Goal: Task Accomplishment & Management: Manage account settings

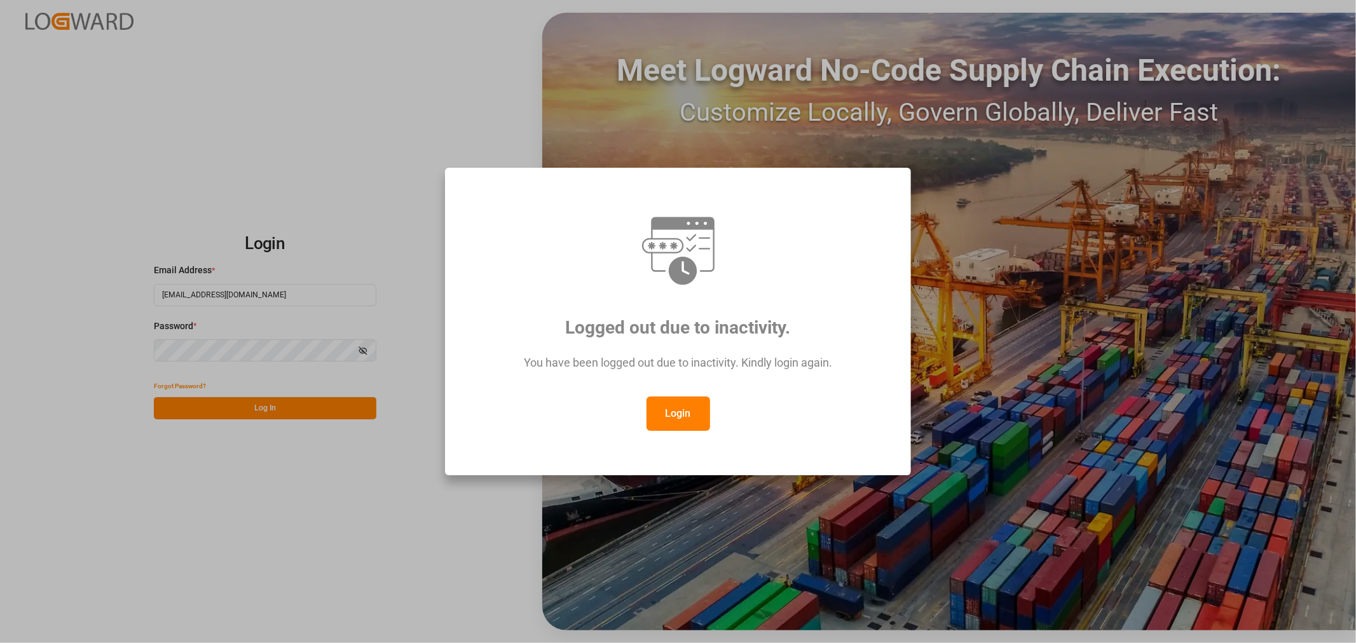
click at [684, 420] on button "Login" at bounding box center [679, 414] width 64 height 34
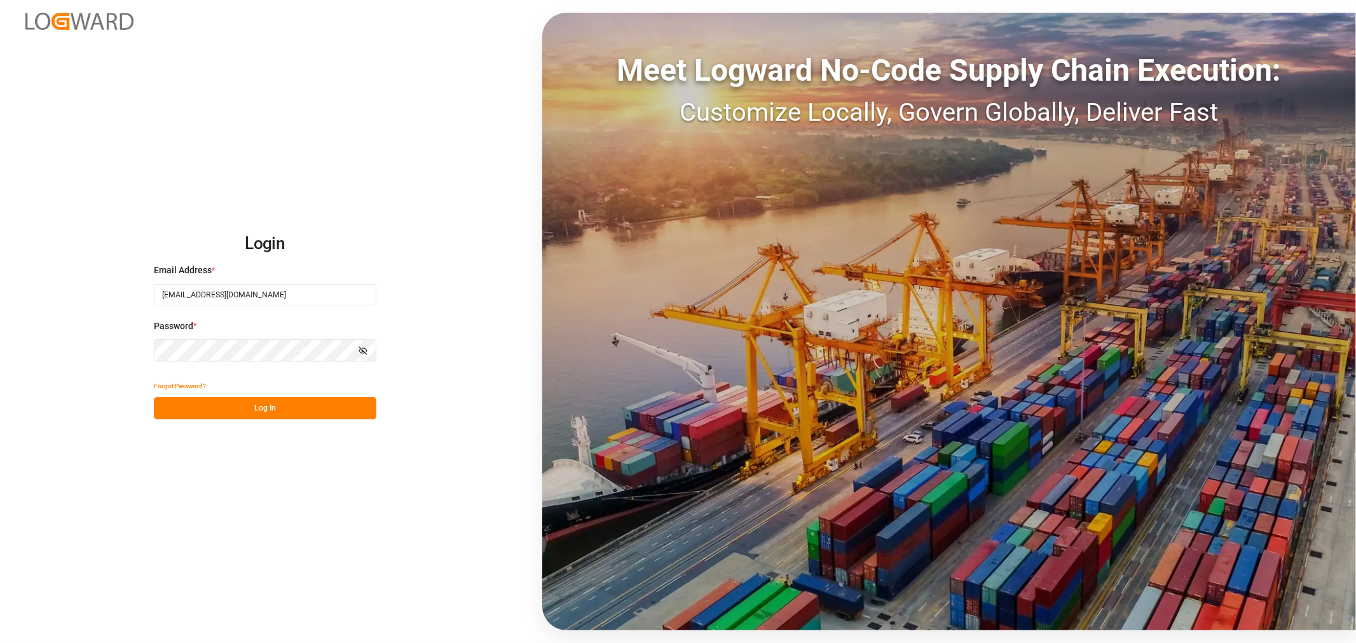
click at [271, 412] on button "Log In" at bounding box center [265, 408] width 223 height 22
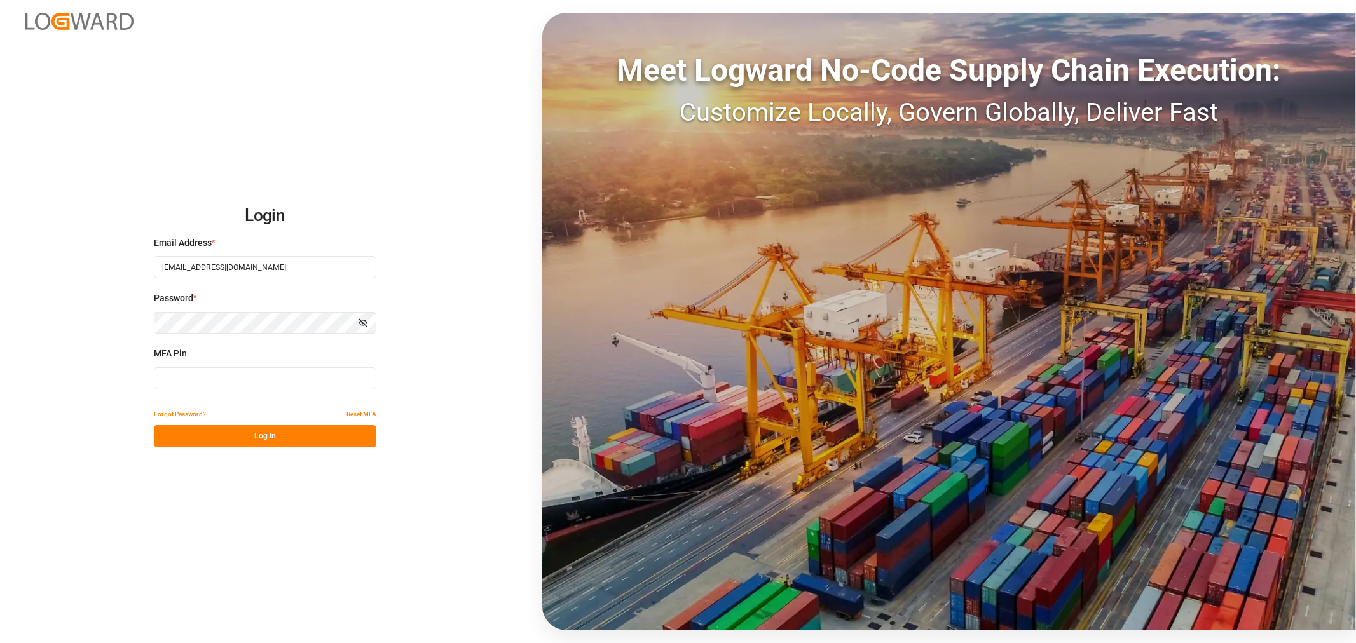
click at [203, 375] on input at bounding box center [265, 378] width 223 height 22
type input "512274"
click at [269, 441] on button "Log In" at bounding box center [265, 436] width 223 height 22
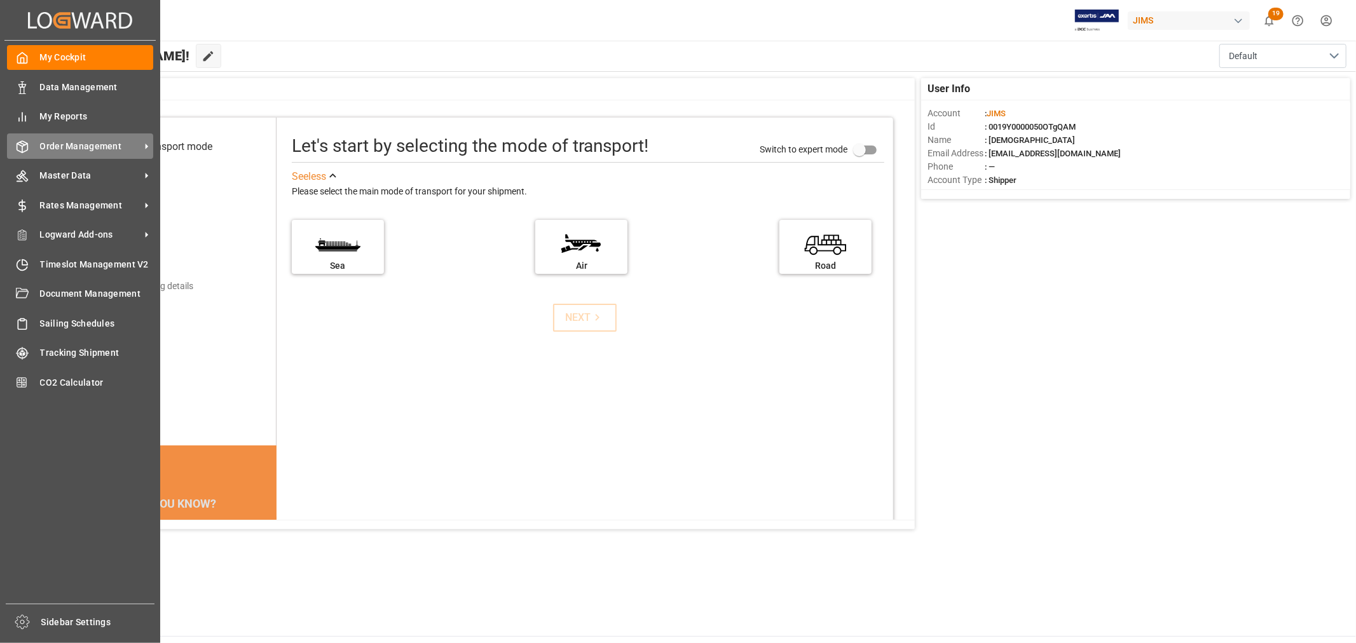
click at [65, 147] on span "Order Management" at bounding box center [90, 146] width 100 height 13
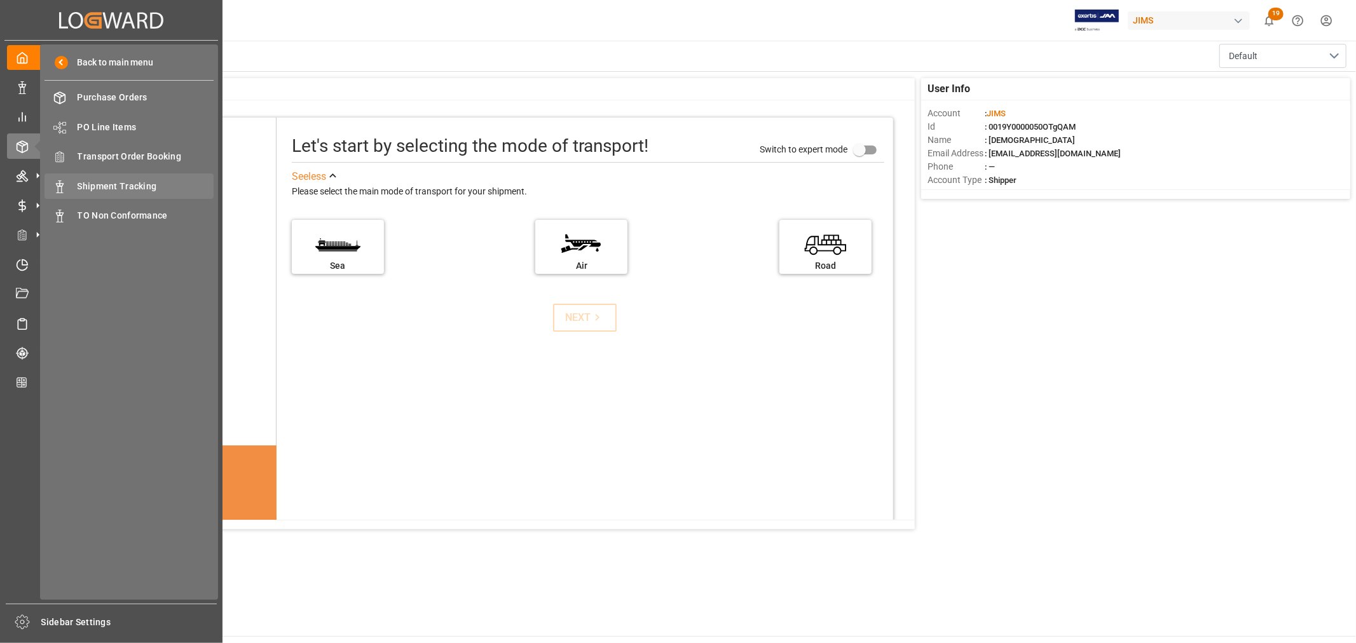
click at [116, 189] on span "Shipment Tracking" at bounding box center [146, 186] width 137 height 13
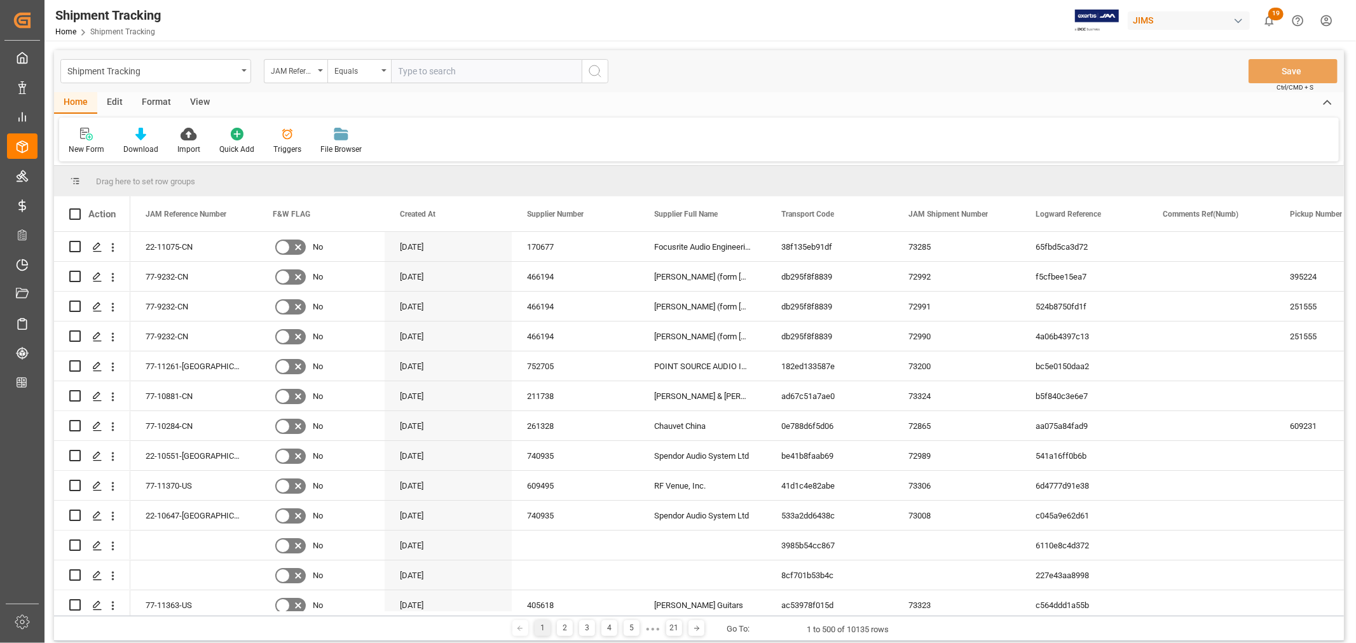
click at [200, 97] on div "View" at bounding box center [200, 103] width 39 height 22
click at [85, 142] on div "Default" at bounding box center [81, 141] width 44 height 28
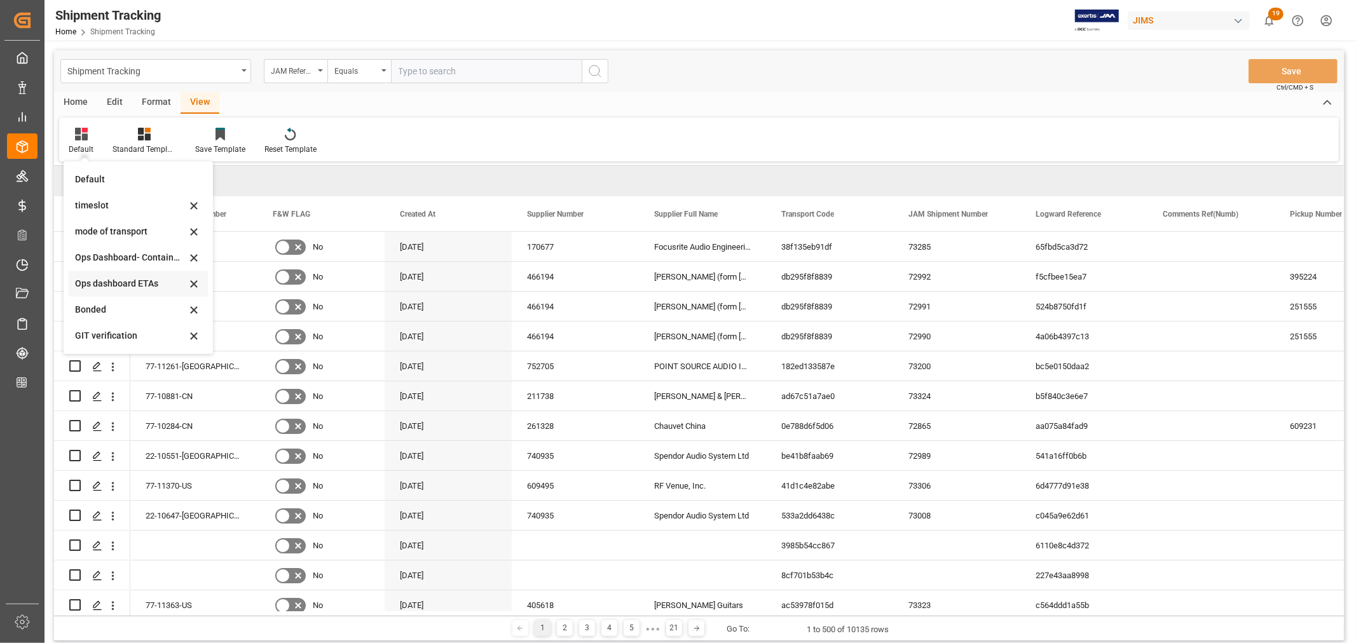
click at [107, 285] on div "Ops dashboard ETAs" at bounding box center [130, 283] width 111 height 13
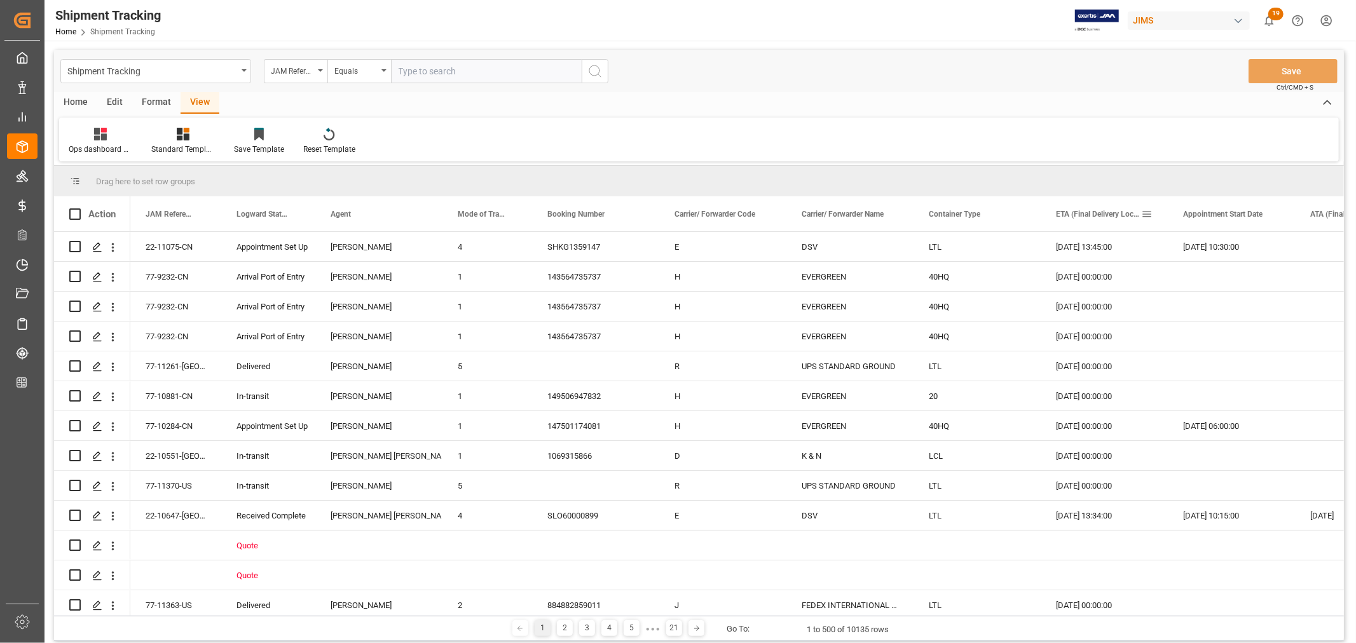
click at [1146, 215] on span at bounding box center [1146, 214] width 11 height 11
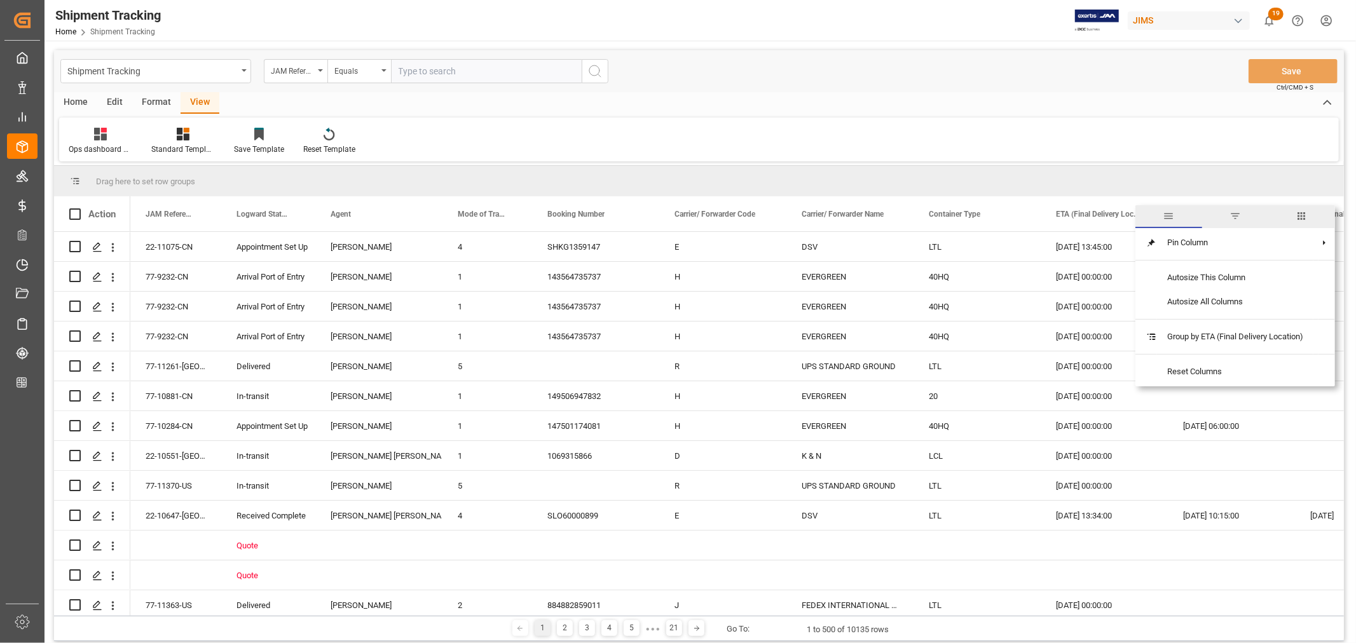
click at [1231, 215] on span "filter" at bounding box center [1234, 215] width 11 height 11
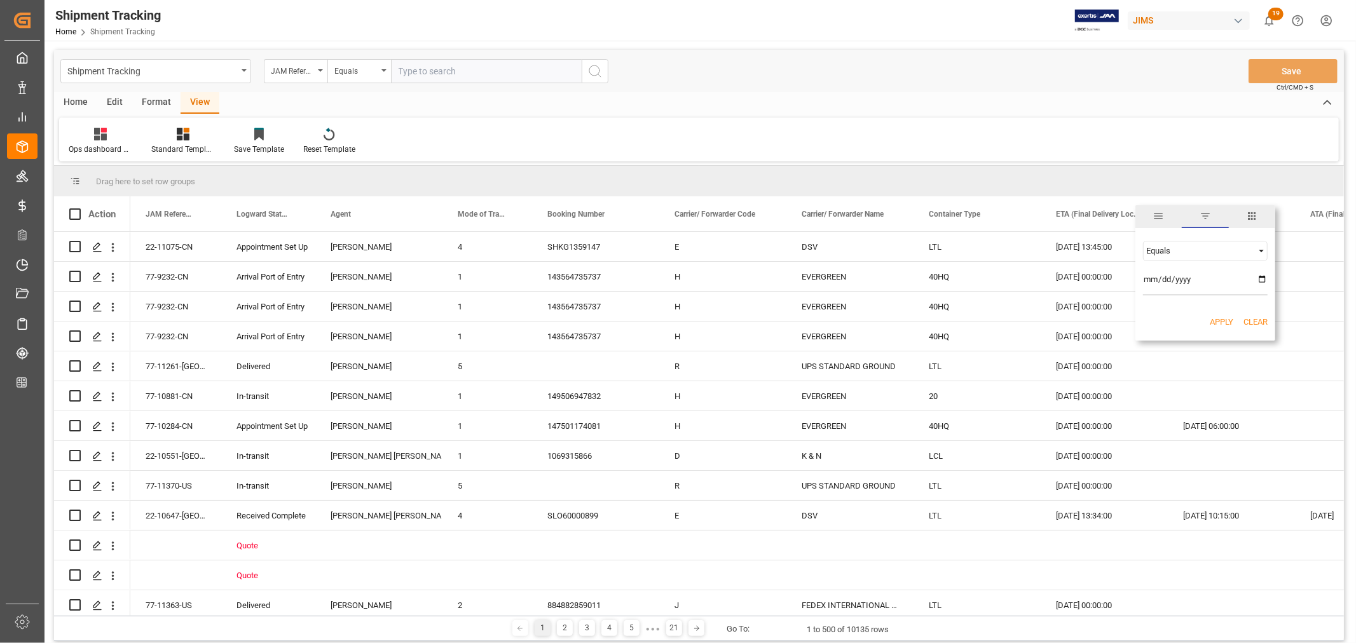
click at [1157, 249] on div "Equals" at bounding box center [1199, 251] width 107 height 10
click at [1167, 298] on div "Less than" at bounding box center [1205, 292] width 125 height 20
click at [1171, 283] on input "date" at bounding box center [1205, 282] width 125 height 25
click at [1257, 278] on input "date" at bounding box center [1205, 282] width 125 height 25
type input "2025-10-06"
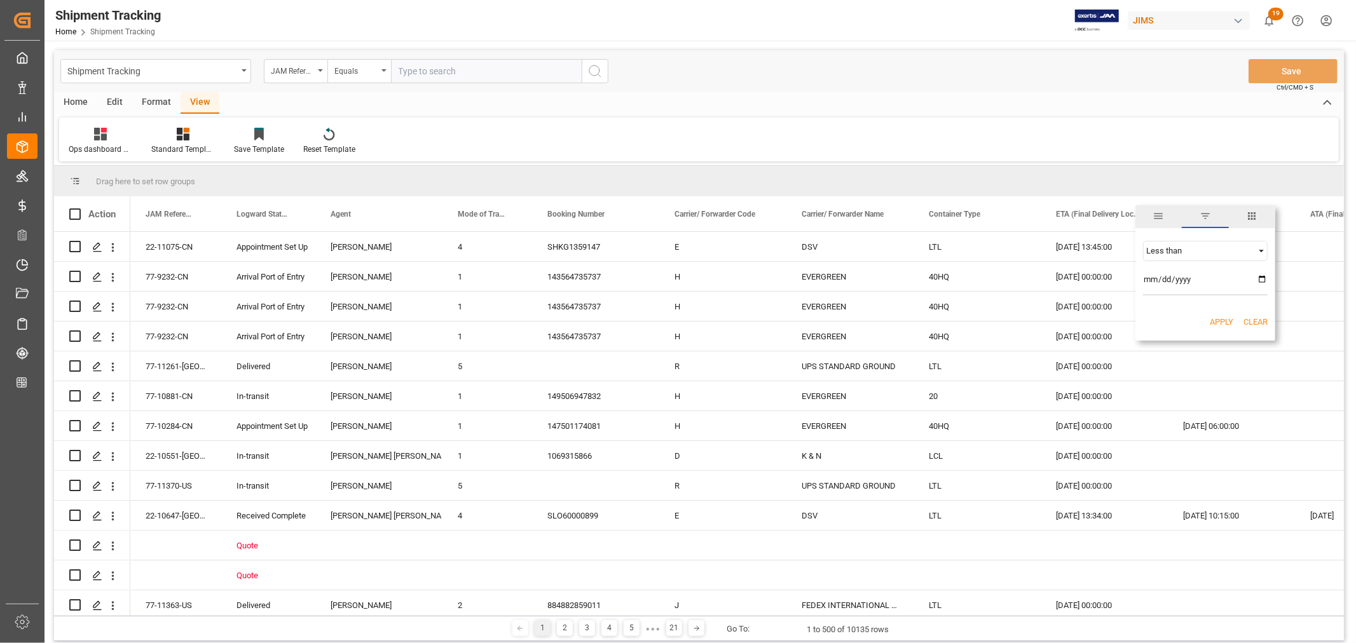
click at [1217, 322] on button "Apply" at bounding box center [1222, 322] width 24 height 13
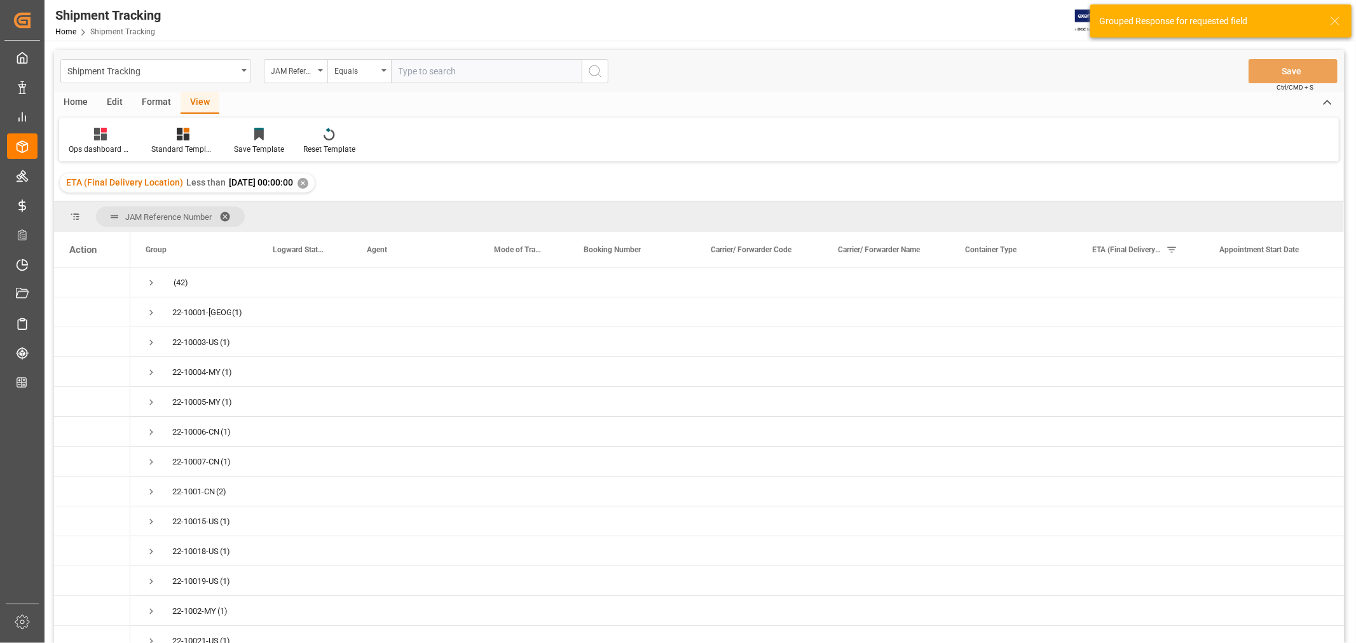
click at [229, 212] on span at bounding box center [229, 216] width 20 height 11
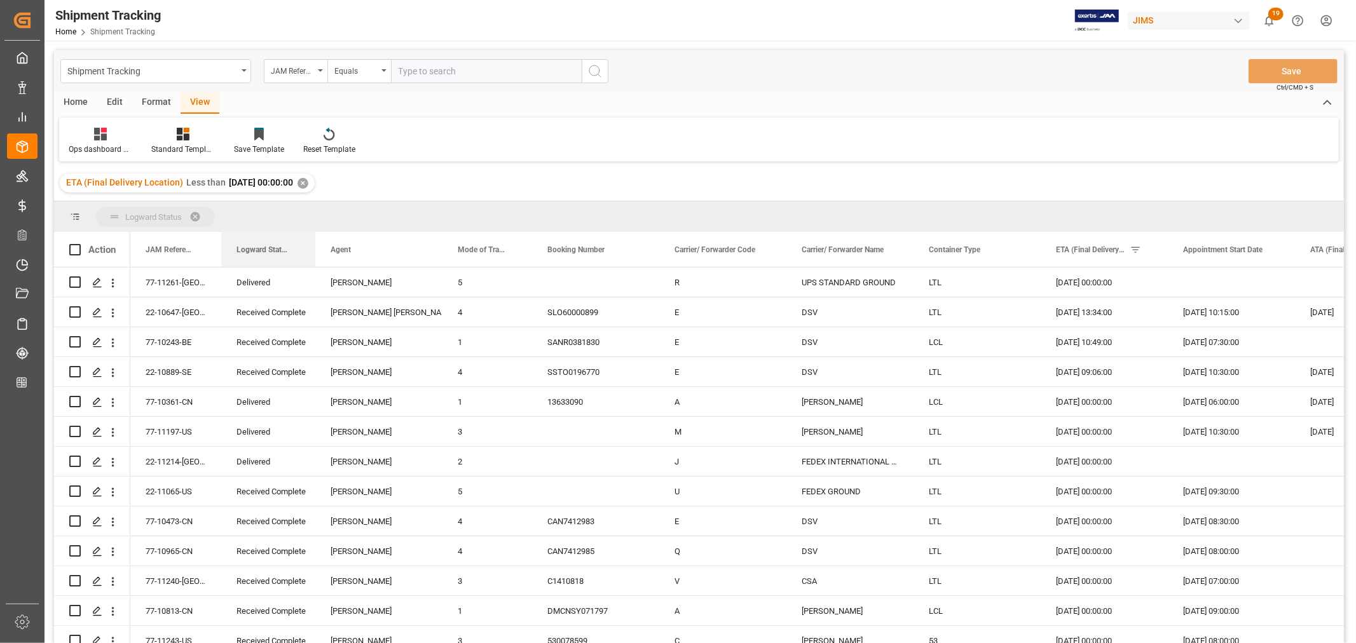
drag, startPoint x: 251, startPoint y: 253, endPoint x: 251, endPoint y: 219, distance: 34.3
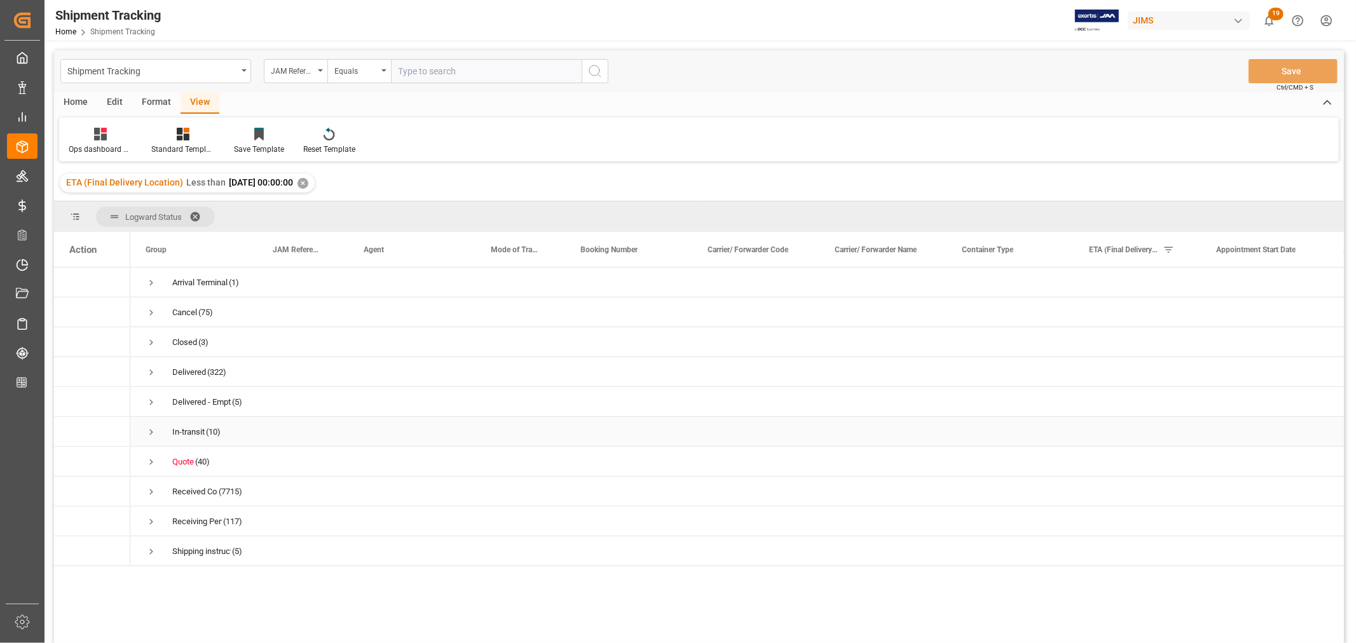
click at [147, 430] on span "Press SPACE to select this row." at bounding box center [151, 432] width 11 height 11
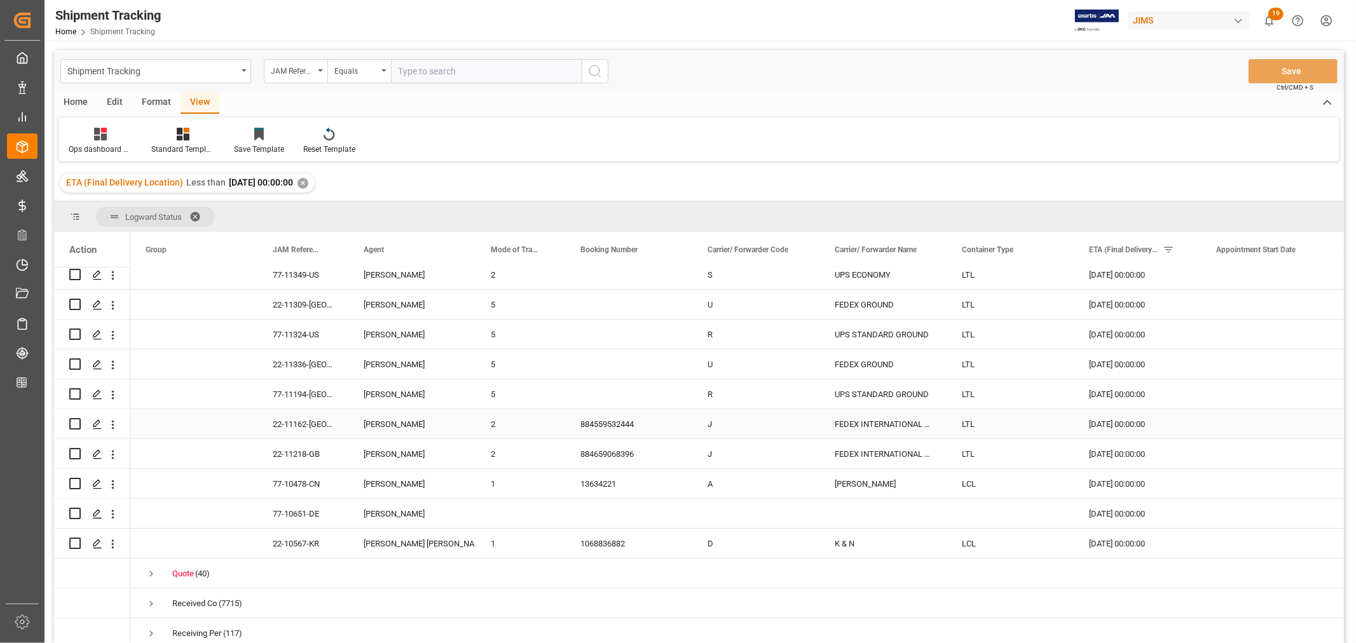
scroll to position [212, 0]
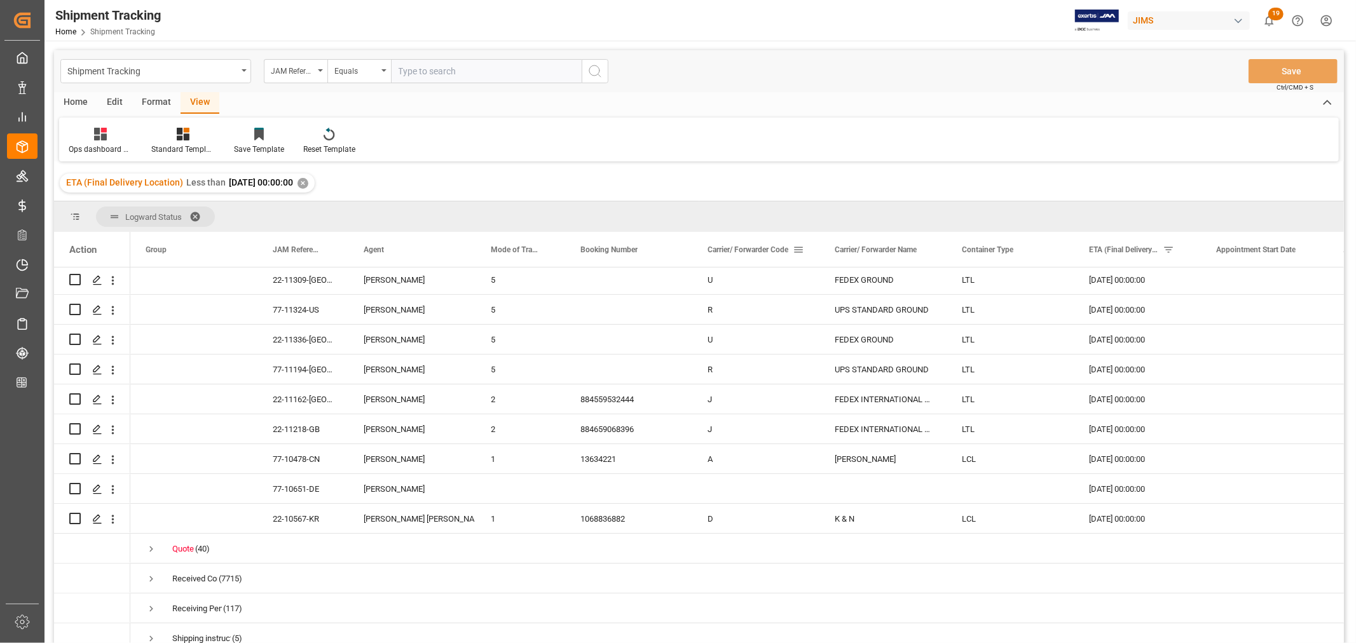
click at [798, 250] on span at bounding box center [798, 249] width 11 height 11
click at [904, 246] on span "columns" at bounding box center [903, 251] width 11 height 11
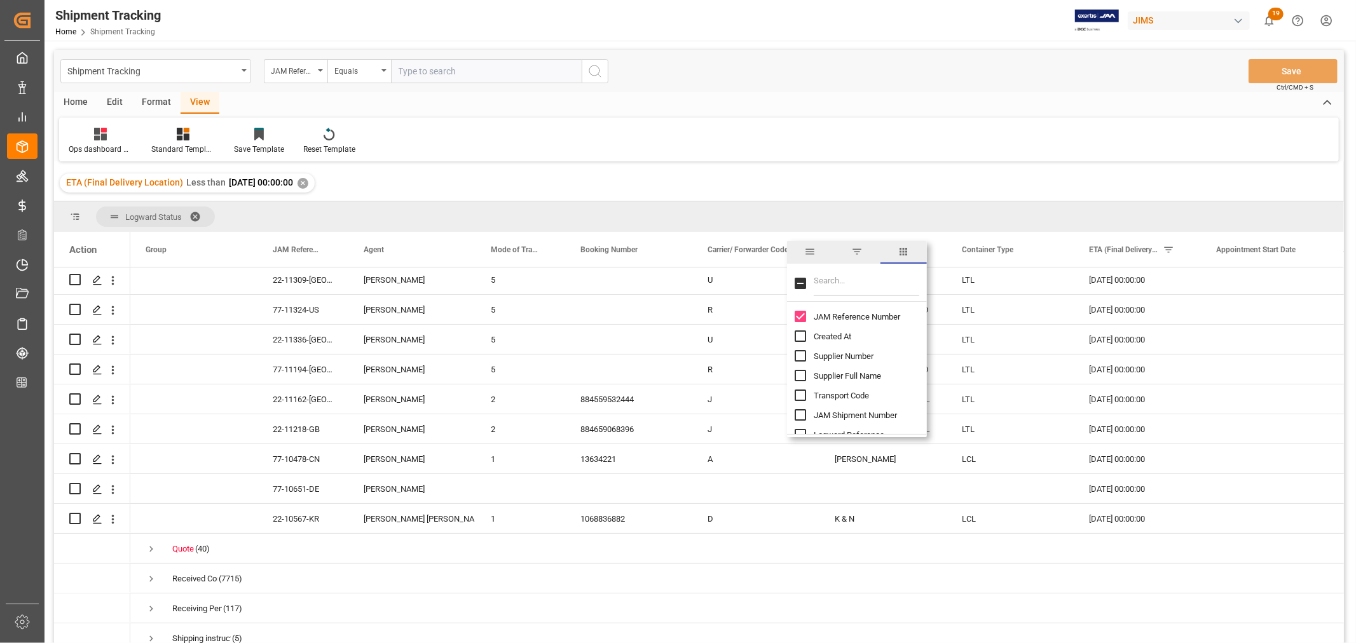
click at [837, 284] on input "Filter Columns Input" at bounding box center [867, 283] width 106 height 25
type input "tracking"
click at [797, 315] on input "Tracking Number column toggle visibility (hidden)" at bounding box center [800, 316] width 11 height 11
checkbox input "true"
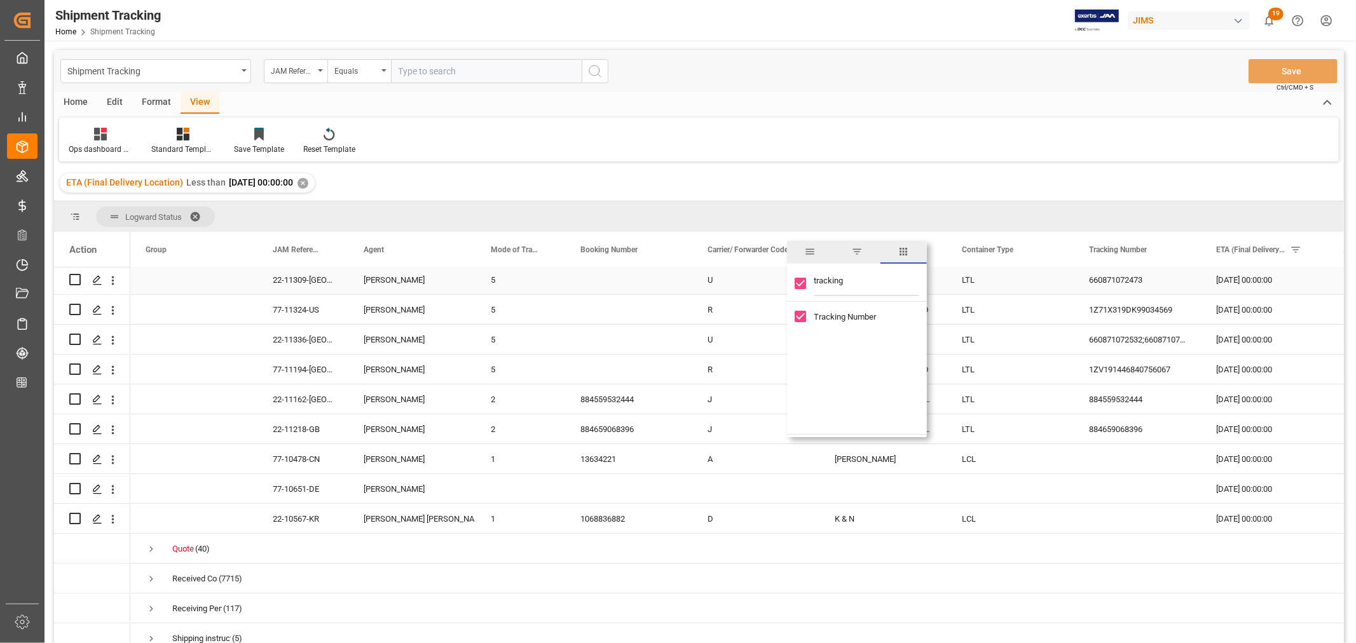
click at [1095, 287] on div "660871072473" at bounding box center [1137, 279] width 127 height 29
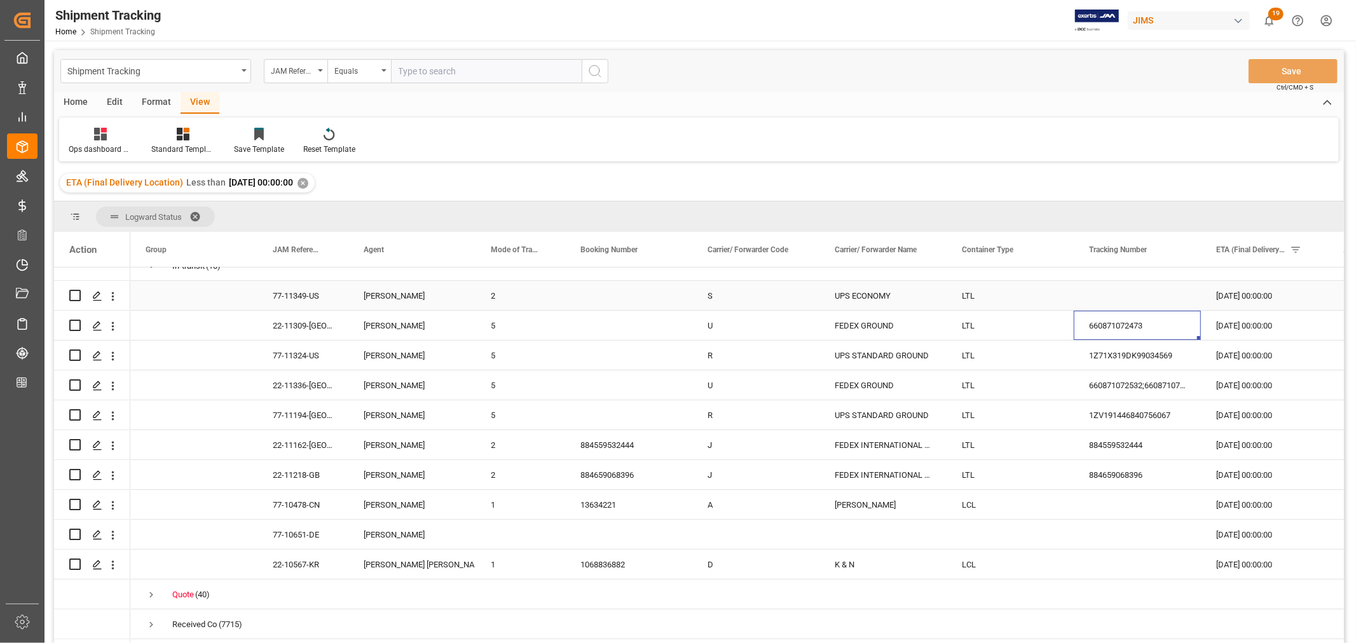
scroll to position [141, 0]
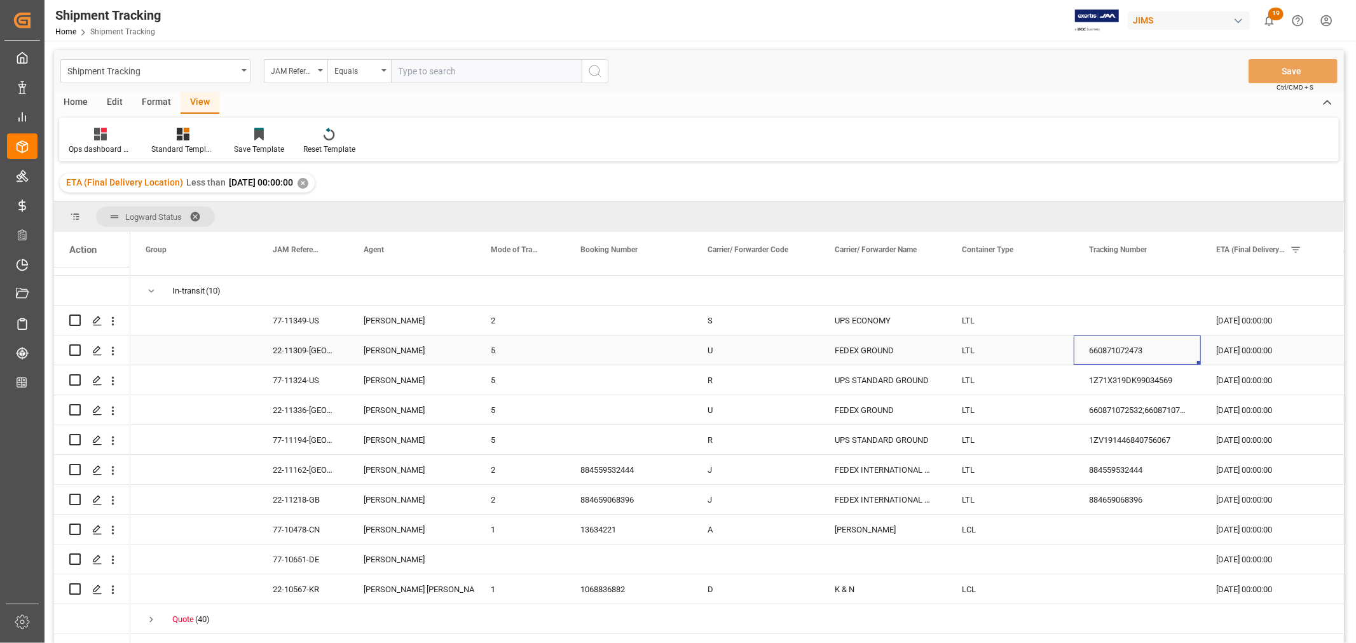
click at [1250, 350] on div "[DATE] 00:00:00" at bounding box center [1264, 350] width 127 height 29
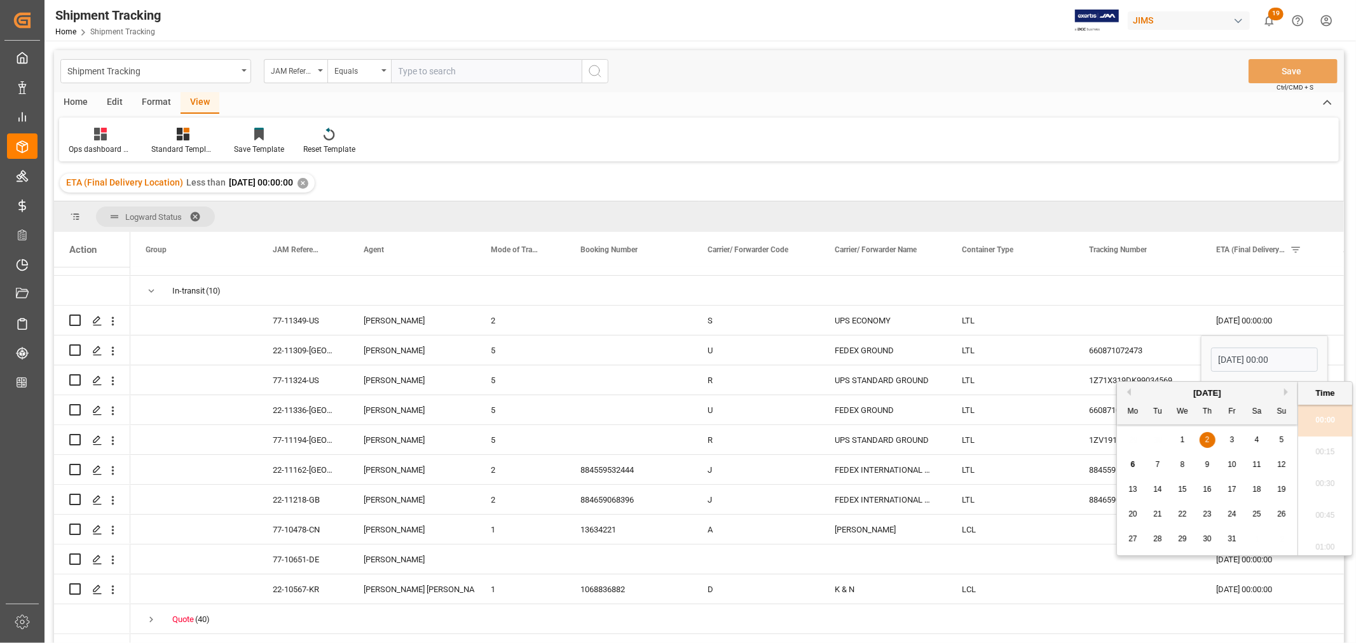
click at [1135, 464] on span "6" at bounding box center [1133, 464] width 4 height 9
type input "06-10-2025 00:00"
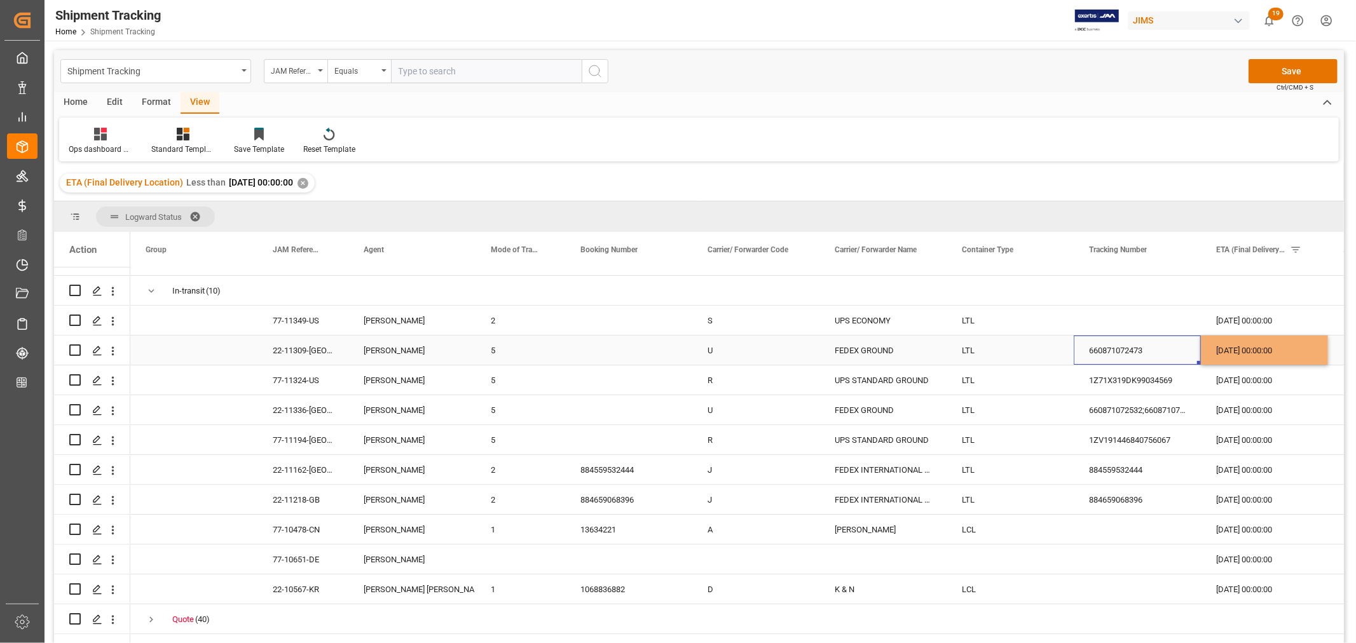
click at [1123, 355] on div "660871072473" at bounding box center [1137, 350] width 127 height 29
click at [1142, 385] on div "1Z71X319DK99034569" at bounding box center [1137, 380] width 127 height 29
click at [1231, 352] on div "06-10-2025 00:00:00" at bounding box center [1264, 350] width 127 height 29
click at [1230, 376] on div "03-10-2025 00:00:00" at bounding box center [1264, 380] width 127 height 29
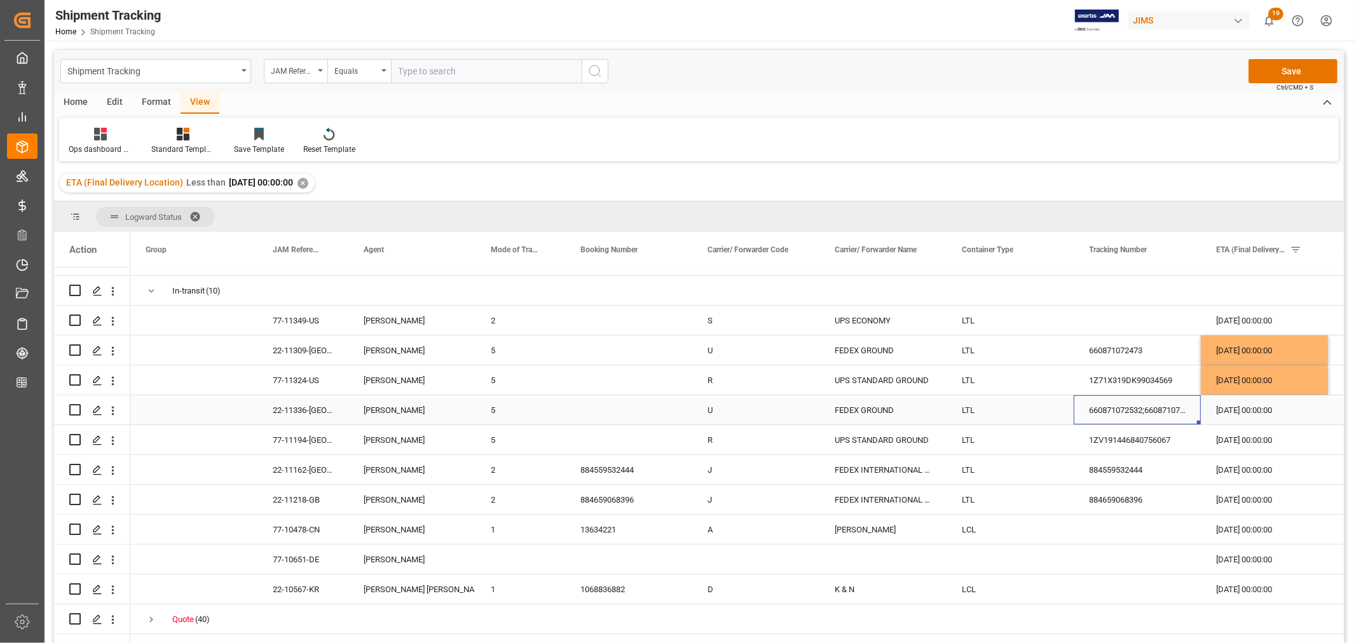
click at [1124, 413] on div "660871072532;660871072543" at bounding box center [1137, 409] width 127 height 29
click at [1268, 384] on div "06-10-2025 00:00:00" at bounding box center [1264, 380] width 127 height 29
click at [1251, 408] on div "03-10-2025 00:00:00" at bounding box center [1264, 409] width 127 height 29
click at [1133, 435] on div "1ZV191446840756067" at bounding box center [1137, 439] width 127 height 29
click at [1269, 413] on div "06-10-2025 00:00:00" at bounding box center [1264, 409] width 127 height 29
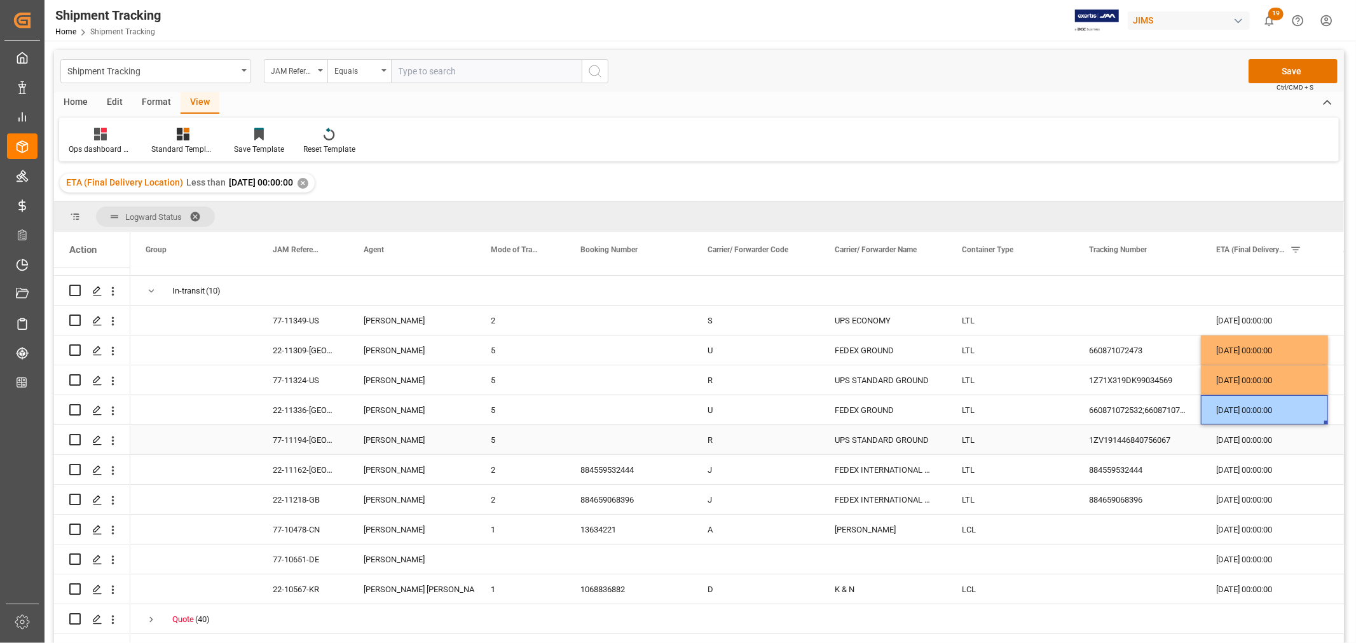
click at [1260, 437] on div "03-10-2025 00:00:00" at bounding box center [1264, 439] width 127 height 29
click at [1110, 478] on div "884559532444" at bounding box center [1137, 469] width 127 height 29
click at [306, 474] on div "22-11162-[GEOGRAPHIC_DATA]" at bounding box center [302, 469] width 91 height 29
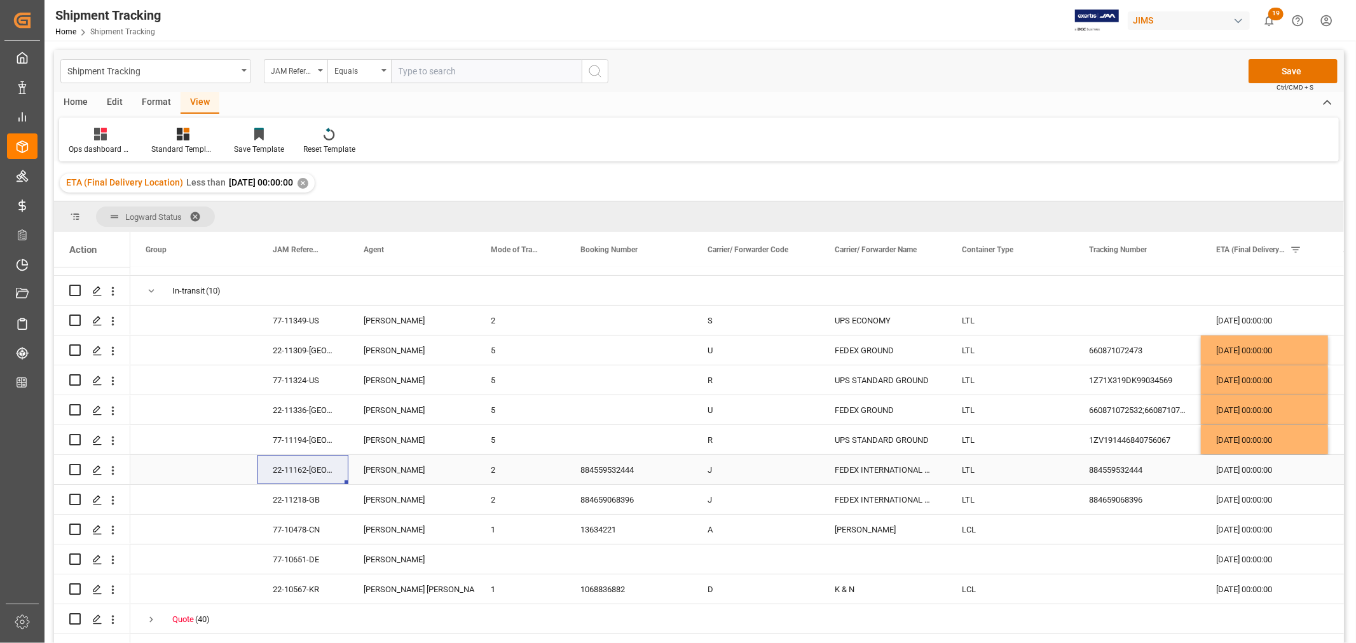
click at [1102, 467] on div "884559532444" at bounding box center [1137, 469] width 127 height 29
click at [609, 481] on div "884559532444" at bounding box center [628, 469] width 127 height 29
click at [435, 481] on div "[PERSON_NAME]" at bounding box center [412, 470] width 97 height 29
click at [313, 481] on div "22-11162-[GEOGRAPHIC_DATA]" at bounding box center [302, 469] width 91 height 29
click at [1250, 467] on div "03-10-2025 00:00:00" at bounding box center [1264, 469] width 127 height 29
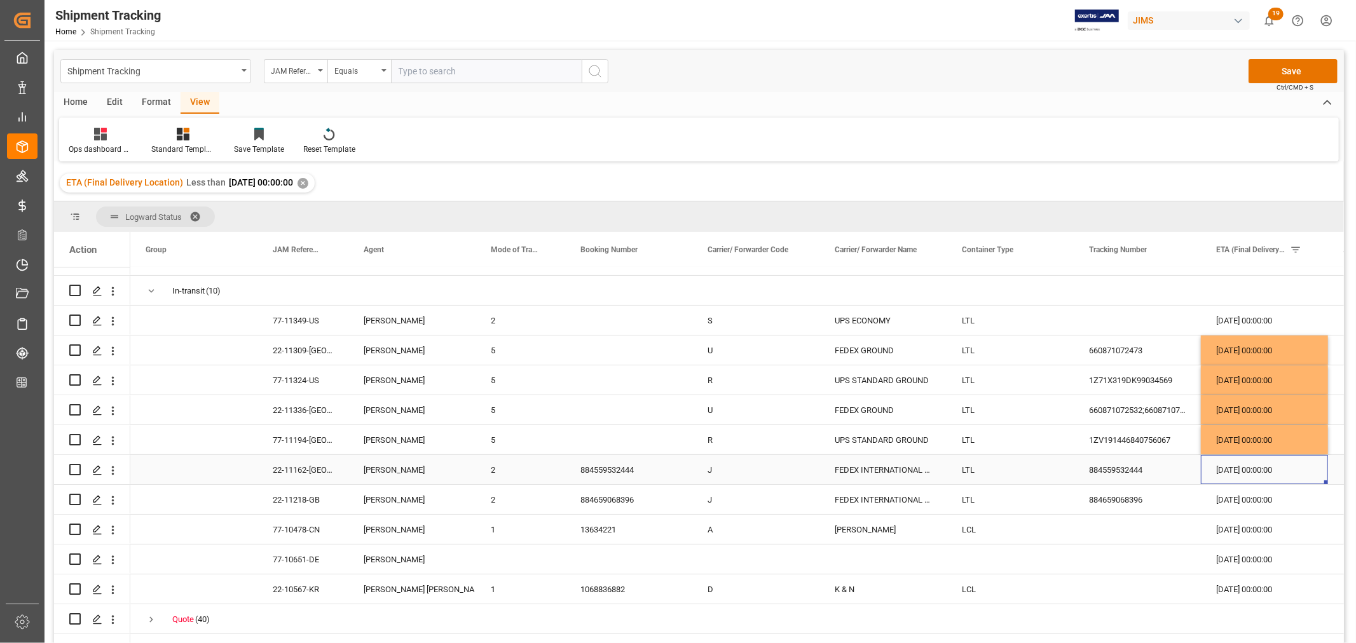
click at [1250, 467] on div "03-10-2025 00:00:00" at bounding box center [1264, 469] width 127 height 29
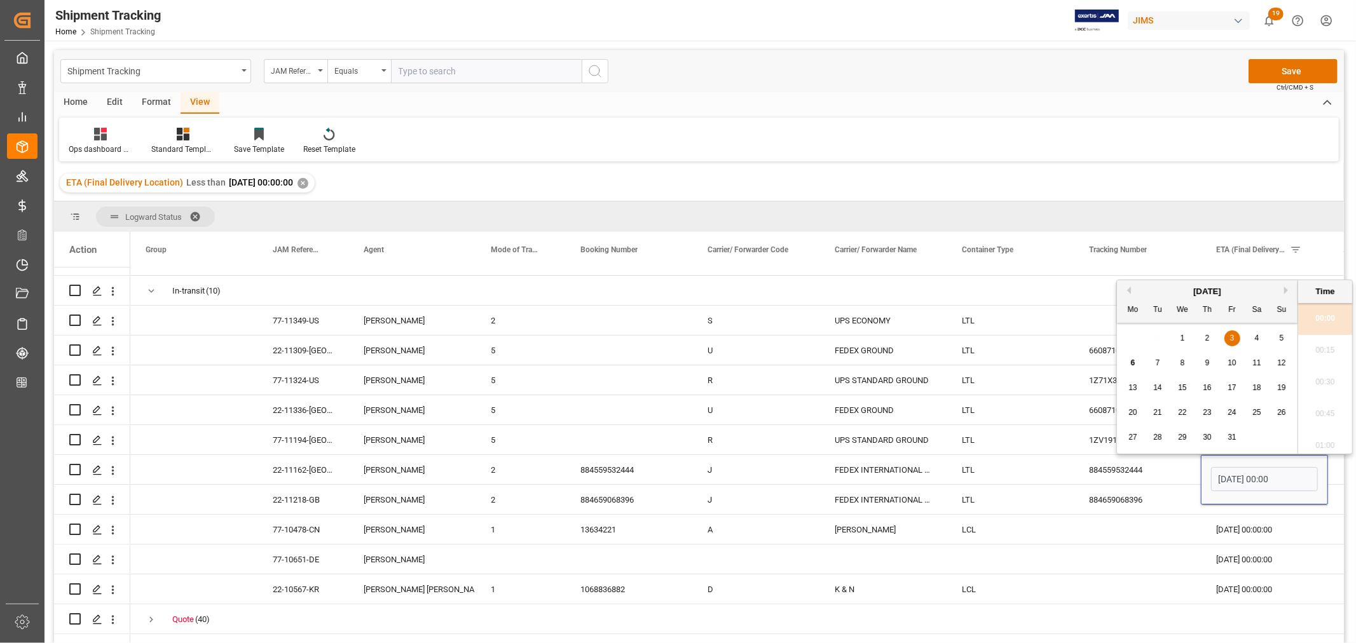
click at [1161, 364] on div "7" at bounding box center [1158, 363] width 16 height 15
type input "07-10-2025 00:00"
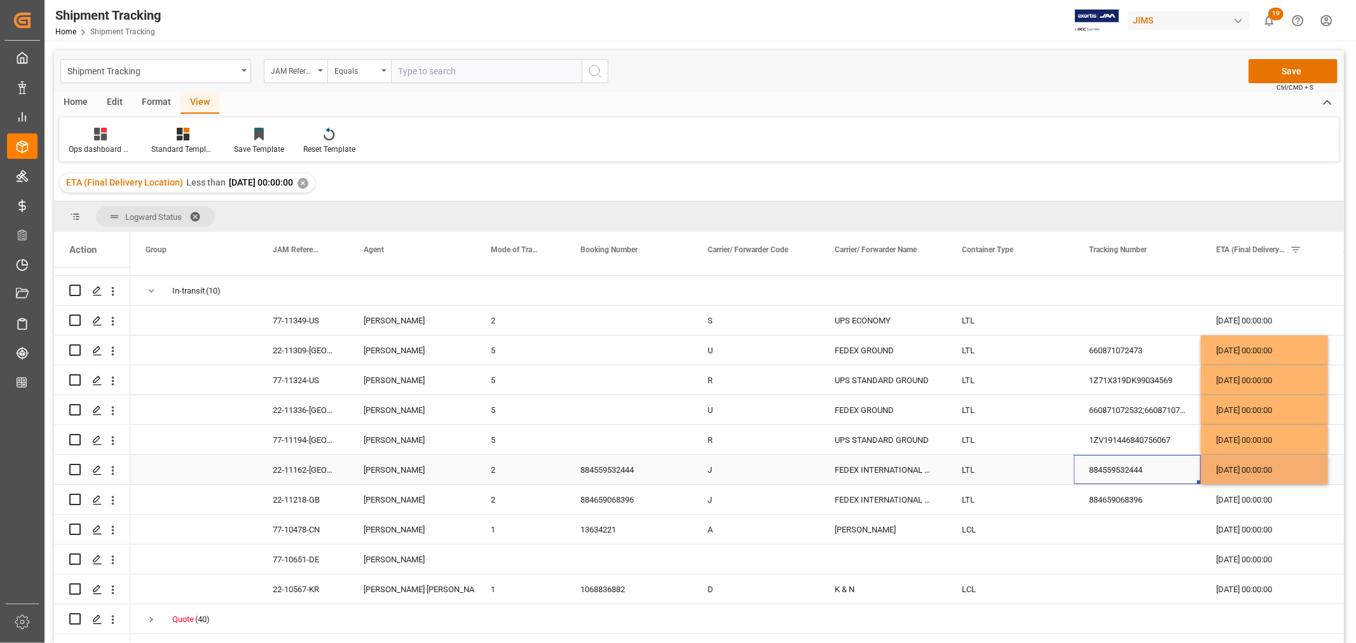
click at [1107, 477] on div "884559532444" at bounding box center [1137, 469] width 127 height 29
click at [1113, 507] on div "884659068396" at bounding box center [1137, 499] width 127 height 29
click at [1233, 475] on div "07-10-2025 00:00:00" at bounding box center [1264, 469] width 127 height 29
click at [1232, 498] on div "03-10-2025 00:00:00" at bounding box center [1264, 499] width 127 height 29
click at [299, 502] on div "22-11218-GB" at bounding box center [302, 499] width 91 height 29
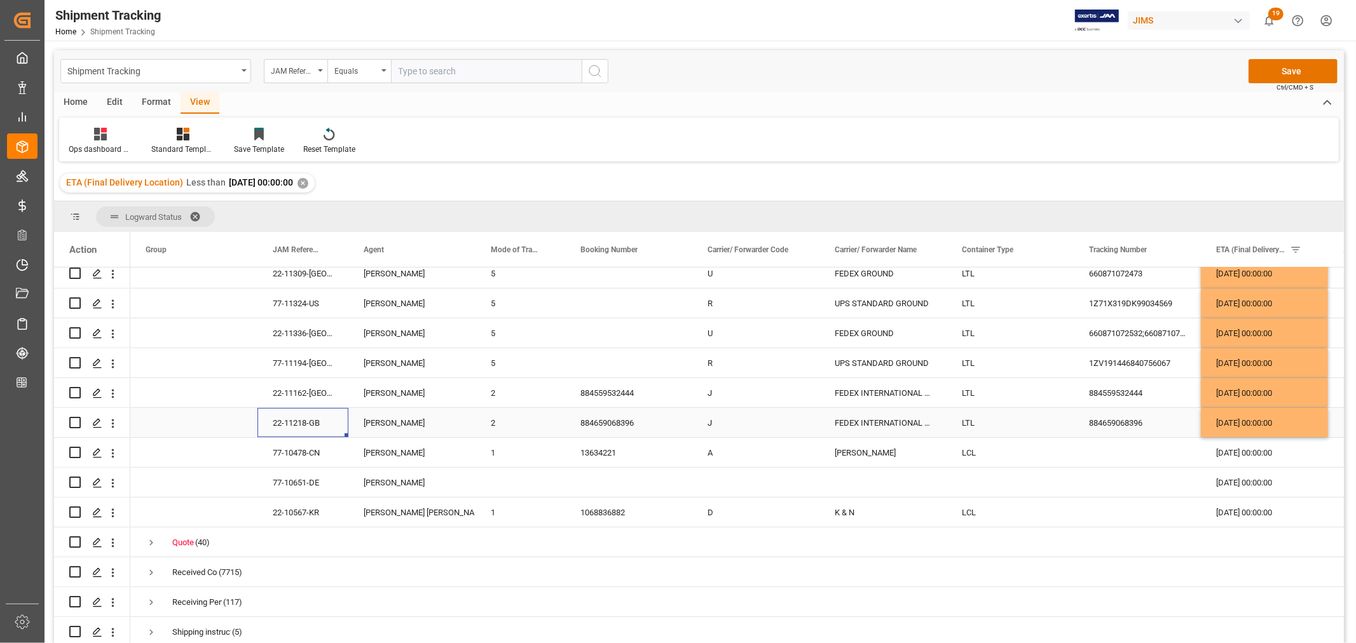
scroll to position [221, 0]
click at [307, 456] on div "77-10478-CN" at bounding box center [302, 452] width 91 height 29
click at [409, 482] on div "[PERSON_NAME]" at bounding box center [412, 483] width 97 height 29
click at [317, 482] on div "77-10651-DE" at bounding box center [302, 482] width 91 height 29
click at [1243, 479] on div "03-10-2025 00:00:00" at bounding box center [1264, 482] width 127 height 29
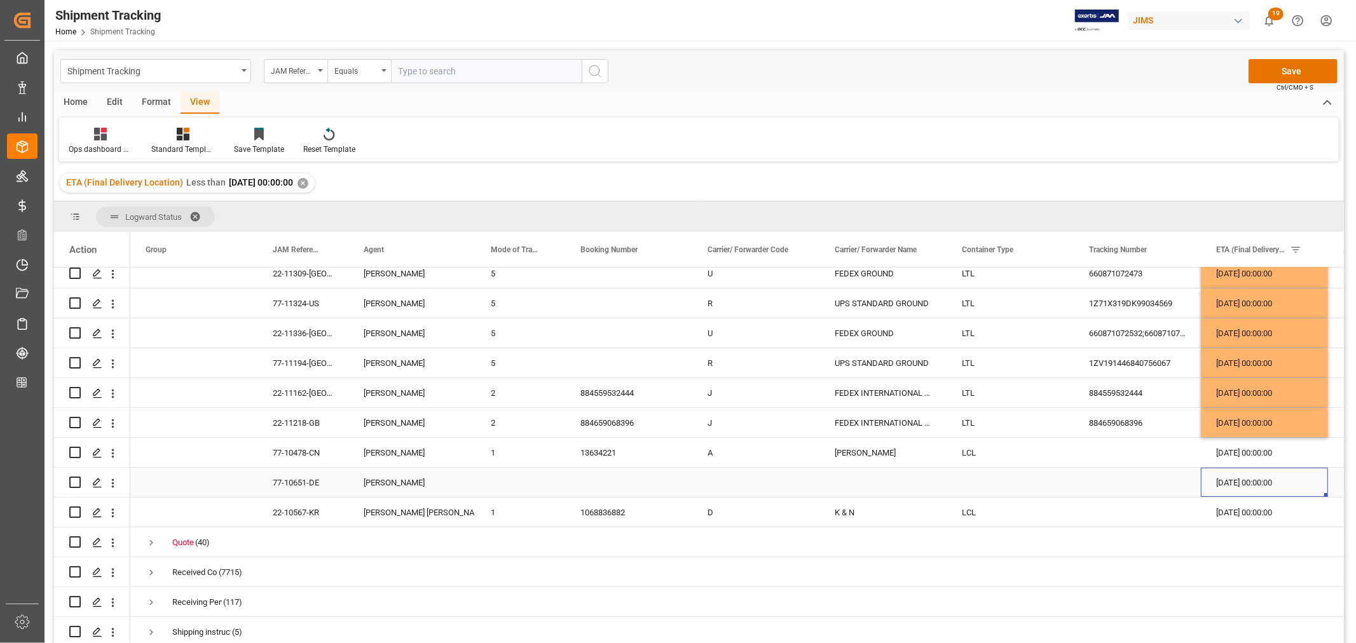
click at [1243, 479] on div "03-10-2025 00:00:00" at bounding box center [1264, 482] width 127 height 29
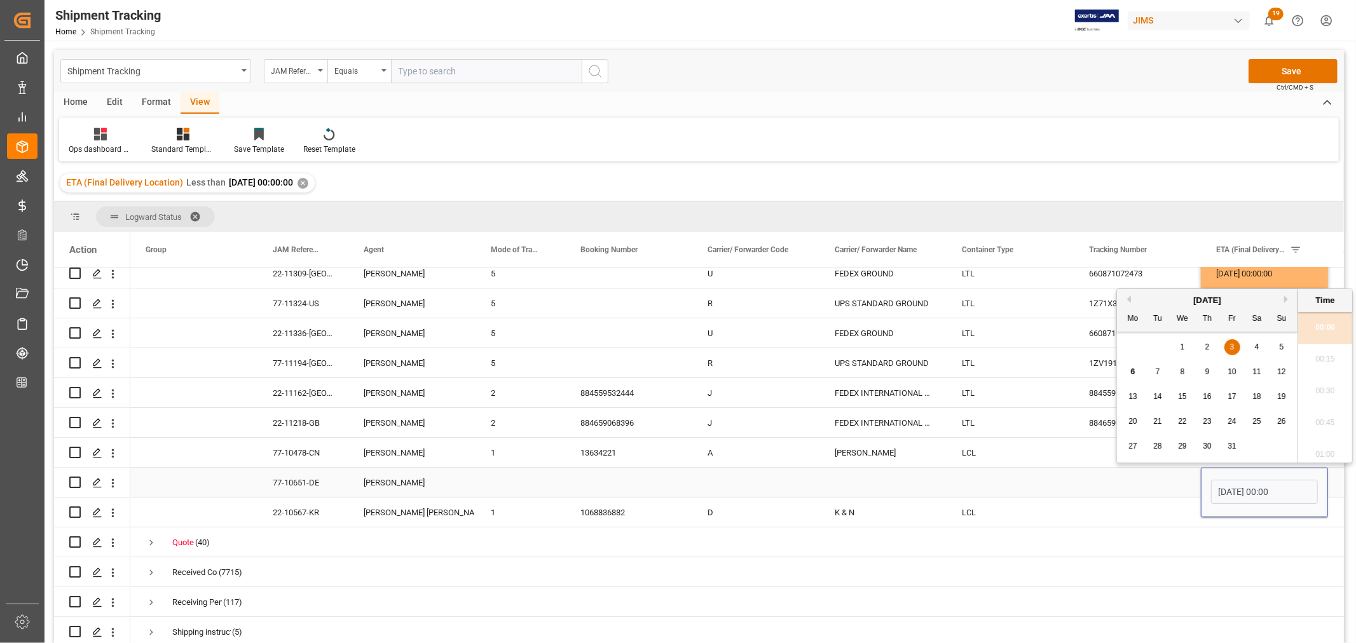
scroll to position [1688, 0]
click at [1134, 376] on span "6" at bounding box center [1133, 371] width 4 height 9
type input "06-10-2025 00:00"
click at [994, 479] on div "Press SPACE to select this row." at bounding box center [1010, 482] width 127 height 29
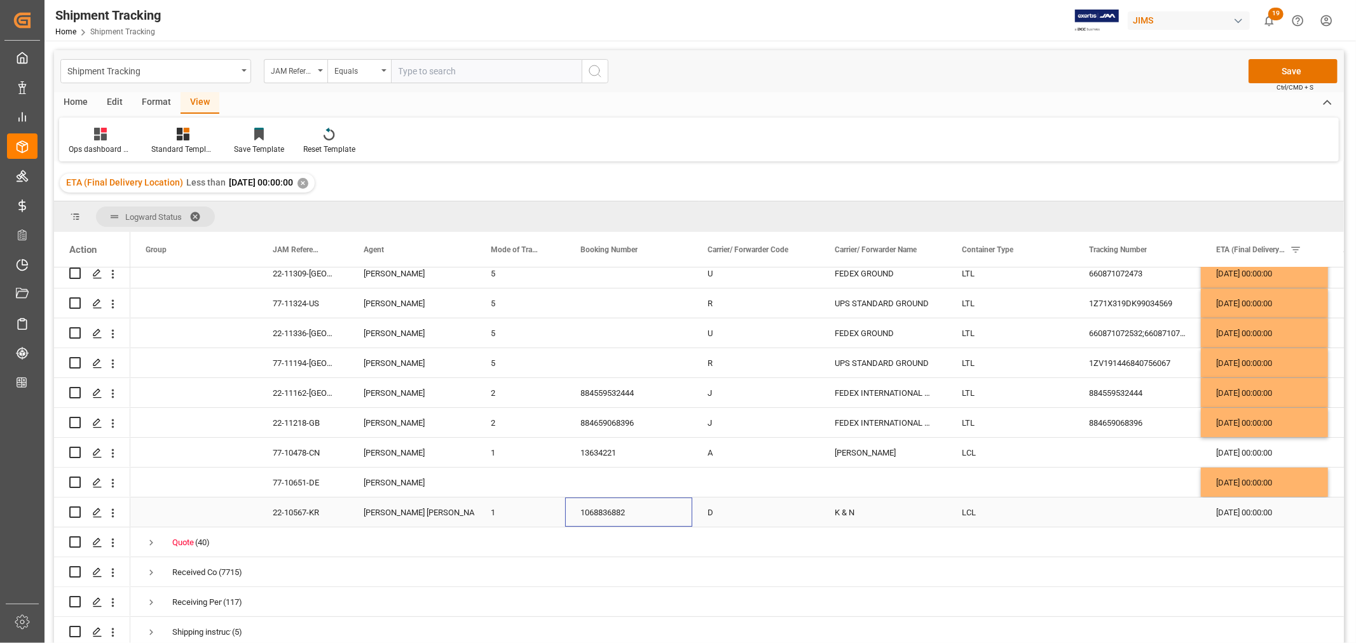
click at [631, 512] on div "1068836882" at bounding box center [628, 512] width 127 height 29
click at [1252, 509] on div "02-10-2025 00:00:00" at bounding box center [1264, 512] width 127 height 29
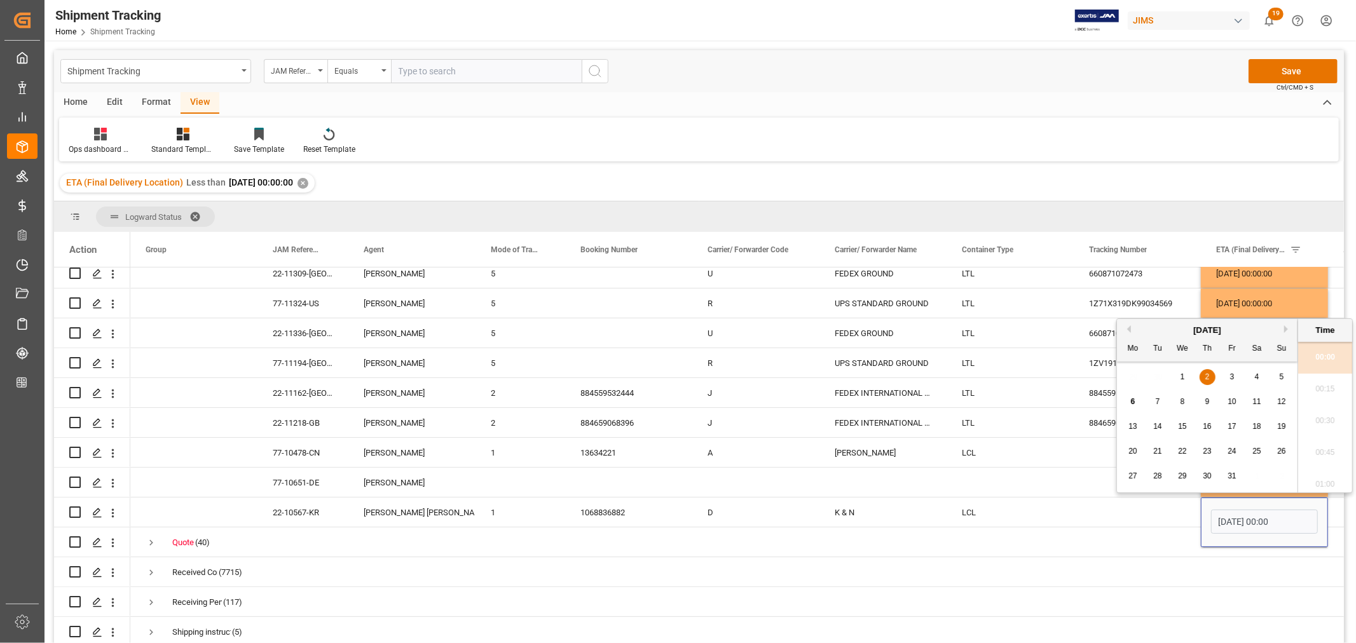
click at [1183, 401] on span "8" at bounding box center [1183, 401] width 4 height 9
type input "08-10-2025 00:00"
click at [958, 511] on div "LCL" at bounding box center [1010, 512] width 127 height 29
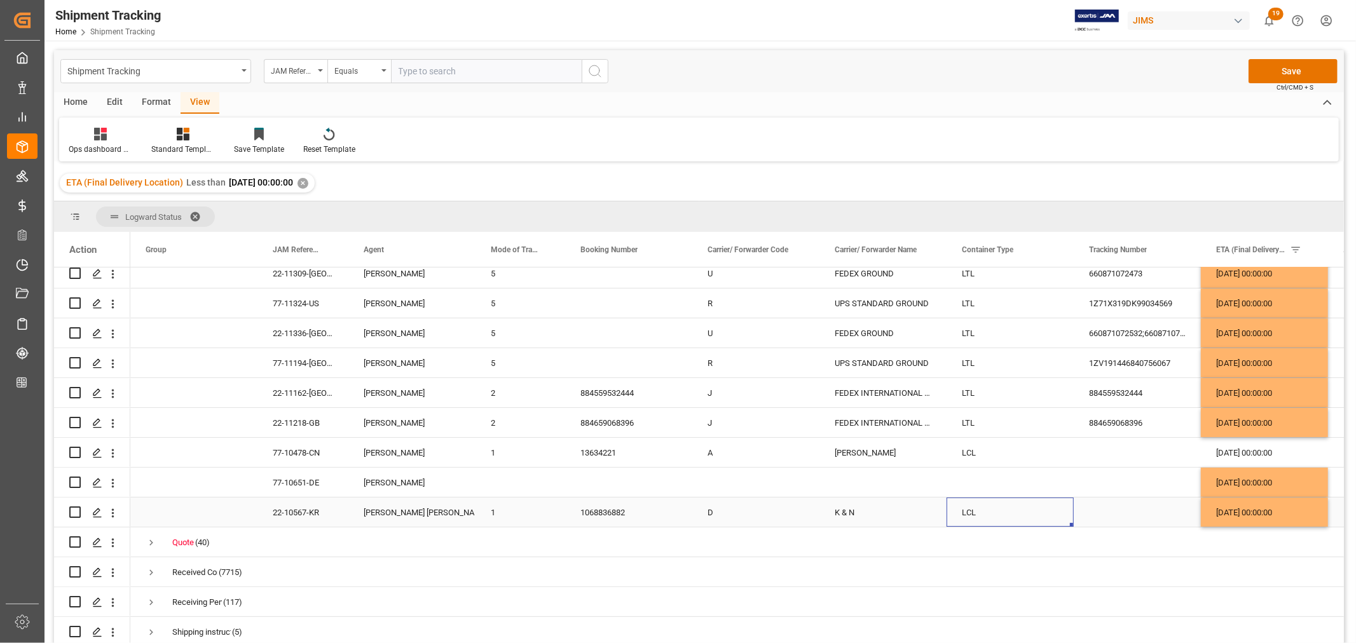
click at [291, 513] on div "22-10567-KR" at bounding box center [302, 512] width 91 height 29
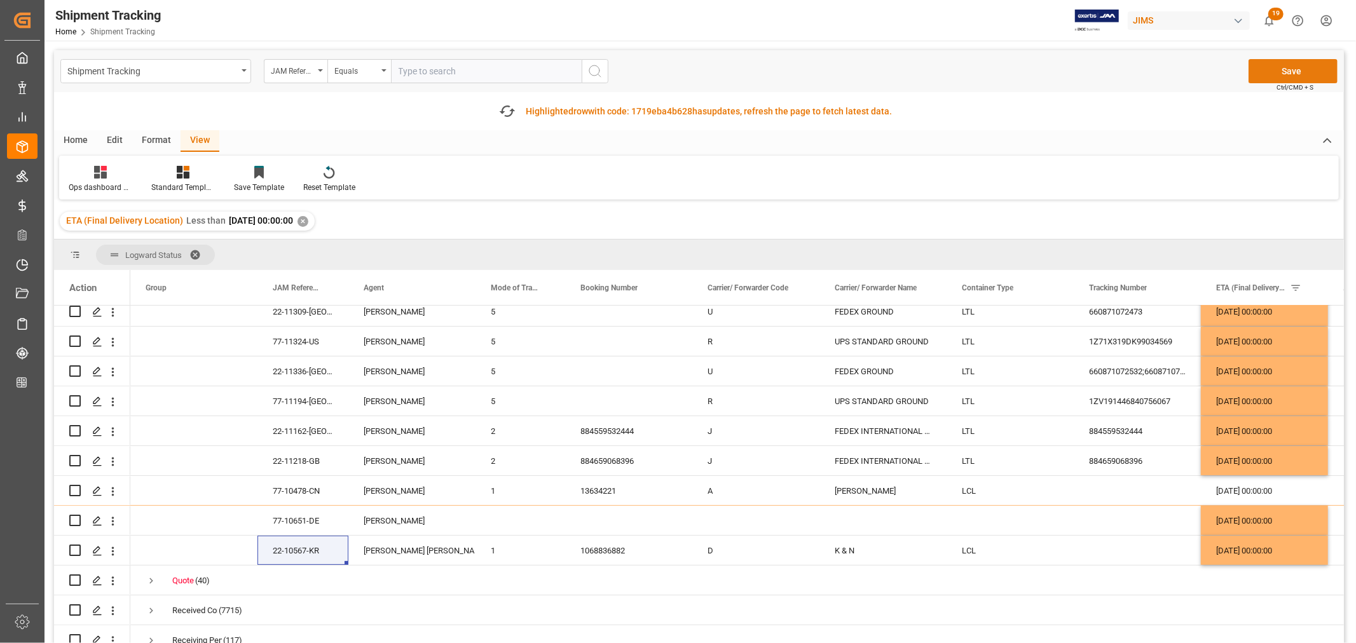
click at [1287, 67] on button "Save" at bounding box center [1293, 71] width 89 height 24
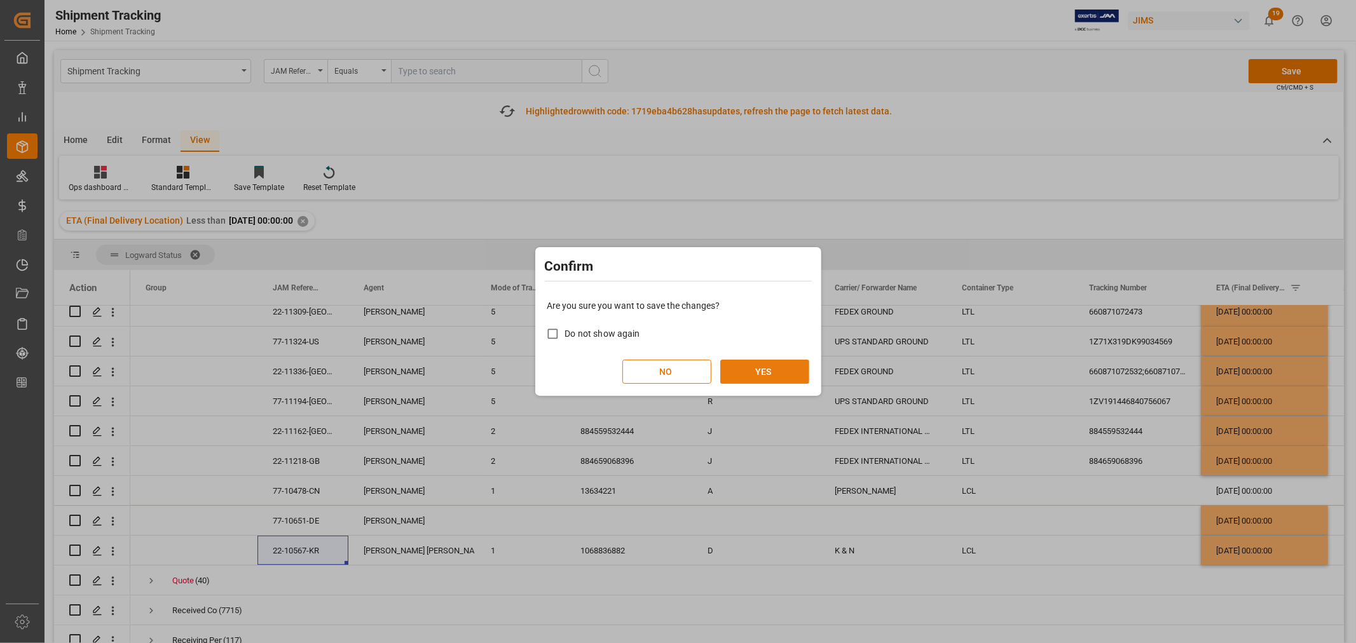
click at [765, 376] on button "YES" at bounding box center [764, 372] width 89 height 24
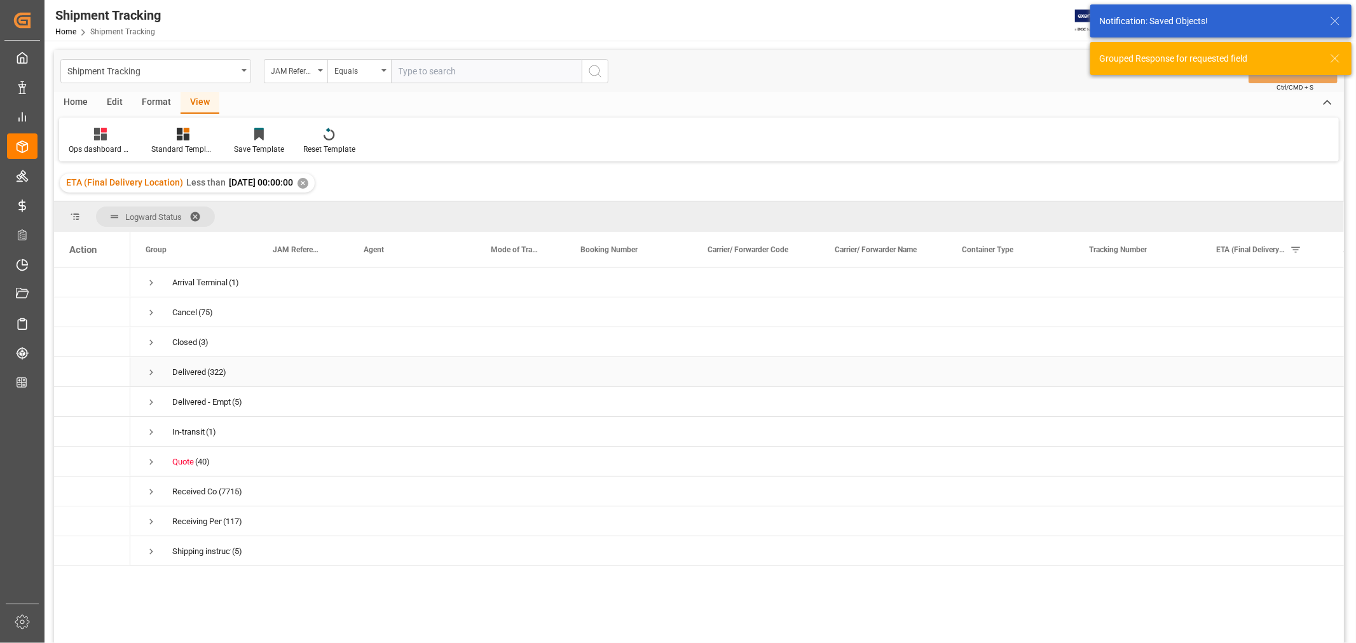
scroll to position [0, 0]
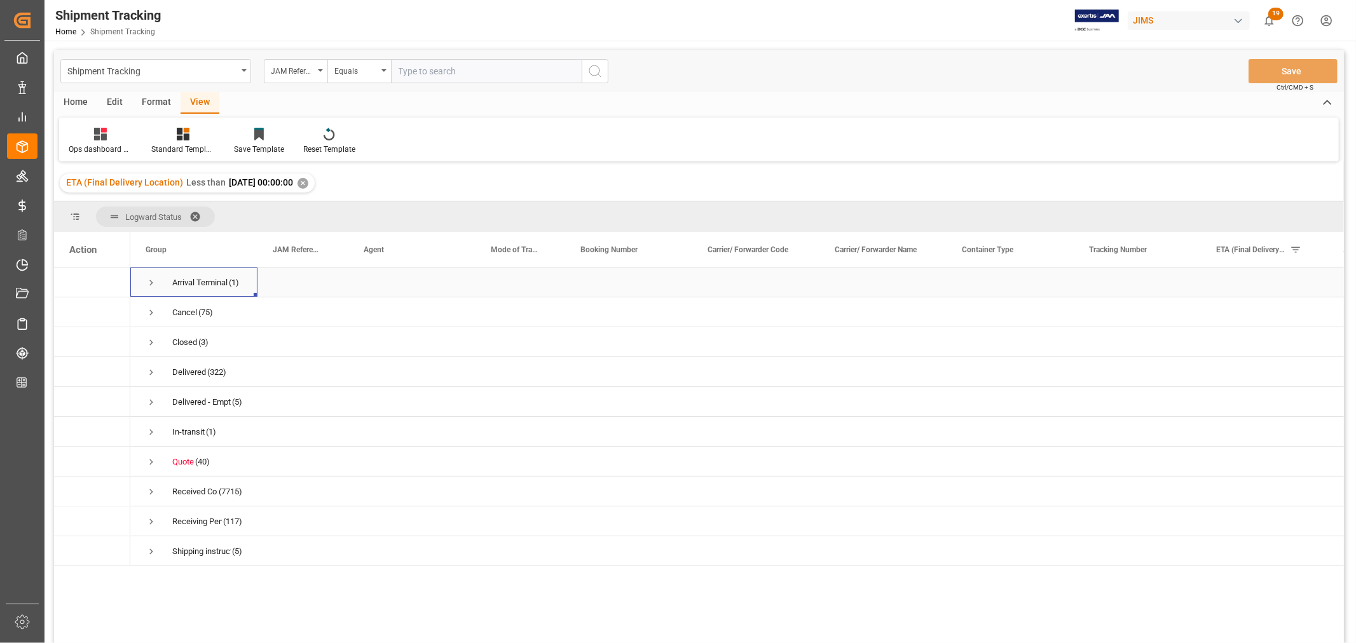
click at [151, 282] on span "Press SPACE to select this row." at bounding box center [151, 282] width 11 height 11
click at [1113, 316] on div "13632928" at bounding box center [1137, 312] width 127 height 29
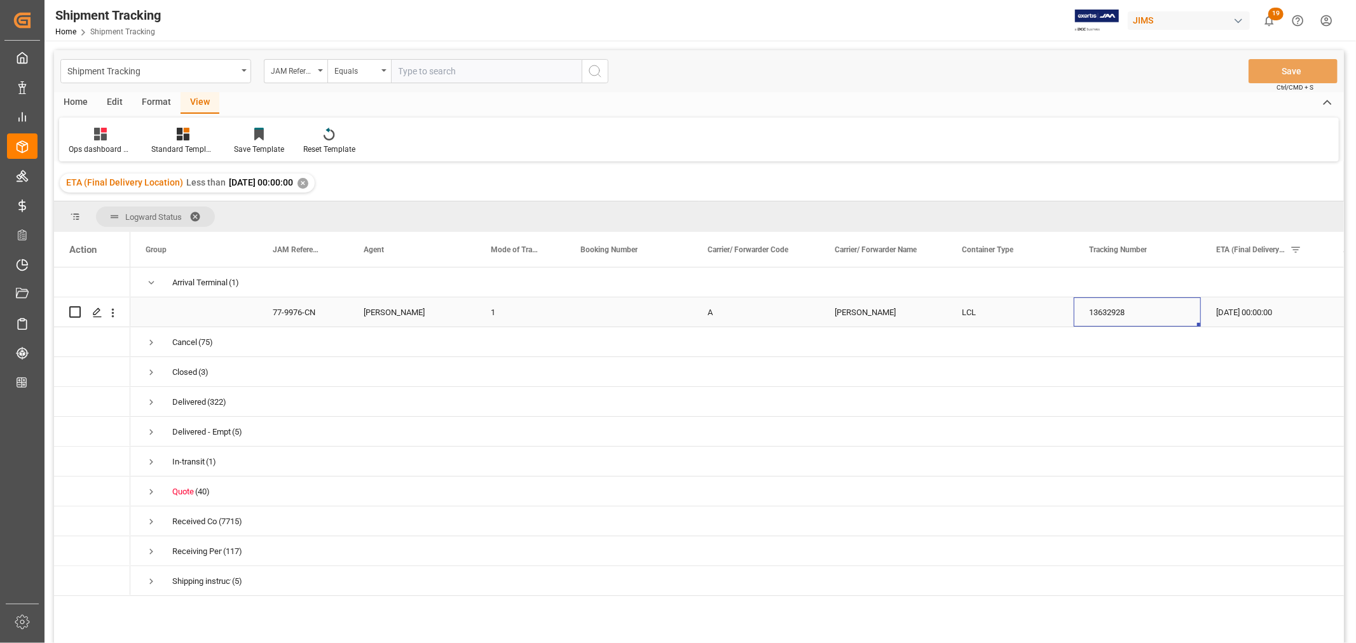
click at [320, 315] on div "77-9976-CN" at bounding box center [302, 312] width 91 height 29
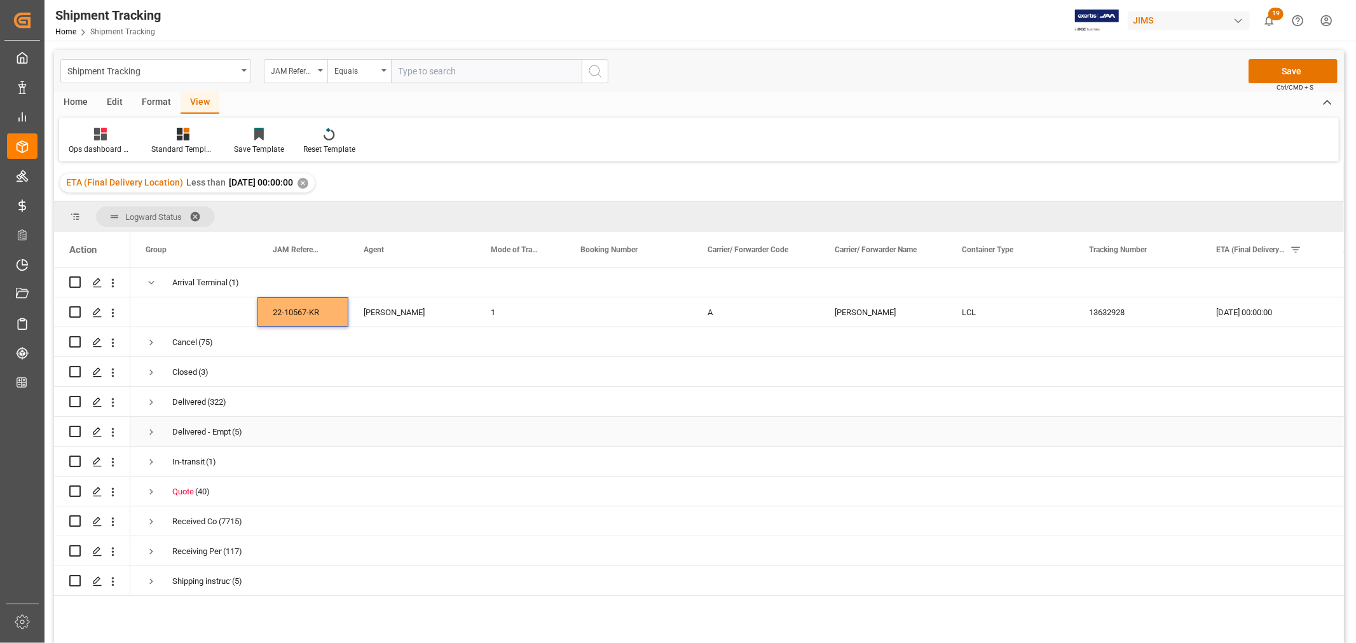
click at [200, 428] on div "Delivered - Empty returned" at bounding box center [201, 432] width 58 height 29
click at [202, 459] on div "In-transit" at bounding box center [188, 462] width 32 height 29
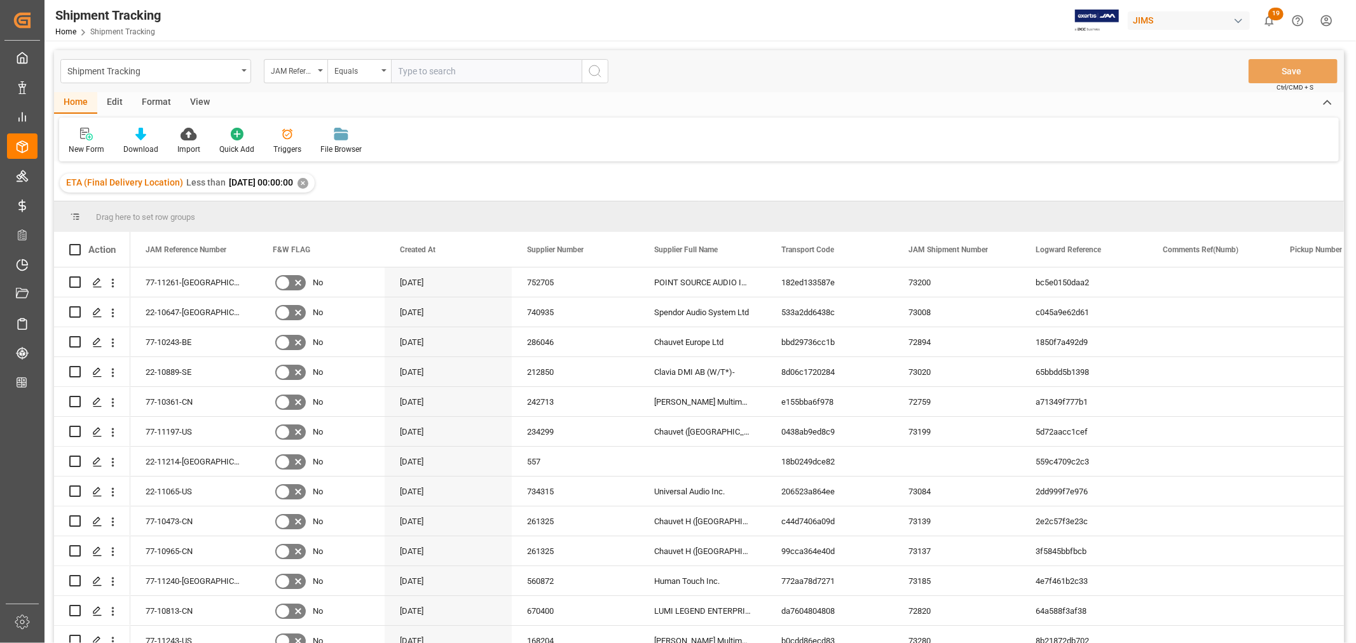
click at [198, 98] on div "View" at bounding box center [200, 103] width 39 height 22
click at [80, 144] on div "Default" at bounding box center [81, 149] width 25 height 11
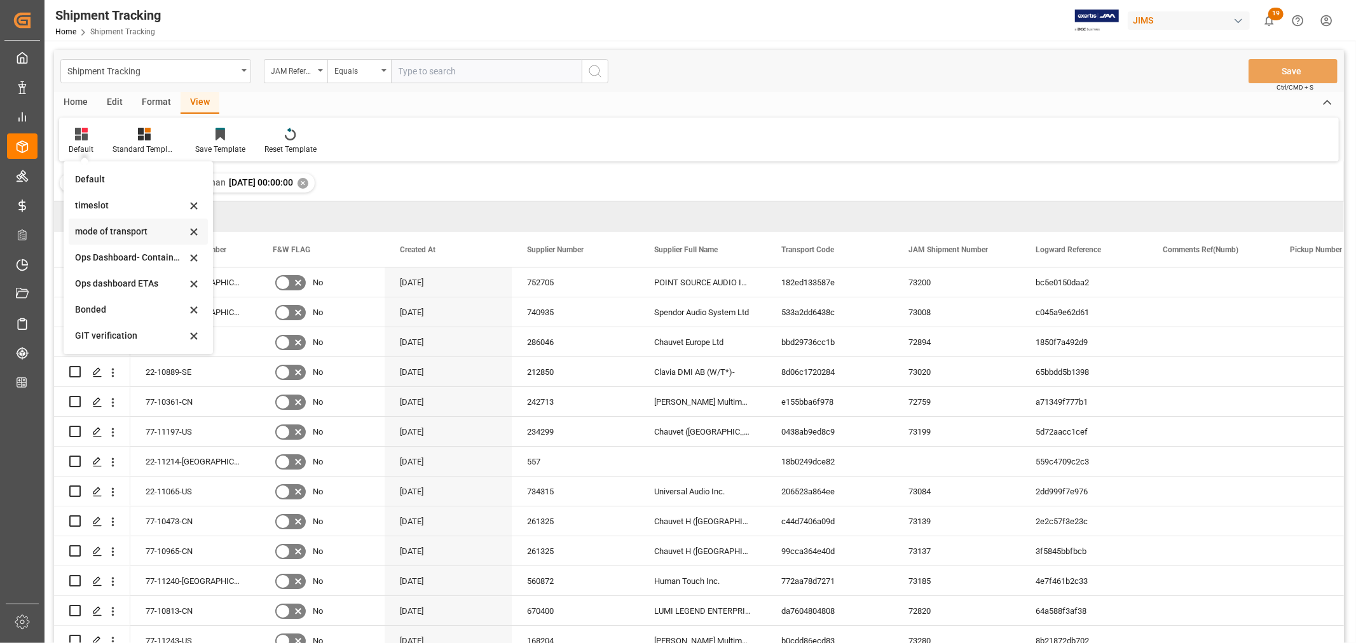
scroll to position [71, 0]
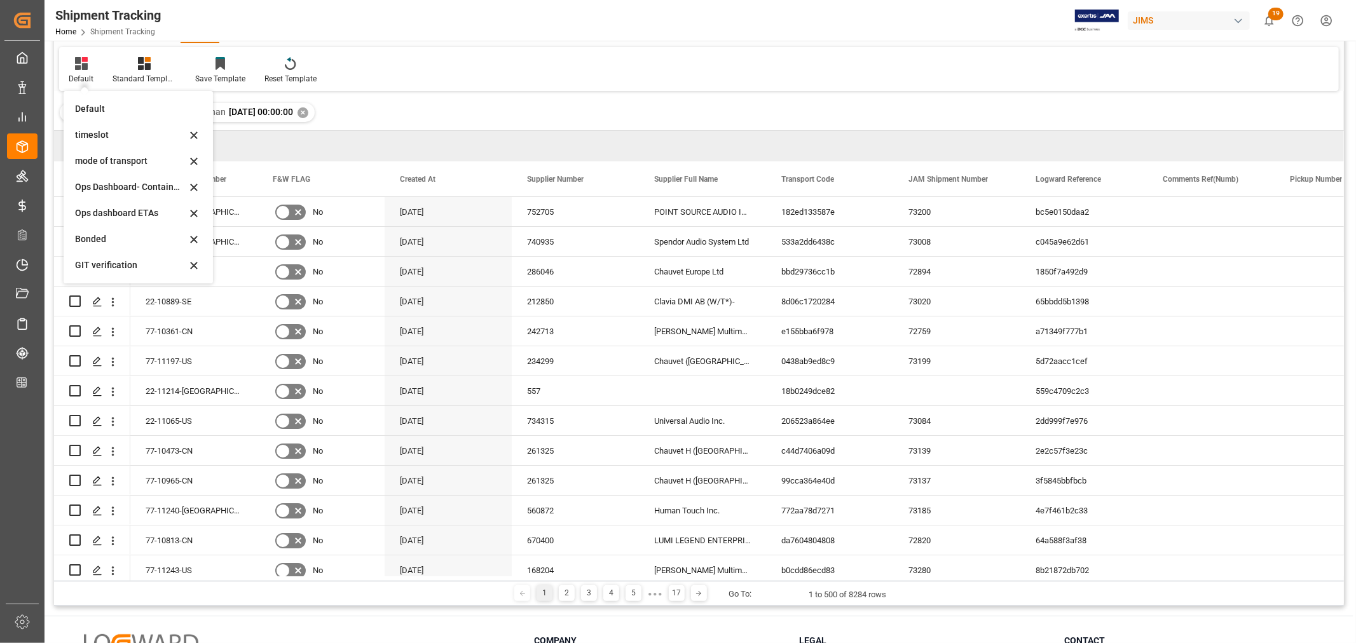
click at [123, 212] on div "Ops dashboard ETAs" at bounding box center [130, 213] width 111 height 13
click at [126, 215] on div "Press SPACE to select this row." at bounding box center [113, 212] width 32 height 24
click at [109, 213] on icon "open menu" at bounding box center [112, 212] width 13 height 13
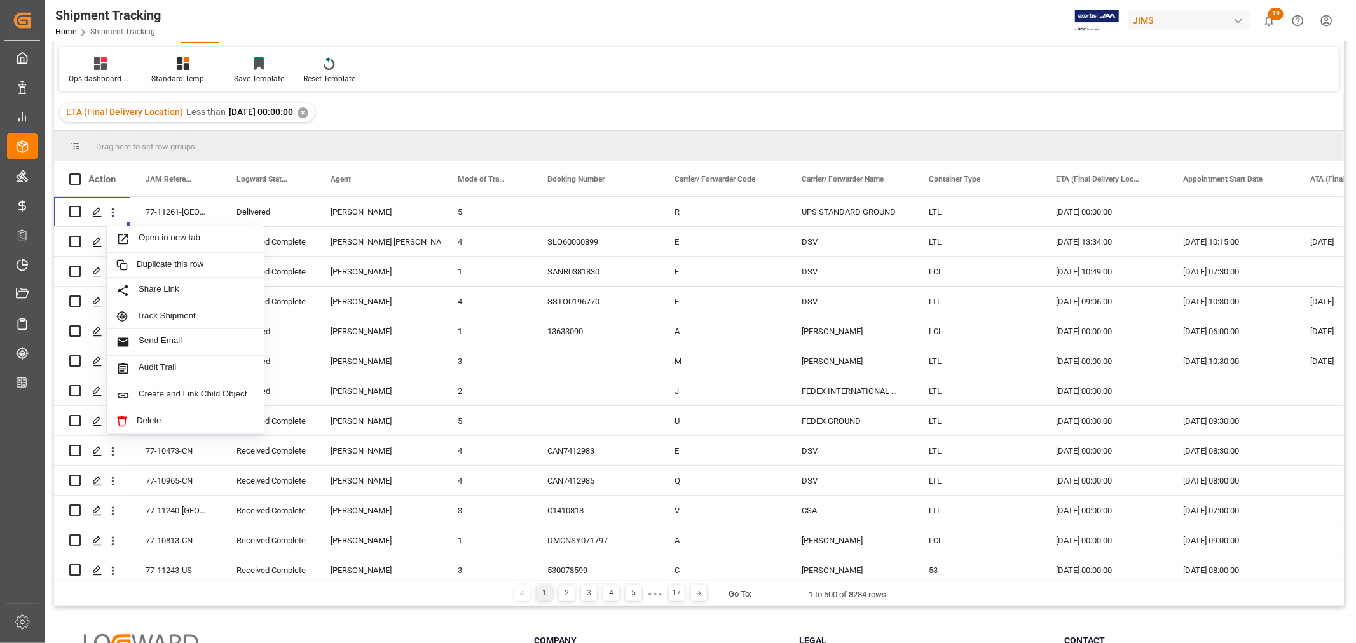
click at [671, 79] on div "Ops dashboard ETAs Standard Templates Save Template Reset Template" at bounding box center [699, 69] width 1280 height 44
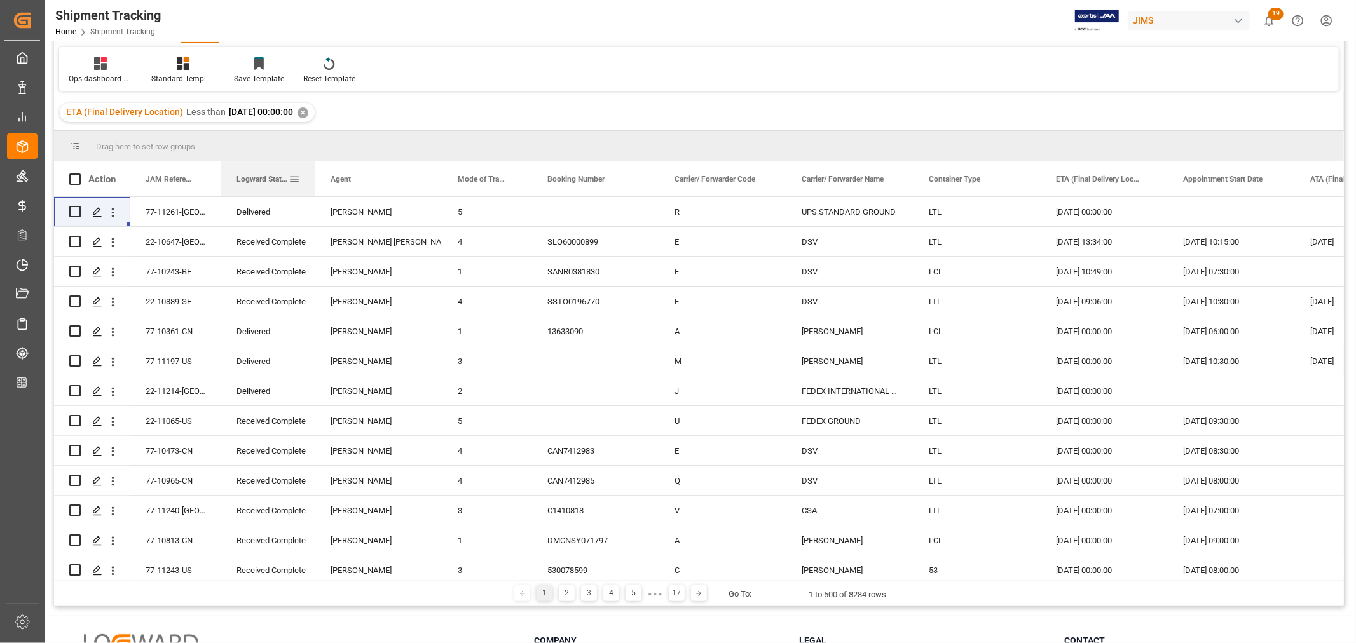
drag, startPoint x: 263, startPoint y: 179, endPoint x: 250, endPoint y: 140, distance: 40.8
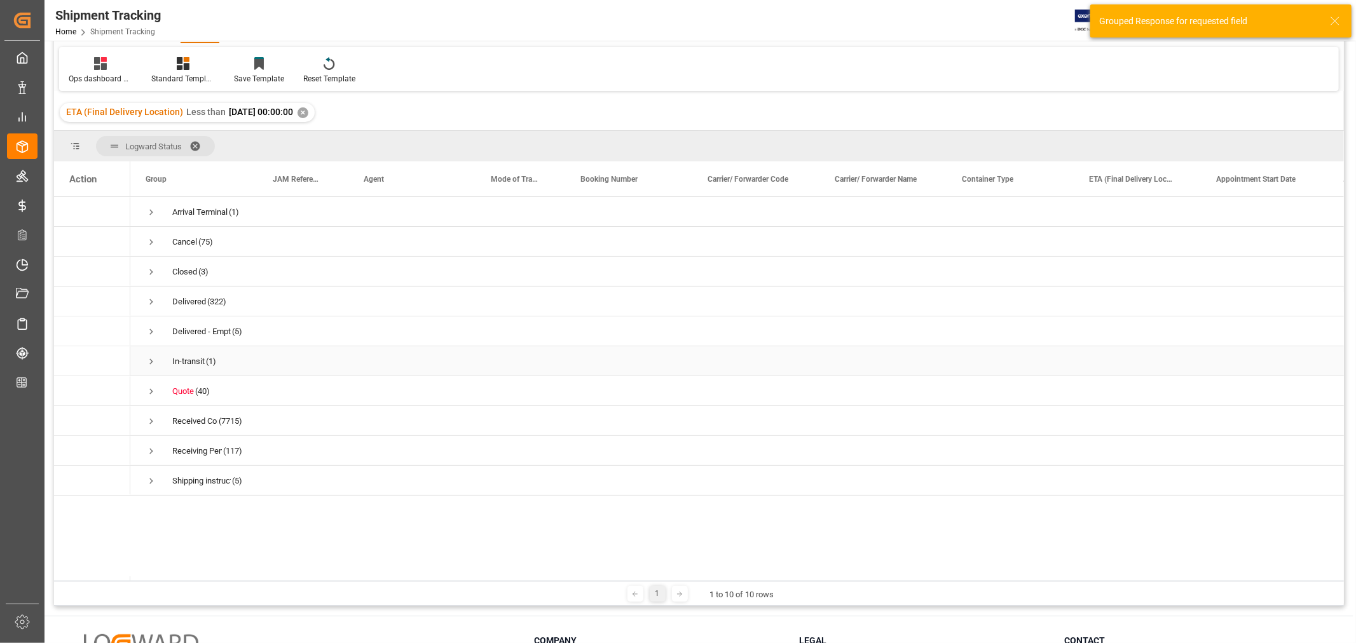
click at [151, 364] on span "Press SPACE to select this row." at bounding box center [151, 361] width 11 height 11
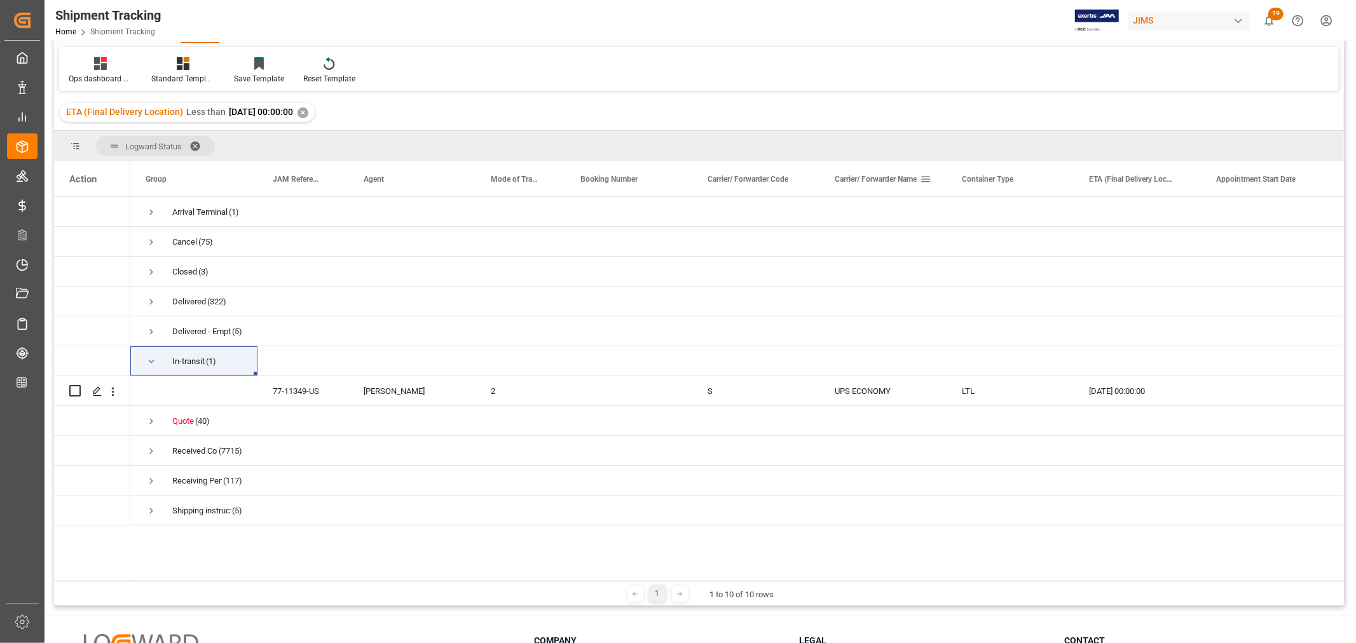
click at [926, 180] on span at bounding box center [925, 179] width 11 height 11
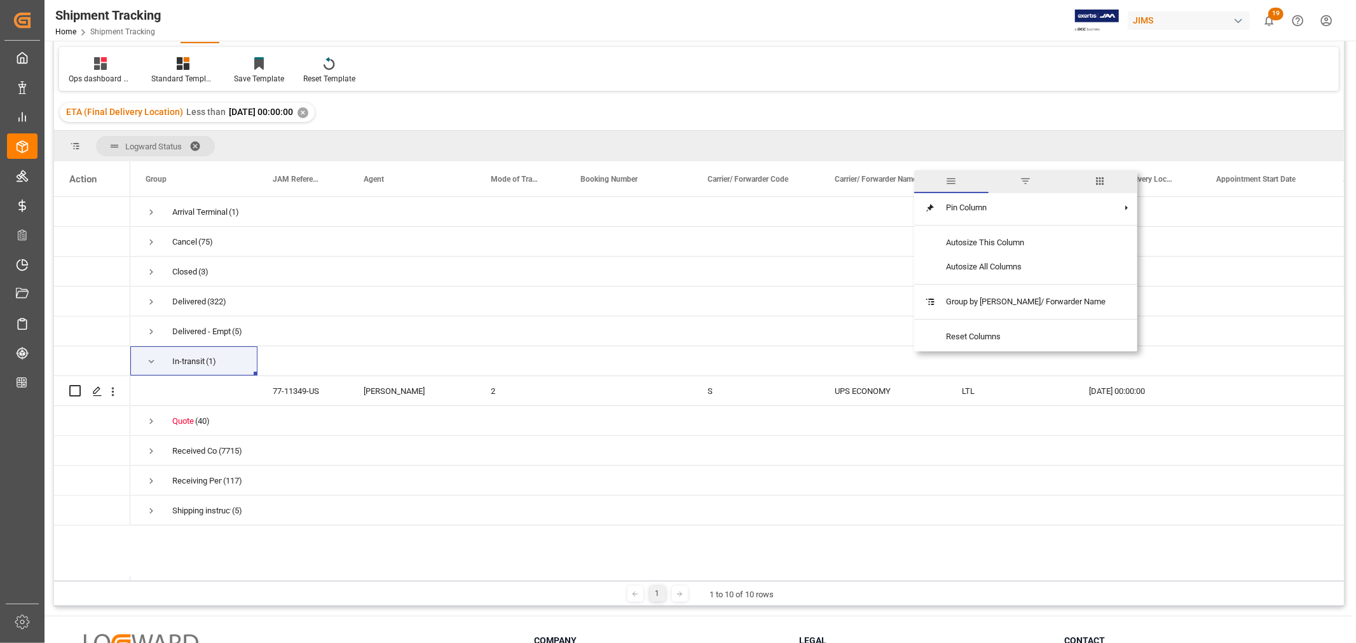
click at [1020, 179] on span "filter" at bounding box center [1025, 180] width 11 height 11
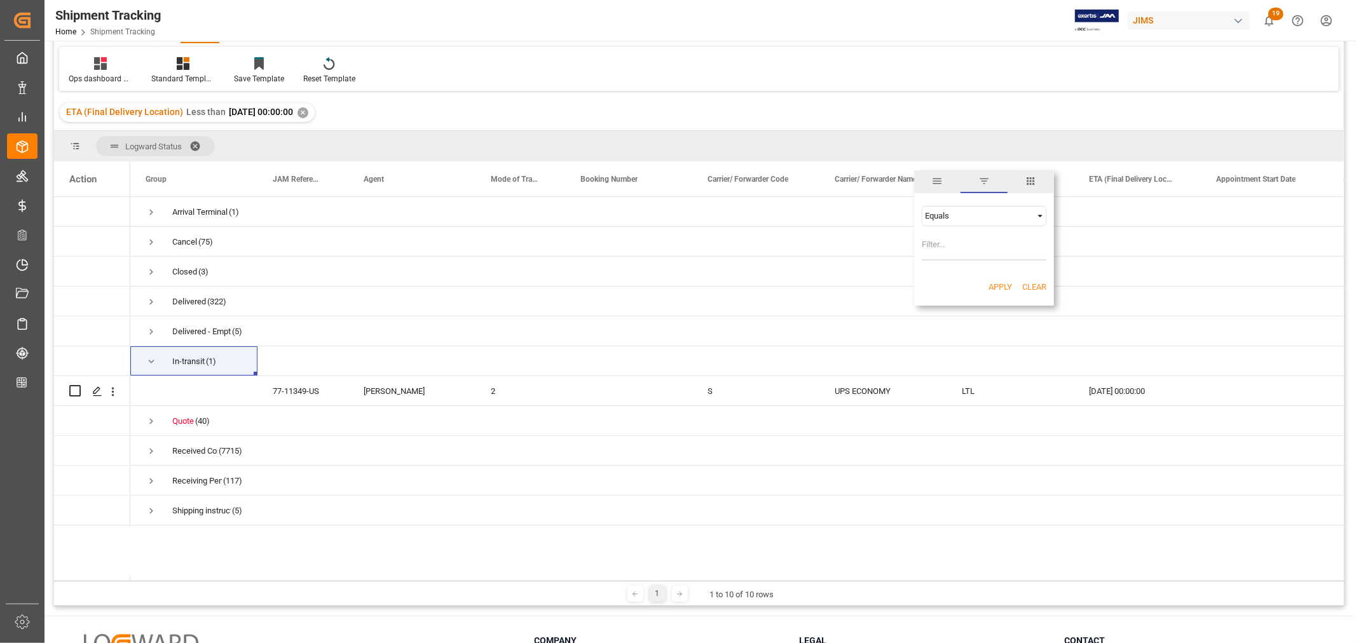
click at [1037, 176] on span "columns" at bounding box center [1031, 181] width 46 height 23
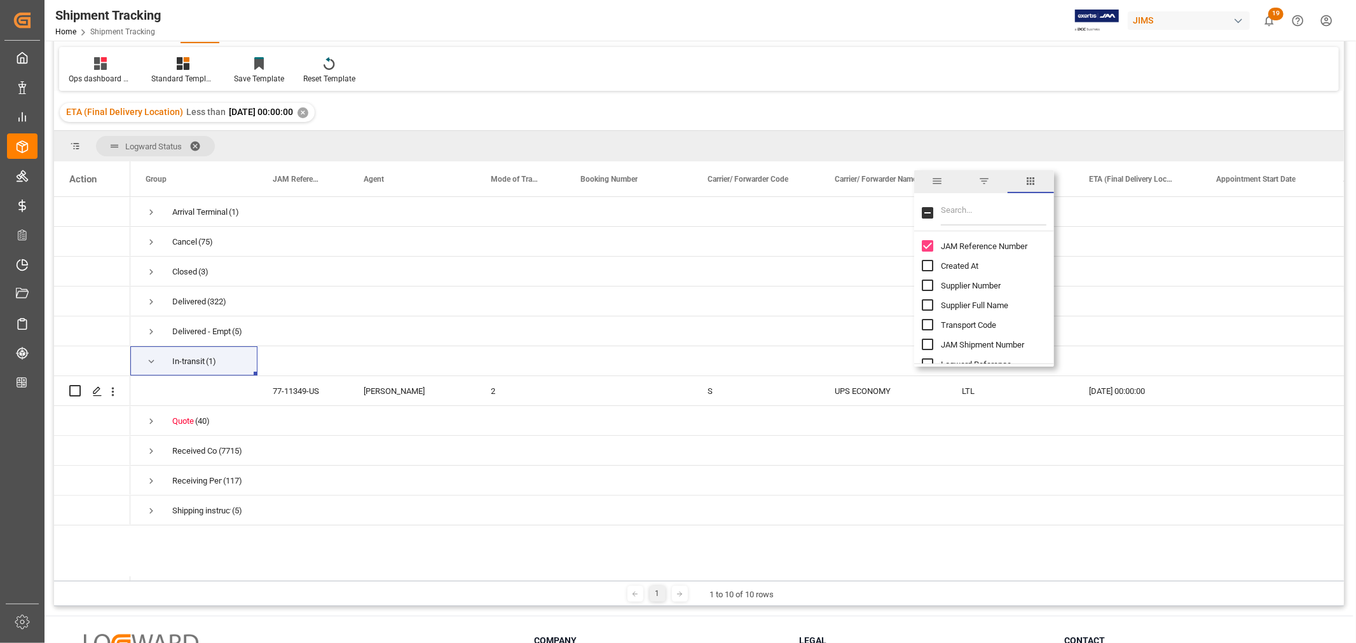
click at [981, 214] on input "Filter Columns Input" at bounding box center [994, 212] width 106 height 25
type input "tracking"
click at [931, 244] on input "Tracking Number column toggle visibility (hidden)" at bounding box center [927, 245] width 11 height 11
checkbox input "true"
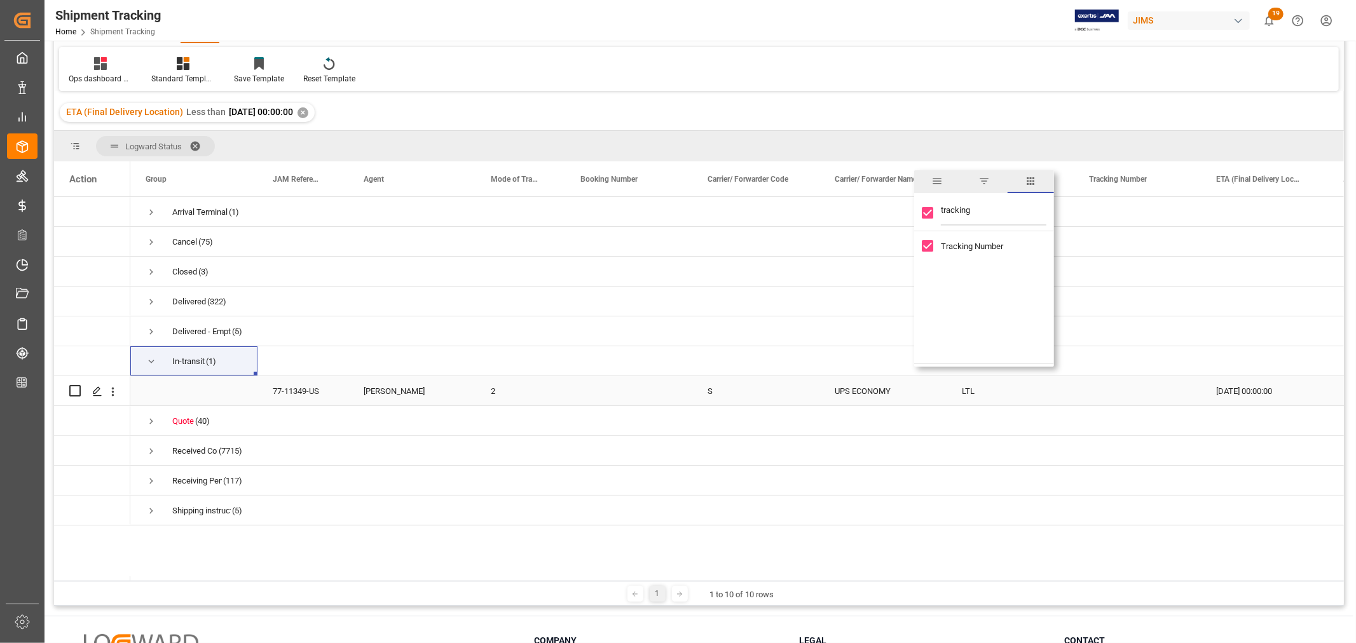
click at [303, 396] on div "77-11349-US" at bounding box center [302, 390] width 91 height 29
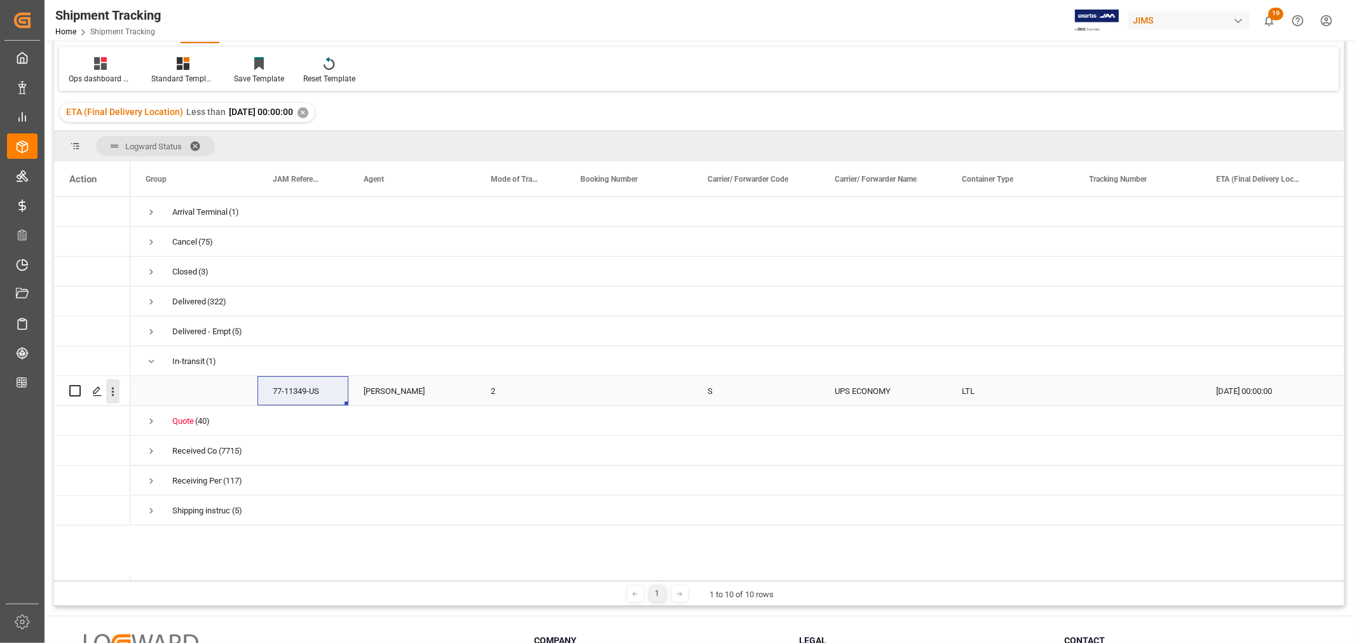
click at [116, 389] on icon "open menu" at bounding box center [112, 391] width 13 height 13
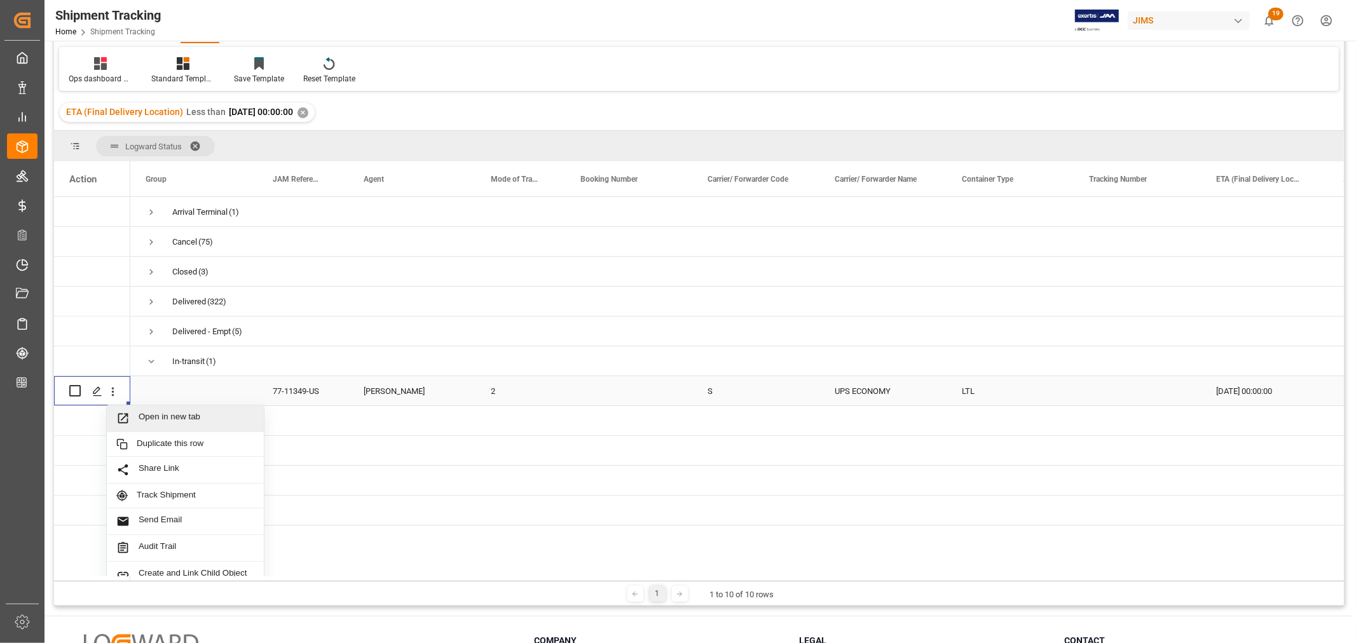
click at [139, 412] on span "Open in new tab" at bounding box center [197, 418] width 116 height 13
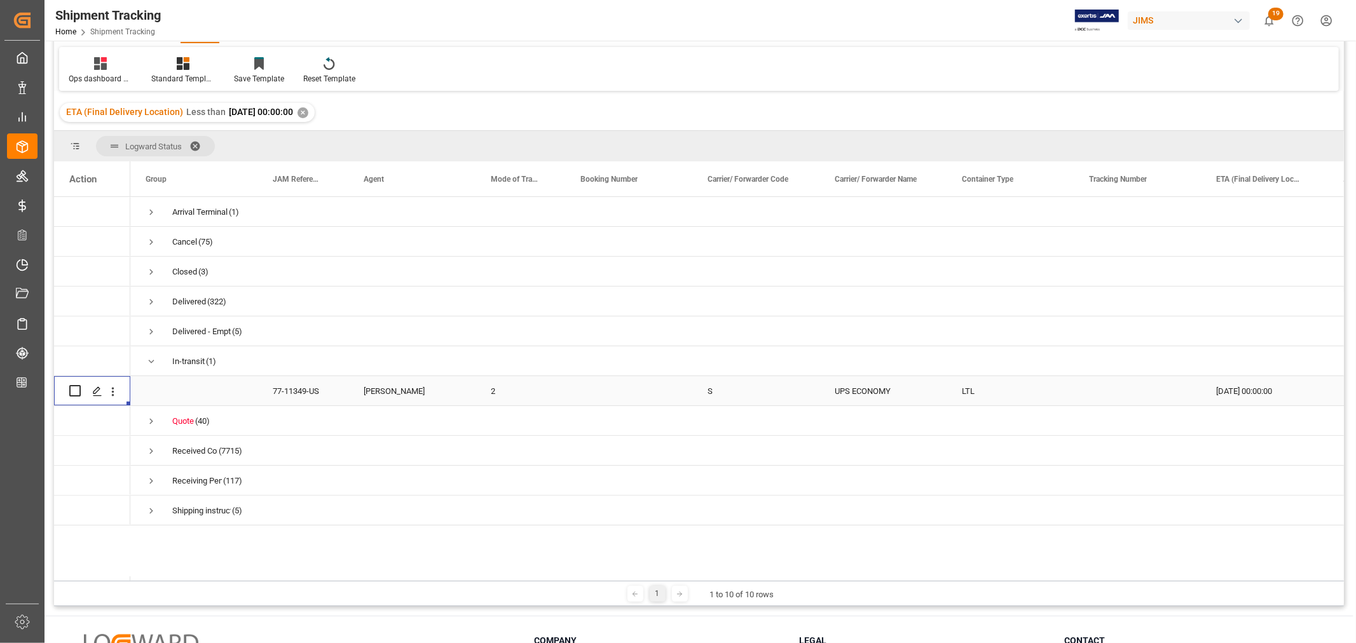
click at [1101, 392] on div "Press SPACE to select this row." at bounding box center [1137, 390] width 127 height 29
click at [1096, 397] on input "Press SPACE to select this row." at bounding box center [1137, 399] width 107 height 24
paste input "1Z1693W76666239163"
type input "1Z1693W76666239163"
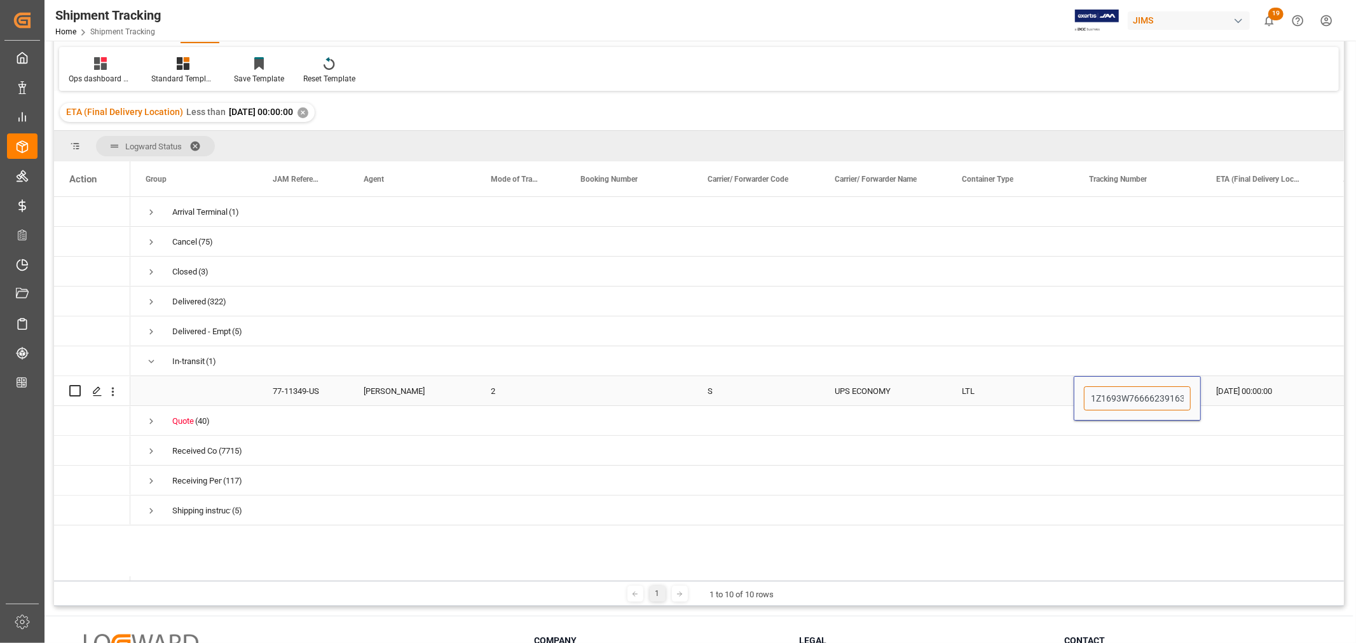
scroll to position [0, 1]
click at [987, 393] on div "LTL" at bounding box center [1010, 390] width 127 height 29
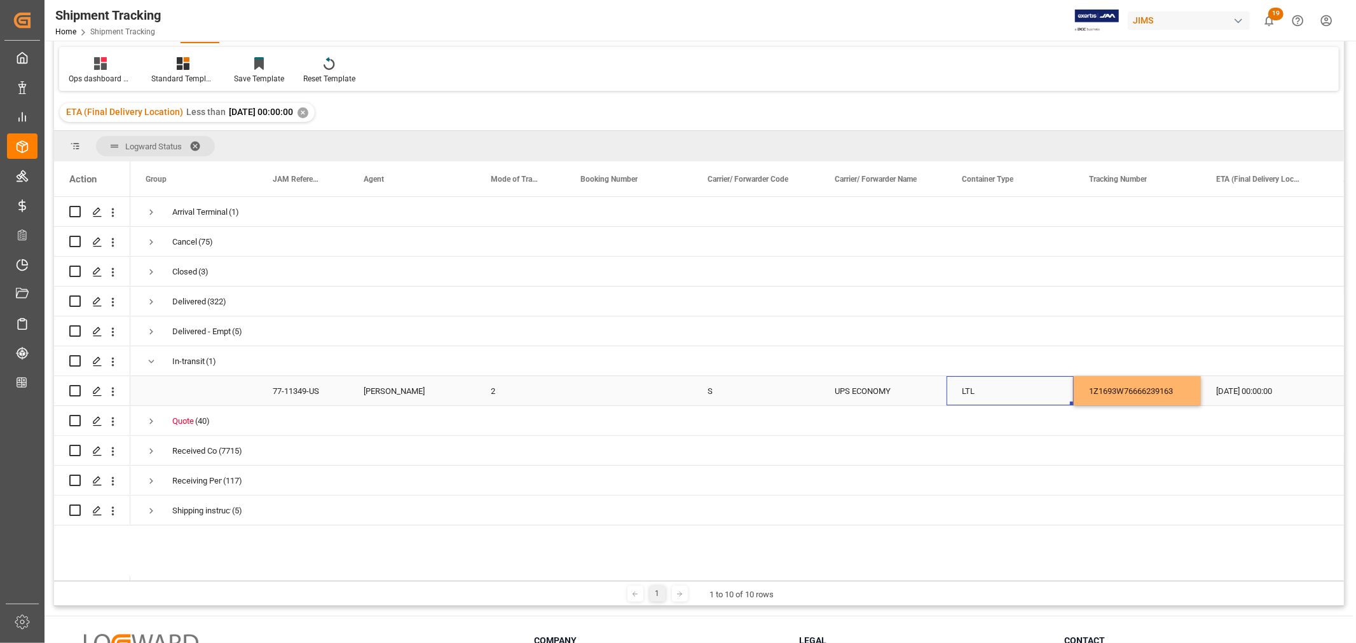
click at [1250, 387] on div "03-10-2025 00:00:00" at bounding box center [1264, 390] width 127 height 29
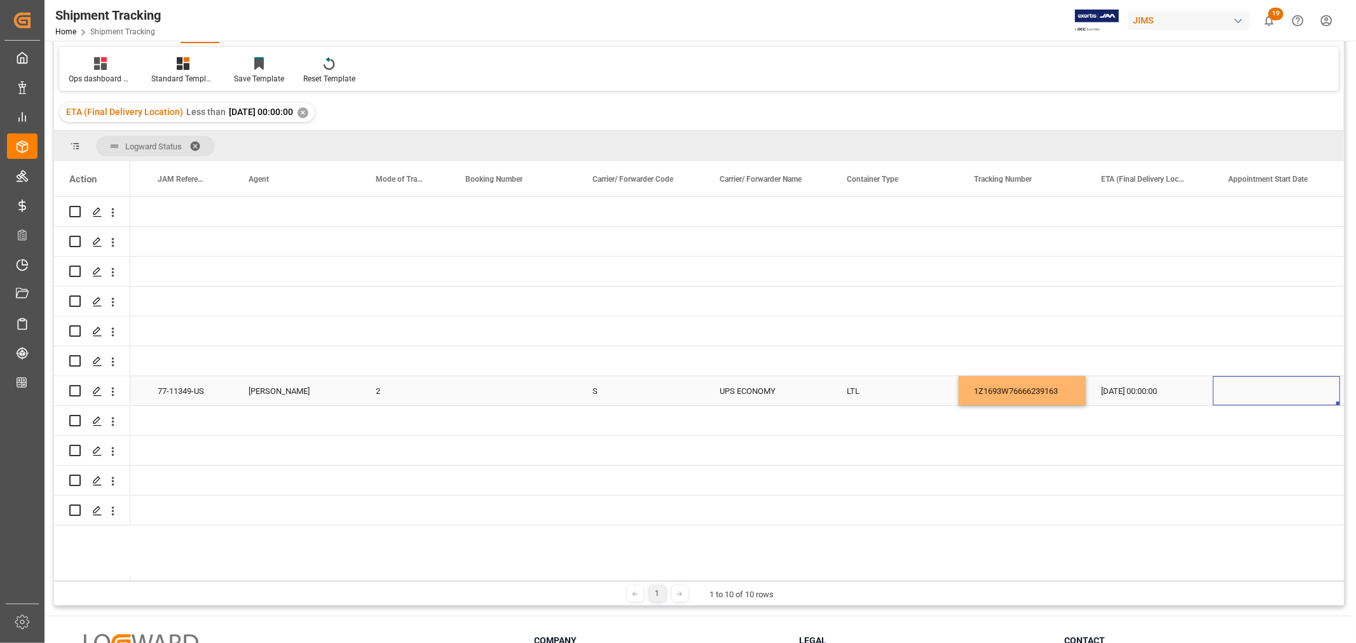
scroll to position [0, 242]
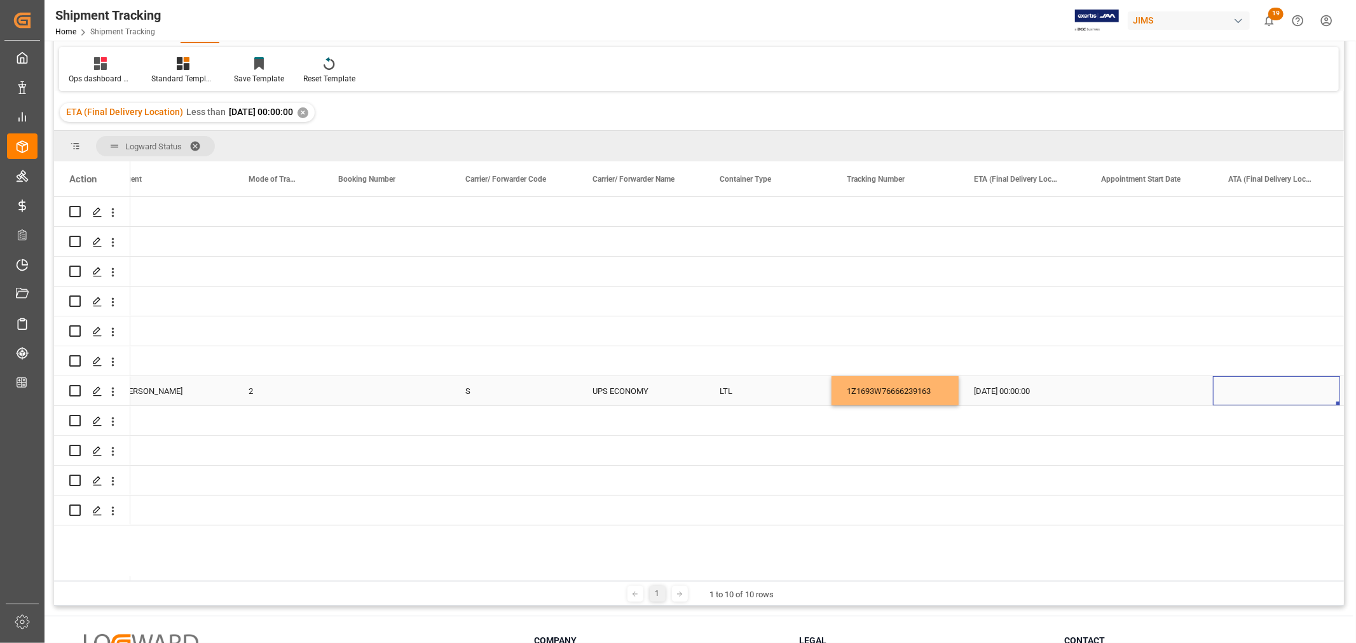
click at [1248, 388] on div "Press SPACE to select this row." at bounding box center [1276, 390] width 127 height 29
click at [1287, 482] on span "3" at bounding box center [1286, 480] width 4 height 9
type input "03-10-2025"
click at [1097, 395] on div "Press SPACE to select this row." at bounding box center [1149, 390] width 127 height 29
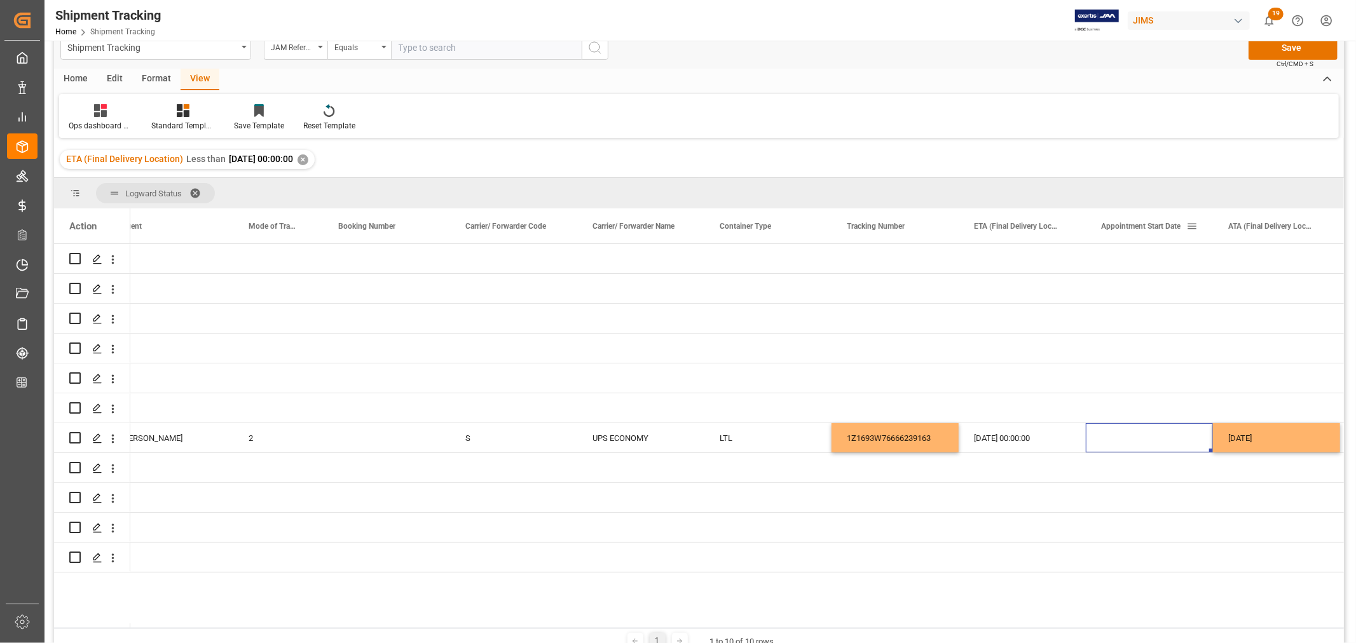
scroll to position [0, 0]
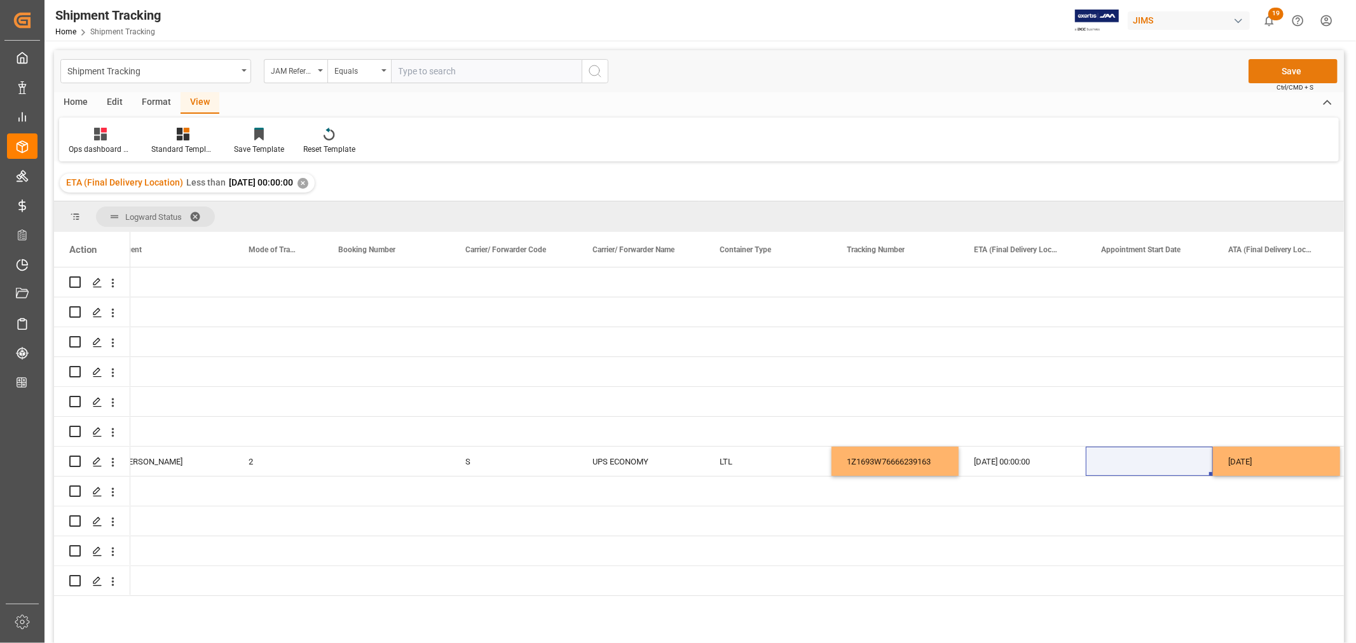
click at [1306, 71] on button "Save" at bounding box center [1293, 71] width 89 height 24
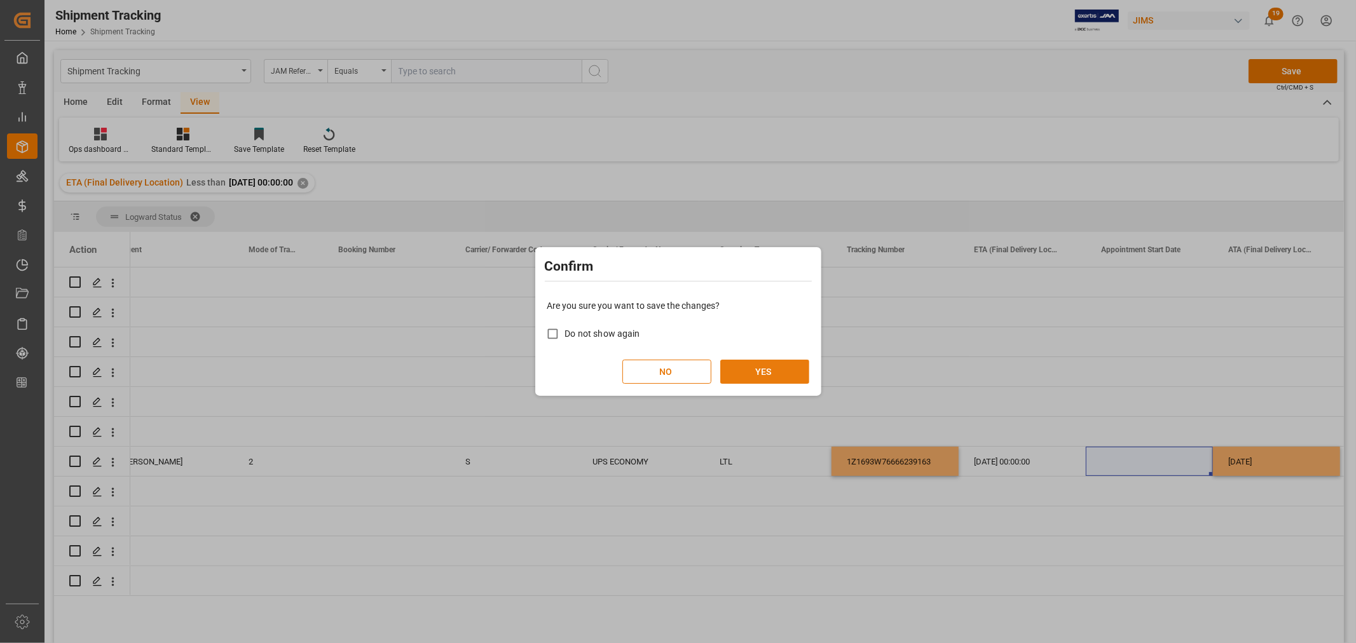
click at [750, 379] on button "YES" at bounding box center [764, 372] width 89 height 24
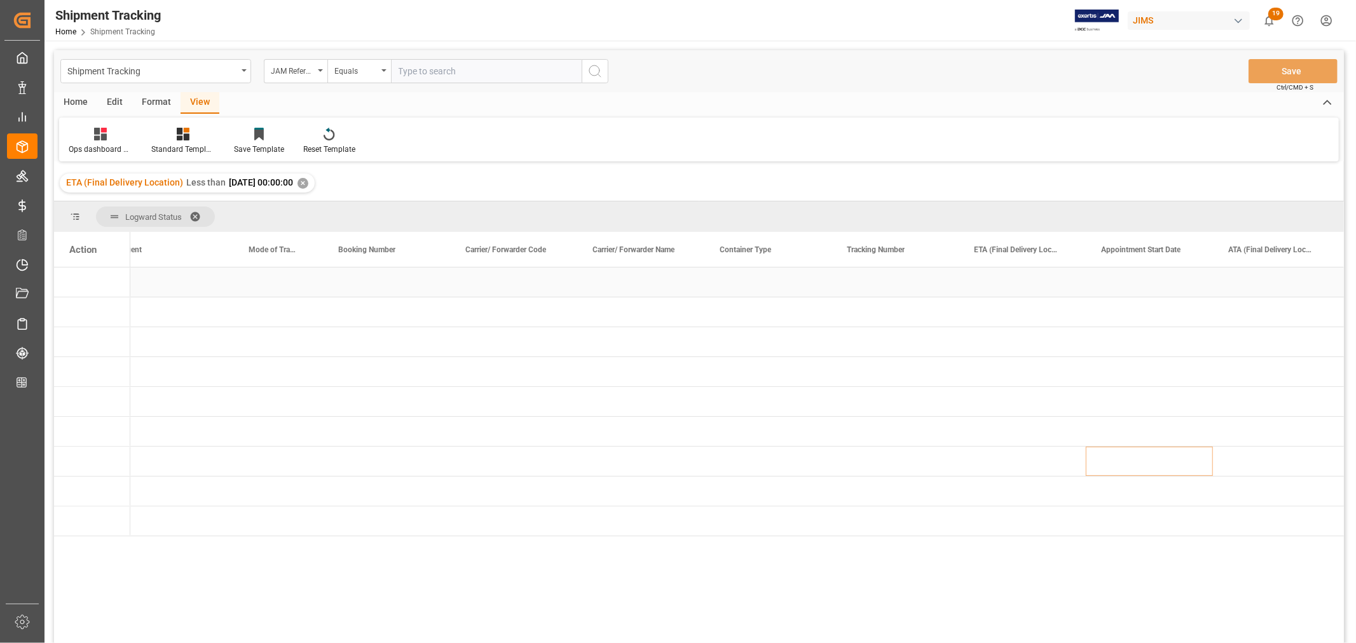
click at [387, 287] on div "Press SPACE to select this row." at bounding box center [386, 282] width 127 height 29
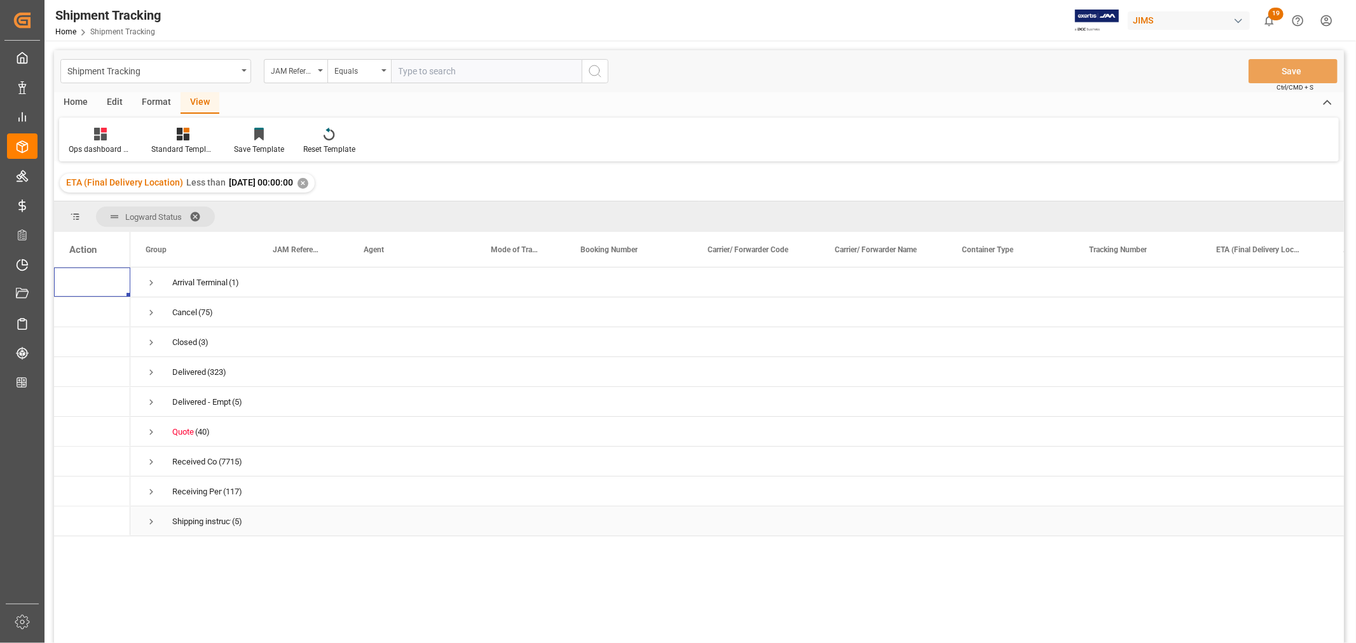
click at [148, 523] on span "Press SPACE to select this row." at bounding box center [151, 521] width 11 height 11
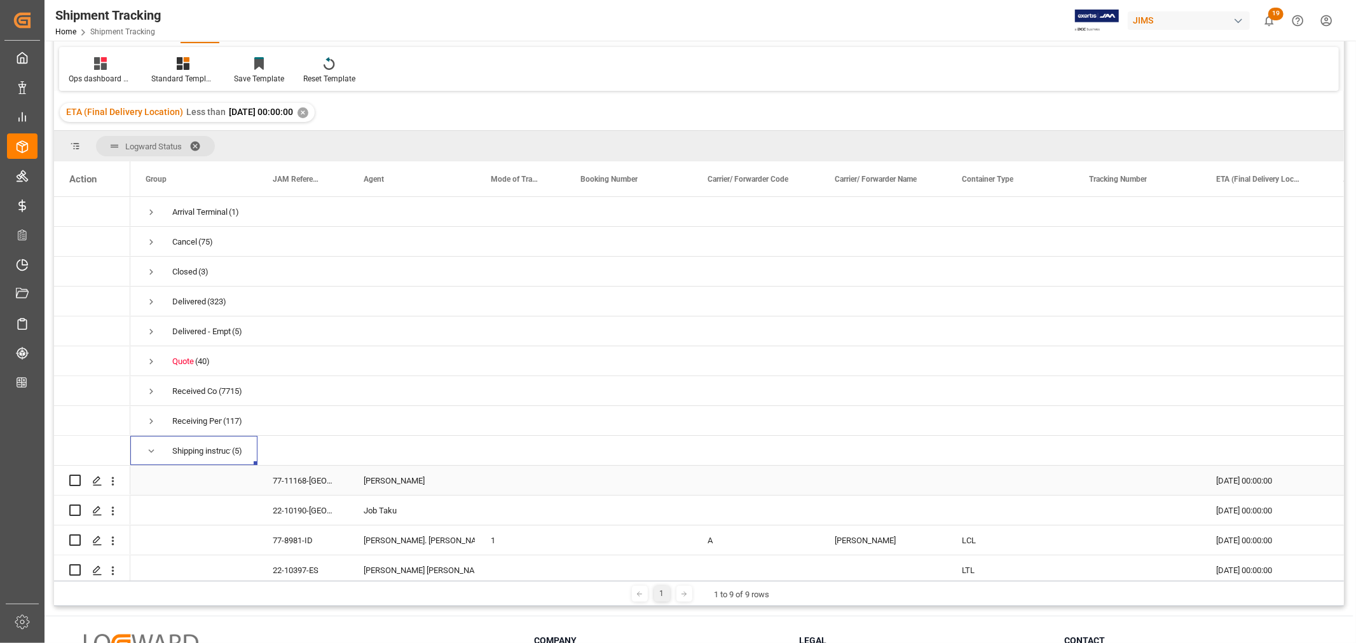
scroll to position [42, 0]
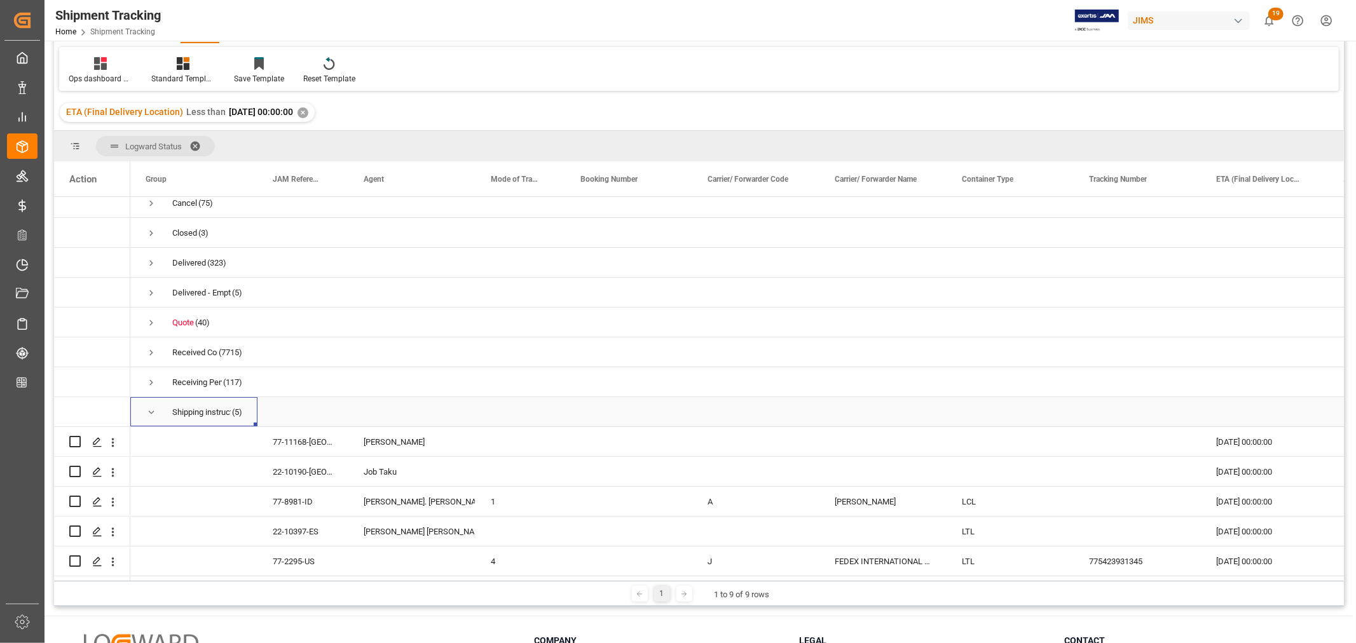
click at [147, 411] on span "Press SPACE to select this row." at bounding box center [151, 412] width 11 height 11
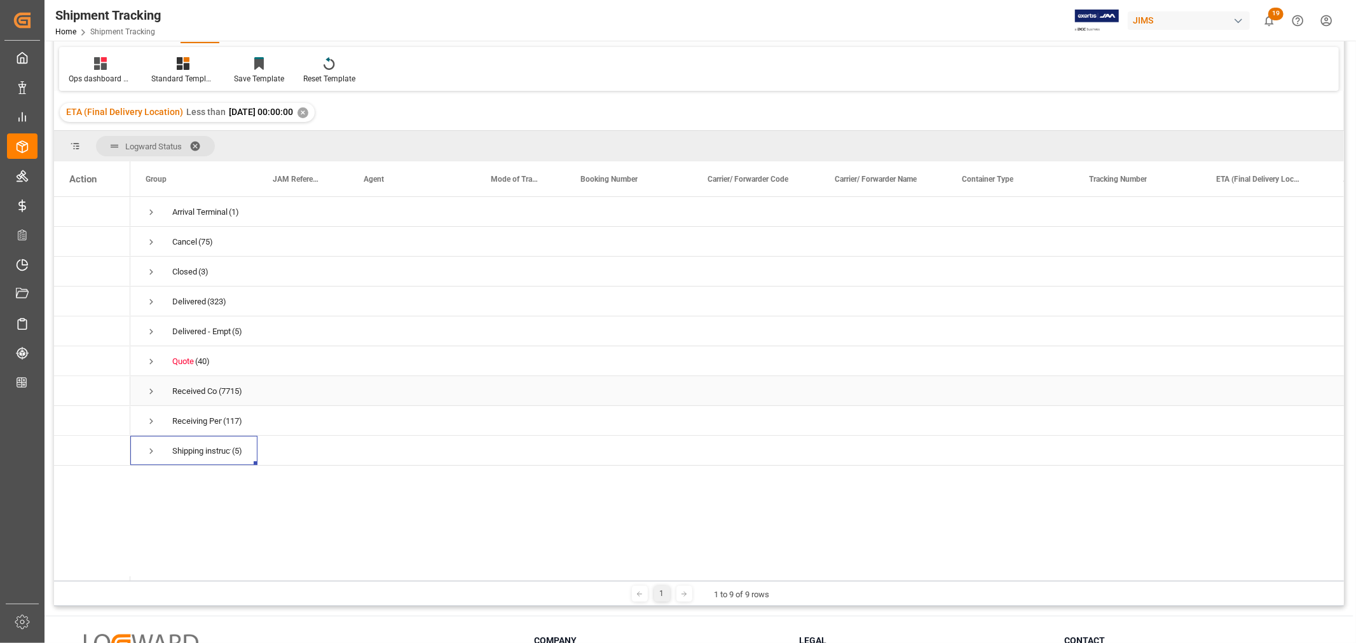
scroll to position [0, 0]
click at [148, 449] on span "Press SPACE to select this row." at bounding box center [151, 451] width 11 height 11
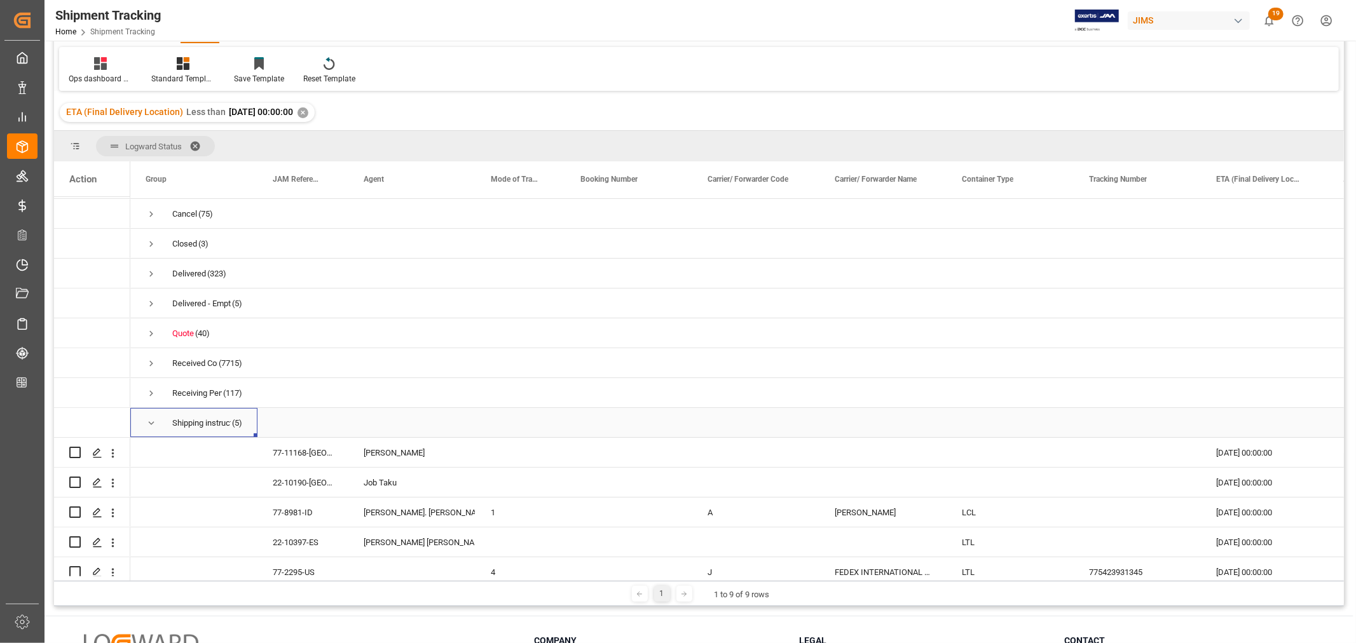
scroll to position [42, 0]
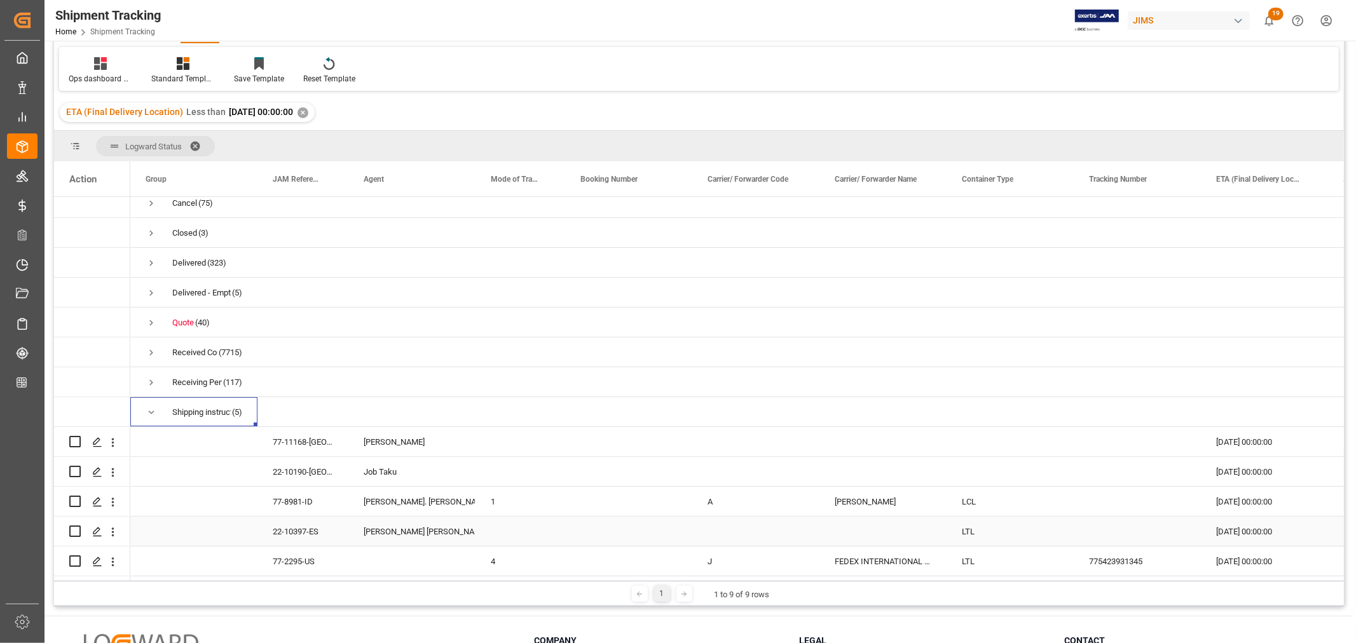
click at [297, 532] on div "22-10397-ES" at bounding box center [302, 531] width 91 height 29
click at [147, 409] on span "Press SPACE to select this row." at bounding box center [151, 412] width 11 height 11
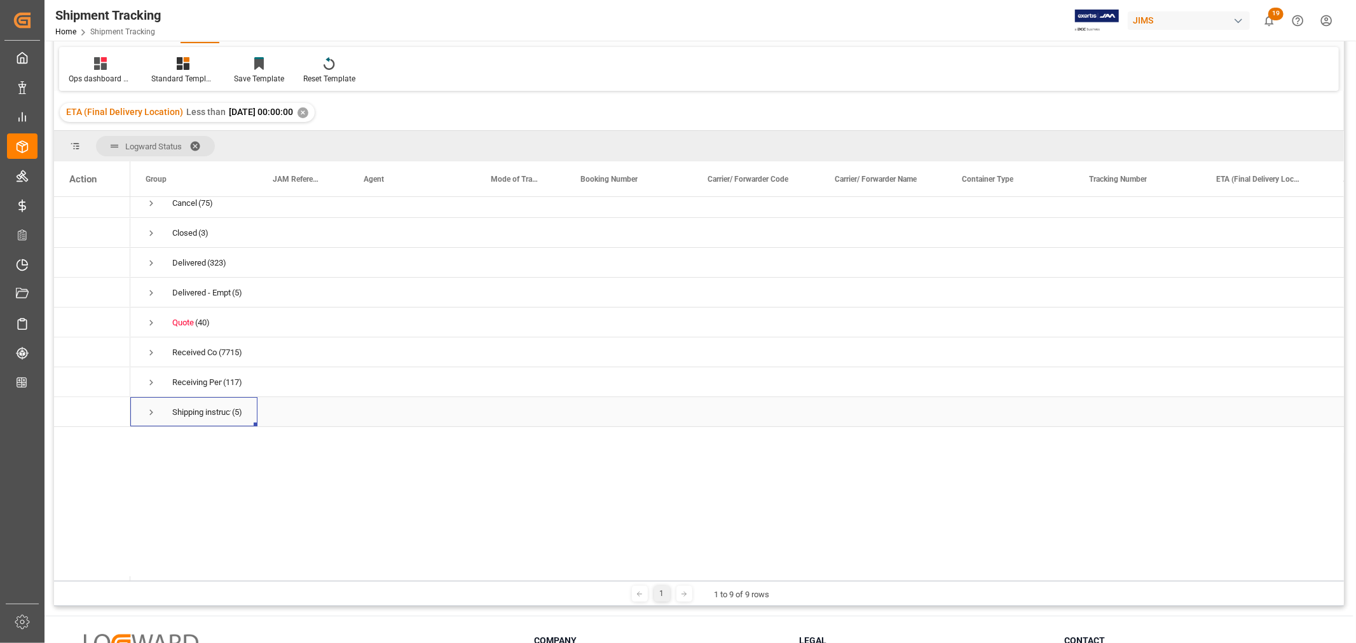
scroll to position [0, 0]
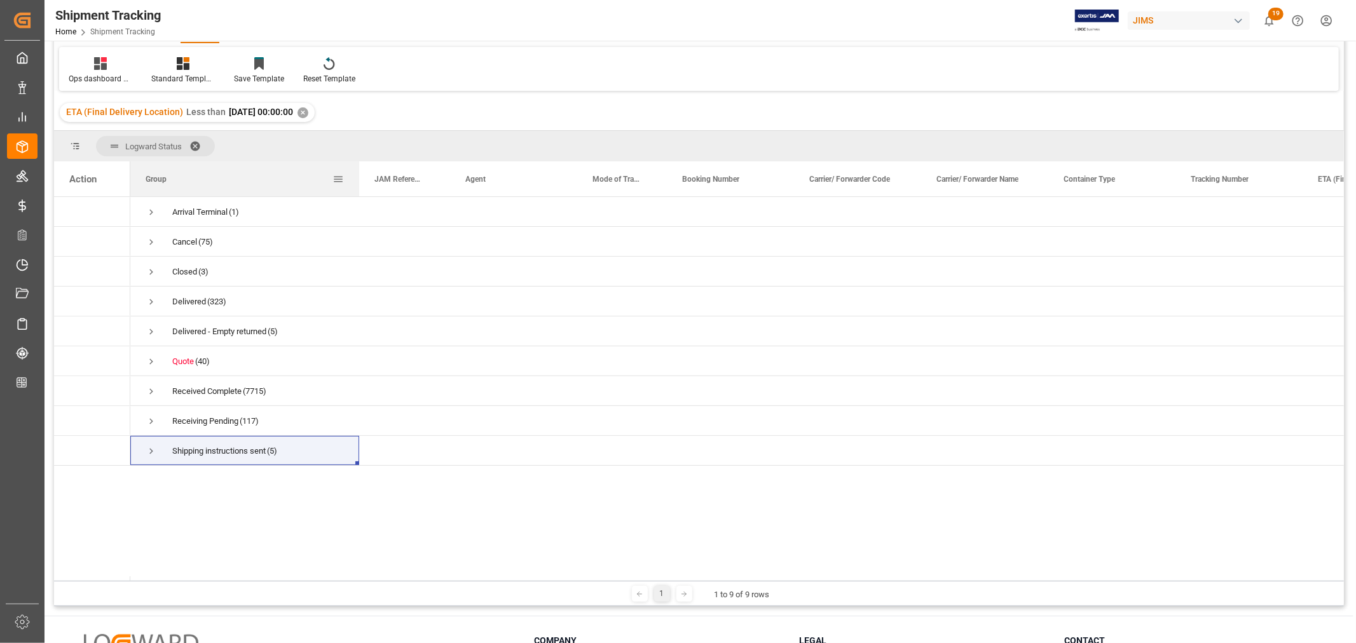
drag, startPoint x: 256, startPoint y: 176, endPoint x: 366, endPoint y: 181, distance: 110.1
click at [362, 179] on div at bounding box center [359, 178] width 5 height 35
click at [148, 420] on span "Press SPACE to select this row." at bounding box center [151, 421] width 11 height 11
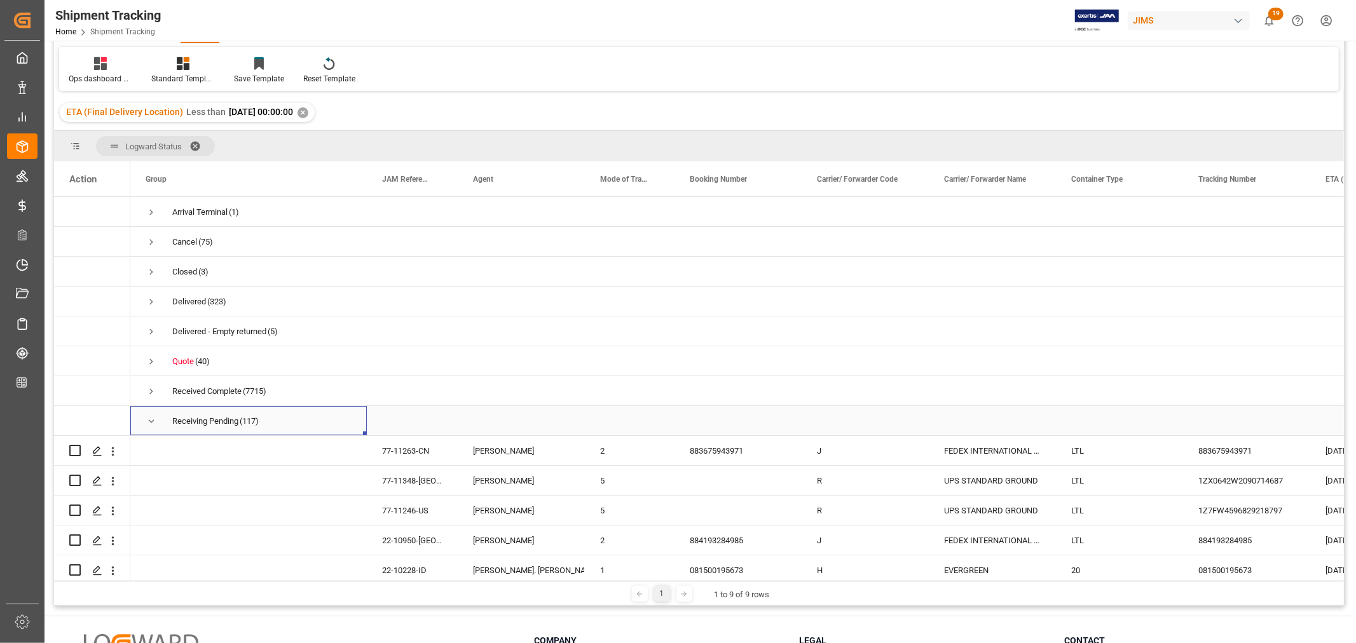
click at [153, 422] on span "Press SPACE to select this row." at bounding box center [151, 421] width 11 height 11
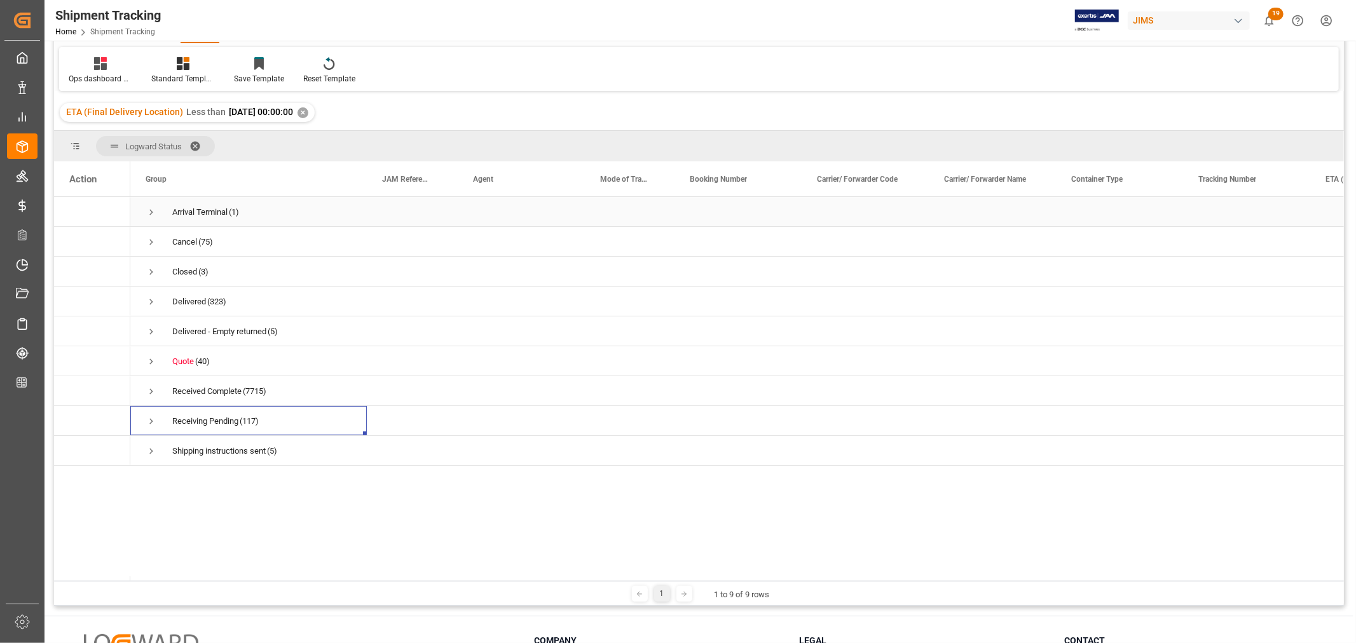
click at [148, 213] on span "Press SPACE to select this row." at bounding box center [151, 212] width 11 height 11
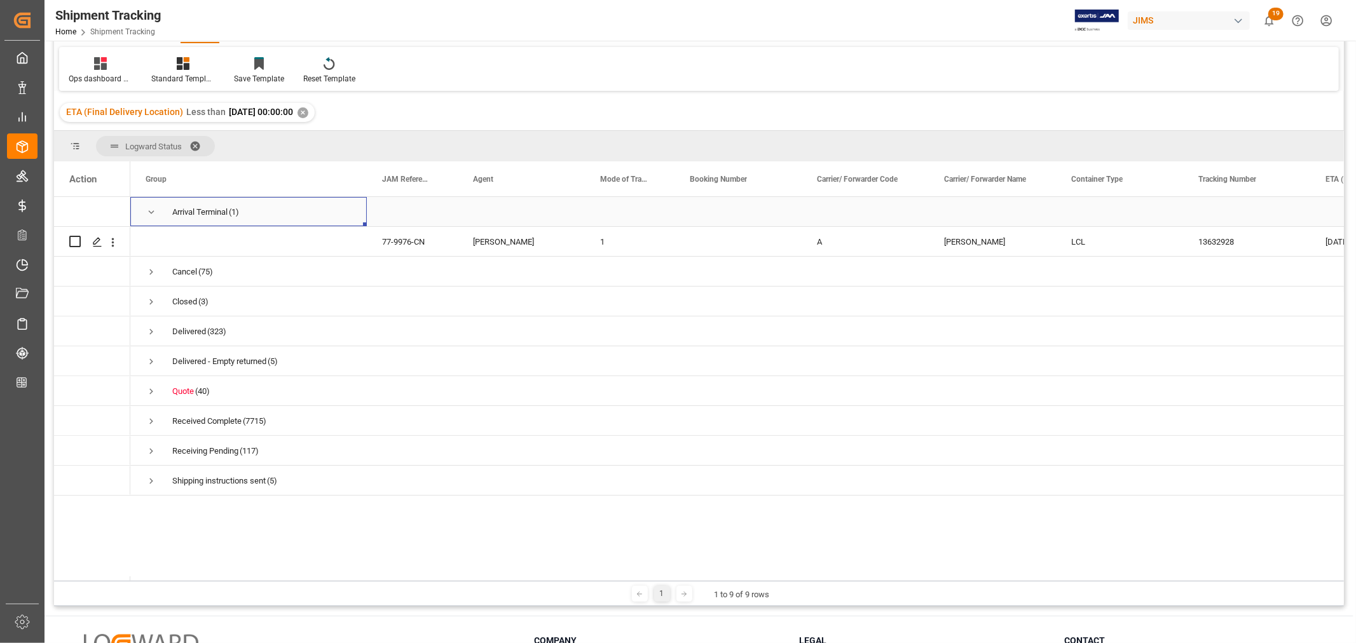
click at [148, 213] on span "Press SPACE to select this row." at bounding box center [151, 212] width 11 height 11
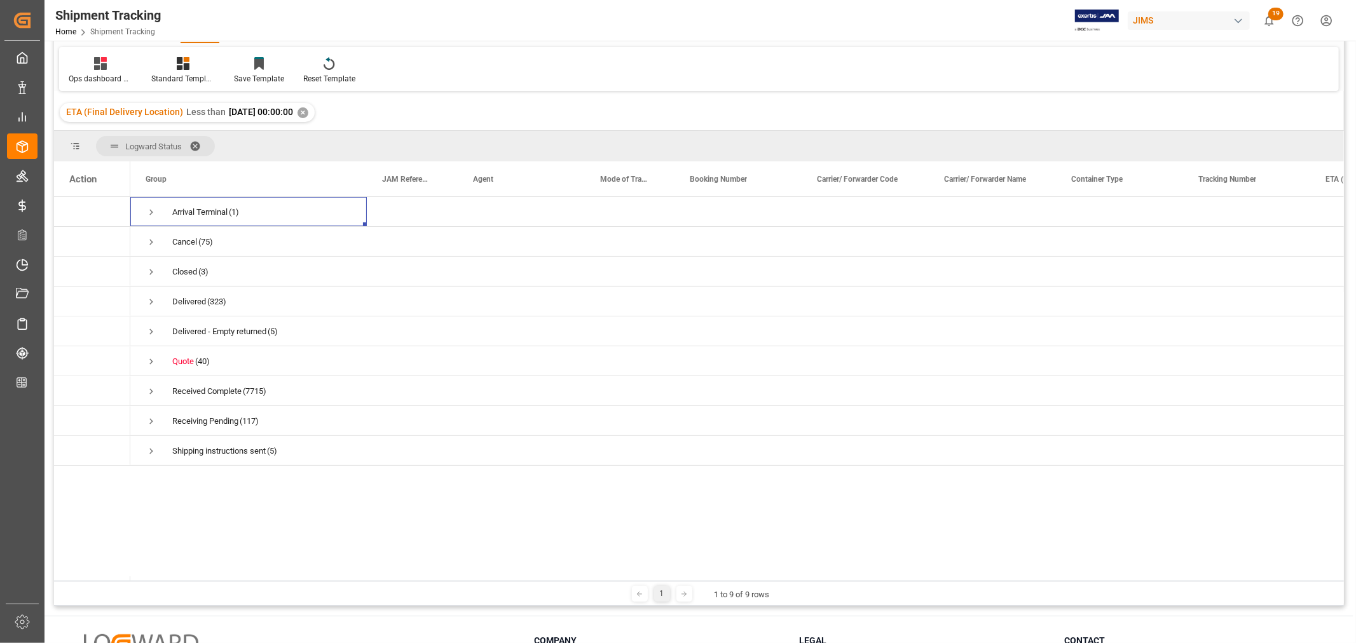
click at [308, 111] on div "✕" at bounding box center [303, 112] width 11 height 11
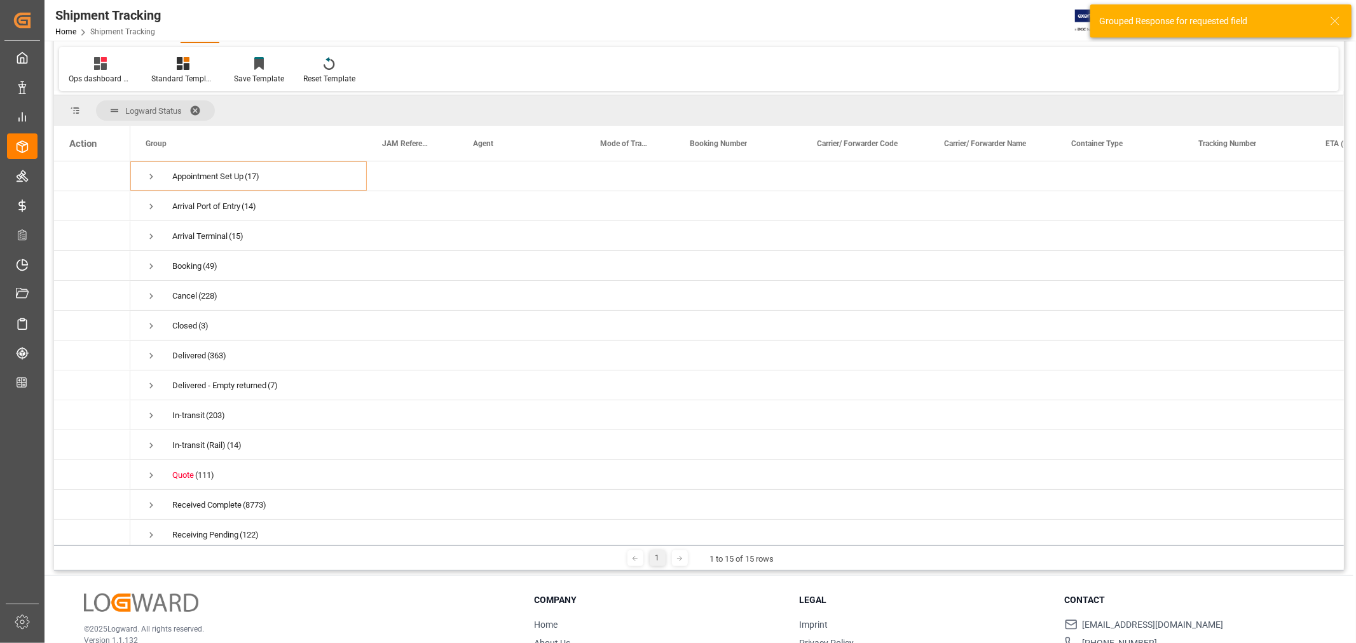
click at [195, 105] on span at bounding box center [199, 110] width 20 height 11
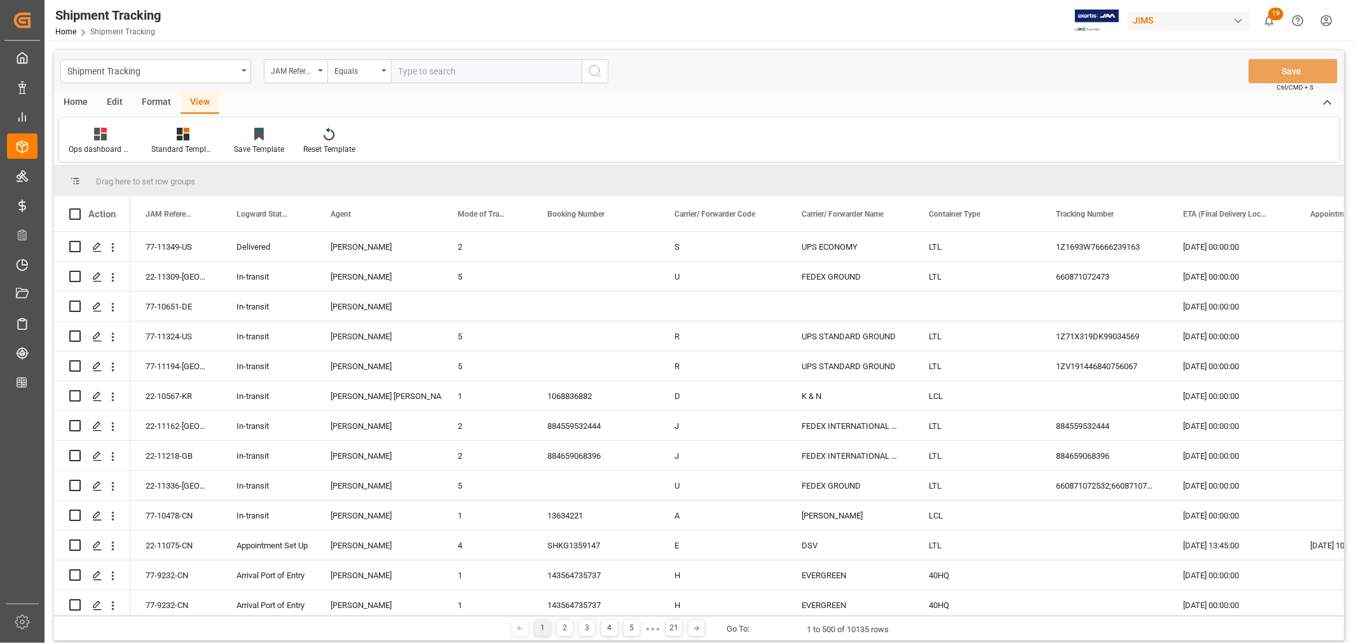
drag, startPoint x: 414, startPoint y: 64, endPoint x: 429, endPoint y: 65, distance: 14.6
click at [414, 64] on input "text" at bounding box center [486, 71] width 191 height 24
type input "22-9413-de"
click at [598, 70] on icon "search button" at bounding box center [594, 71] width 15 height 15
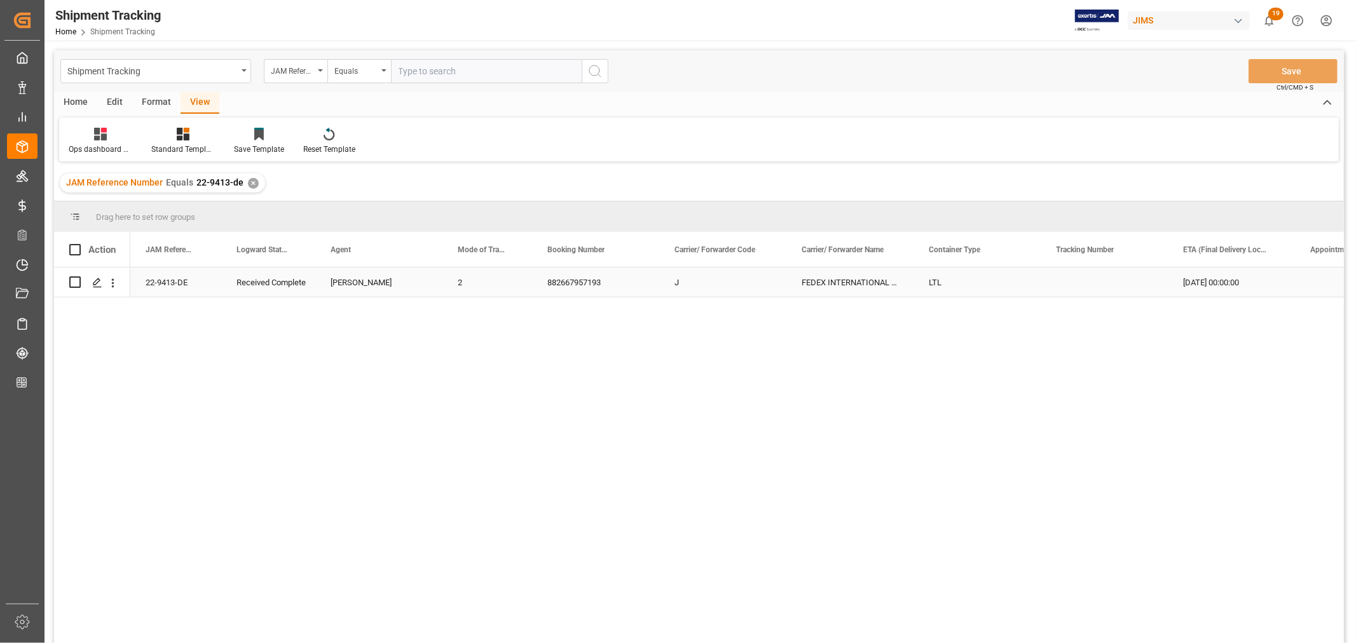
click at [255, 291] on div "Received Complete" at bounding box center [268, 282] width 64 height 29
click at [858, 283] on div "FEDEX INTERNATIONAL ECONOMY" at bounding box center [849, 282] width 127 height 29
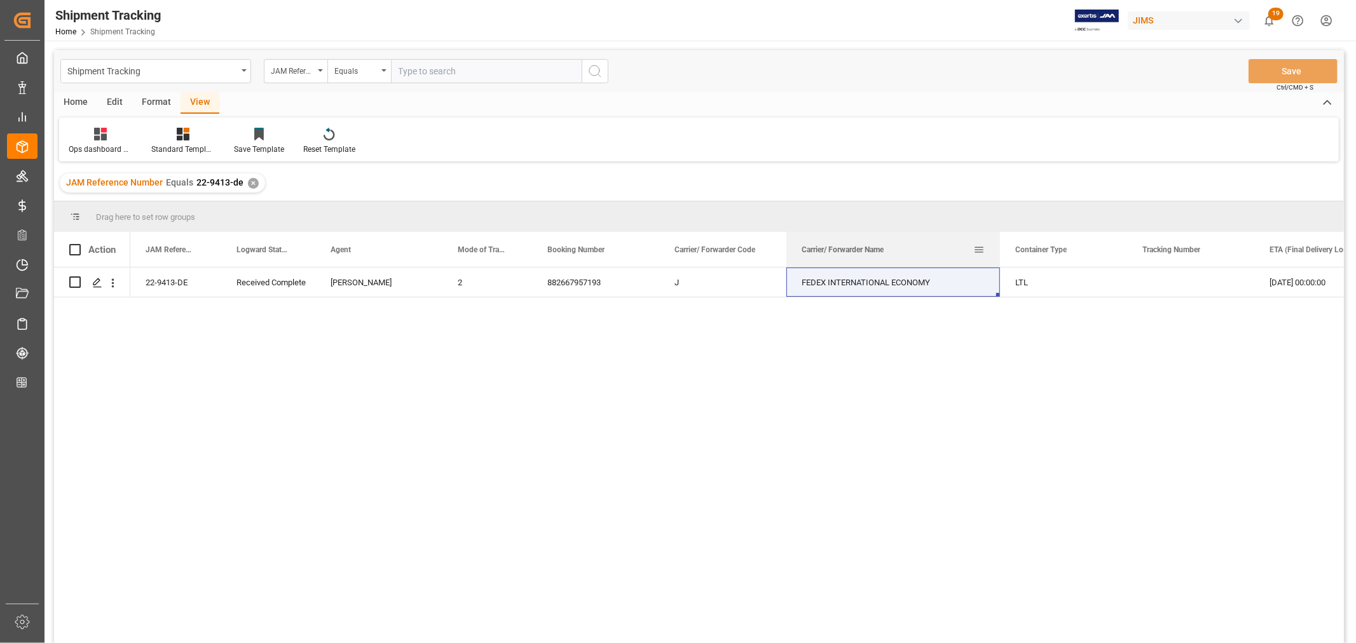
drag, startPoint x: 913, startPoint y: 245, endPoint x: 1000, endPoint y: 243, distance: 87.1
click at [1003, 242] on div at bounding box center [999, 249] width 5 height 35
click at [859, 286] on div "FEDEX INTERNATIONAL ECONOMY" at bounding box center [894, 282] width 217 height 29
click at [99, 283] on icon "Press SPACE to select this row." at bounding box center [97, 283] width 10 height 10
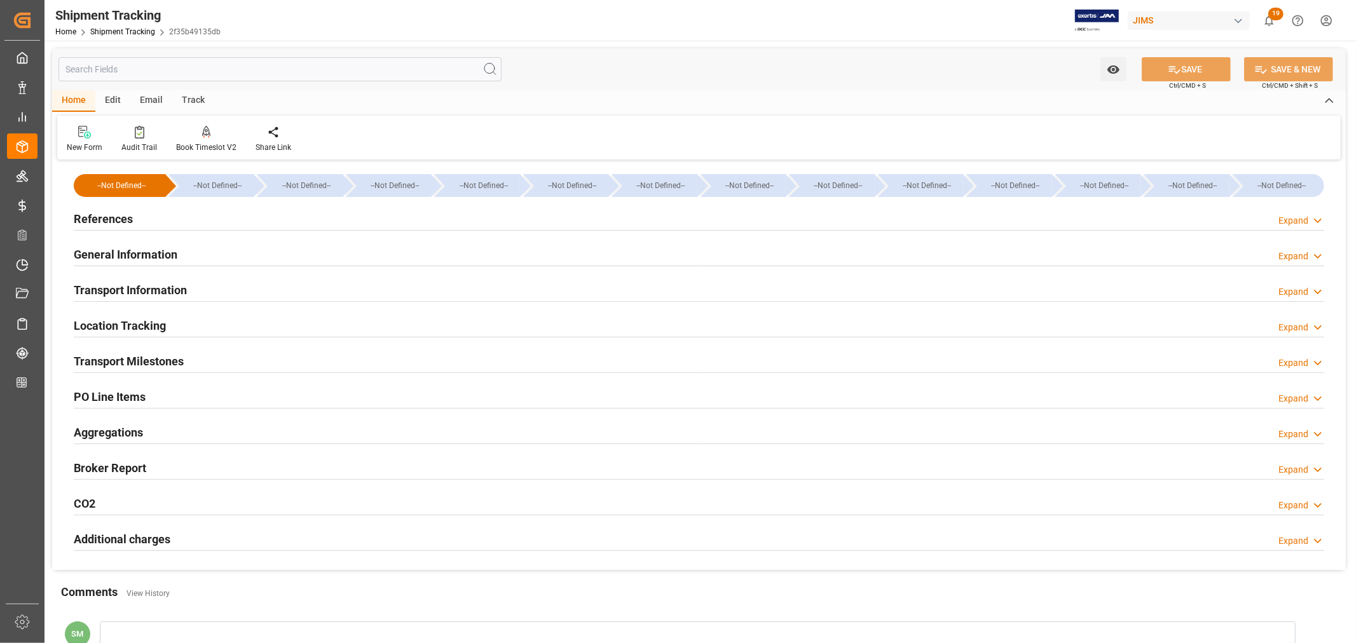
type input "03-06-2025"
click at [106, 218] on h2 "References" at bounding box center [103, 218] width 59 height 17
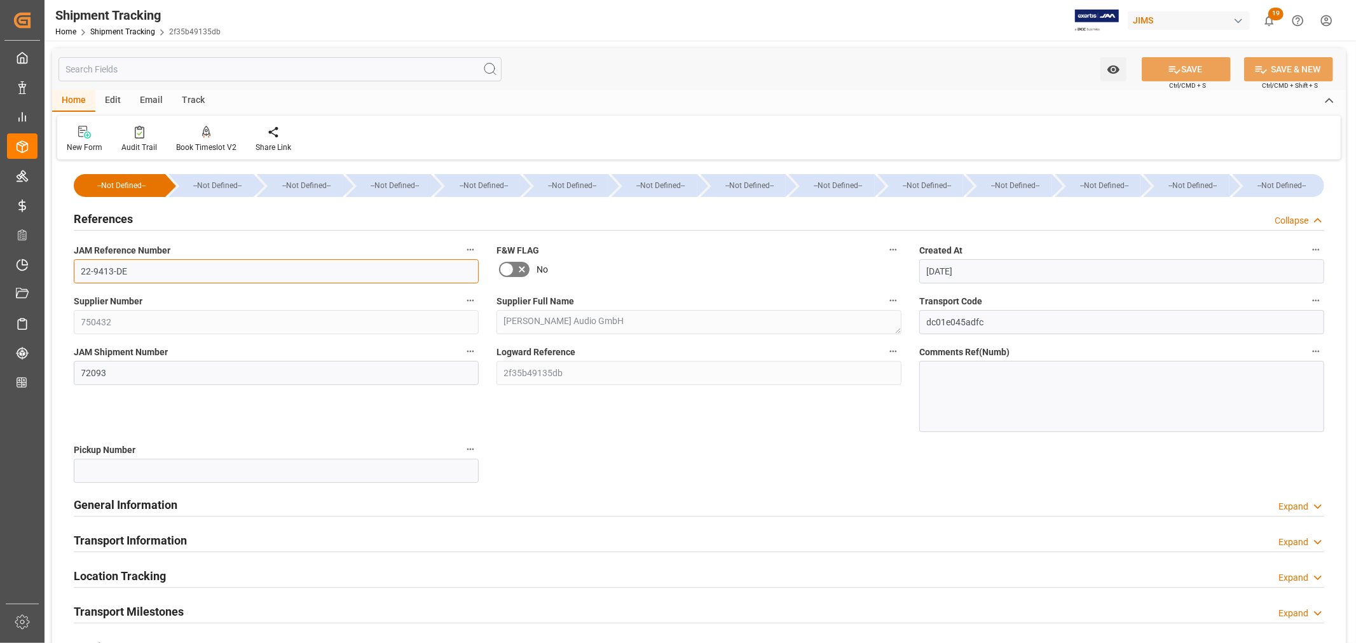
drag, startPoint x: 116, startPoint y: 273, endPoint x: 61, endPoint y: 270, distance: 54.8
click at [61, 270] on div "--Not Defined-- --Not Defined-- --Not Defined-- --Not Defined-- --Not Defined--…" at bounding box center [699, 491] width 1294 height 657
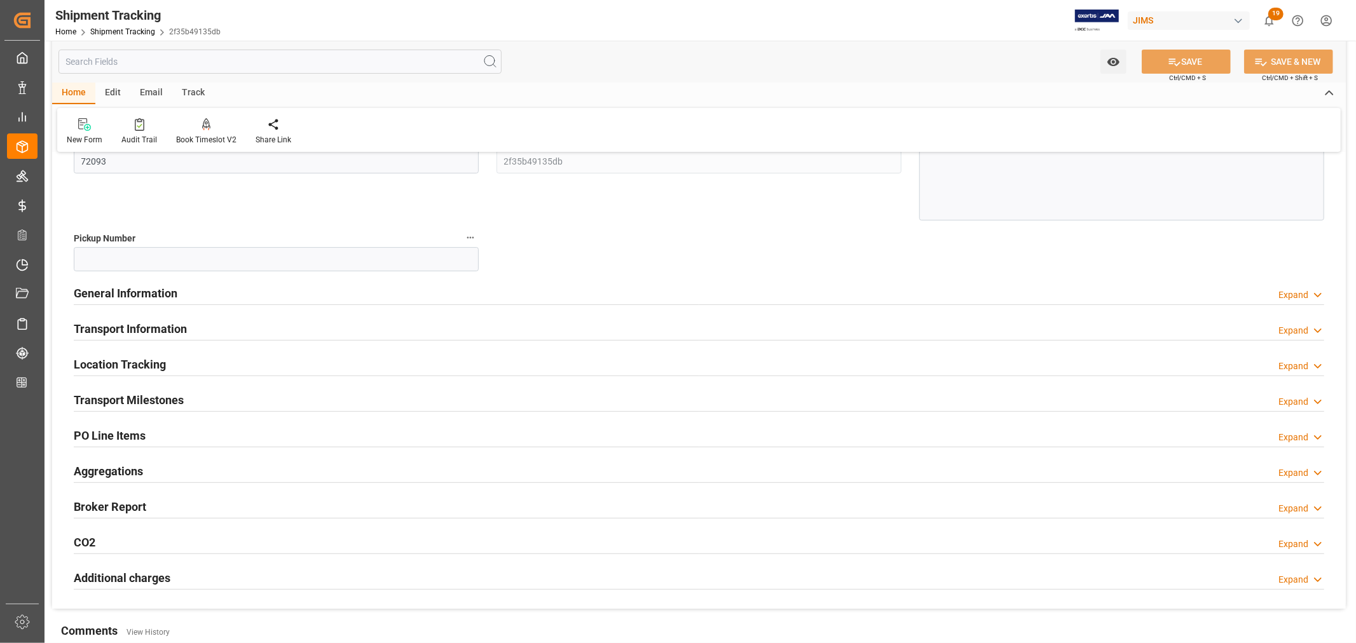
click at [142, 327] on h2 "Transport Information" at bounding box center [130, 328] width 113 height 17
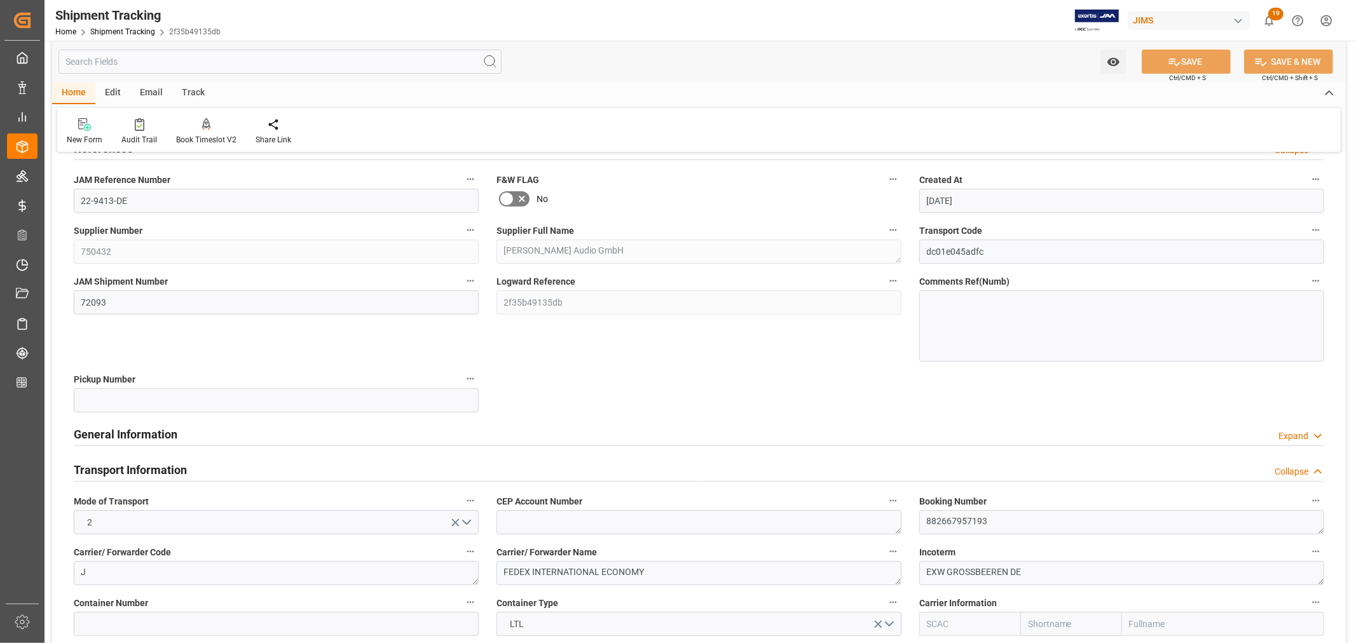
scroll to position [0, 0]
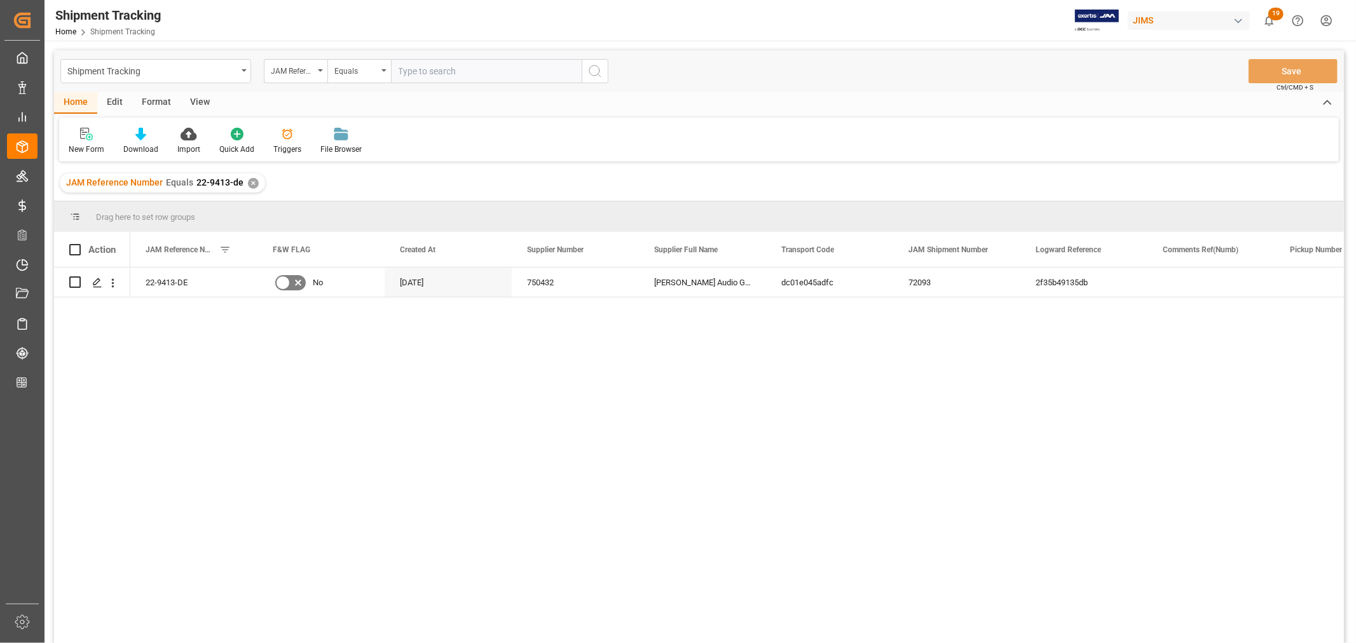
click at [250, 182] on div "✕" at bounding box center [253, 183] width 11 height 11
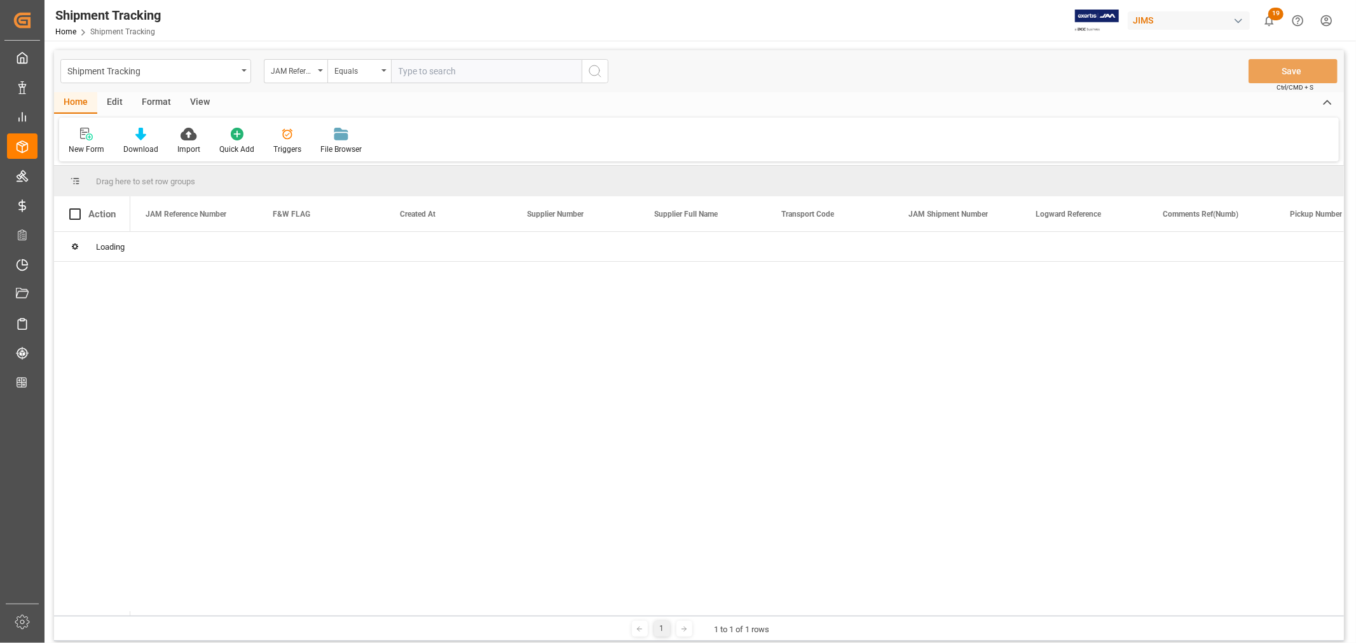
click at [414, 69] on input "text" at bounding box center [486, 71] width 191 height 24
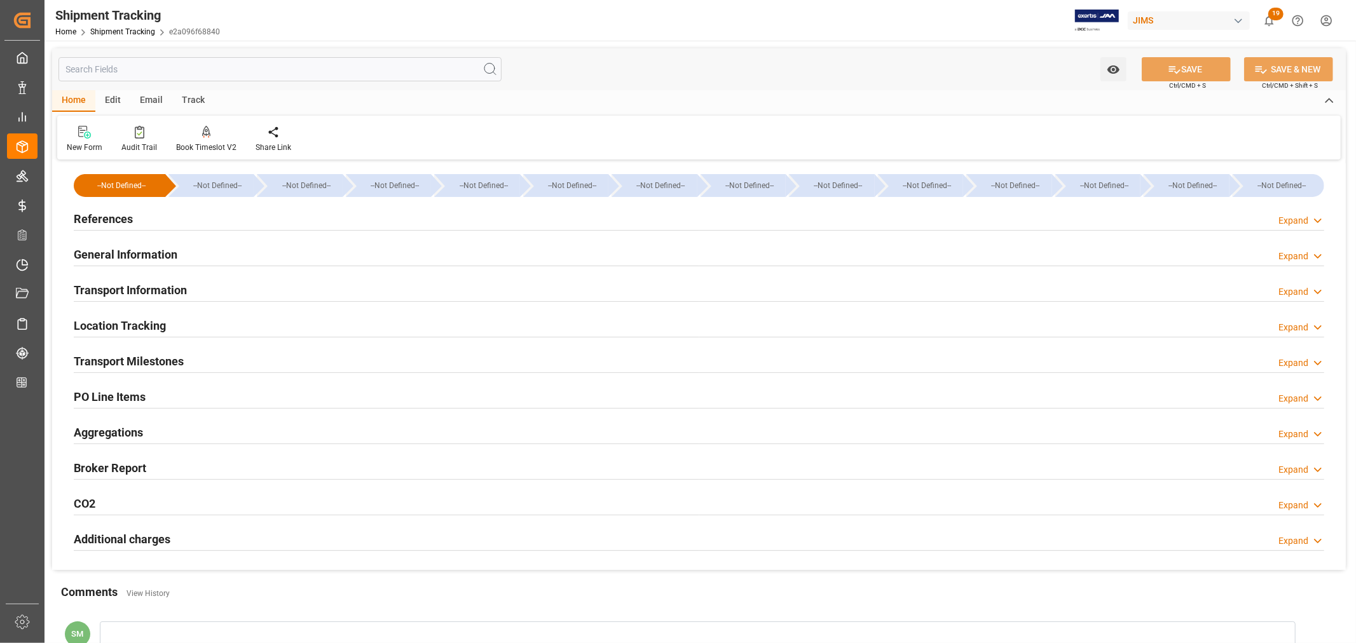
type input "[DATE] 00:00"
click at [161, 361] on h2 "Transport Milestones" at bounding box center [129, 361] width 110 height 17
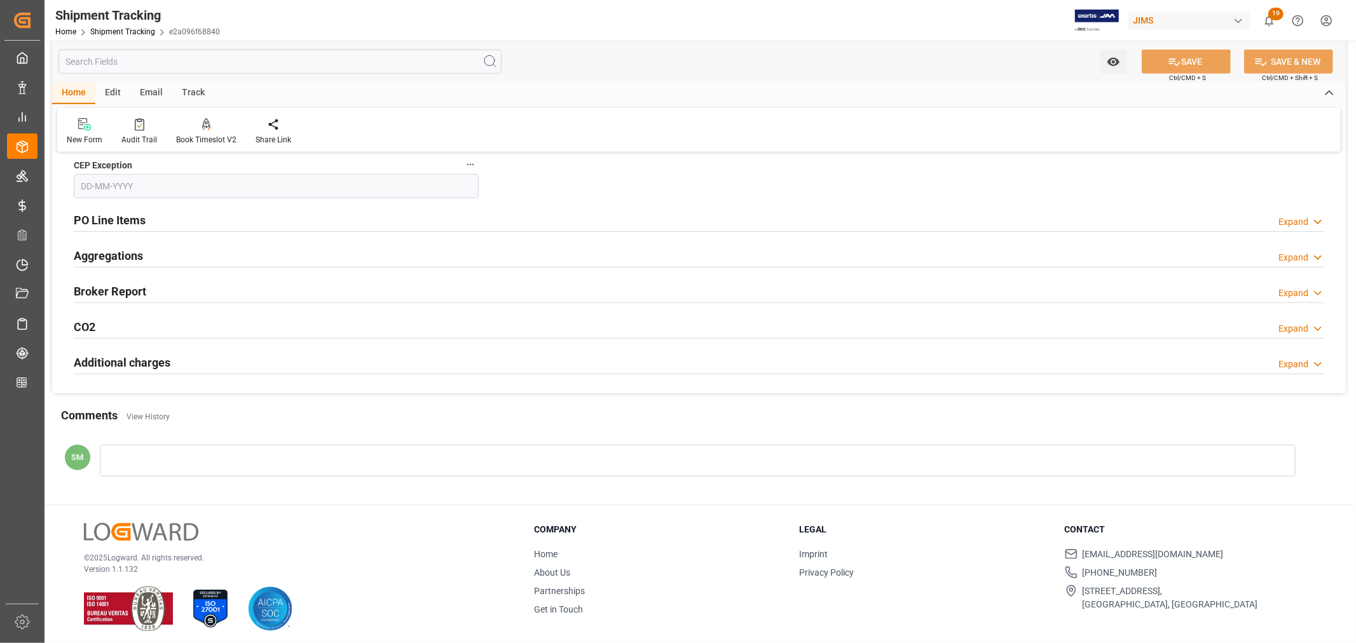
scroll to position [636, 0]
click at [116, 219] on h2 "PO Line Items" at bounding box center [110, 218] width 72 height 17
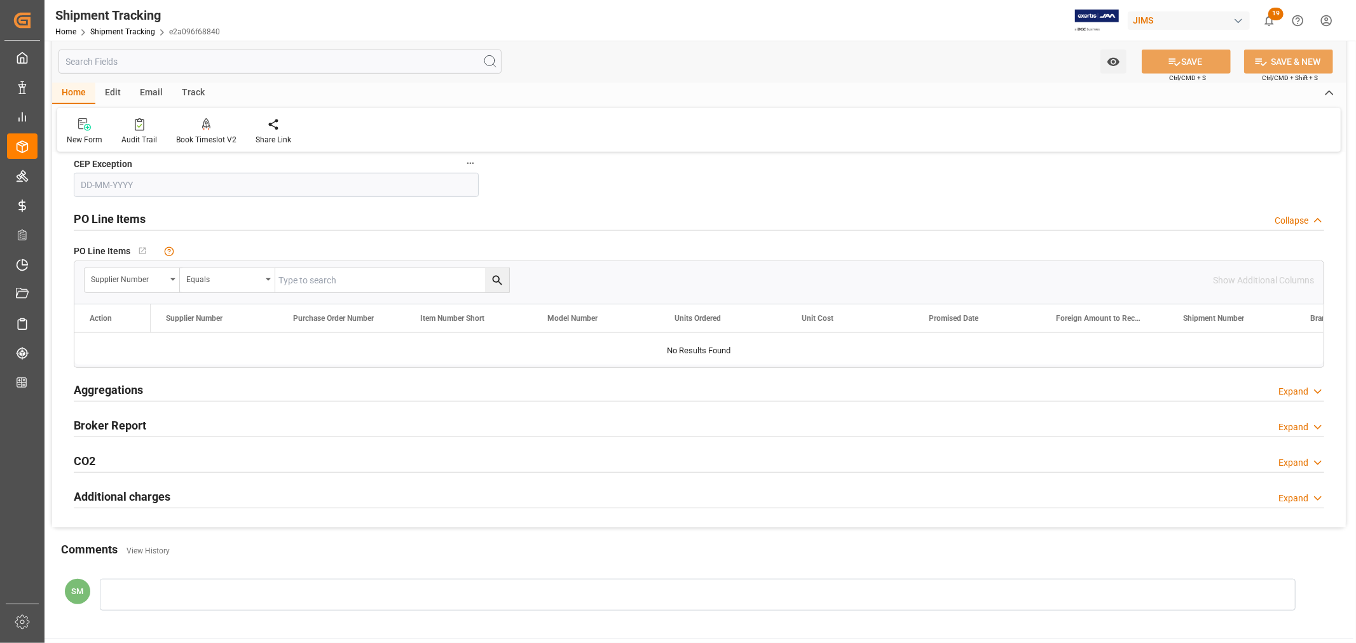
click at [116, 219] on h2 "PO Line Items" at bounding box center [110, 218] width 72 height 17
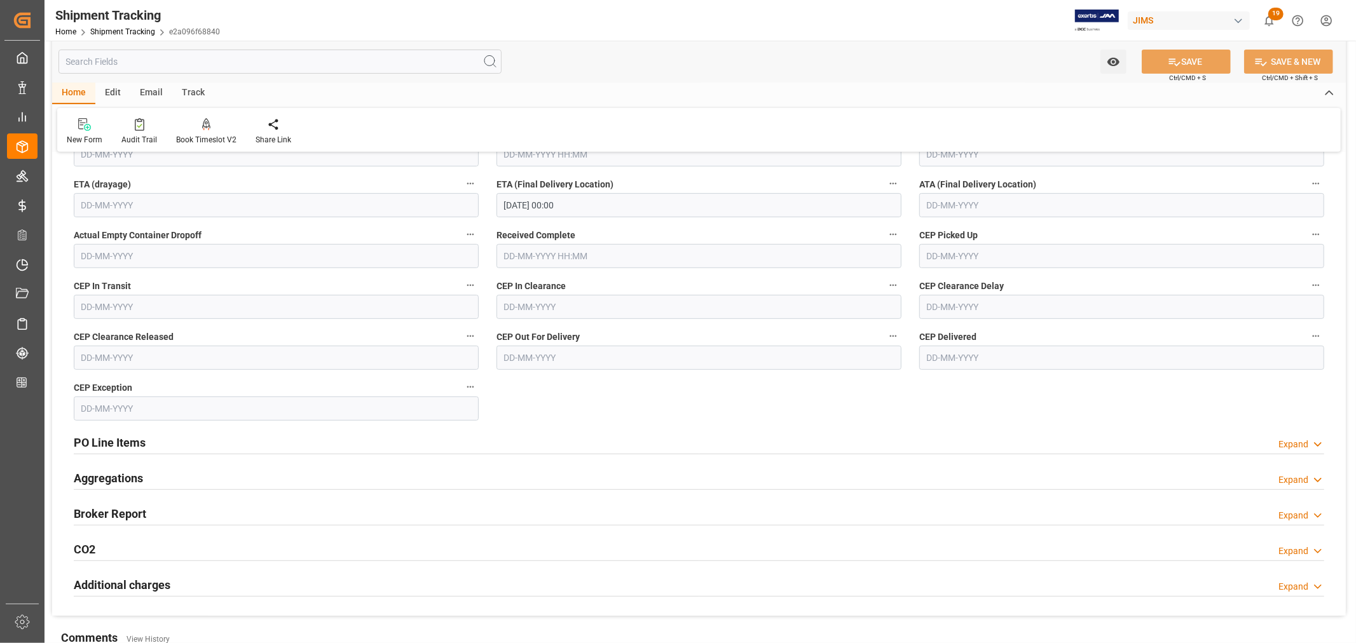
scroll to position [282, 0]
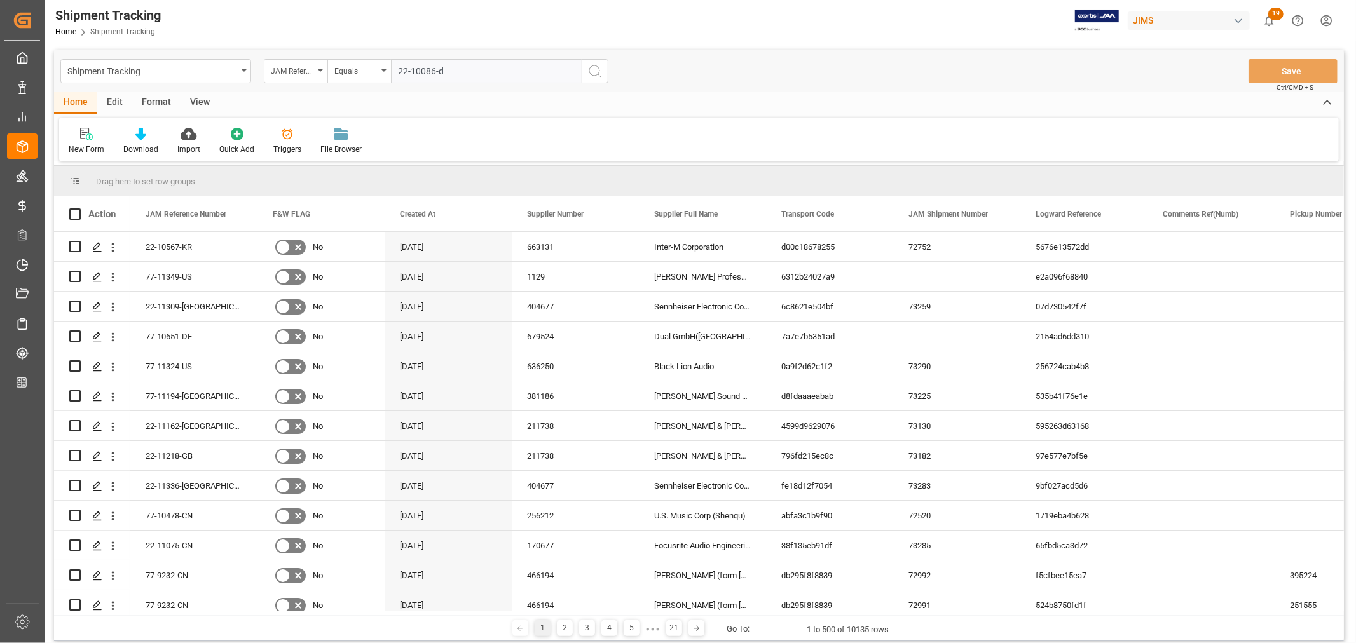
type input "22-10086-de"
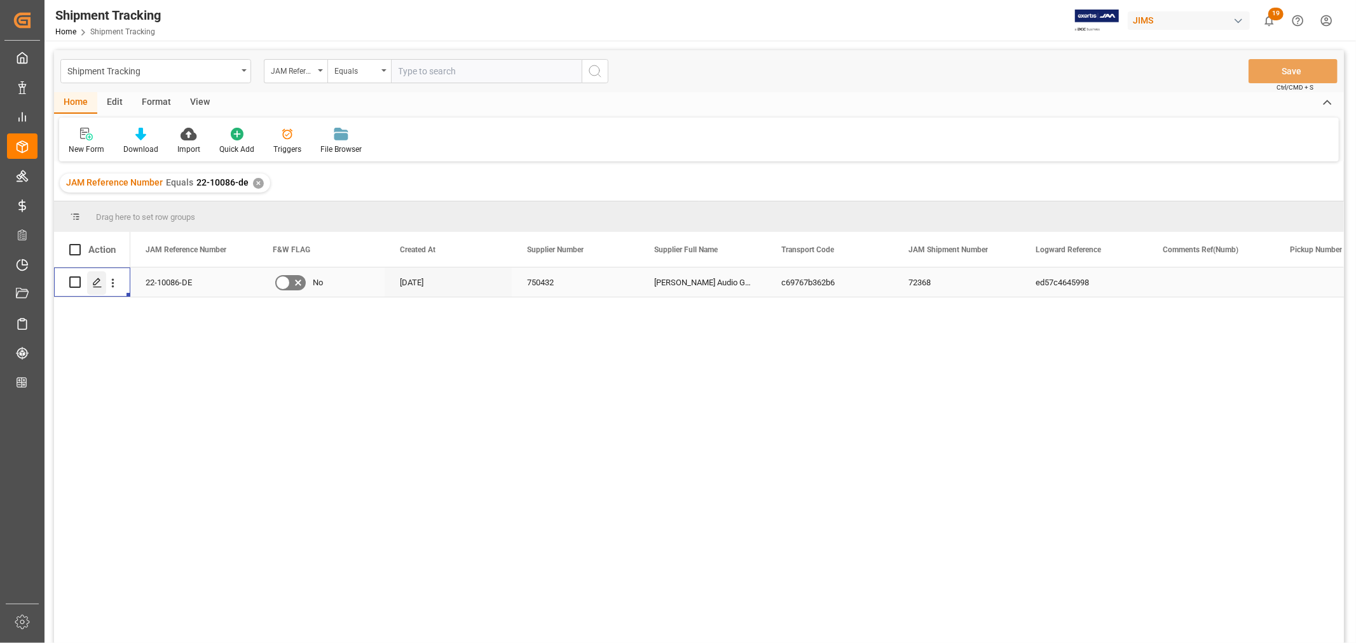
click at [92, 283] on icon "Press SPACE to select this row." at bounding box center [97, 283] width 10 height 10
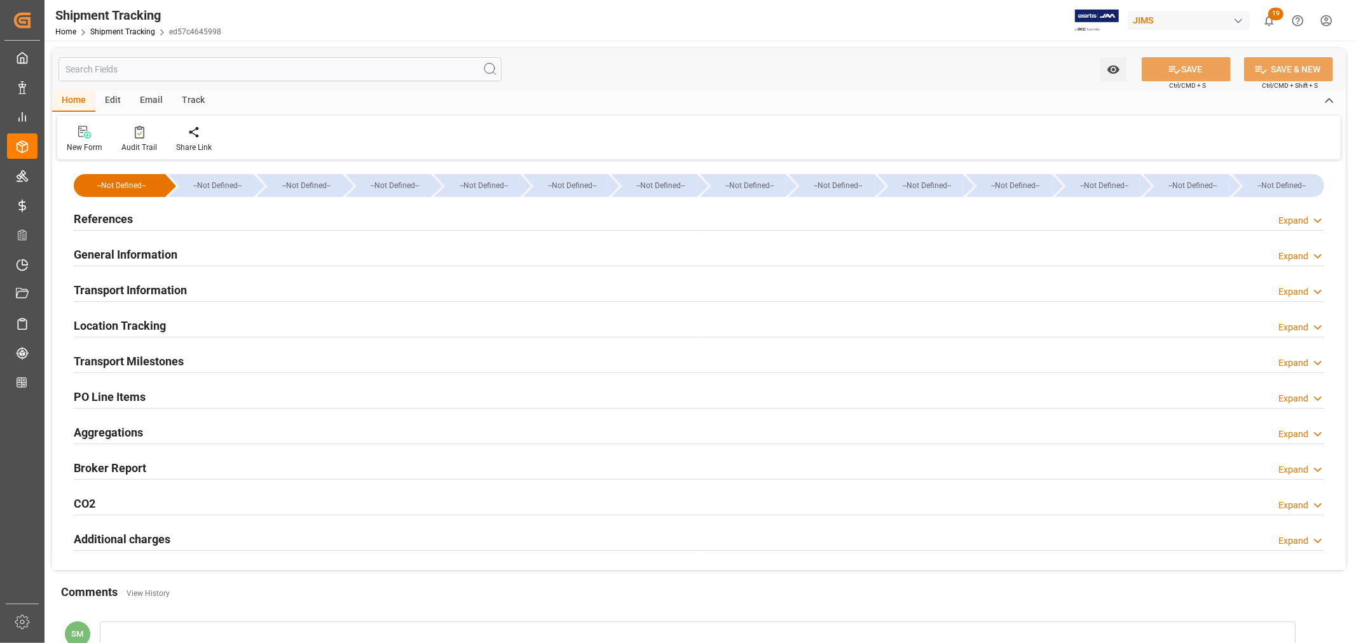
type input "483.54"
click at [114, 289] on h2 "Transport Information" at bounding box center [130, 290] width 113 height 17
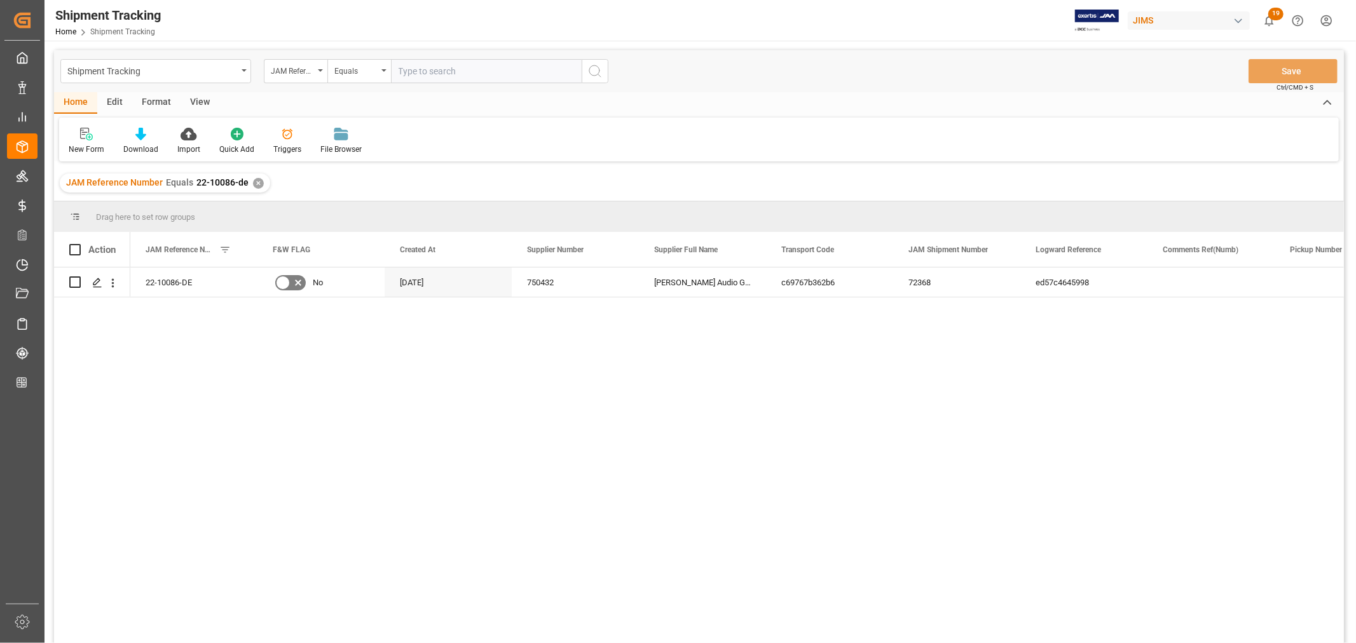
click at [253, 182] on div "✕" at bounding box center [258, 183] width 11 height 11
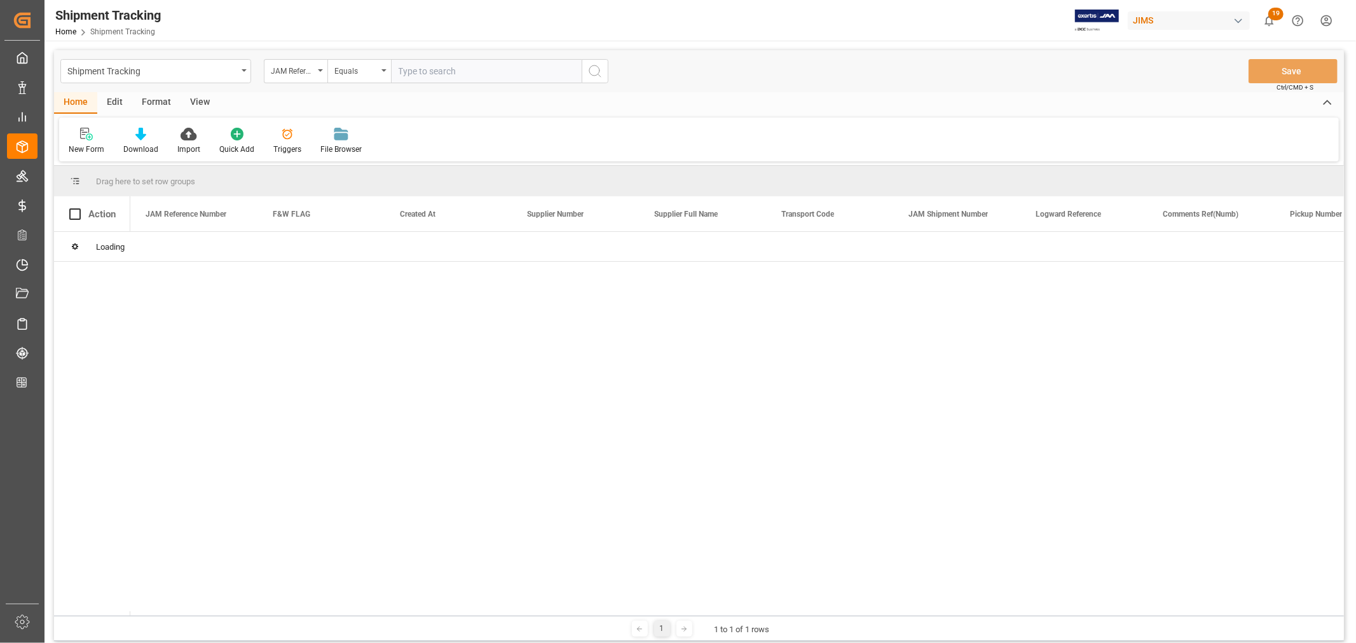
click at [433, 70] on input "text" at bounding box center [486, 71] width 191 height 24
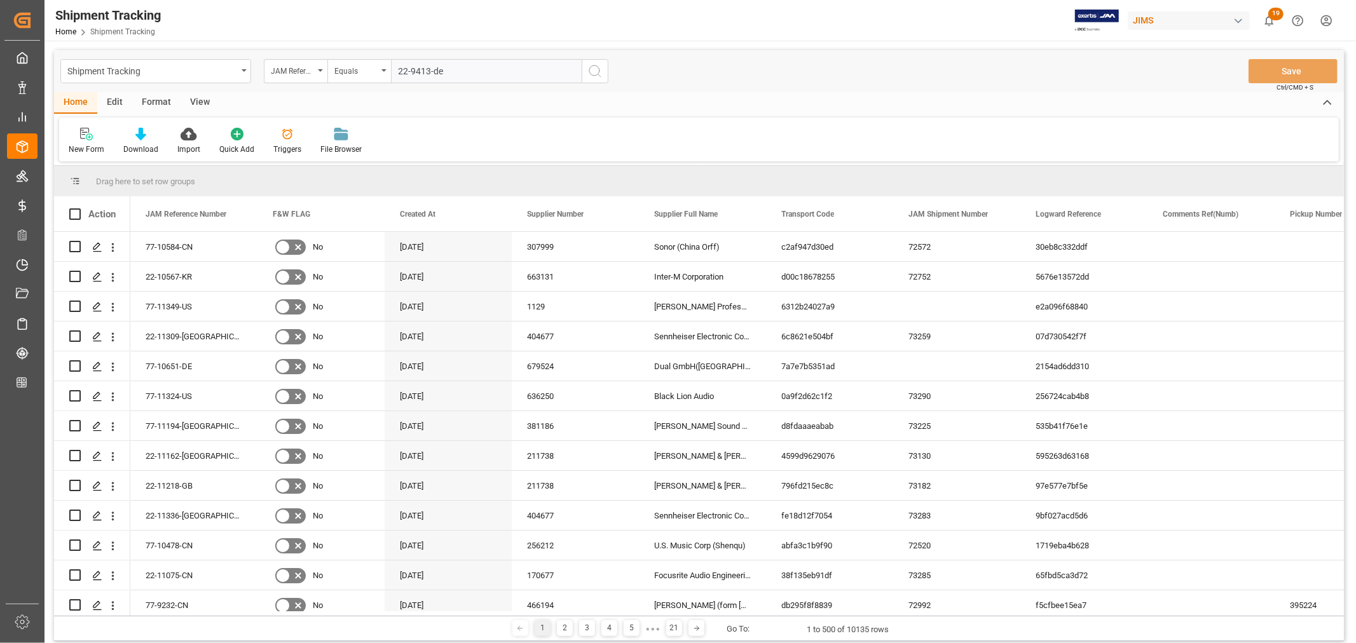
type input "22-9413-de"
click at [592, 74] on icon "search button" at bounding box center [594, 71] width 15 height 15
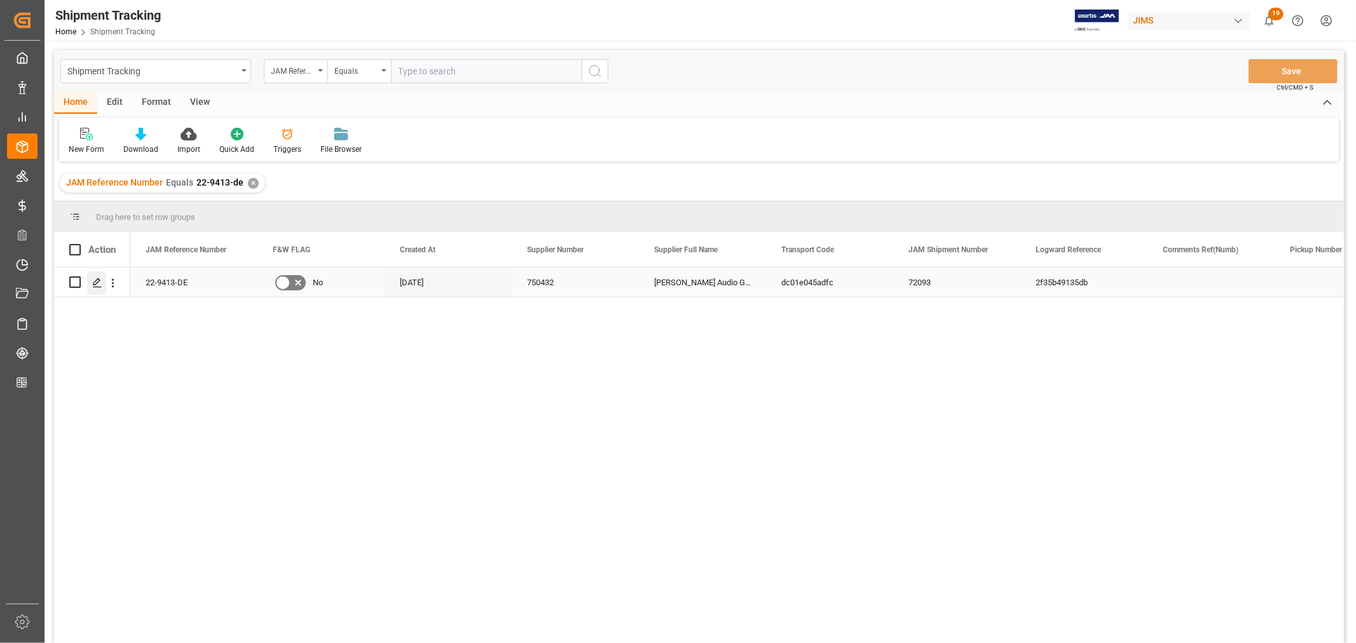
click at [97, 283] on polygon "Press SPACE to select this row." at bounding box center [96, 281] width 6 height 6
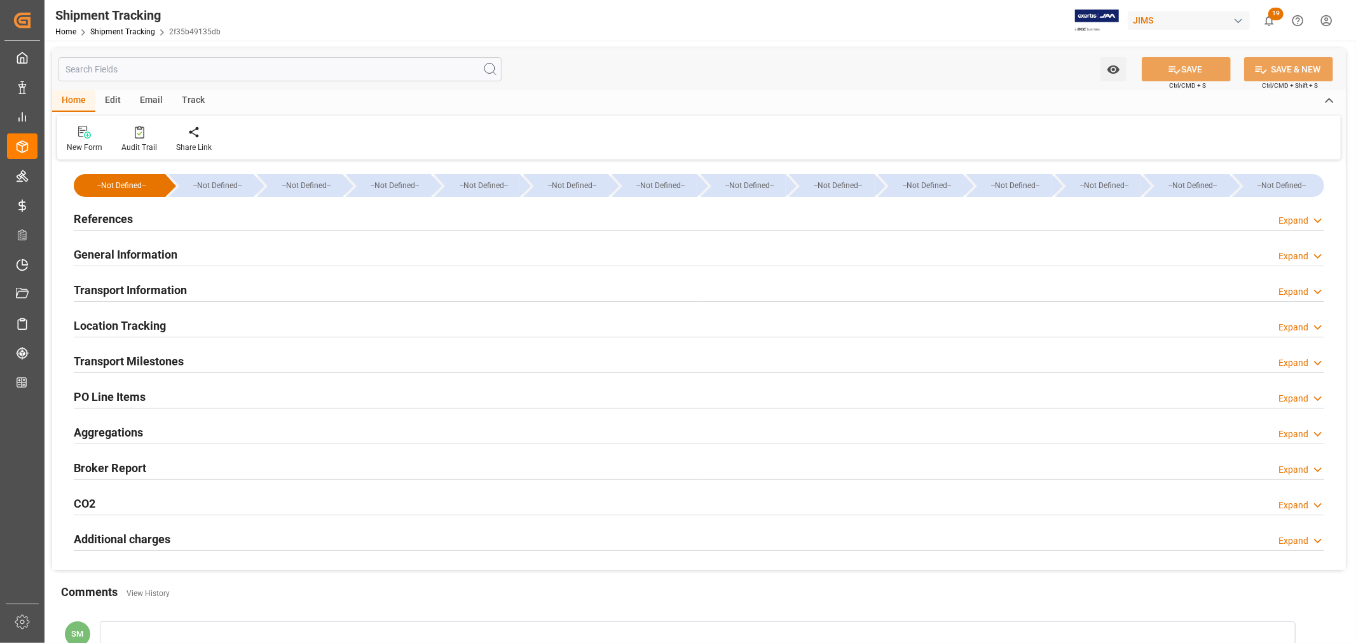
type input "1715.51"
click at [137, 286] on h2 "Transport Information" at bounding box center [130, 290] width 113 height 17
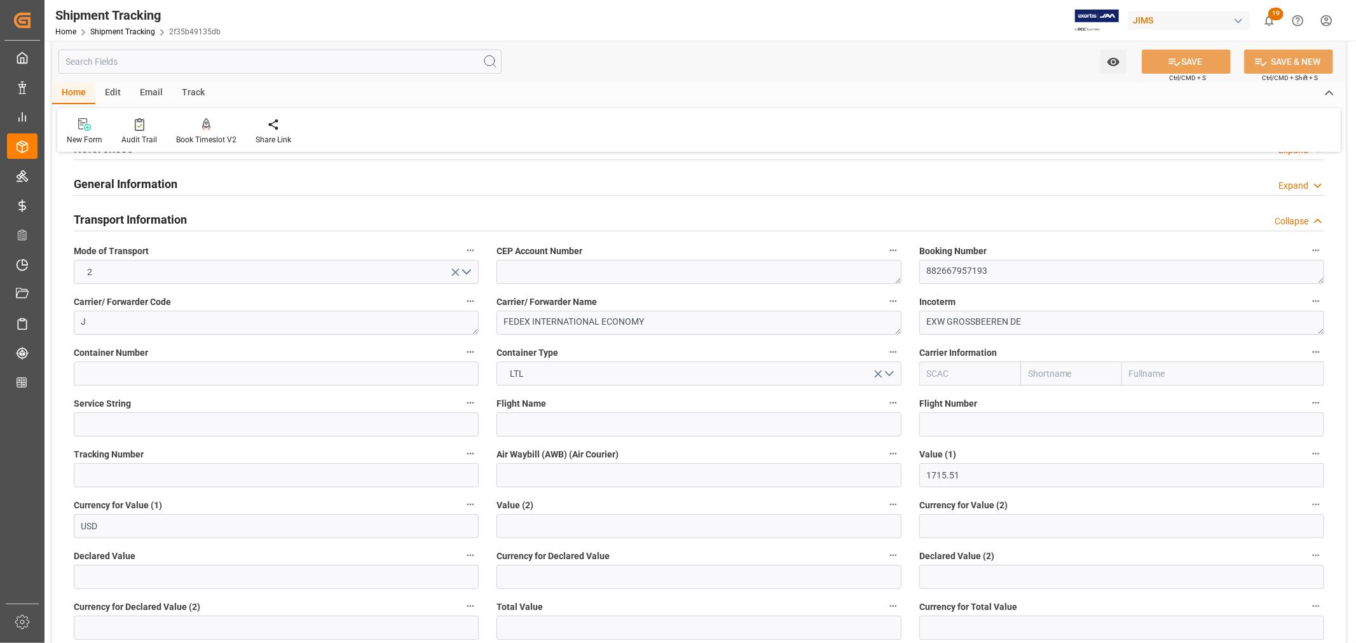
scroll to position [141, 0]
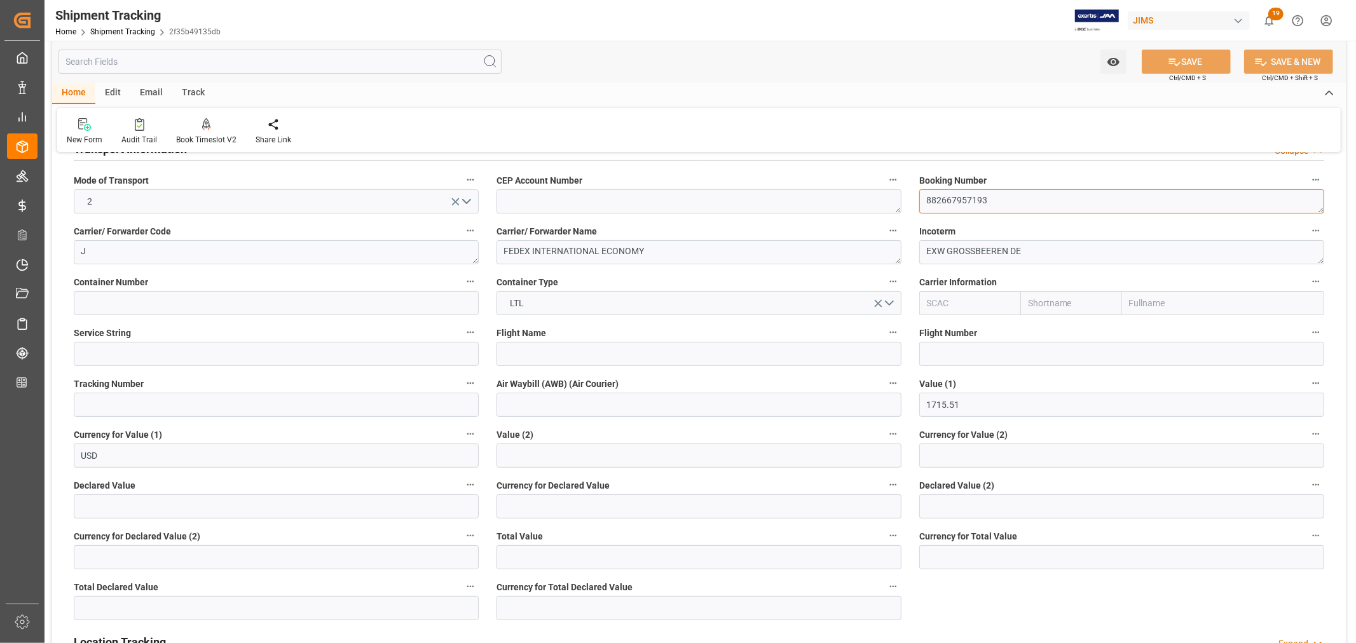
click at [944, 200] on textarea "882667957193" at bounding box center [1121, 201] width 405 height 24
click at [90, 396] on input at bounding box center [276, 405] width 405 height 24
paste input "882667957193"
type input "882667957193"
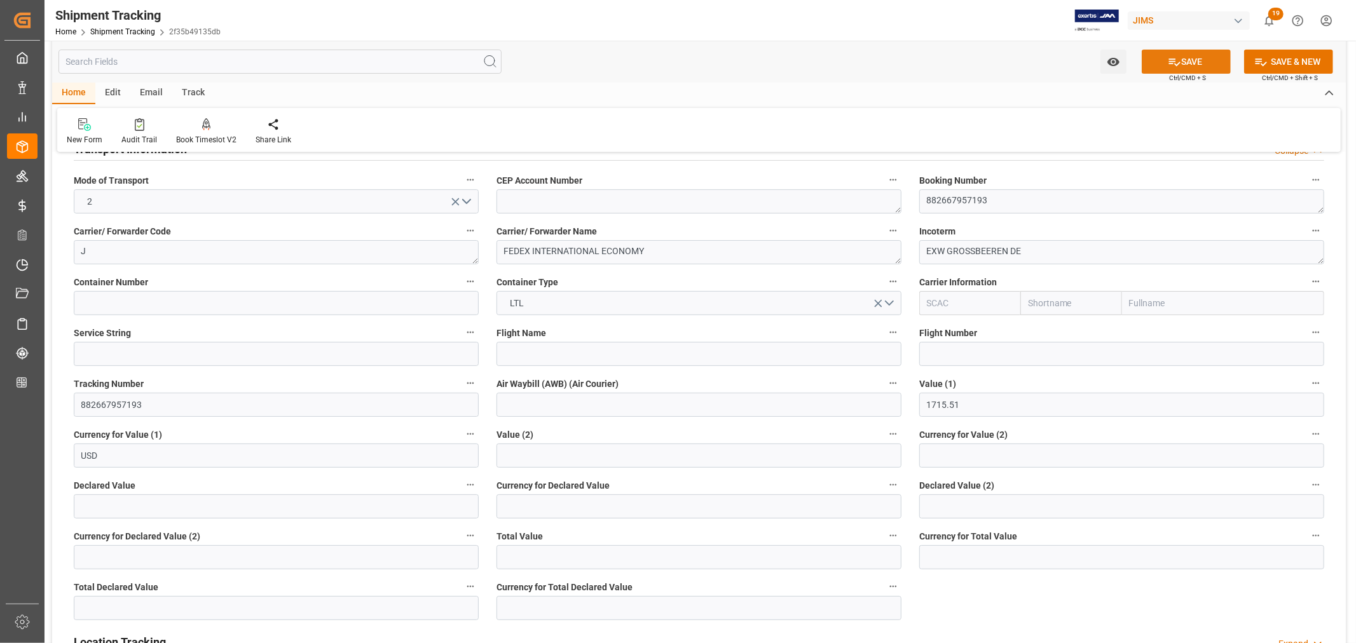
click at [1186, 58] on button "SAVE" at bounding box center [1186, 62] width 89 height 24
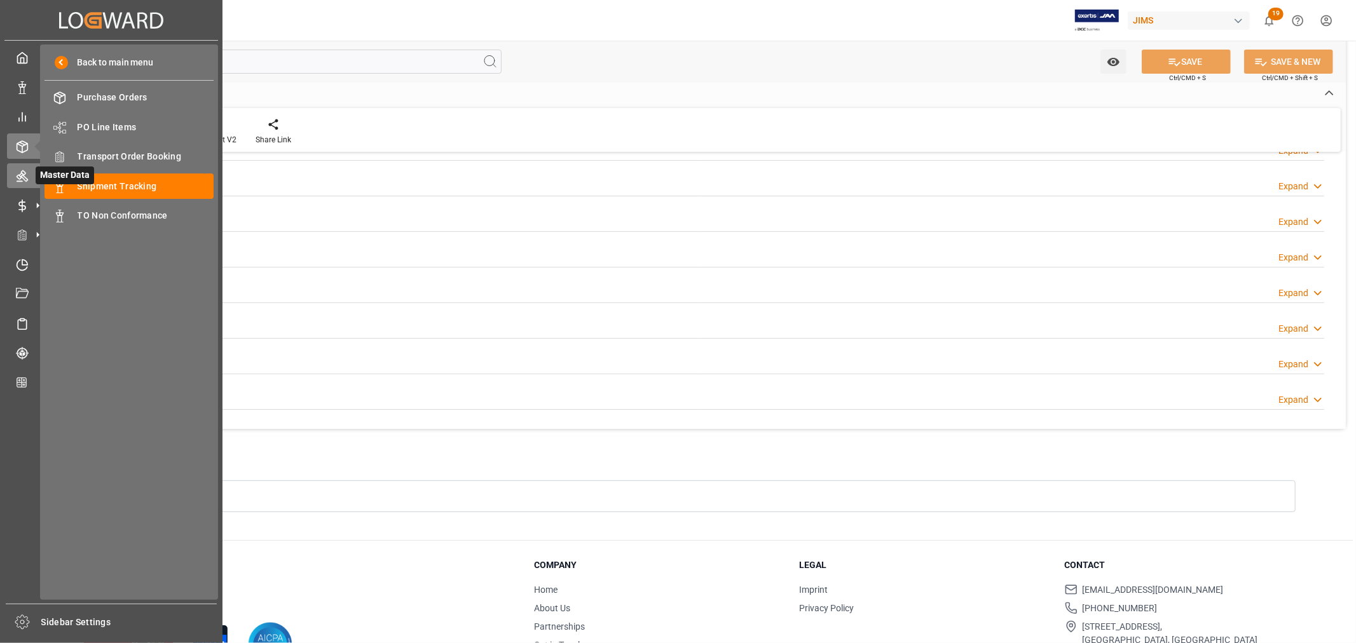
click at [21, 174] on icon at bounding box center [22, 176] width 13 height 13
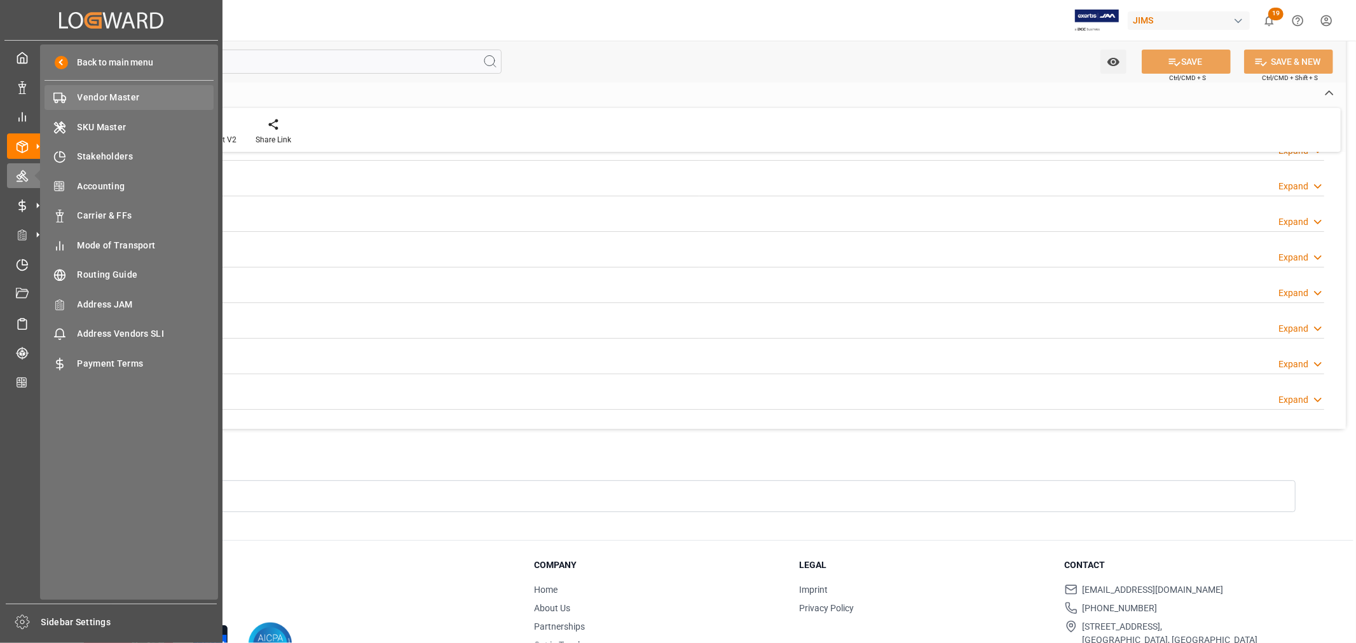
click at [110, 100] on span "Vendor Master" at bounding box center [146, 97] width 137 height 13
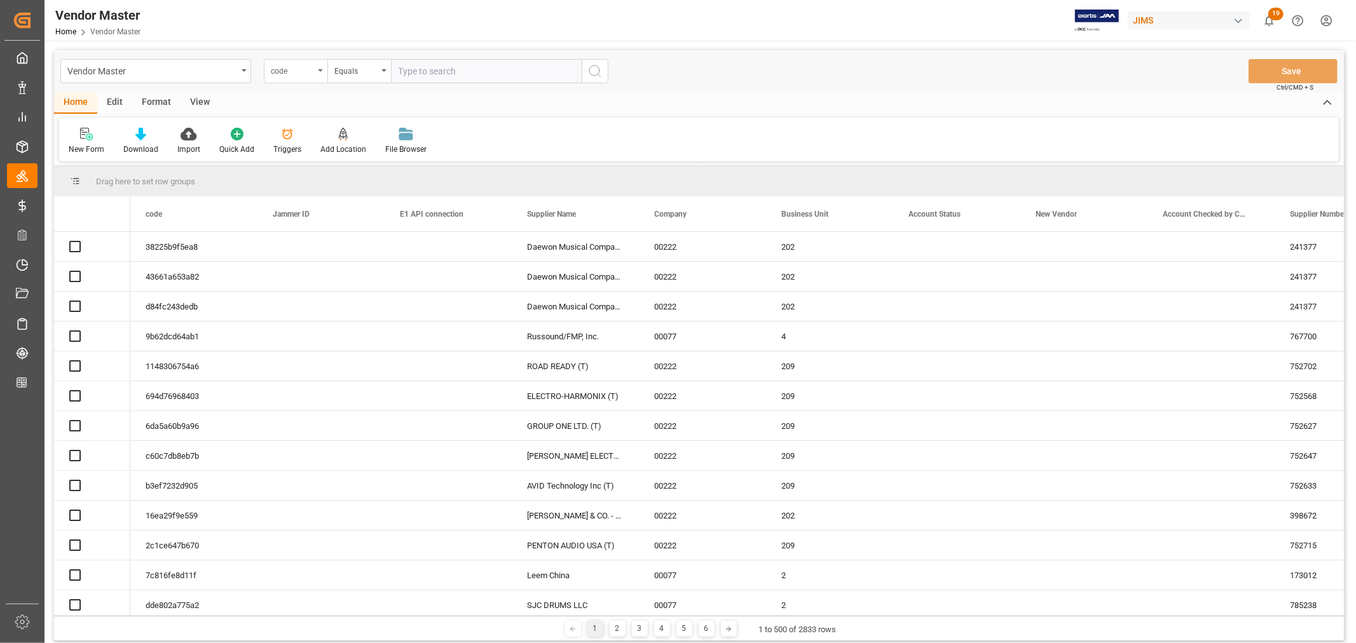
click at [322, 73] on div "code" at bounding box center [296, 71] width 64 height 24
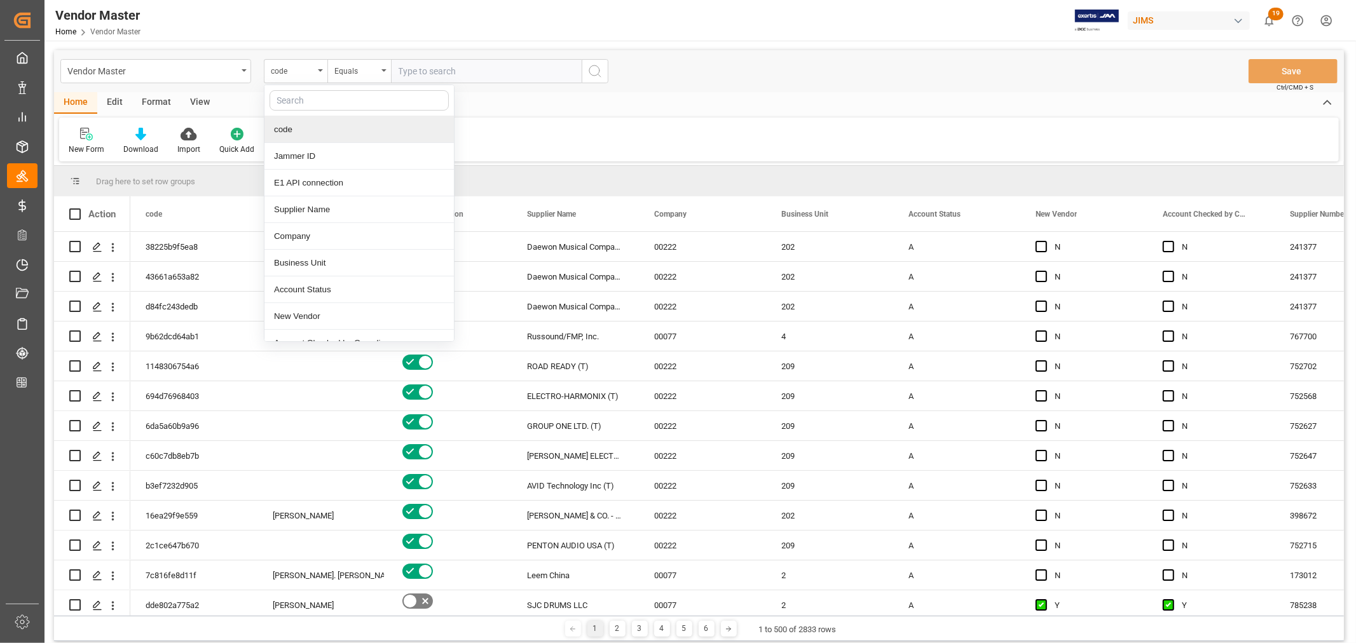
click at [291, 99] on input "text" at bounding box center [359, 100] width 179 height 20
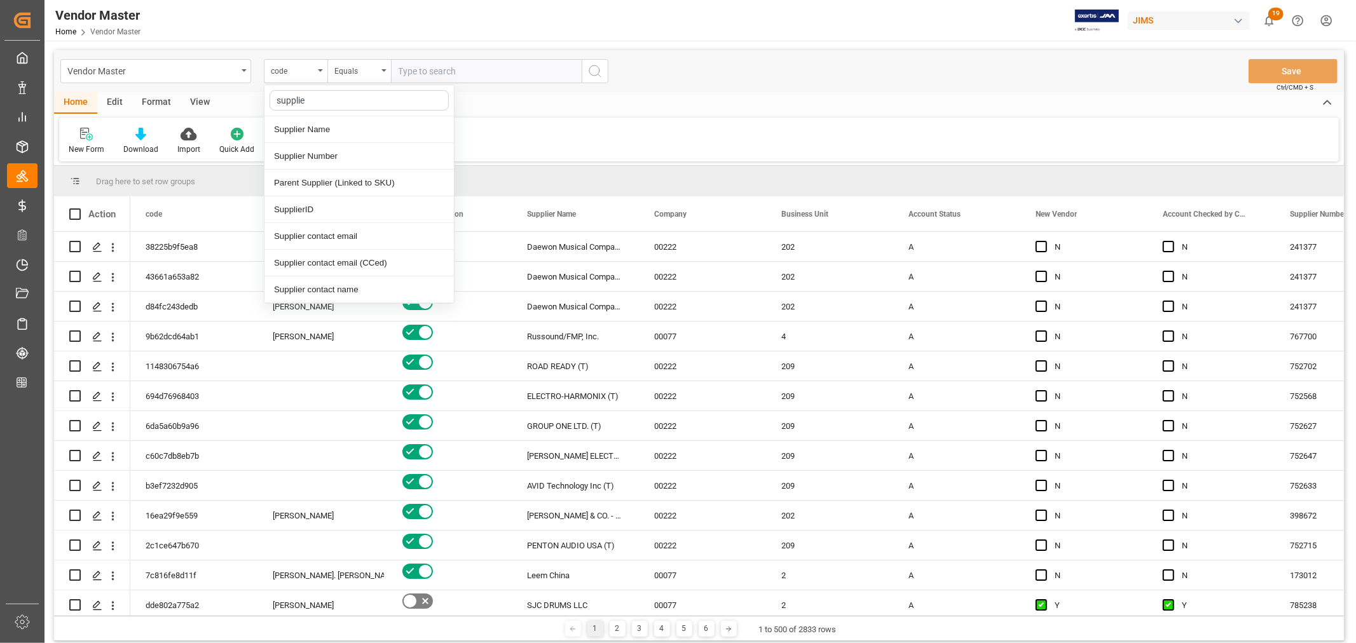
type input "supplier"
click at [296, 153] on div "Supplier Number" at bounding box center [358, 156] width 189 height 27
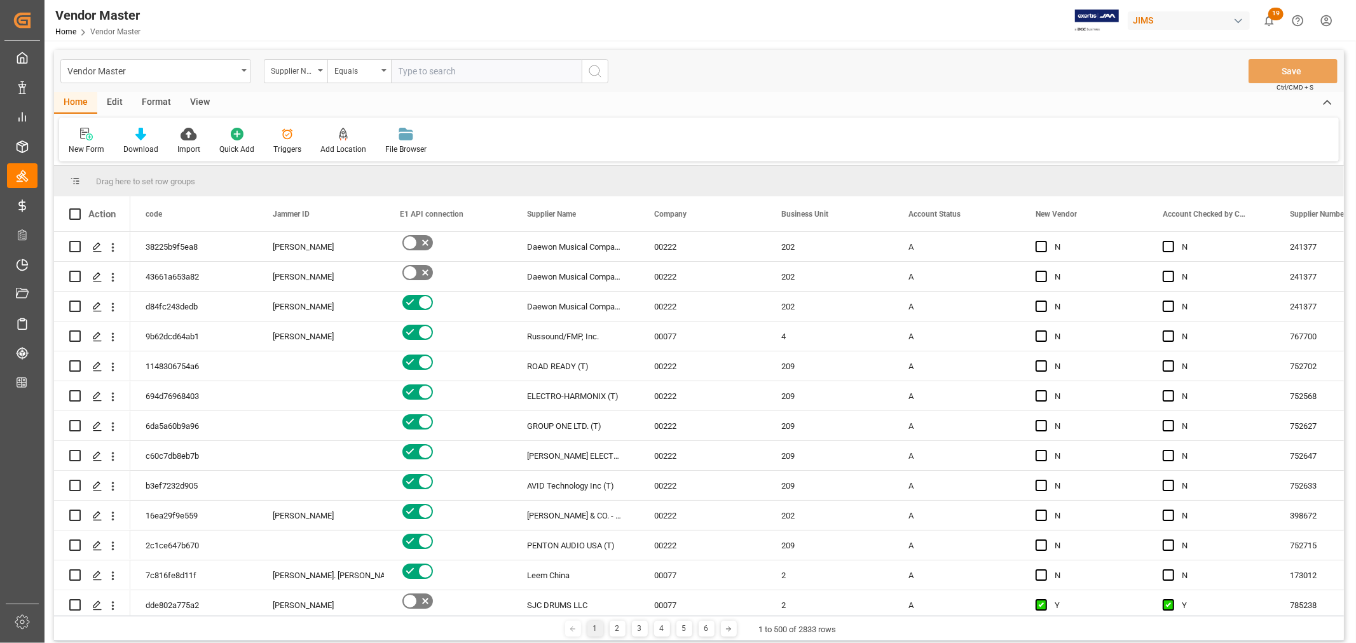
click at [411, 67] on input "text" at bounding box center [486, 71] width 191 height 24
paste input "1291"
type input "1291"
click at [594, 68] on icon "search button" at bounding box center [594, 71] width 15 height 15
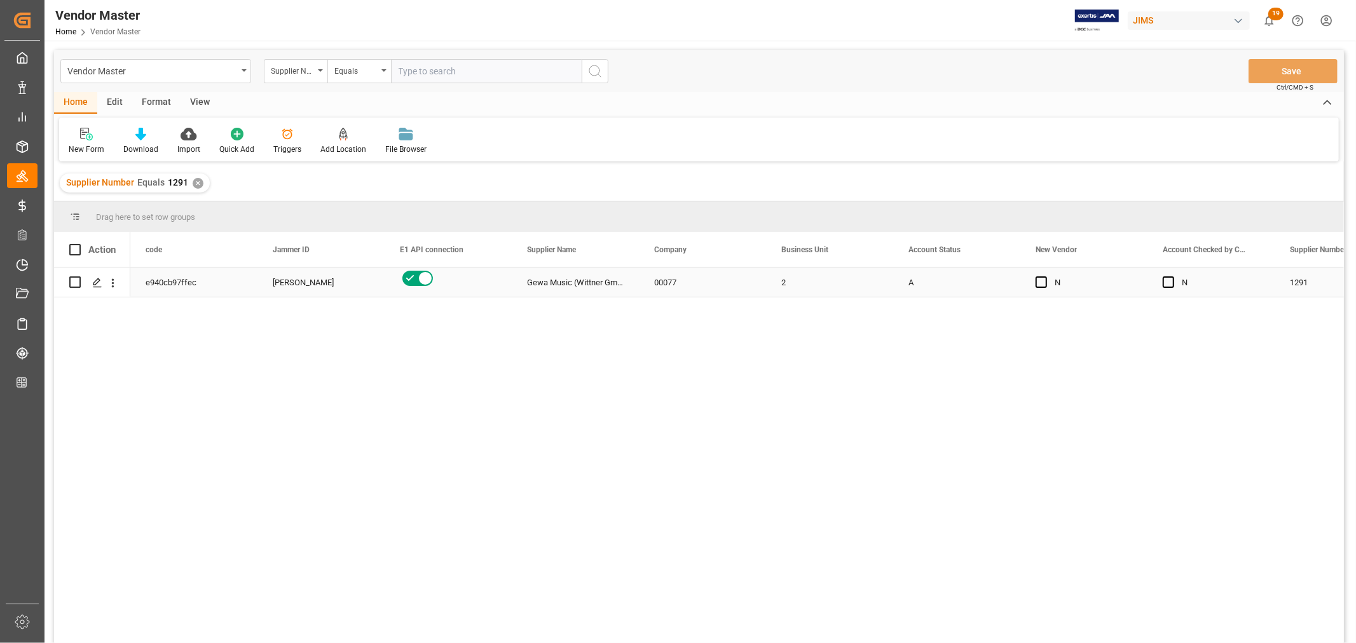
click at [306, 278] on div "Shyamala Mantha" at bounding box center [321, 282] width 97 height 29
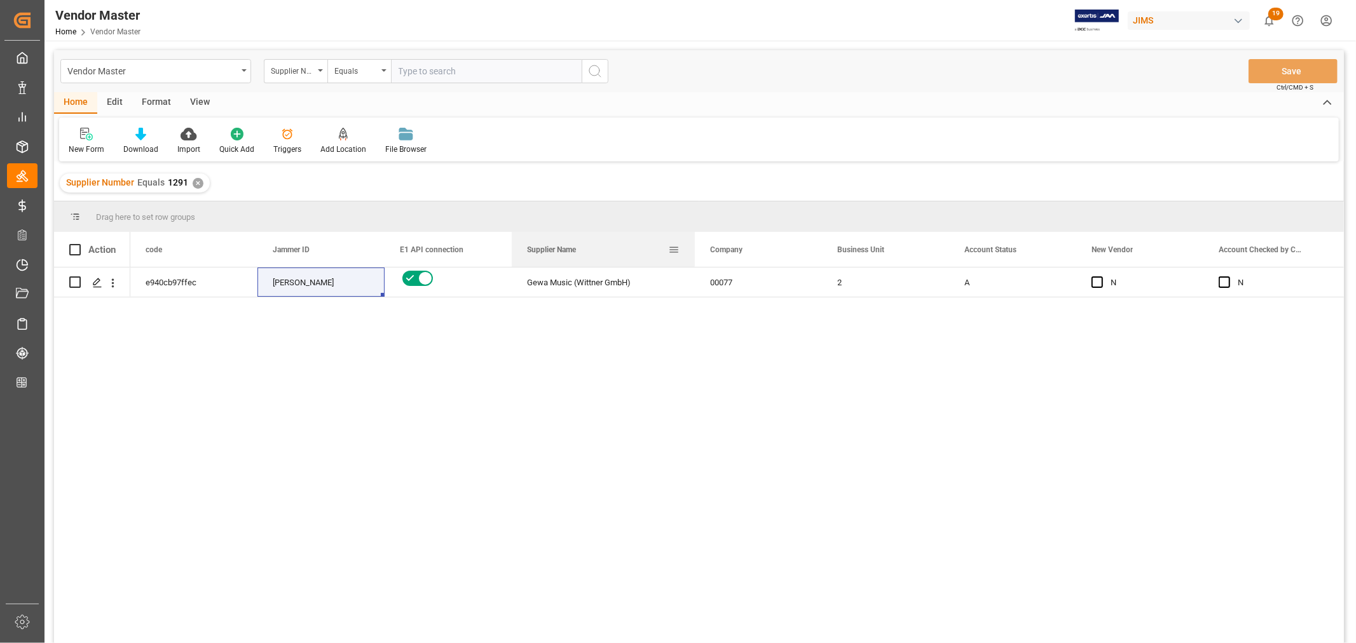
drag, startPoint x: 637, startPoint y: 255, endPoint x: 701, endPoint y: 257, distance: 63.6
click at [697, 257] on div at bounding box center [694, 249] width 5 height 35
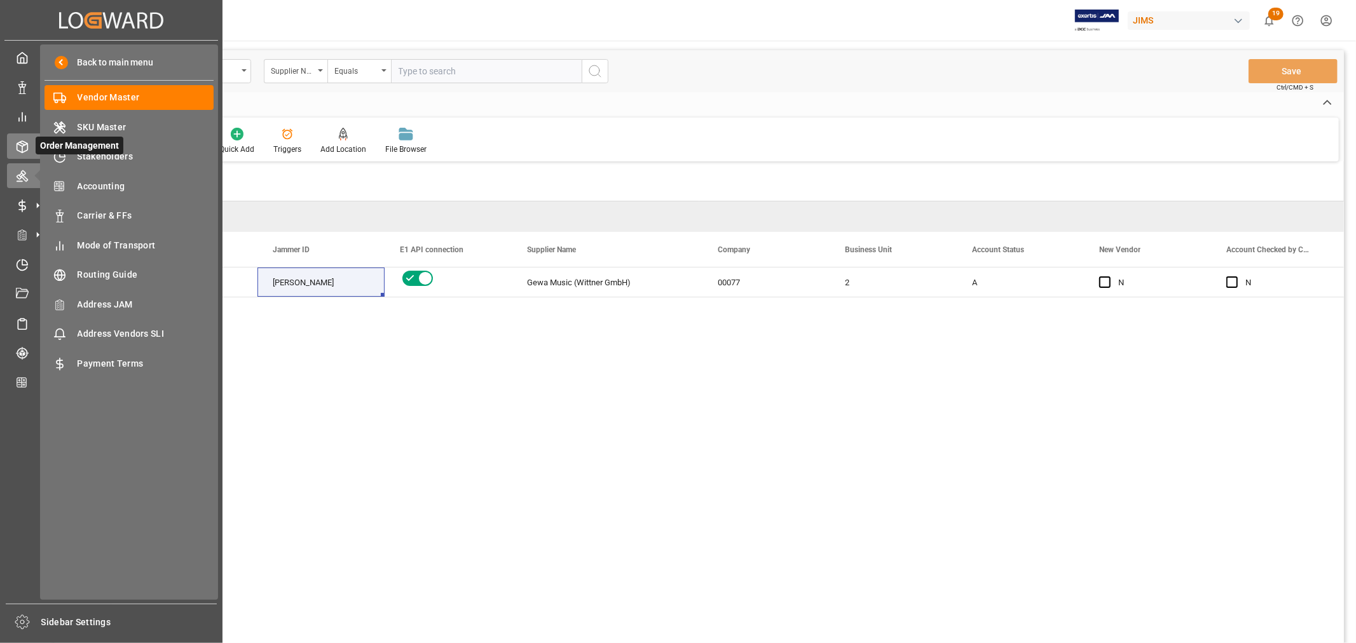
click at [26, 151] on icon at bounding box center [22, 146] width 13 height 13
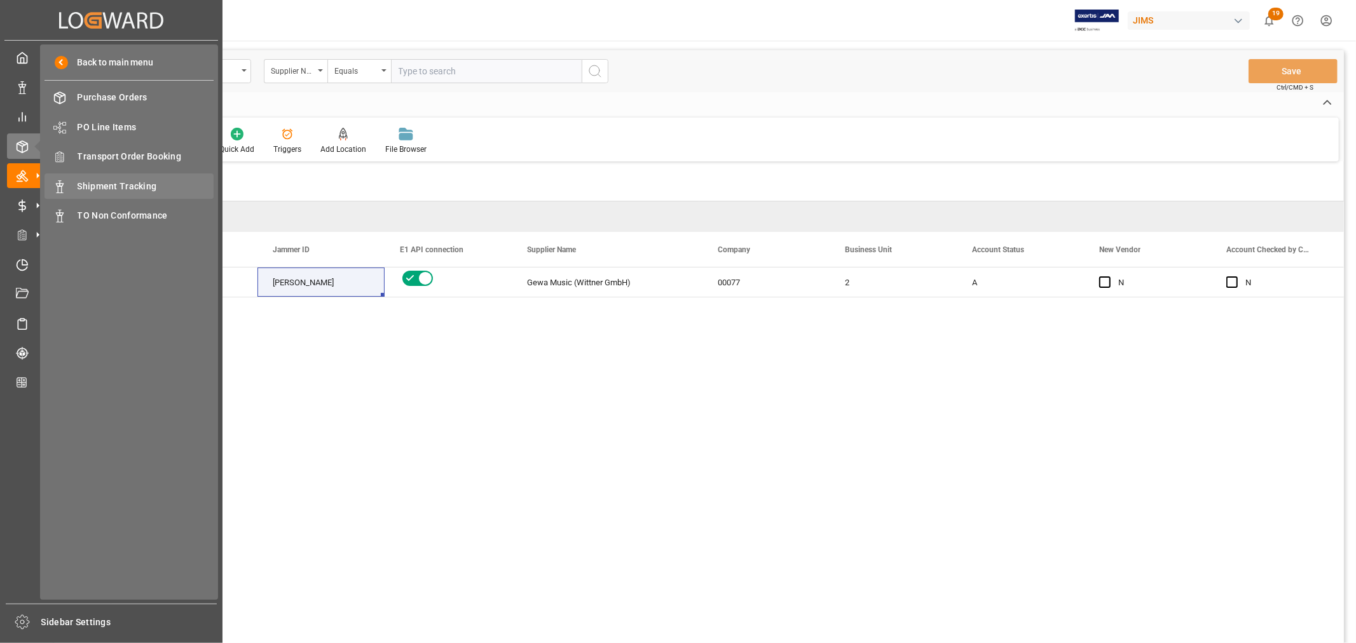
click at [131, 188] on span "Shipment Tracking" at bounding box center [146, 186] width 137 height 13
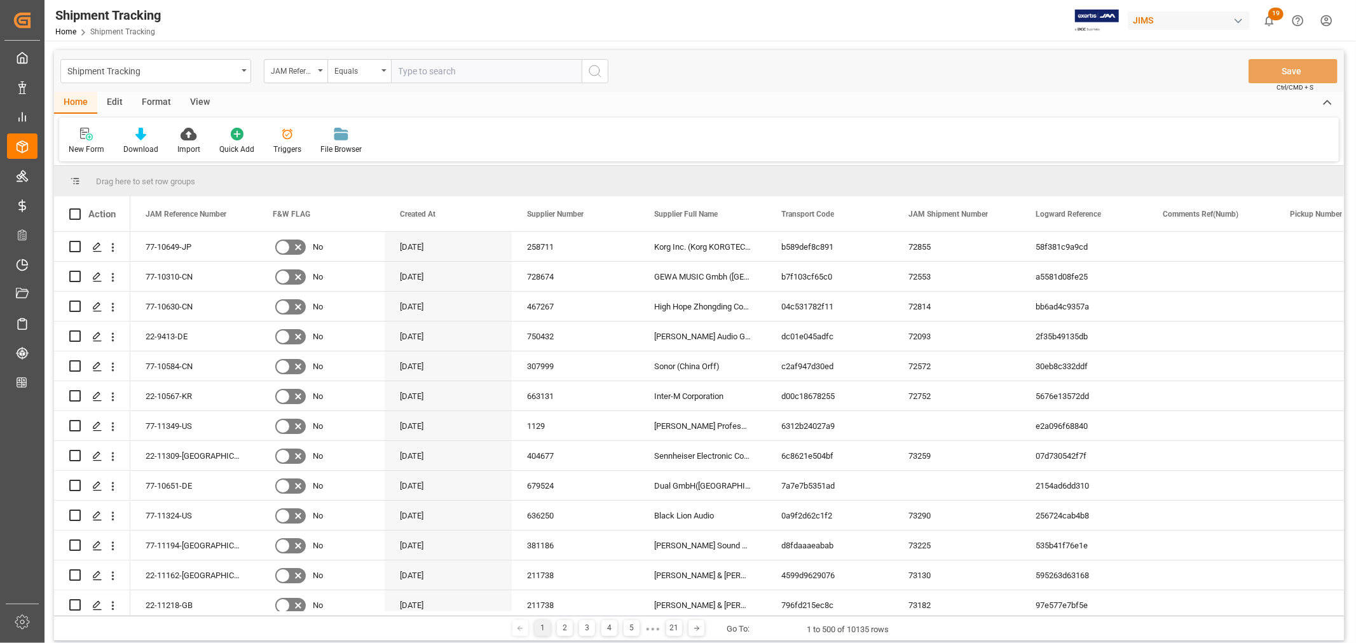
click at [117, 104] on div "Edit" at bounding box center [114, 103] width 35 height 22
click at [202, 97] on div "View" at bounding box center [200, 103] width 39 height 22
click at [108, 100] on div "Edit" at bounding box center [114, 103] width 35 height 22
click at [73, 100] on div "Home" at bounding box center [75, 103] width 43 height 22
click at [135, 139] on icon at bounding box center [140, 134] width 11 height 13
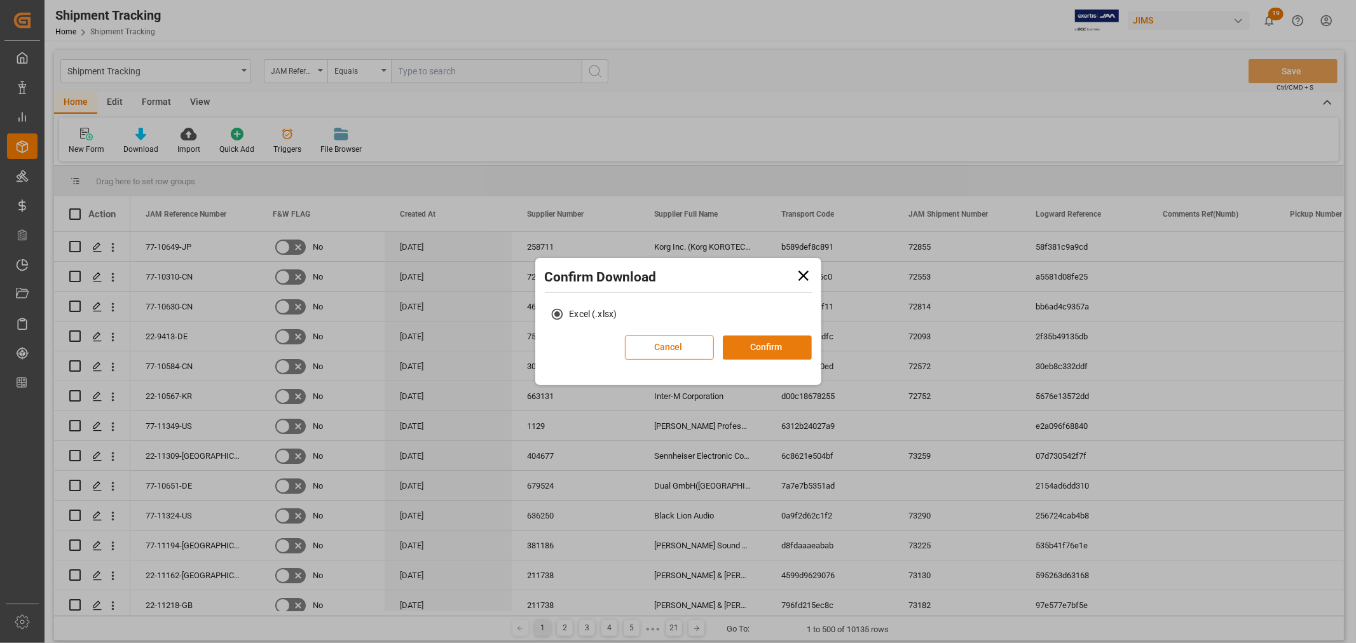
click at [759, 350] on button "Confirm" at bounding box center [767, 348] width 89 height 24
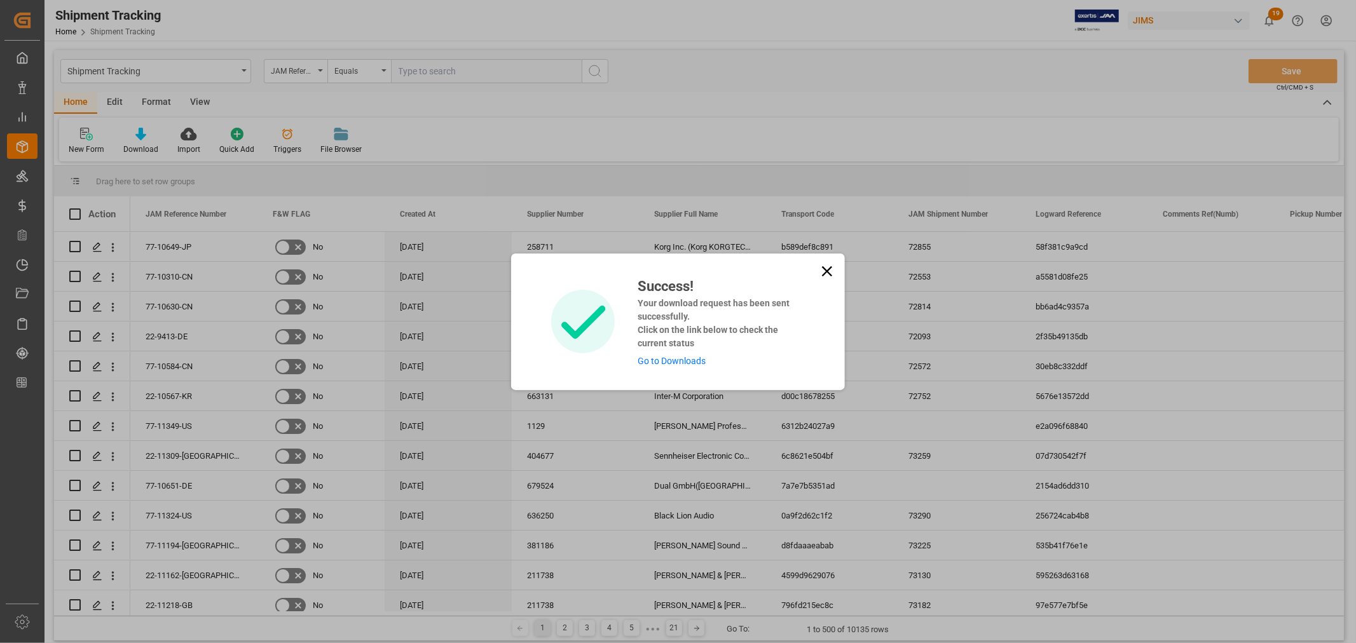
click at [650, 360] on link "Go to Downloads" at bounding box center [672, 361] width 68 height 10
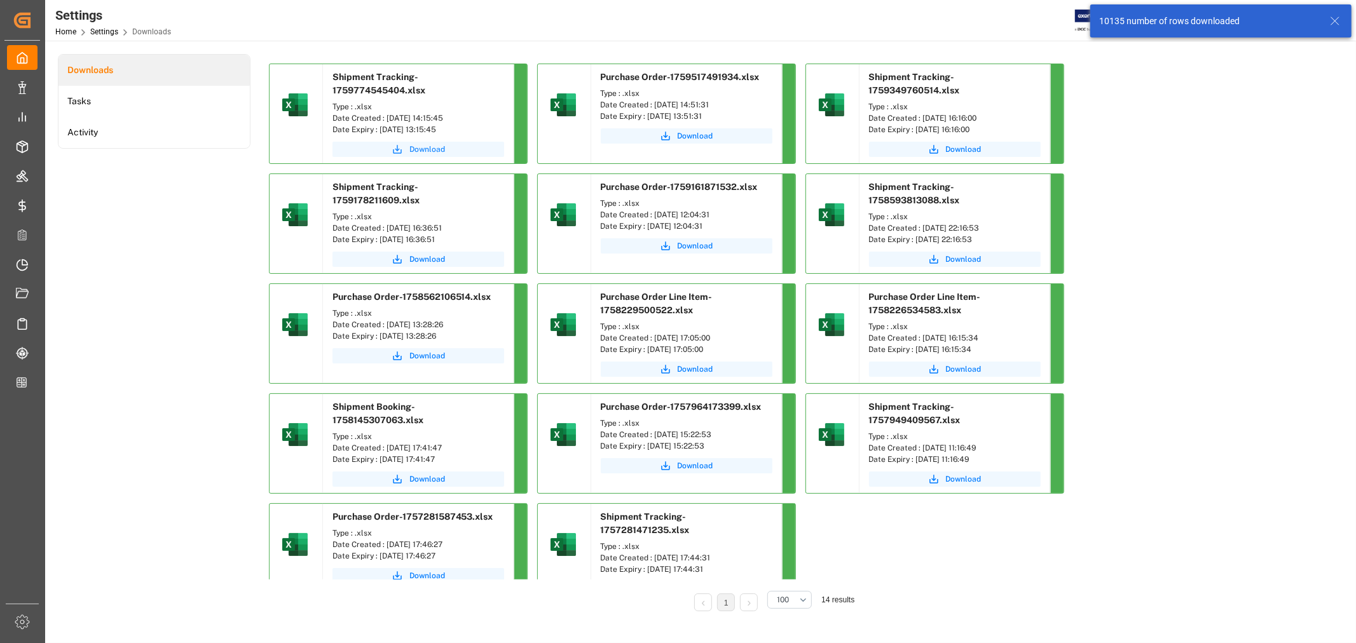
click at [417, 149] on span "Download" at bounding box center [427, 149] width 36 height 11
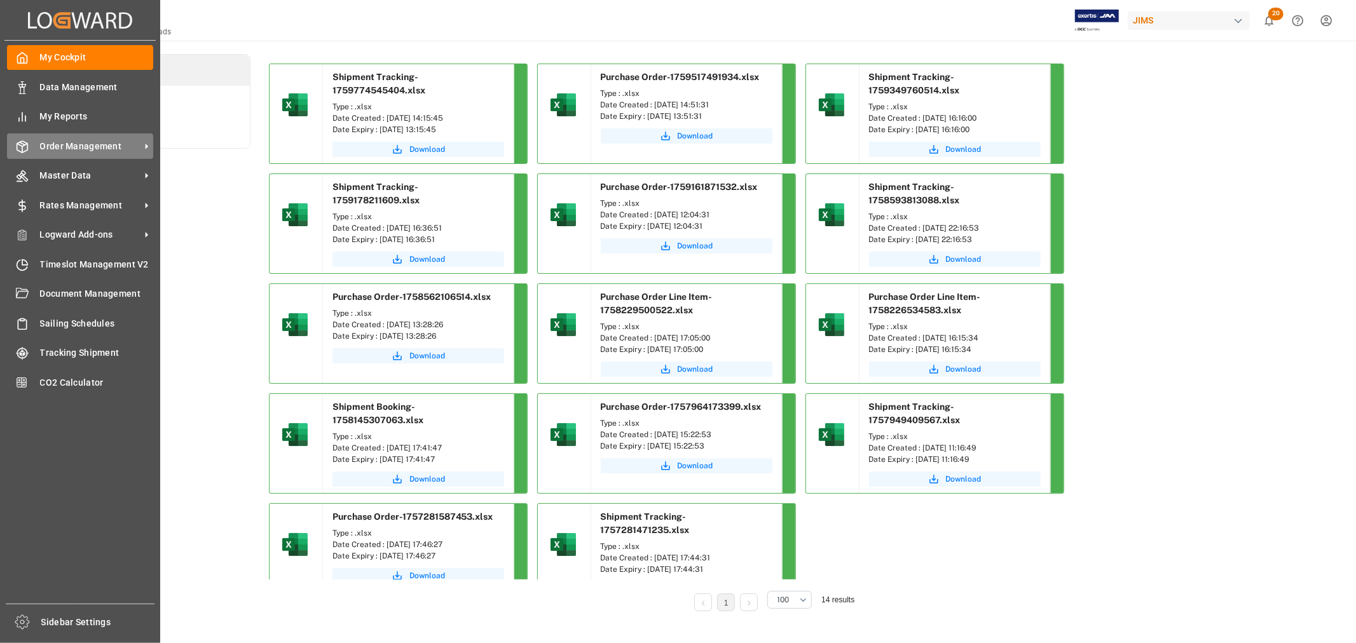
click at [71, 149] on span "Order Management" at bounding box center [90, 146] width 100 height 13
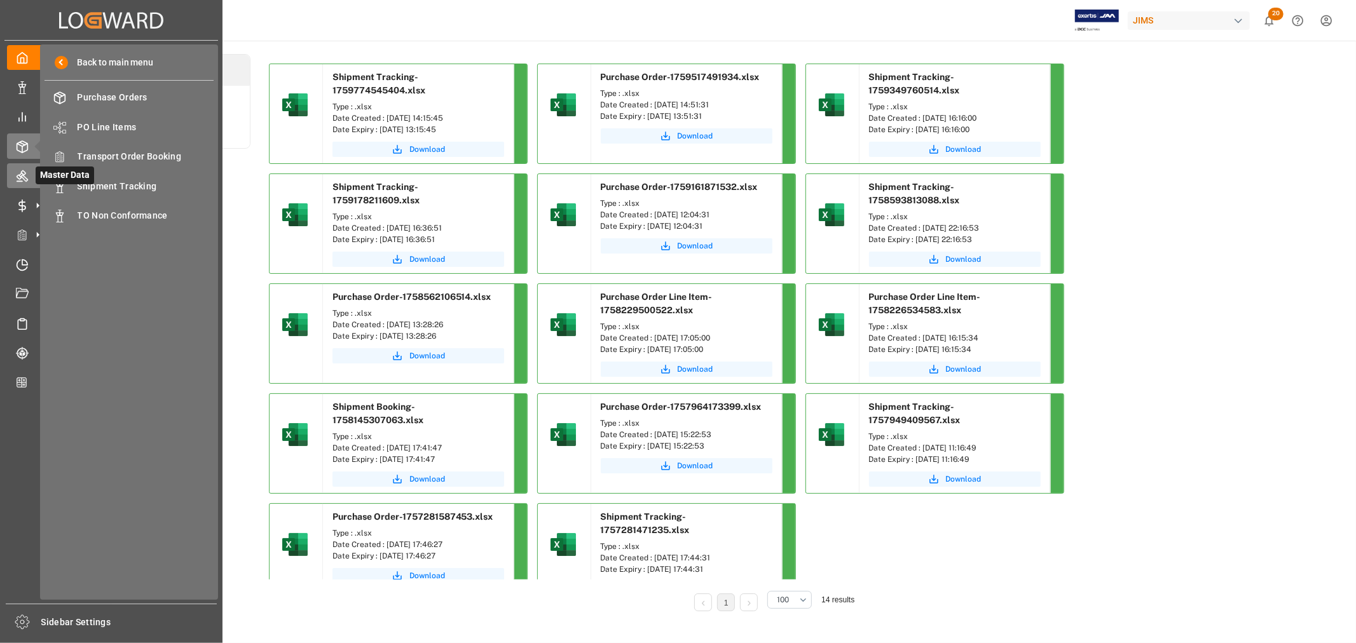
click at [29, 178] on div "Master Data Master Data" at bounding box center [111, 175] width 209 height 25
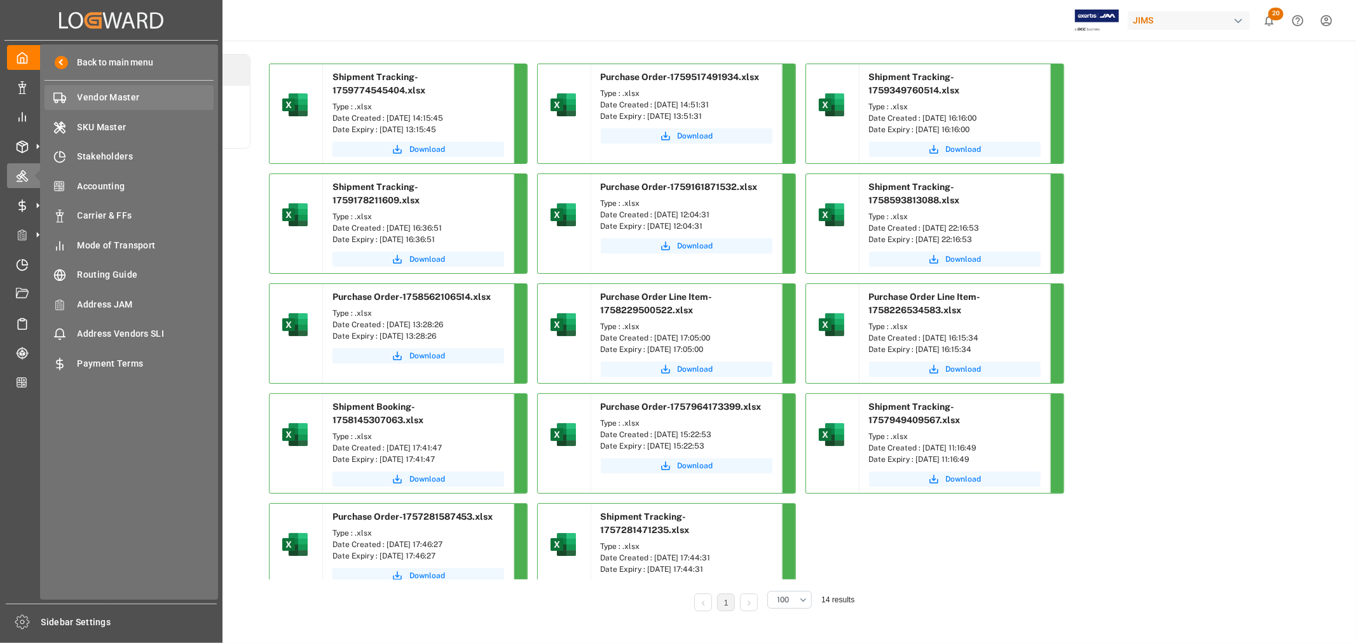
click at [104, 96] on span "Vendor Master" at bounding box center [146, 97] width 137 height 13
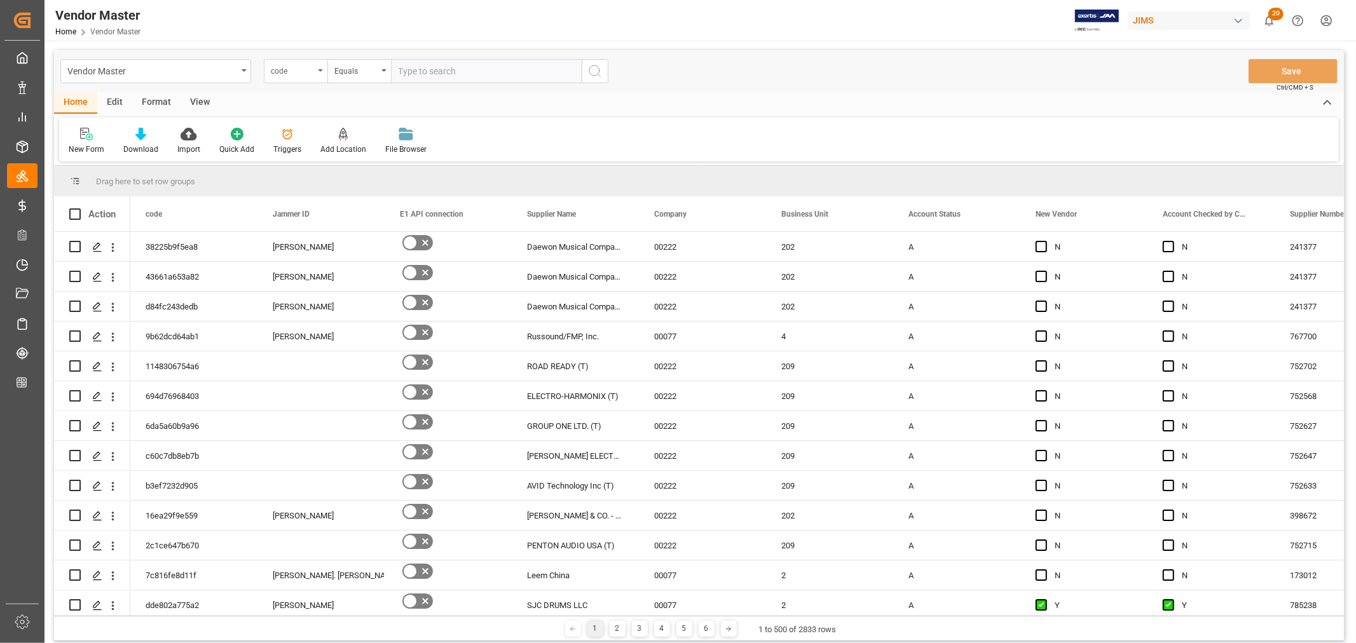
click at [320, 71] on icon "open menu" at bounding box center [320, 70] width 5 height 3
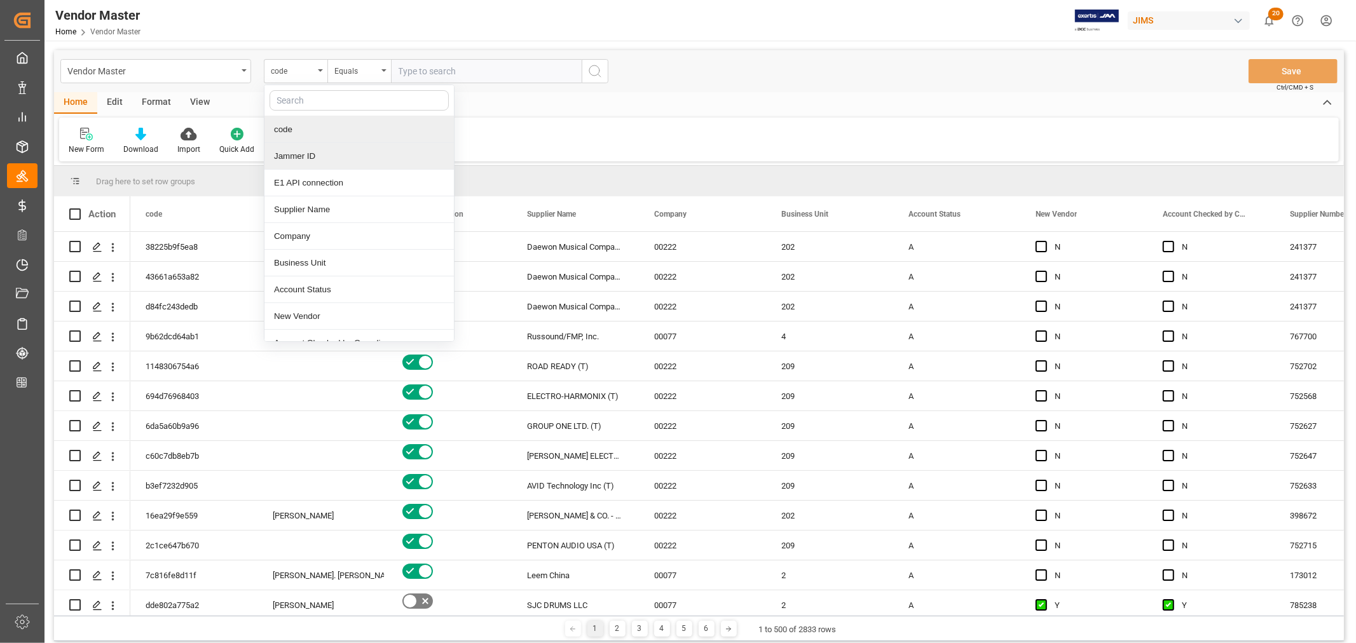
click at [287, 159] on div "Jammer ID" at bounding box center [358, 156] width 189 height 27
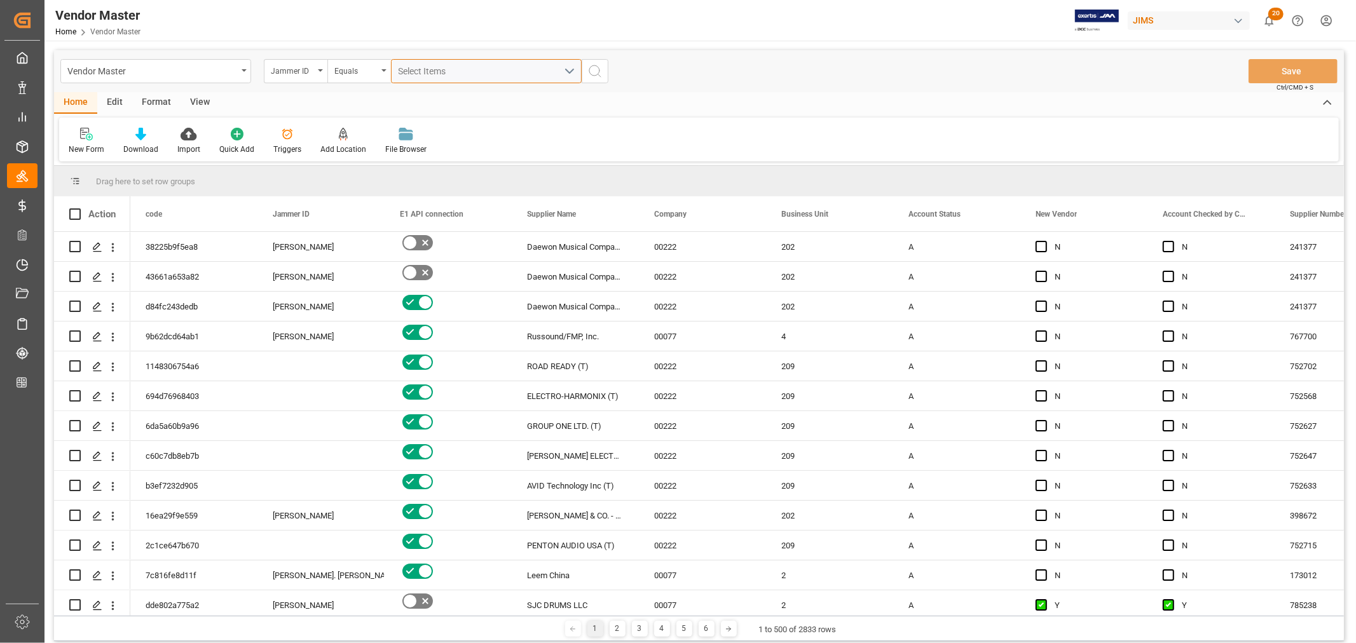
click at [570, 72] on button "Select Items" at bounding box center [486, 71] width 191 height 24
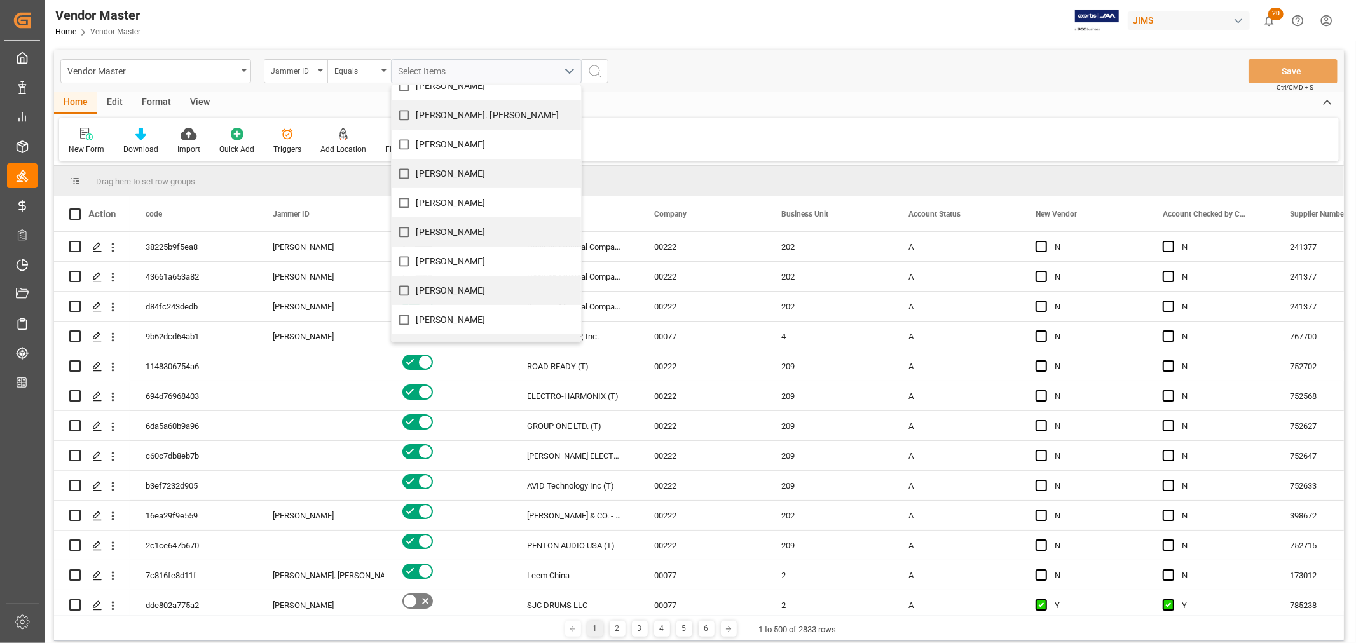
scroll to position [445, 0]
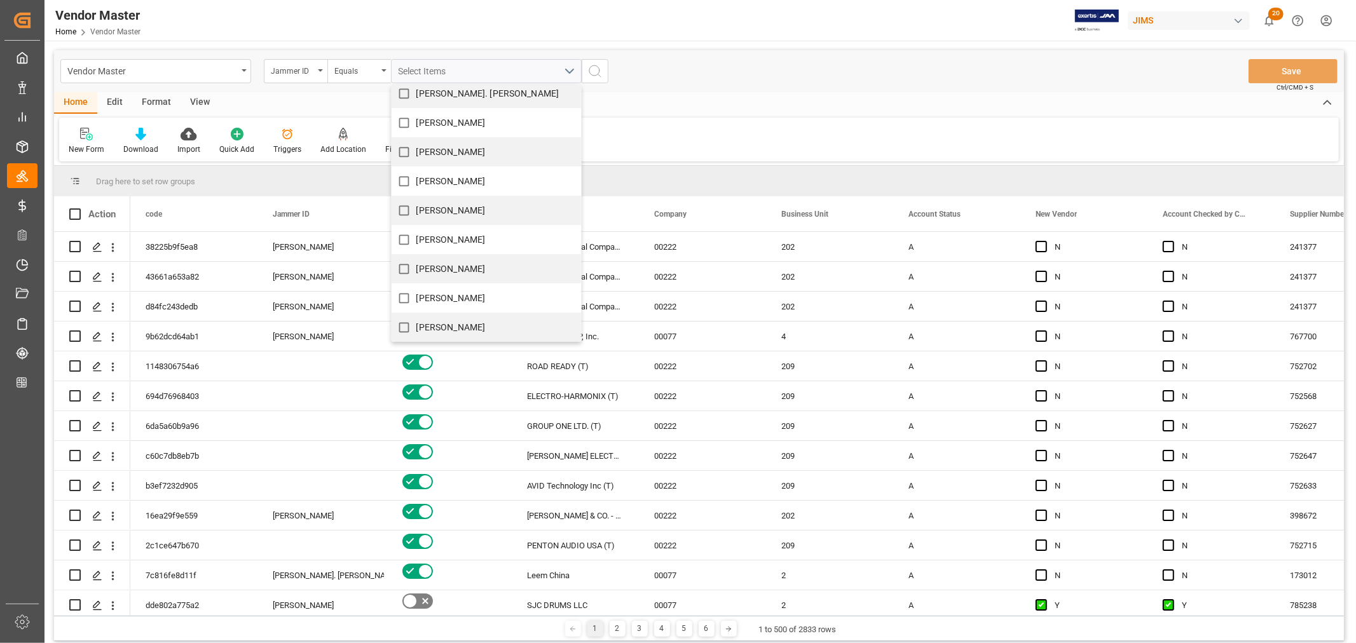
click at [402, 299] on input "Shyamala Mantha" at bounding box center [404, 298] width 25 height 25
checkbox input "true"
click at [592, 72] on icon "search button" at bounding box center [594, 71] width 15 height 15
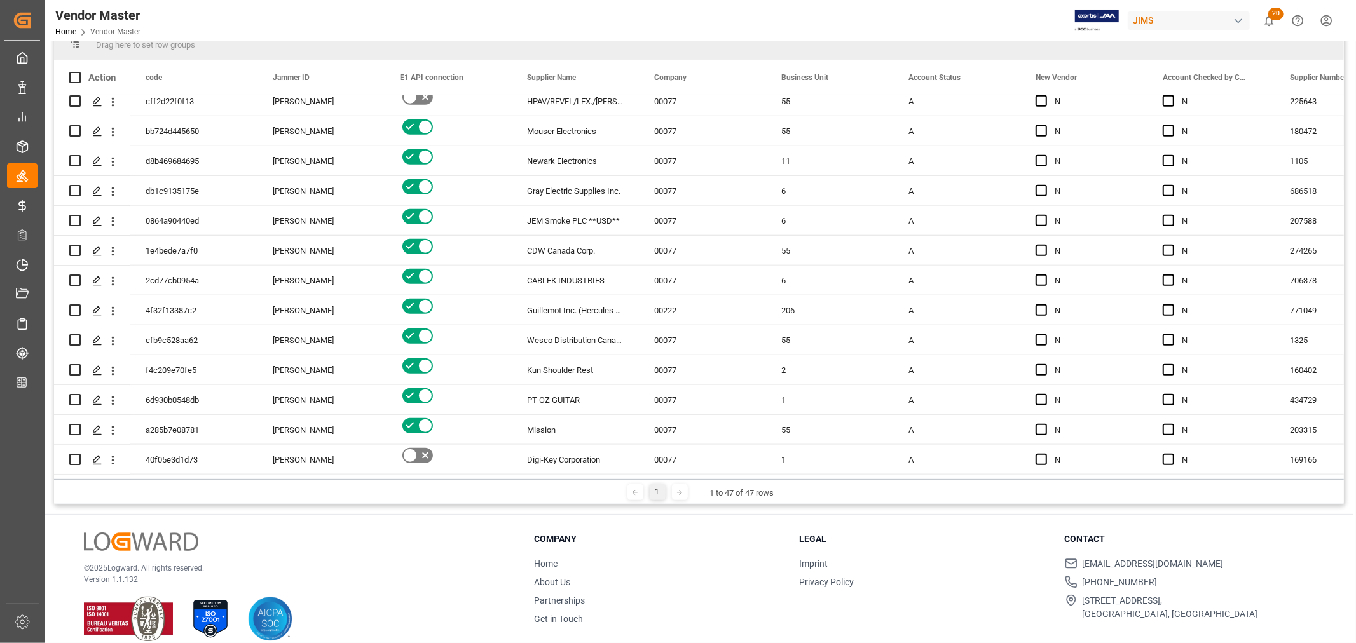
scroll to position [188, 0]
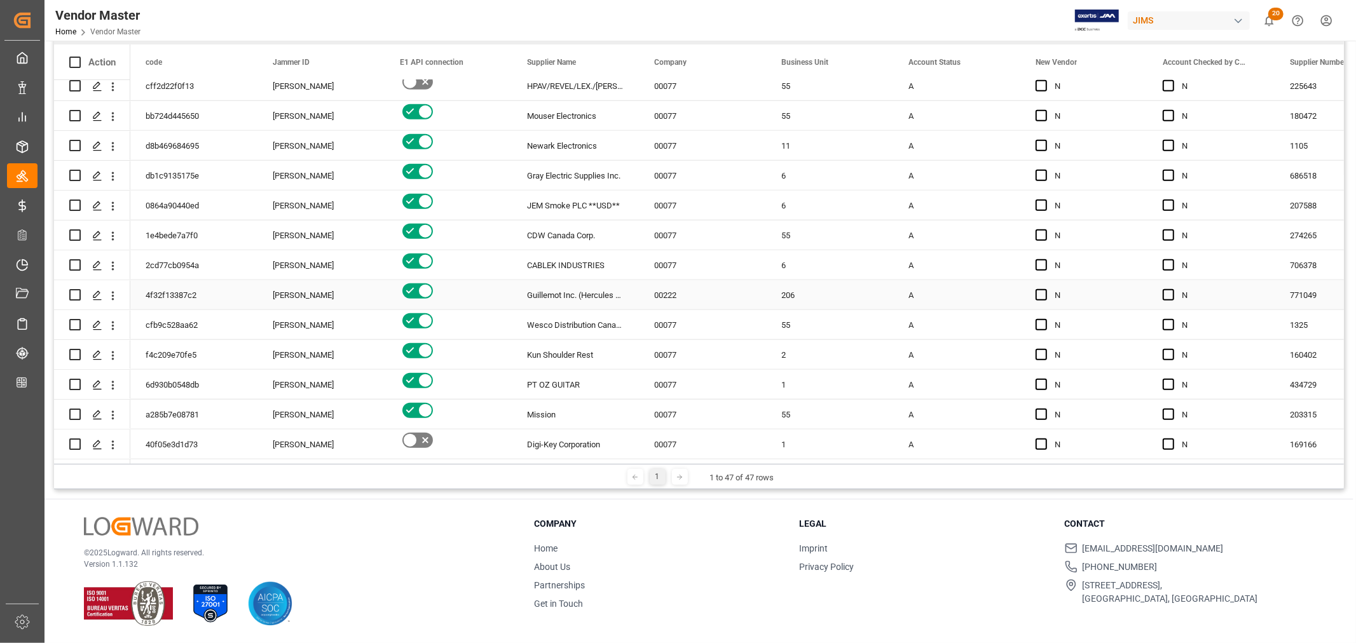
click at [606, 291] on div "Guillemot Inc. (Hercules DJ)" at bounding box center [575, 294] width 127 height 29
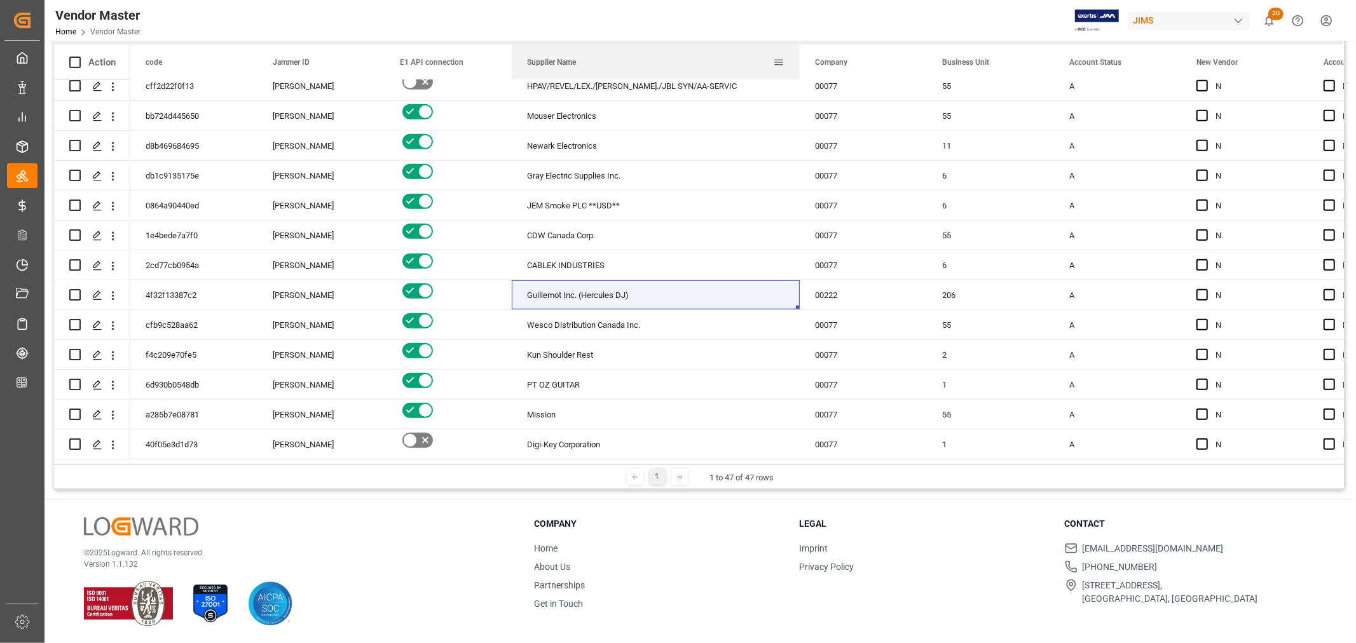
drag, startPoint x: 637, startPoint y: 57, endPoint x: 800, endPoint y: 66, distance: 163.0
click at [798, 62] on div at bounding box center [799, 62] width 5 height 35
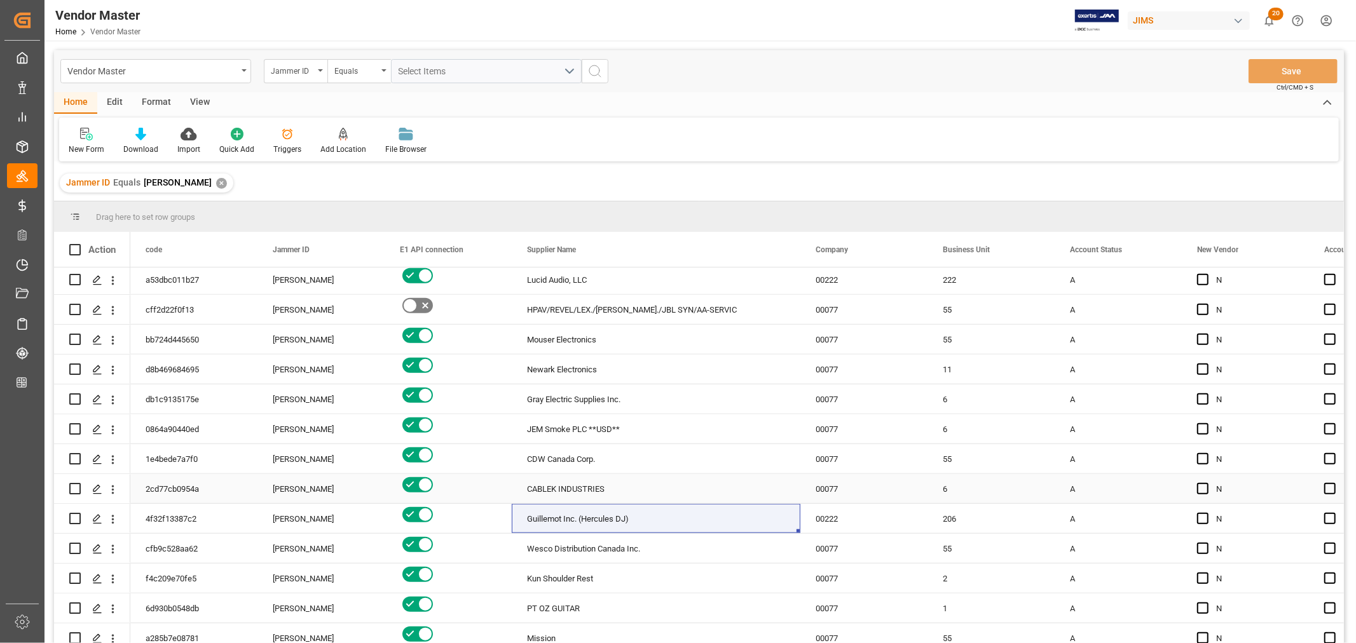
scroll to position [1028, 0]
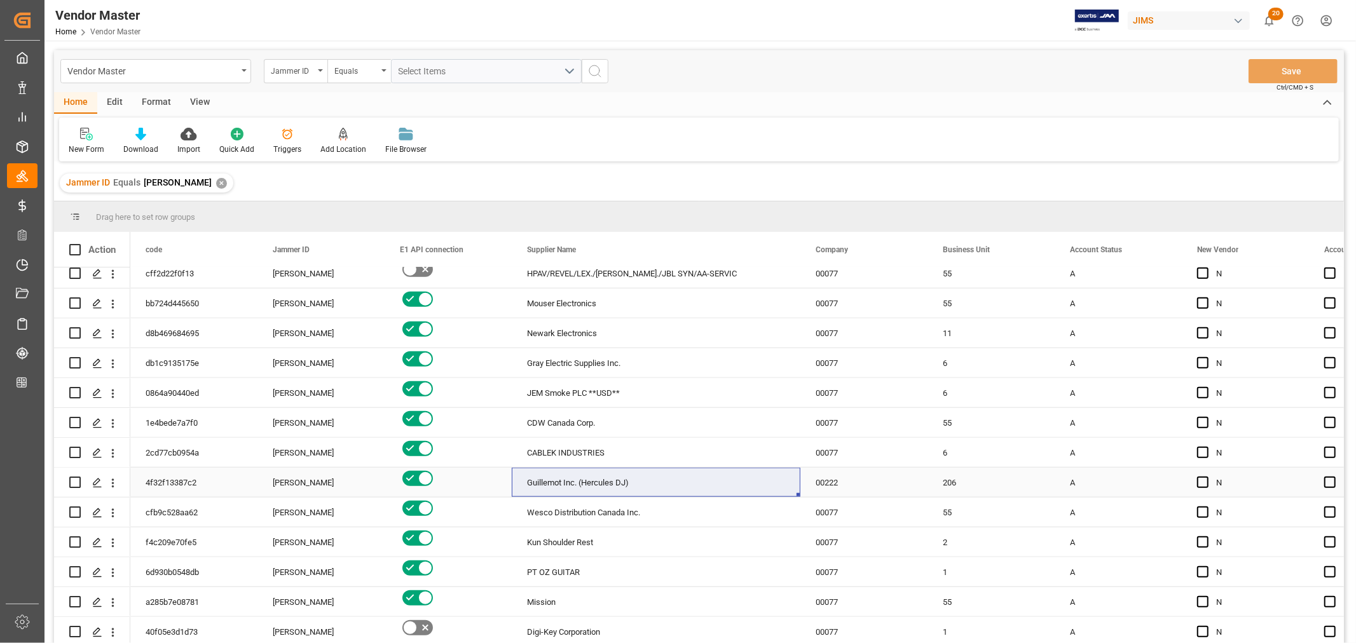
click at [830, 479] on div "00222" at bounding box center [863, 482] width 127 height 29
click at [905, 249] on span at bounding box center [906, 249] width 11 height 11
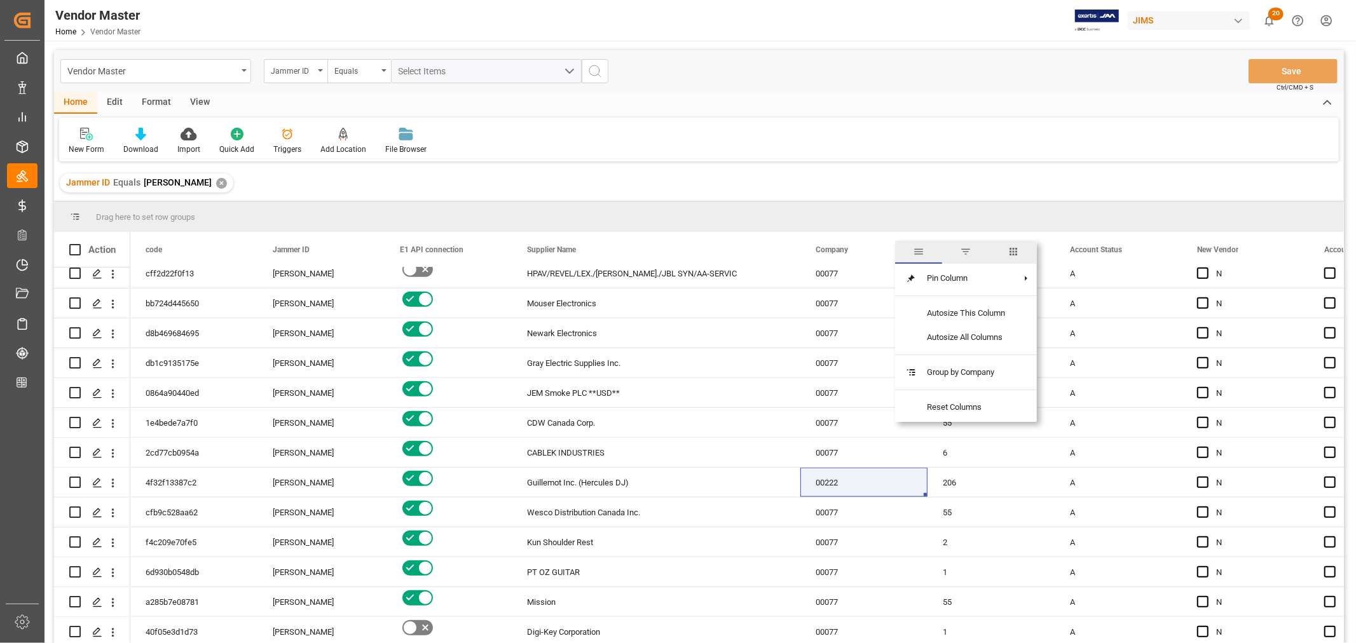
click at [966, 248] on span "filter" at bounding box center [965, 251] width 11 height 11
type input "00222"
click at [982, 354] on button "Apply" at bounding box center [981, 358] width 24 height 13
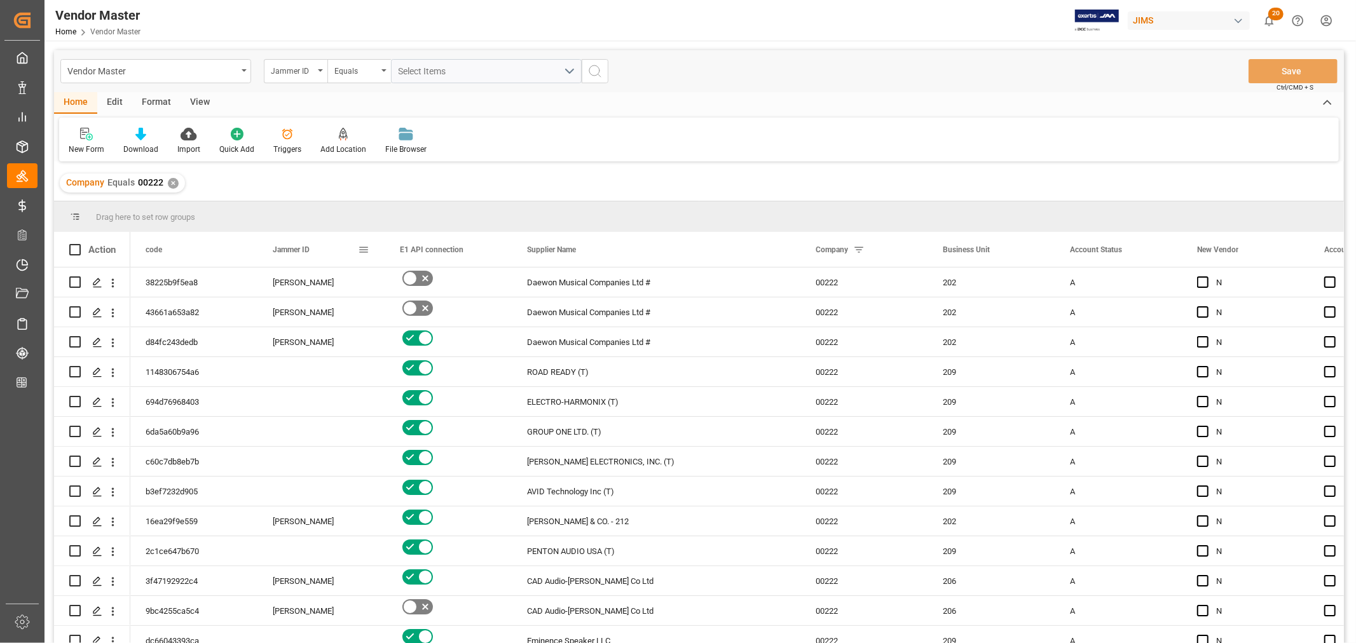
click at [365, 247] on span at bounding box center [363, 249] width 11 height 11
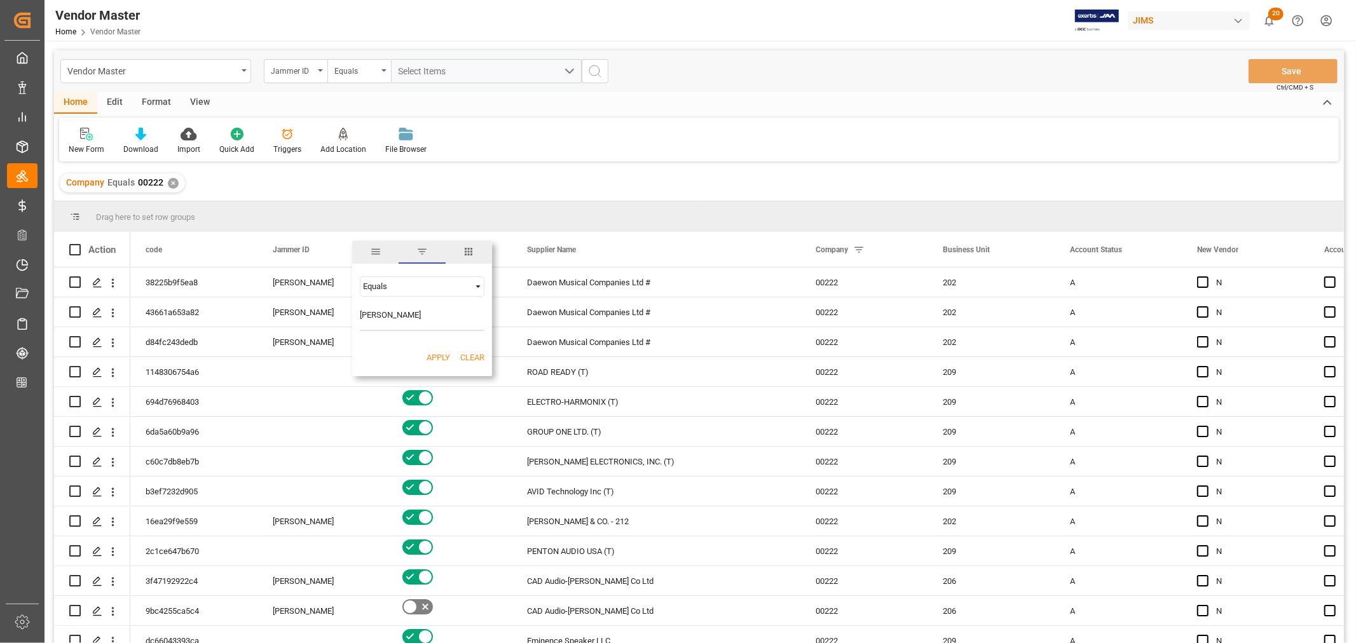
type input "shyamala mantha"
click at [437, 354] on button "Apply" at bounding box center [439, 358] width 24 height 13
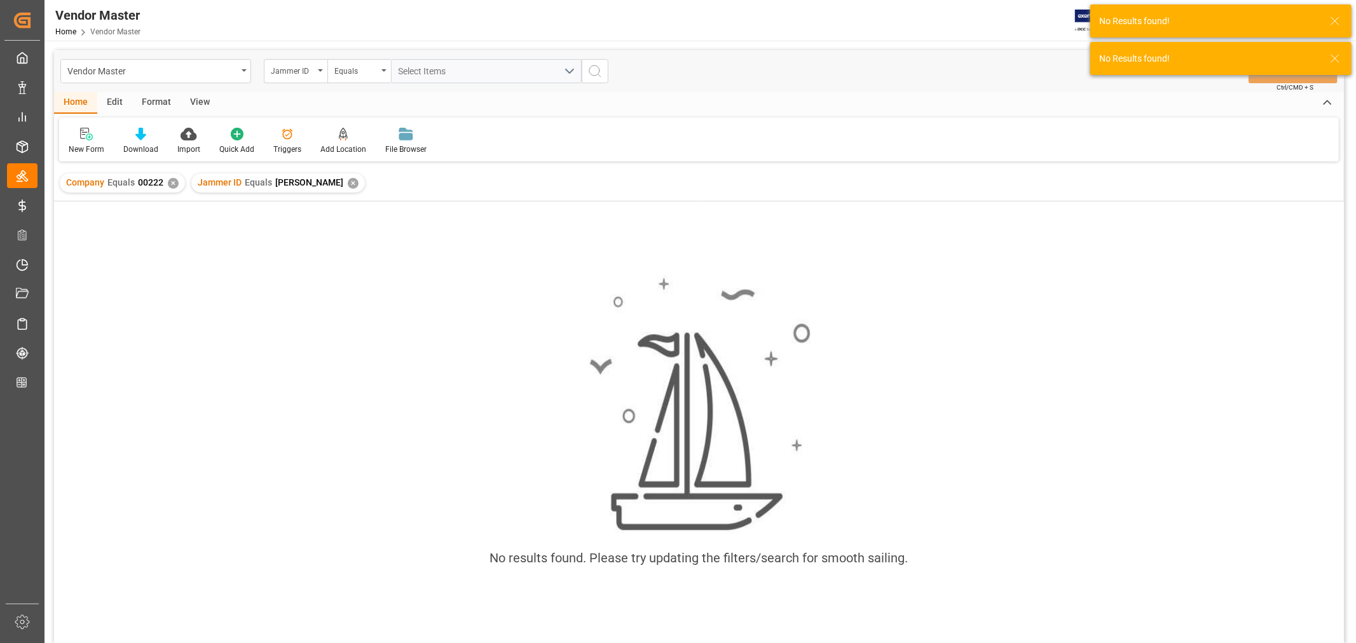
click at [353, 182] on div "✕" at bounding box center [353, 183] width 11 height 11
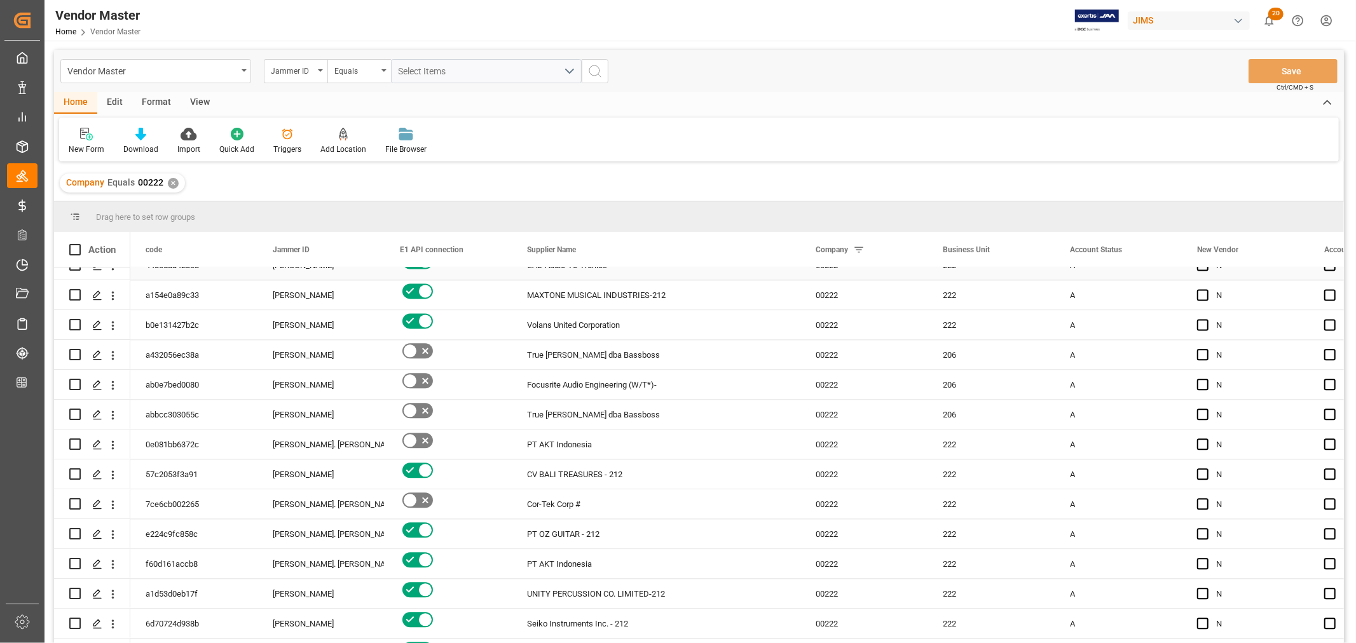
scroll to position [2472, 0]
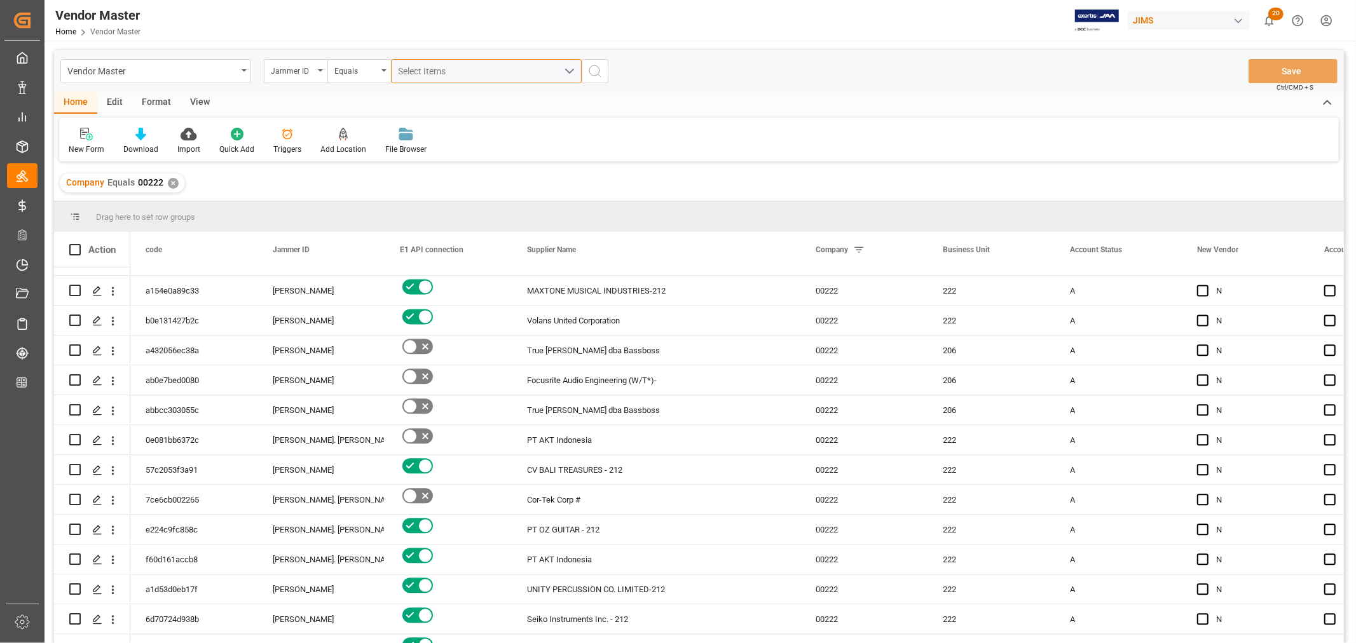
click at [575, 71] on button "Select Items" at bounding box center [486, 71] width 191 height 24
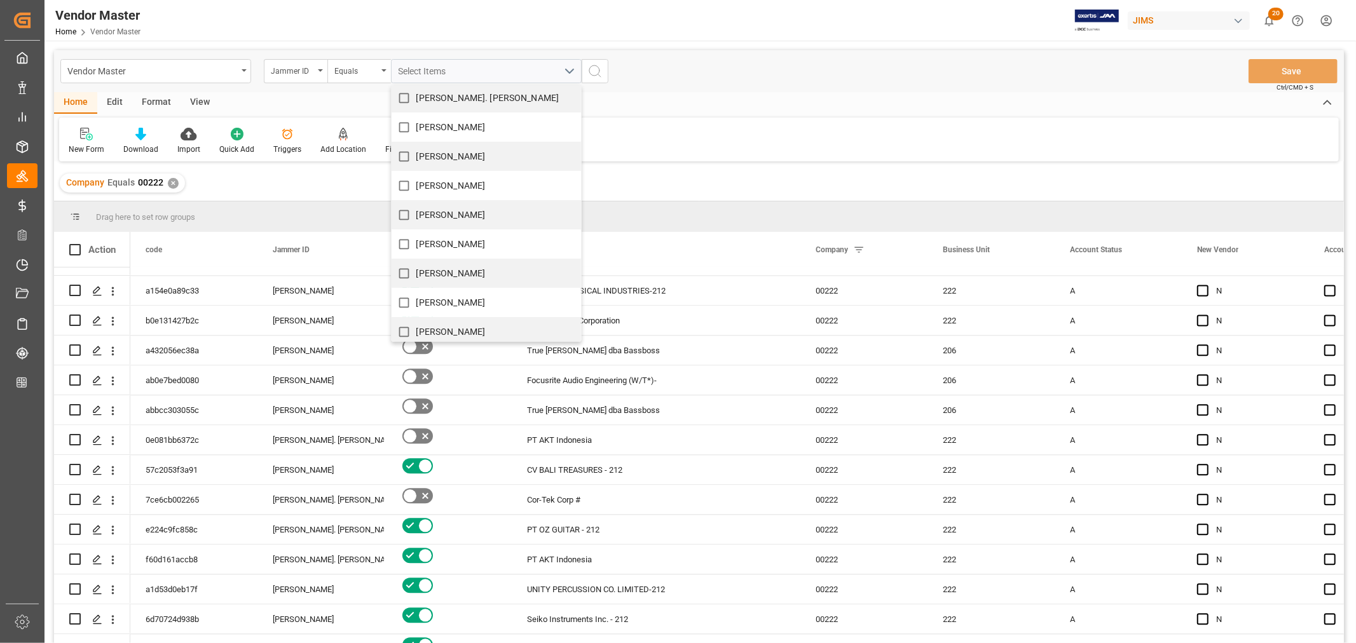
scroll to position [445, 0]
click at [404, 297] on input "Shyamala Mantha" at bounding box center [404, 298] width 25 height 25
checkbox input "true"
click at [596, 76] on icon "search button" at bounding box center [594, 71] width 15 height 15
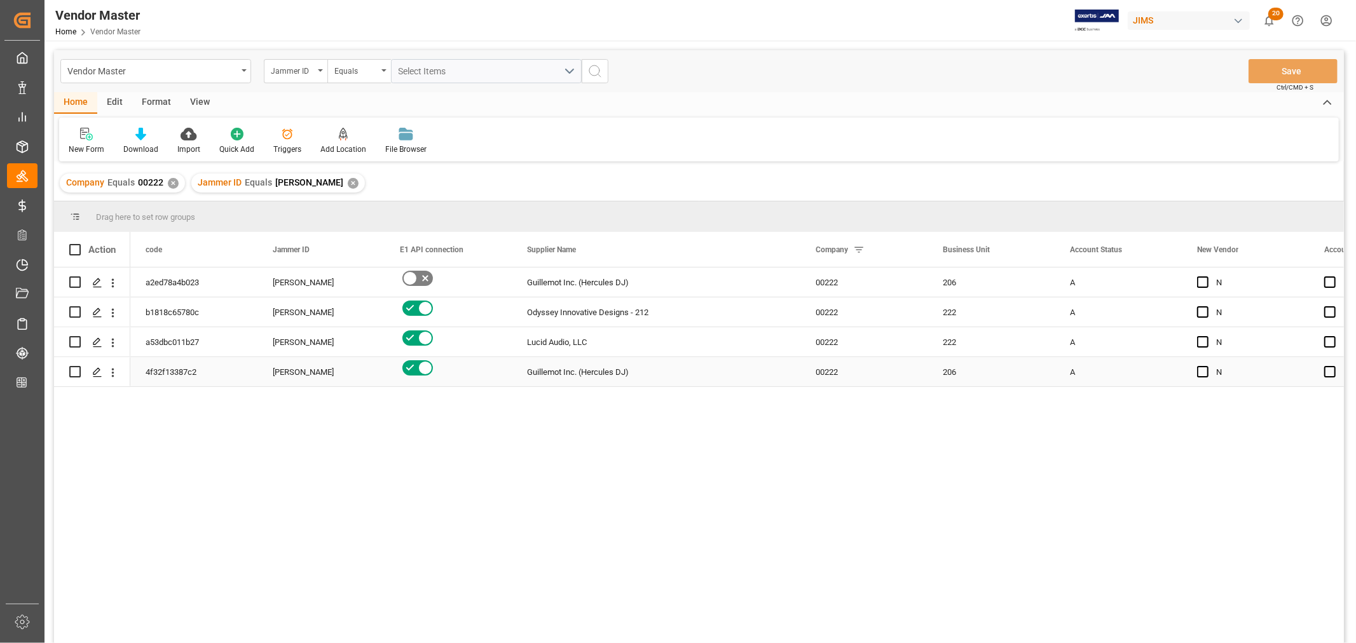
click at [560, 376] on div "Guillemot Inc. (Hercules DJ)" at bounding box center [656, 371] width 289 height 29
click at [322, 378] on div "Shyamala Mantha" at bounding box center [321, 372] width 97 height 29
click at [306, 280] on div "Shyamala Mantha" at bounding box center [321, 282] width 97 height 29
click at [360, 286] on icon "open menu" at bounding box center [360, 290] width 15 height 15
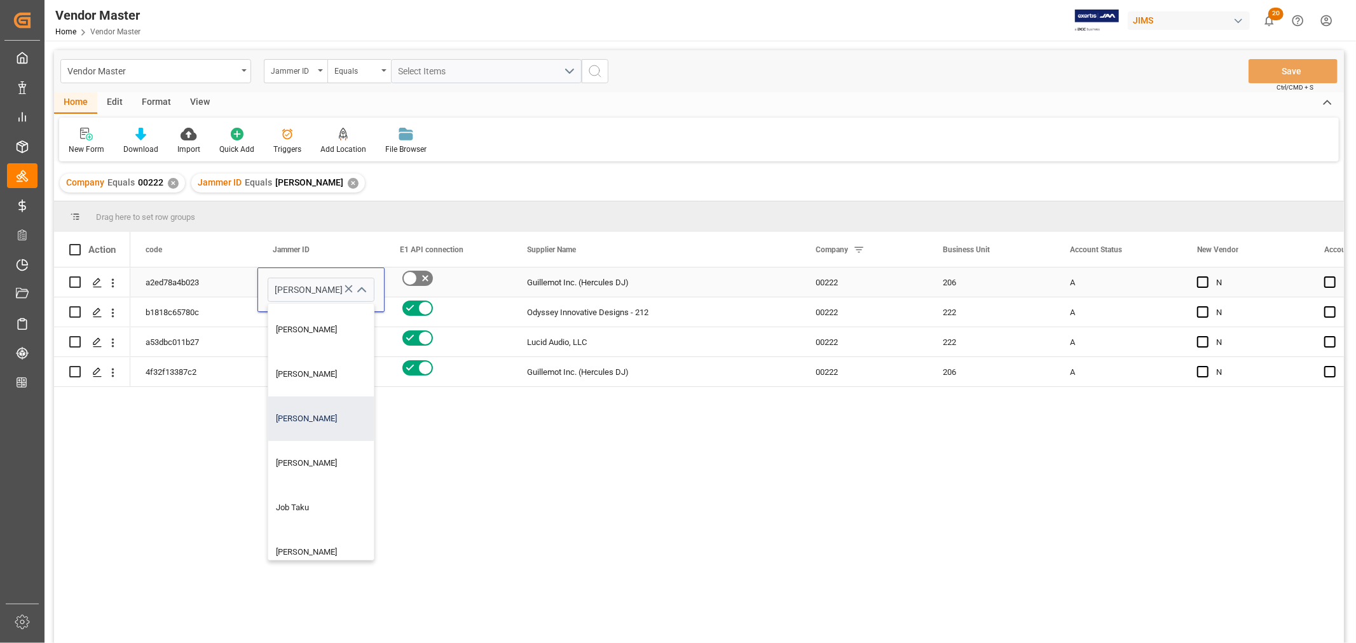
scroll to position [353, 0]
click at [325, 421] on div "Jacques Denis" at bounding box center [338, 418] width 141 height 45
type input "Jacques Denis"
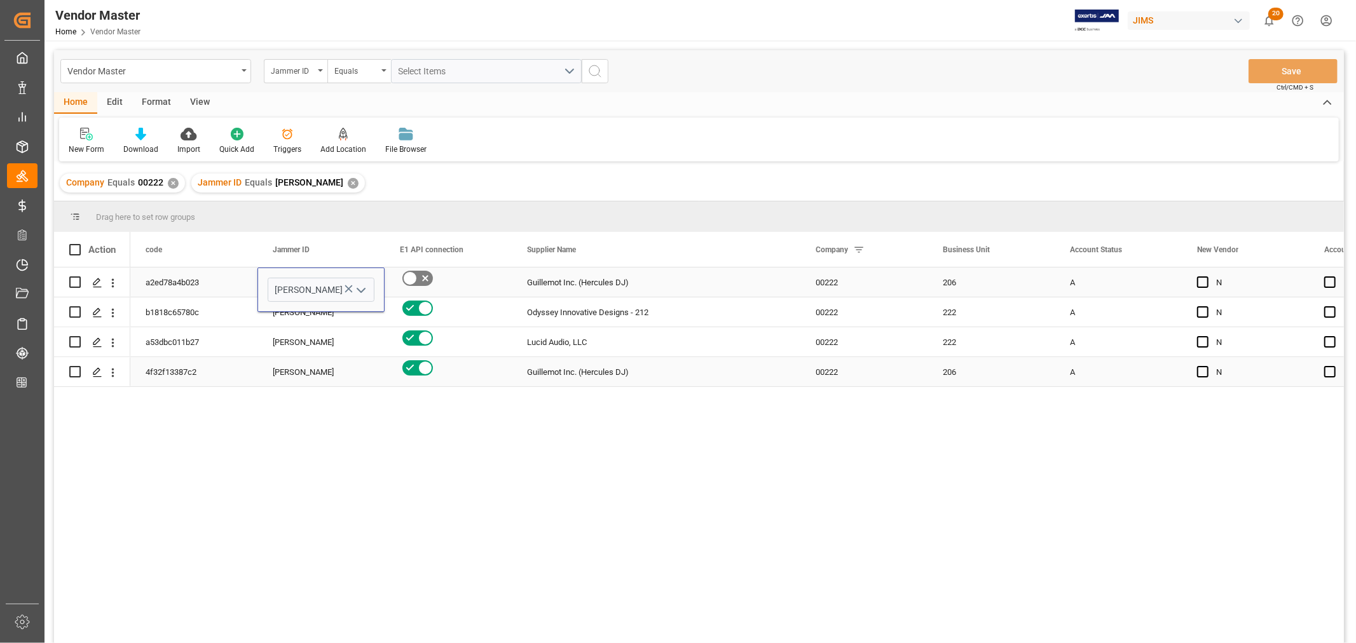
click at [326, 359] on div "Shyamala Mantha" at bounding box center [321, 372] width 97 height 29
click at [319, 299] on div "Shyamala Mantha" at bounding box center [321, 312] width 97 height 29
click at [320, 286] on div "Jacques Denis" at bounding box center [321, 282] width 97 height 29
click at [303, 378] on div "Shyamala Mantha" at bounding box center [321, 372] width 97 height 29
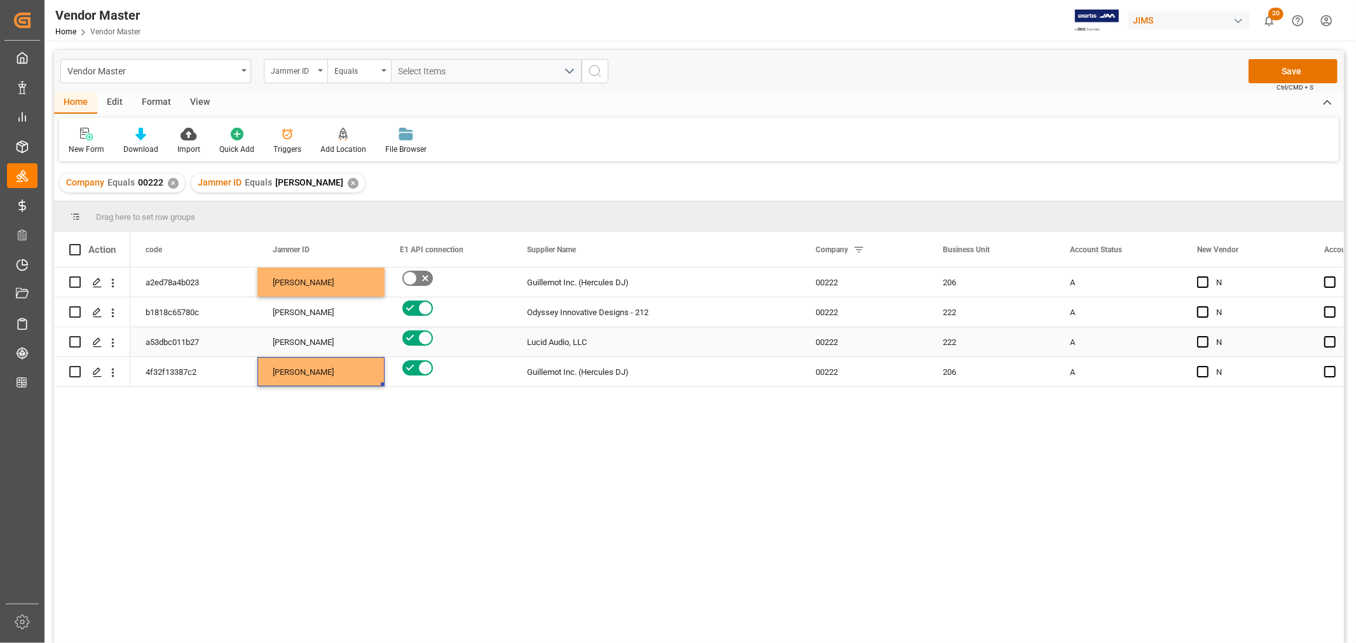
click at [312, 346] on div "Shyamala Mantha" at bounding box center [321, 342] width 97 height 29
click at [1289, 72] on button "Save" at bounding box center [1293, 71] width 89 height 24
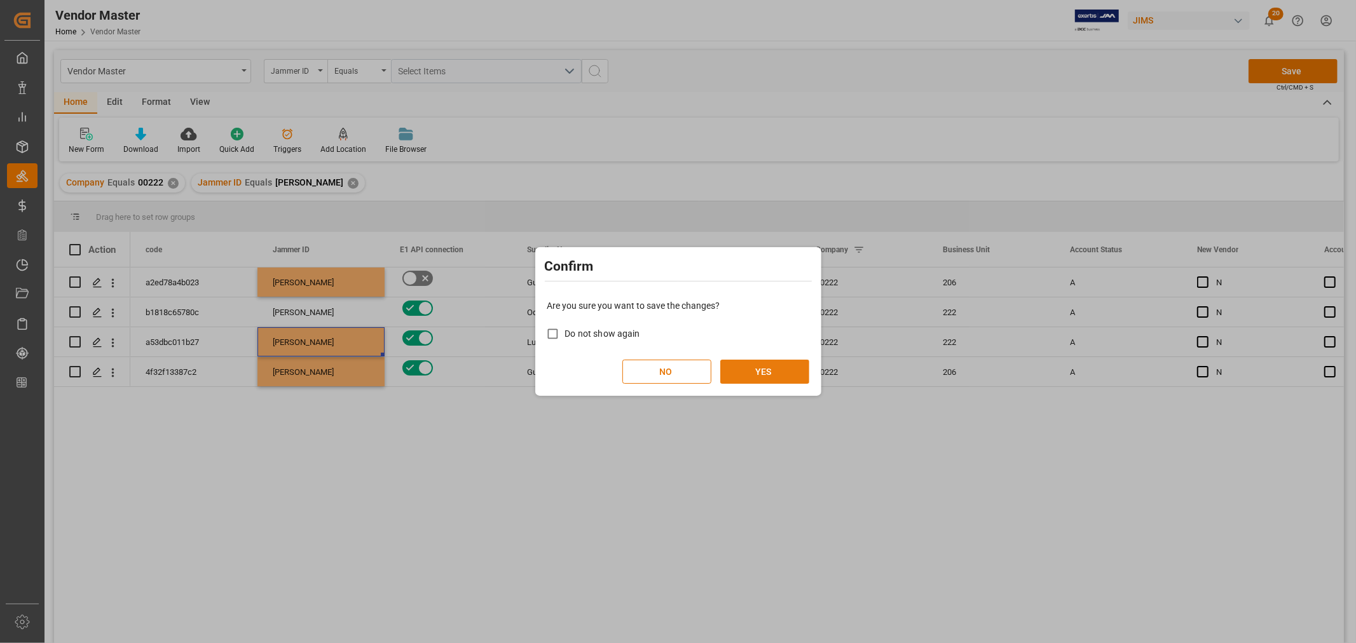
click at [766, 366] on button "YES" at bounding box center [764, 372] width 89 height 24
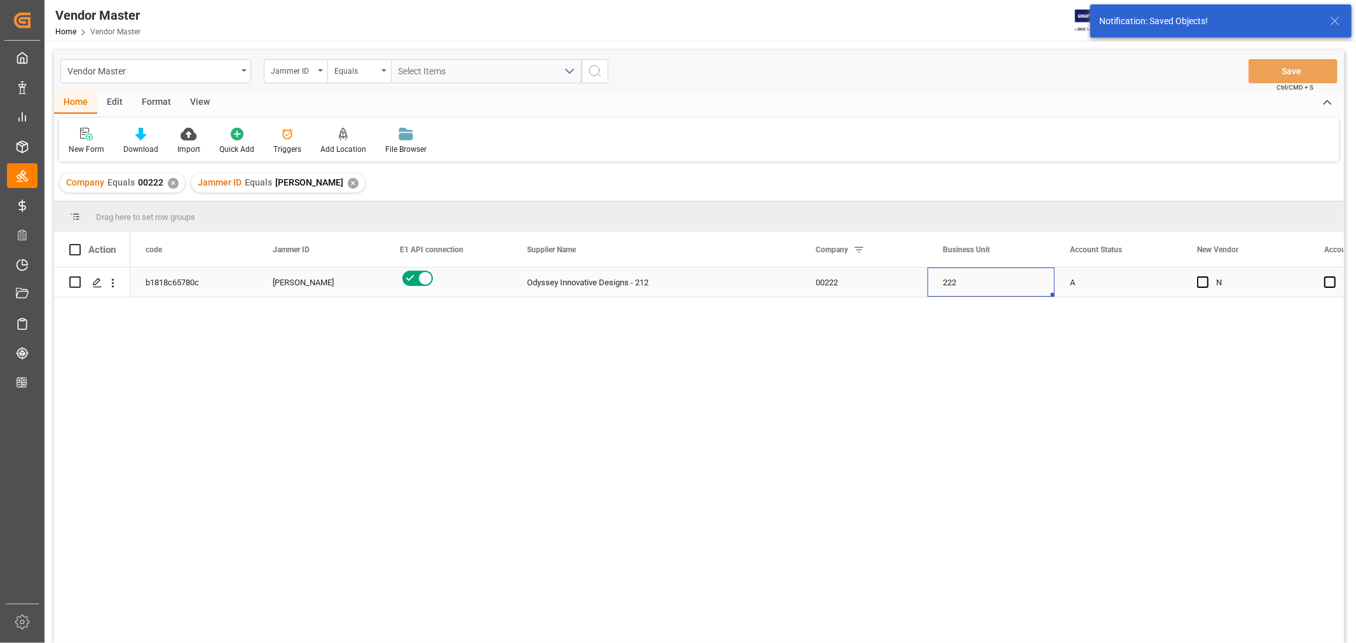
click at [977, 290] on div "222" at bounding box center [991, 282] width 127 height 29
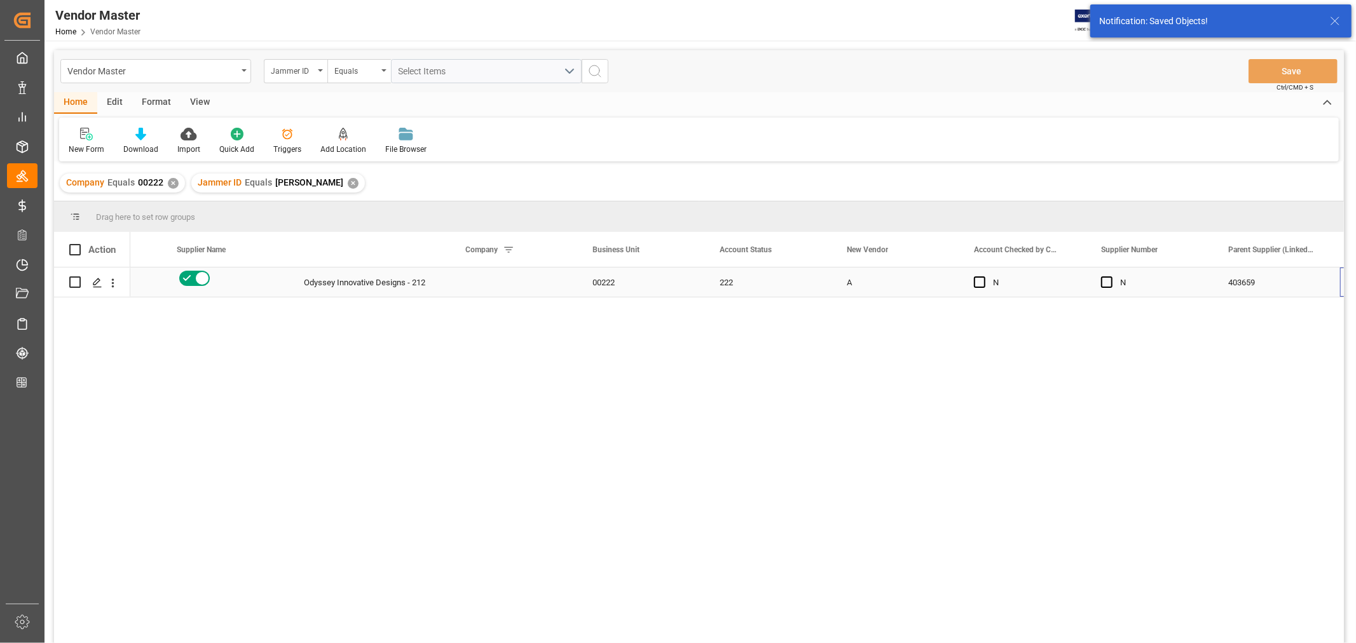
scroll to position [0, 350]
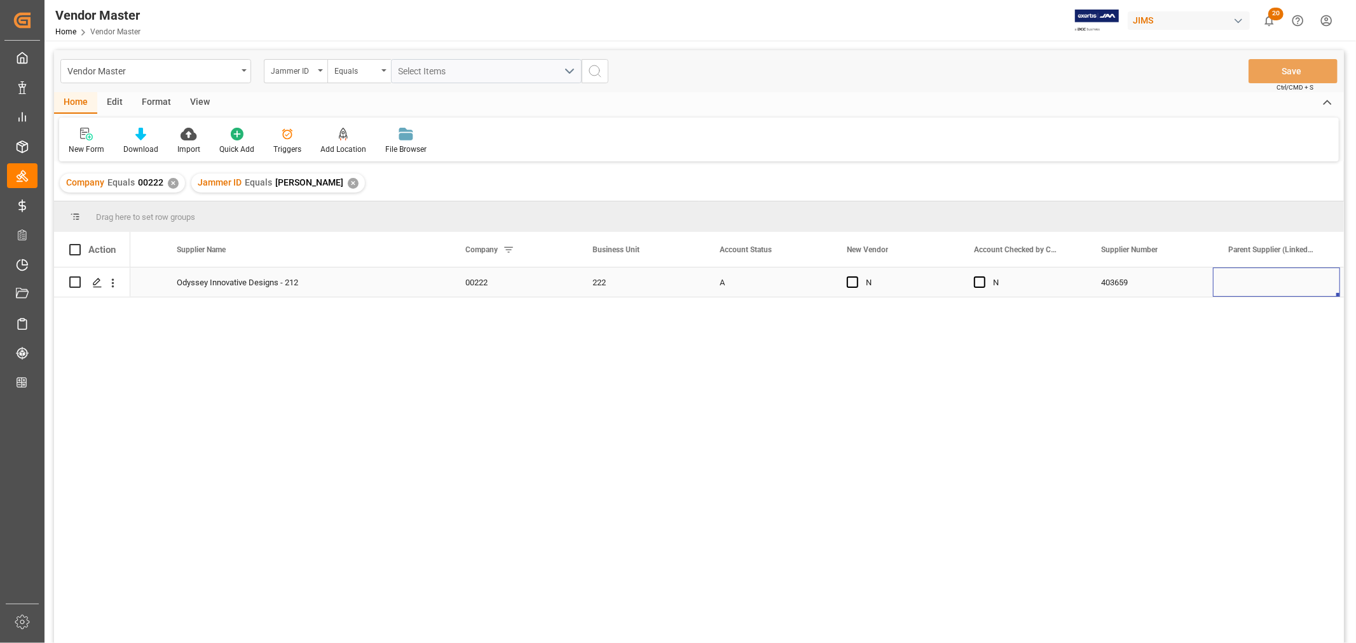
click at [1113, 280] on div "403659" at bounding box center [1149, 282] width 127 height 29
click at [299, 282] on div "Odyssey Innovative Designs - 212" at bounding box center [305, 282] width 289 height 29
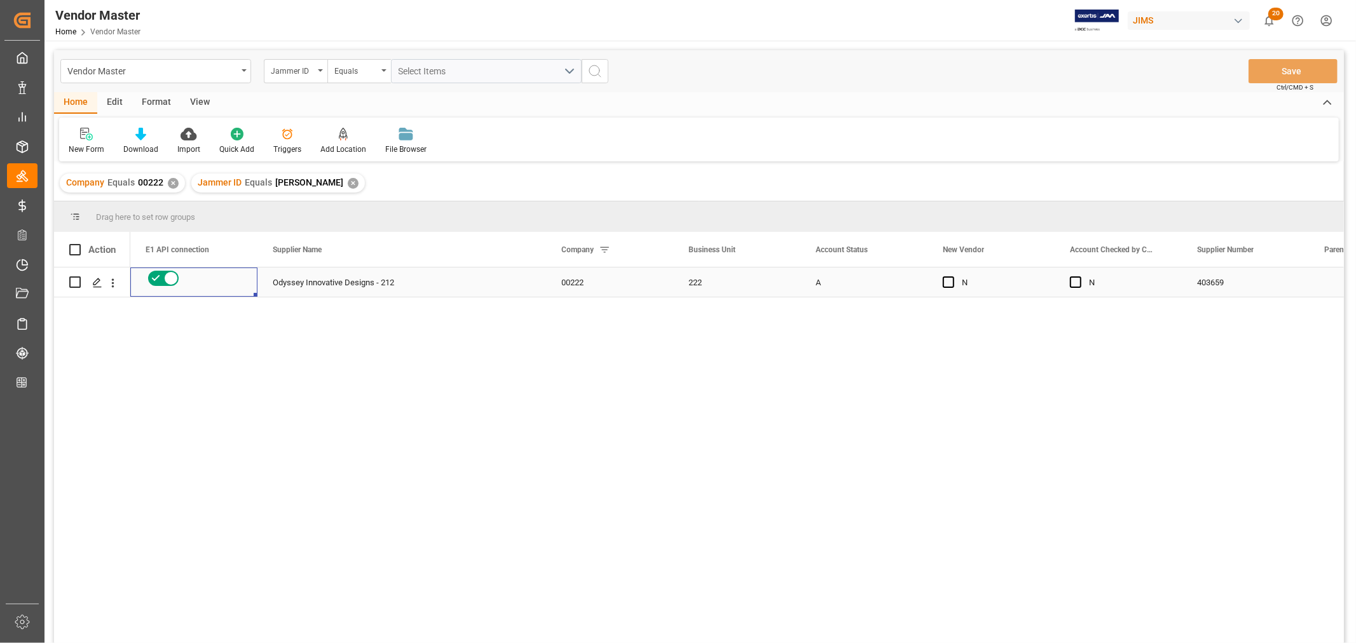
scroll to position [0, 0]
click at [316, 290] on div "Shyamala Mantha" at bounding box center [321, 282] width 97 height 29
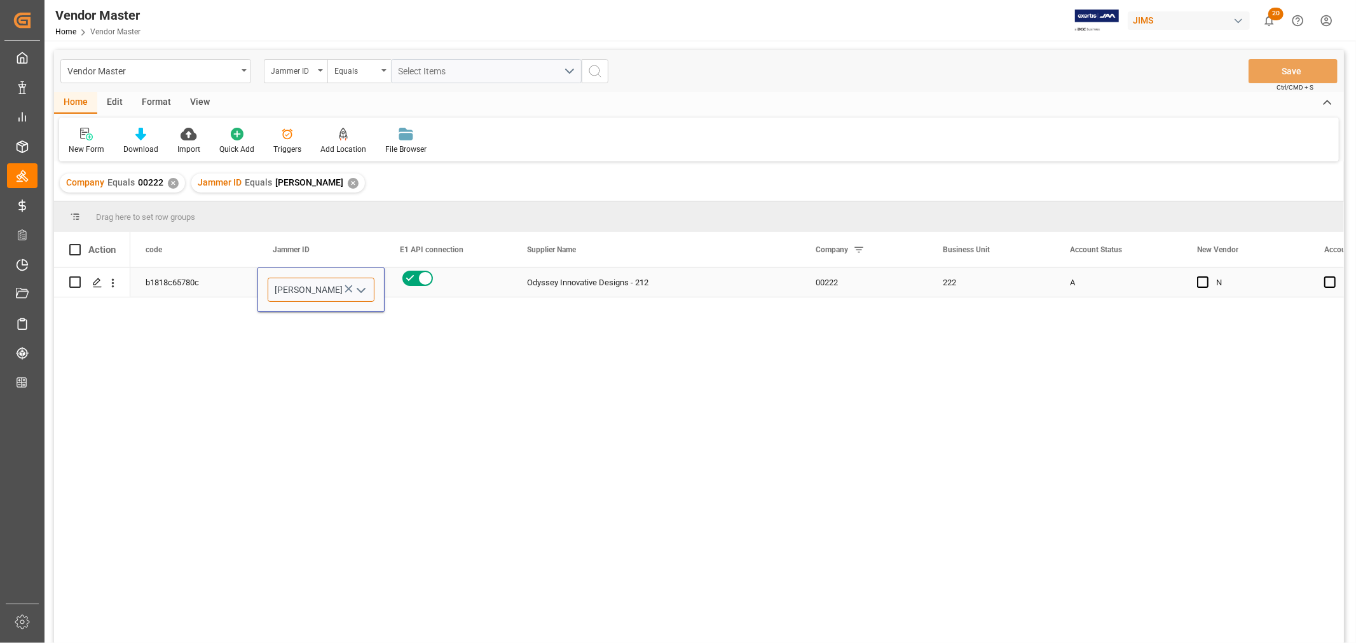
click at [306, 289] on input "Shyamala Mantha" at bounding box center [321, 290] width 107 height 24
click at [173, 278] on div "b1818c65780c" at bounding box center [193, 282] width 127 height 29
click at [307, 278] on div "Shyamala Mantha" at bounding box center [321, 282] width 97 height 29
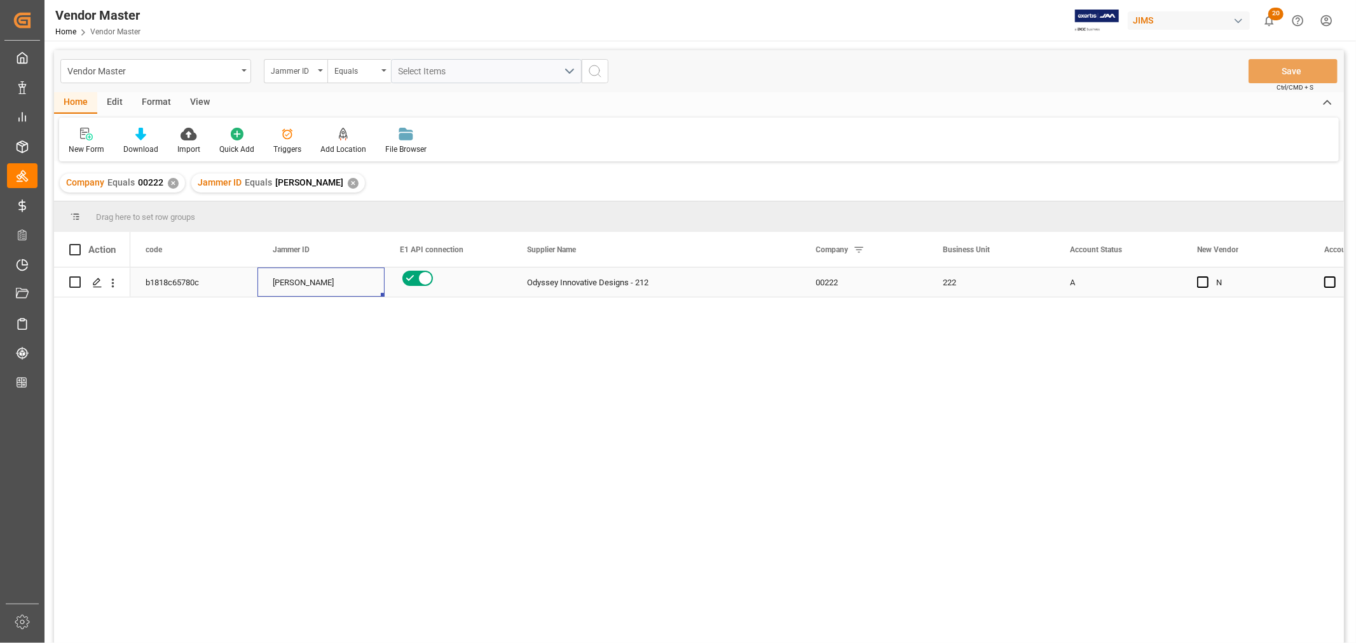
click at [307, 278] on div "Shyamala Mantha" at bounding box center [321, 282] width 97 height 29
click at [99, 284] on icon "Press SPACE to select this row." at bounding box center [97, 283] width 10 height 10
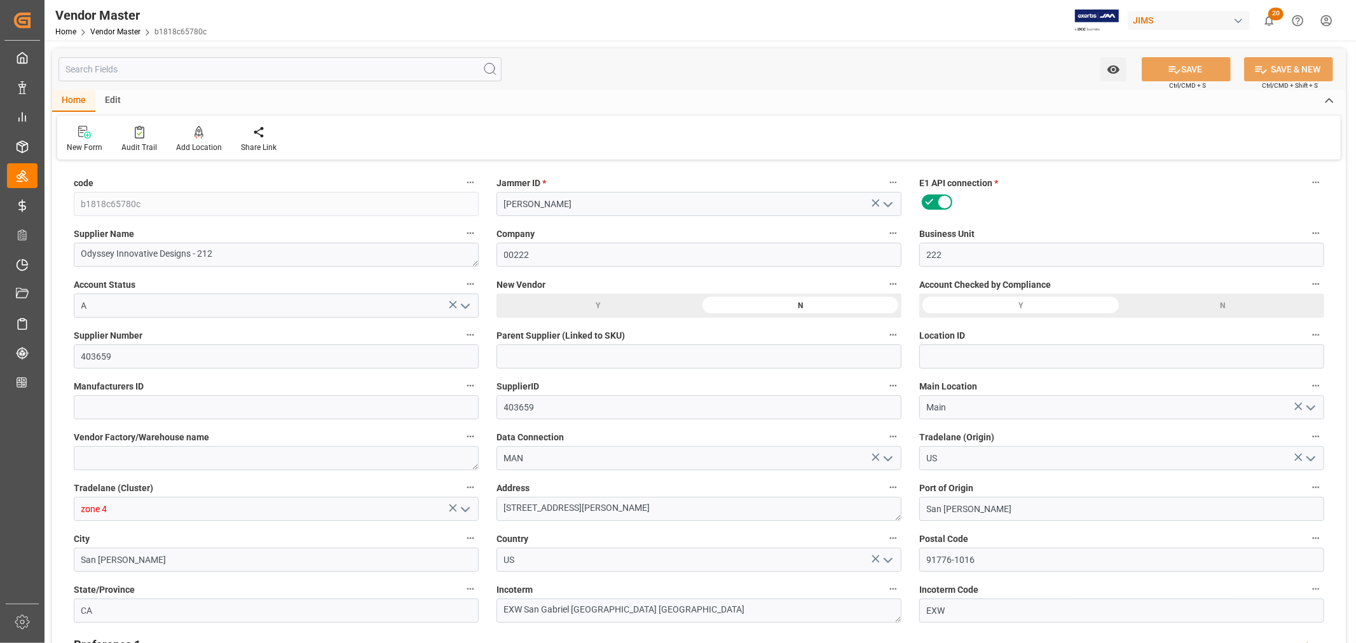
type input "25-06-2024 08:25"
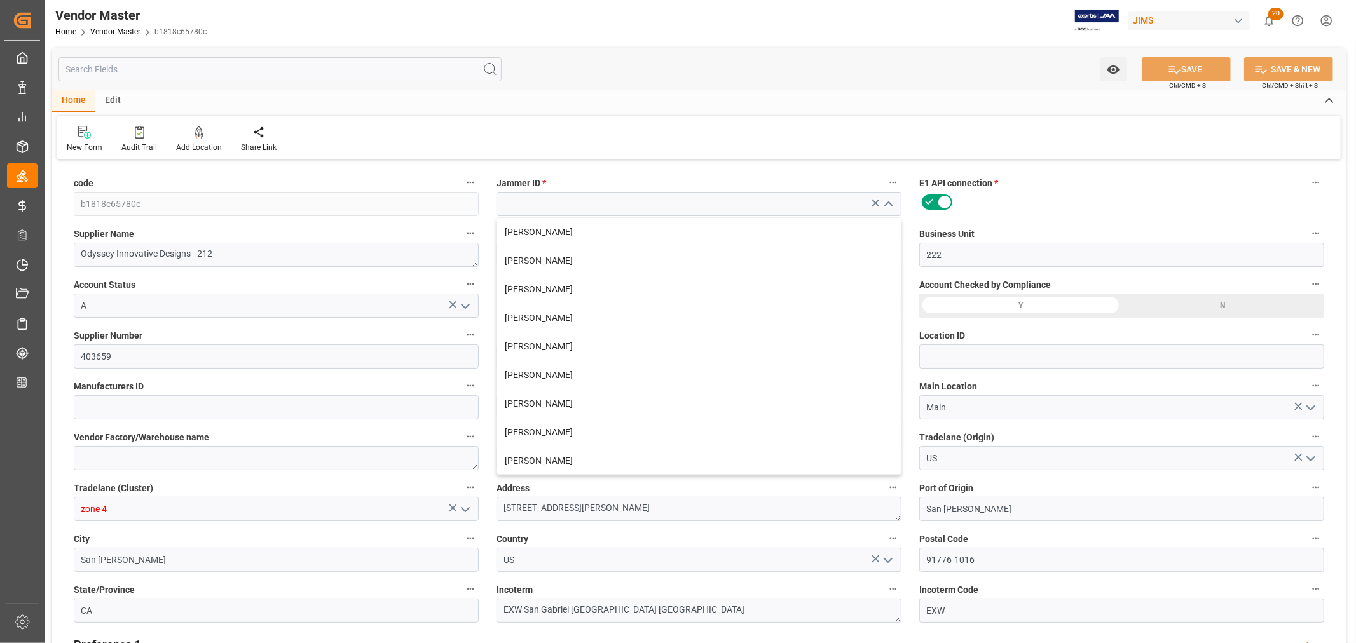
click at [535, 113] on div "Home Edit New Form Audit Trail Add Location Add Location to the Vendor Share Li…" at bounding box center [699, 124] width 1294 height 69
type input "Shyamala Mantha"
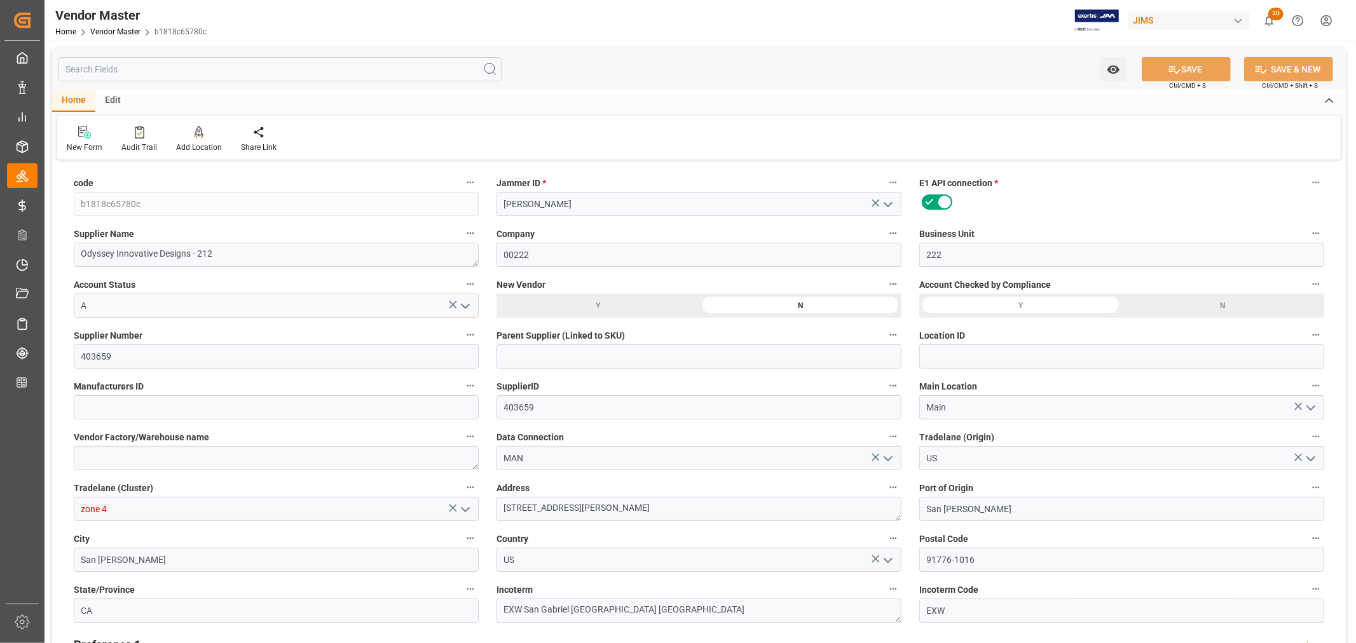
click at [889, 204] on icon "open menu" at bounding box center [887, 204] width 15 height 15
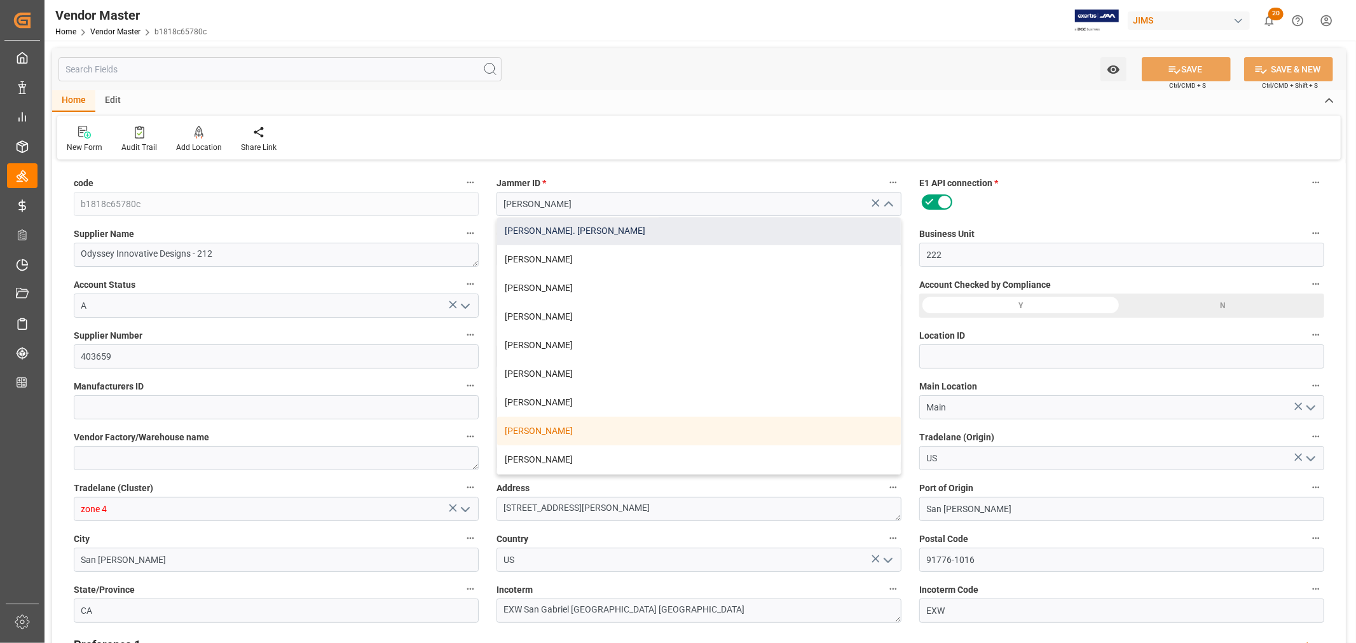
type input "NET 30"
click at [673, 108] on div "Home Edit" at bounding box center [699, 101] width 1294 height 22
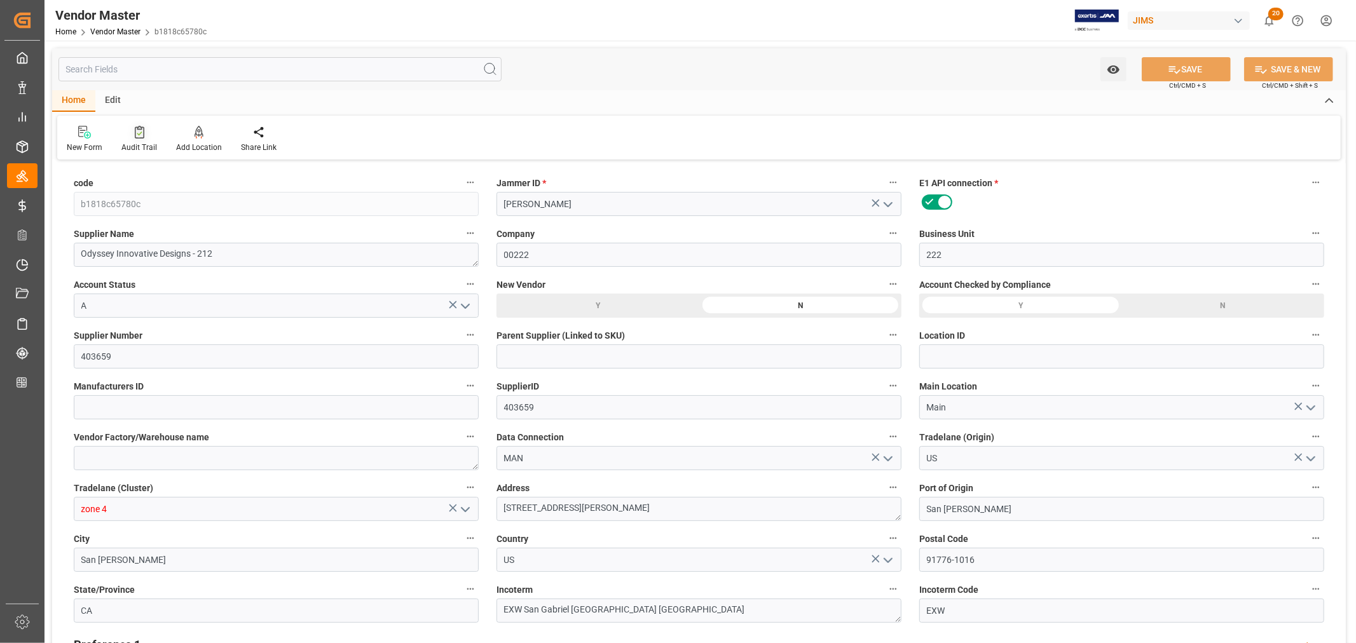
click at [134, 142] on div "Audit Trail" at bounding box center [139, 147] width 36 height 11
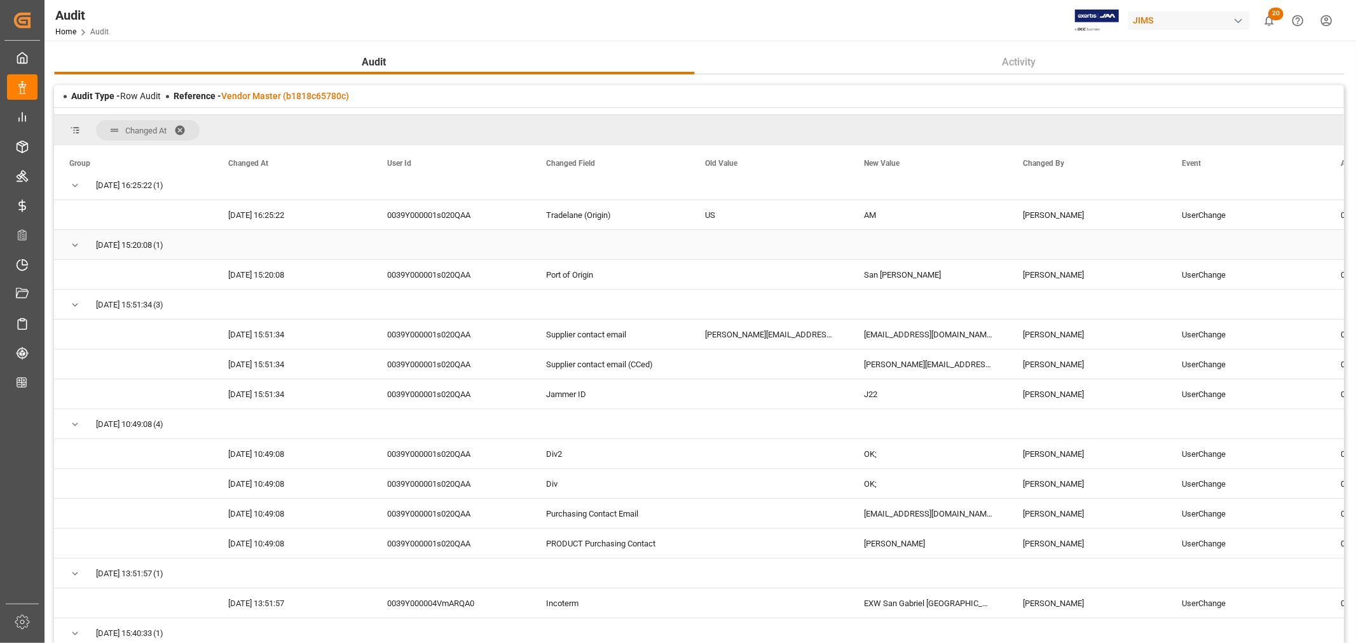
scroll to position [141, 0]
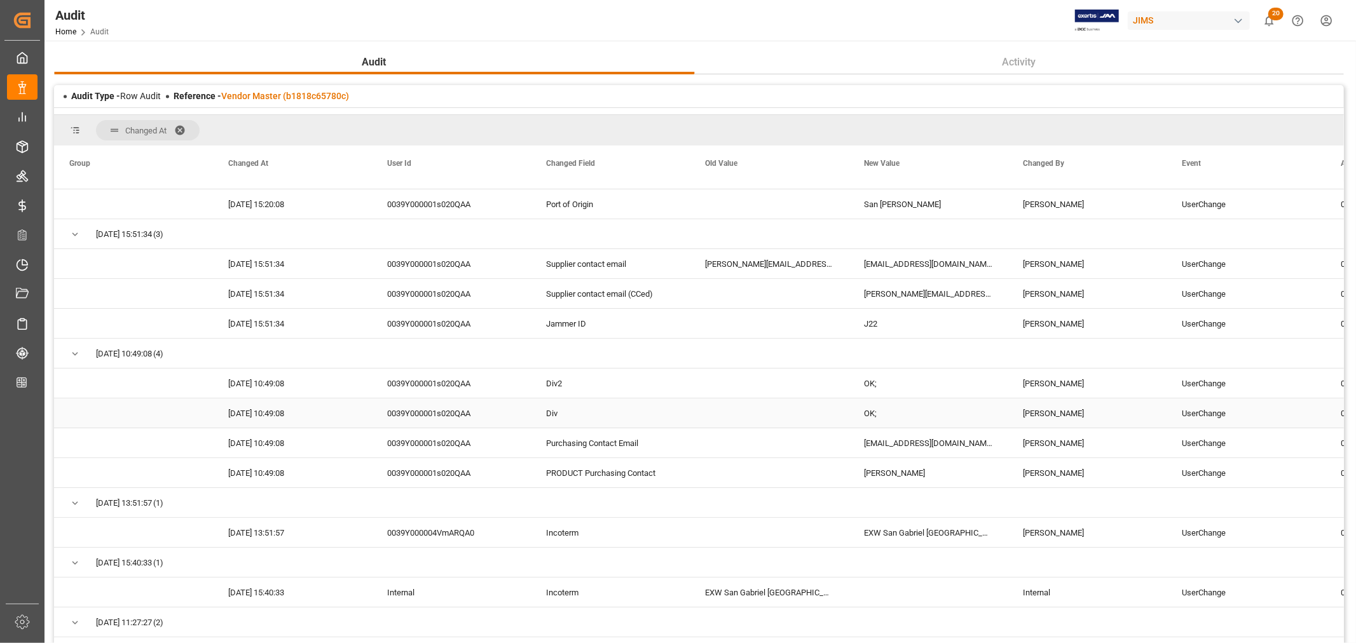
drag, startPoint x: 1044, startPoint y: 411, endPoint x: 1045, endPoint y: 395, distance: 15.9
click at [1044, 411] on div "Hamid Rezaei" at bounding box center [1087, 413] width 159 height 29
click at [1047, 324] on div "Hamid Rezaei" at bounding box center [1087, 323] width 159 height 29
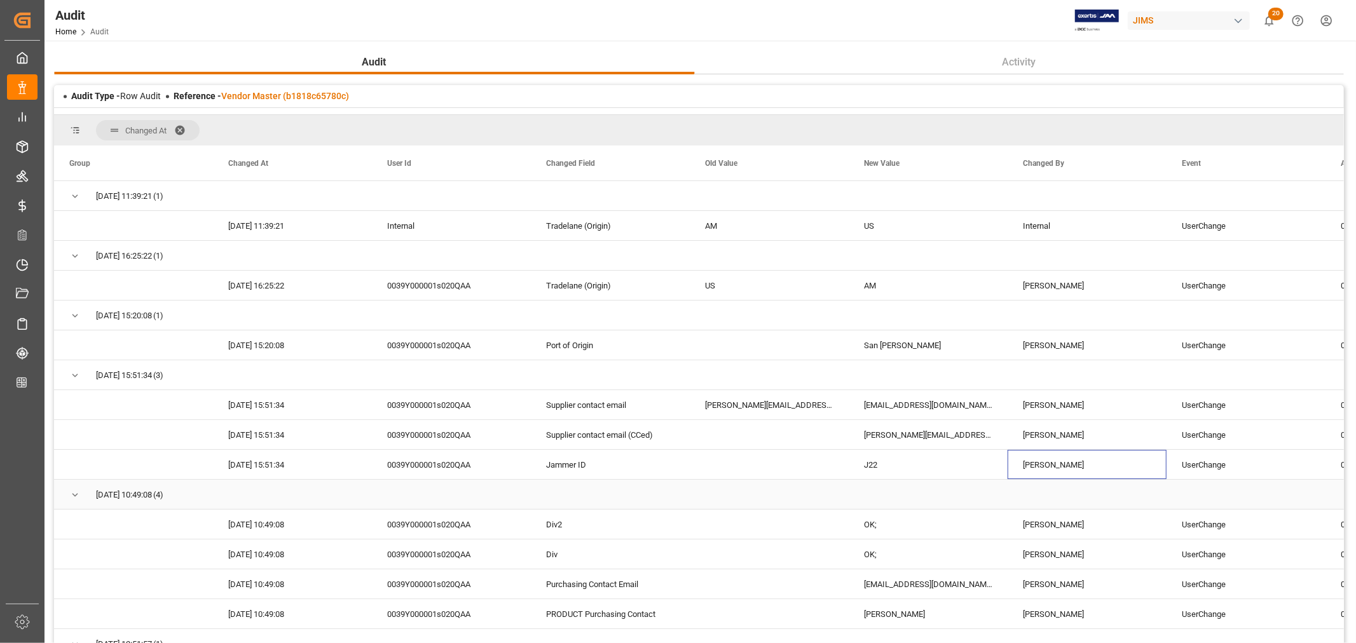
scroll to position [141, 0]
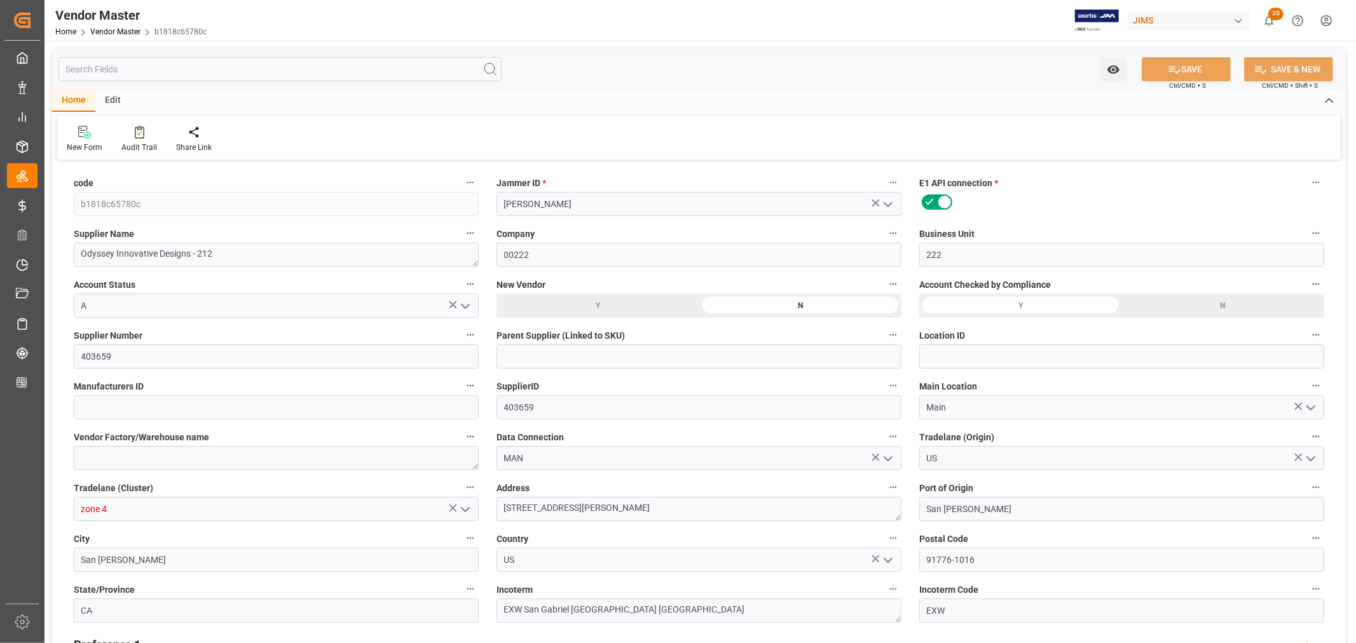
type input "[DATE] 08:25"
type input "NET 30"
drag, startPoint x: 492, startPoint y: 183, endPoint x: 556, endPoint y: 184, distance: 63.6
click at [551, 184] on div "Jammer ID * [PERSON_NAME]" at bounding box center [699, 195] width 423 height 51
click at [559, 189] on label "Jammer ID *" at bounding box center [698, 183] width 405 height 18
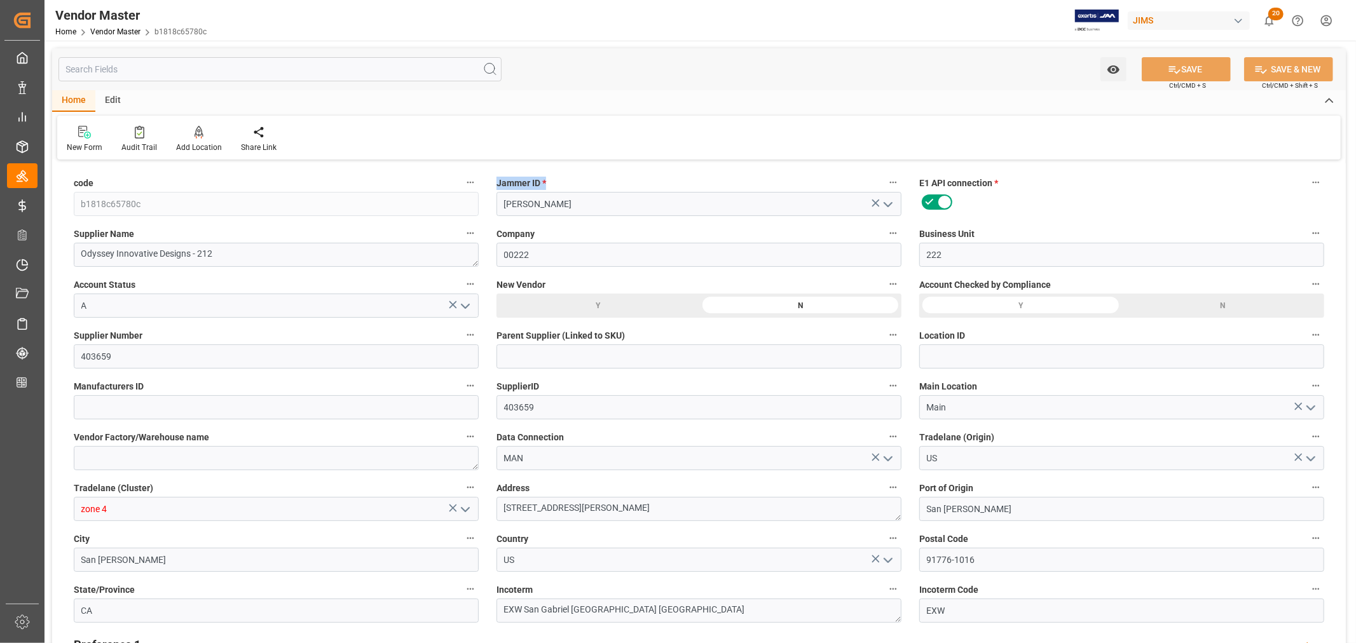
click at [885, 189] on button "Jammer ID *" at bounding box center [893, 182] width 17 height 17
click at [519, 188] on div at bounding box center [678, 321] width 1356 height 643
drag, startPoint x: 496, startPoint y: 185, endPoint x: 551, endPoint y: 184, distance: 55.3
click at [551, 184] on label "Jammer ID *" at bounding box center [698, 183] width 405 height 18
click at [561, 181] on label "Jammer ID *" at bounding box center [698, 183] width 405 height 18
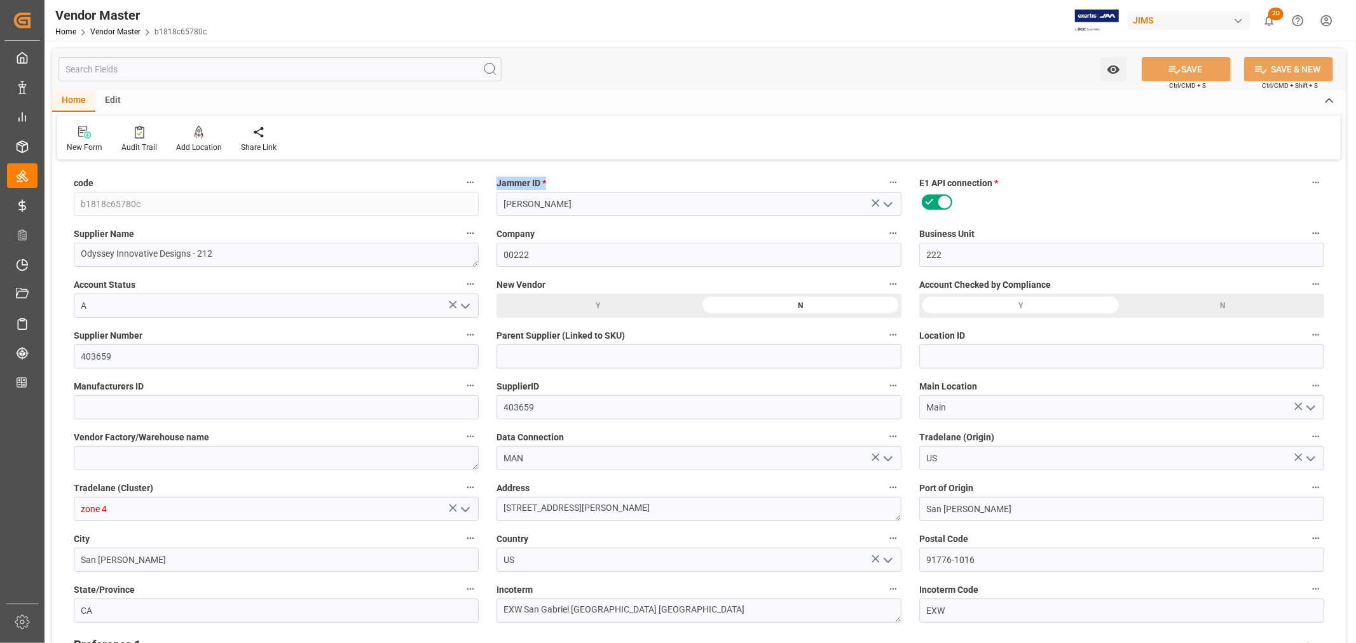
click at [885, 181] on button "Jammer ID *" at bounding box center [893, 182] width 17 height 17
click at [549, 181] on div at bounding box center [678, 321] width 1356 height 643
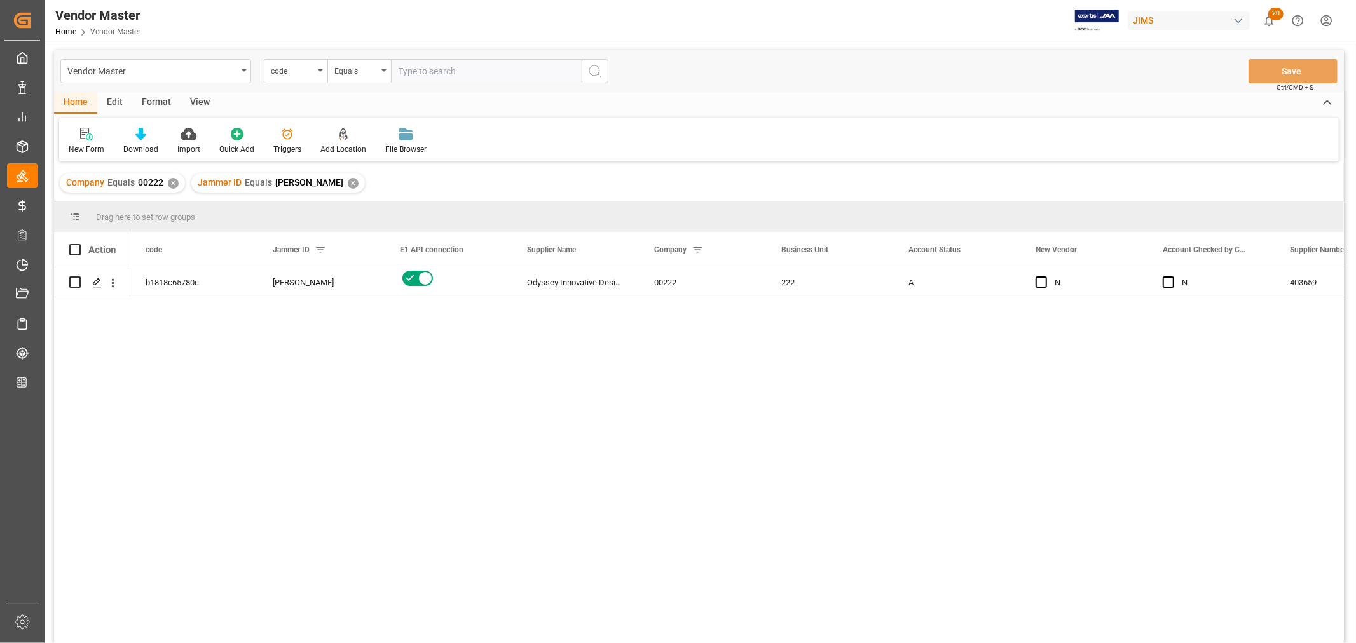
click at [116, 99] on div "Edit" at bounding box center [114, 103] width 35 height 22
click at [325, 140] on div "Schema Edit" at bounding box center [327, 141] width 62 height 28
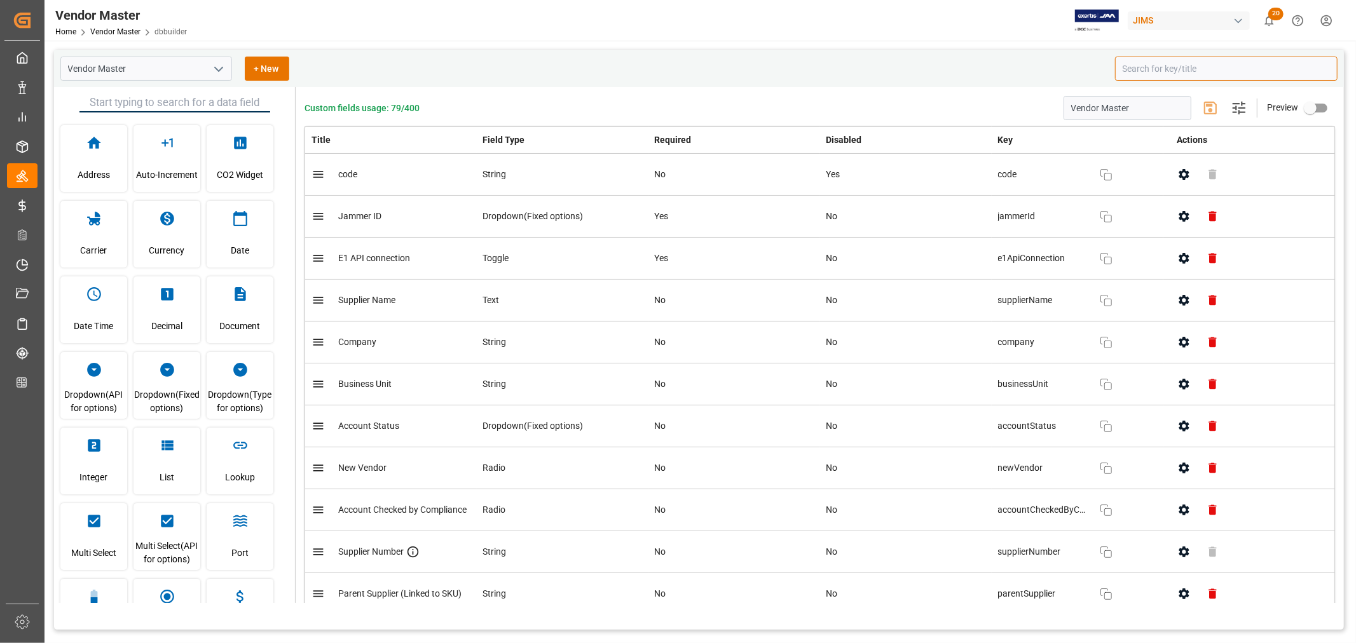
click at [1154, 62] on input at bounding box center [1226, 69] width 223 height 24
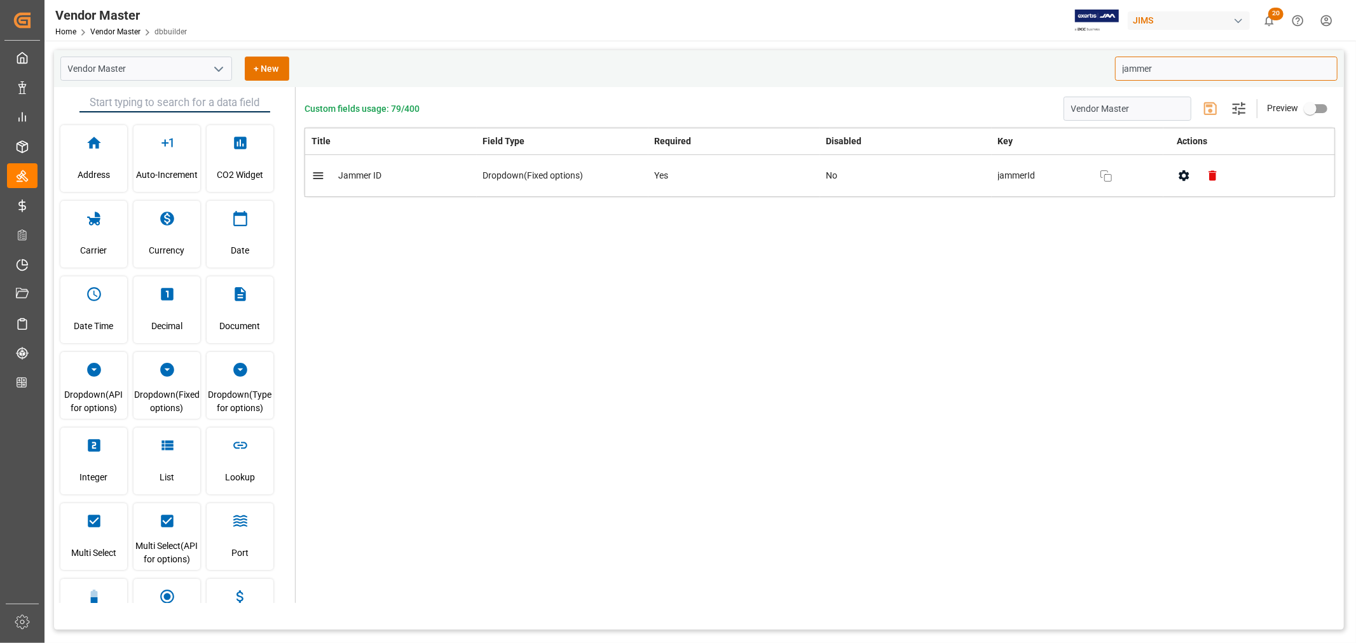
click at [1184, 177] on icon "button" at bounding box center [1183, 175] width 13 height 13
type input "jammer"
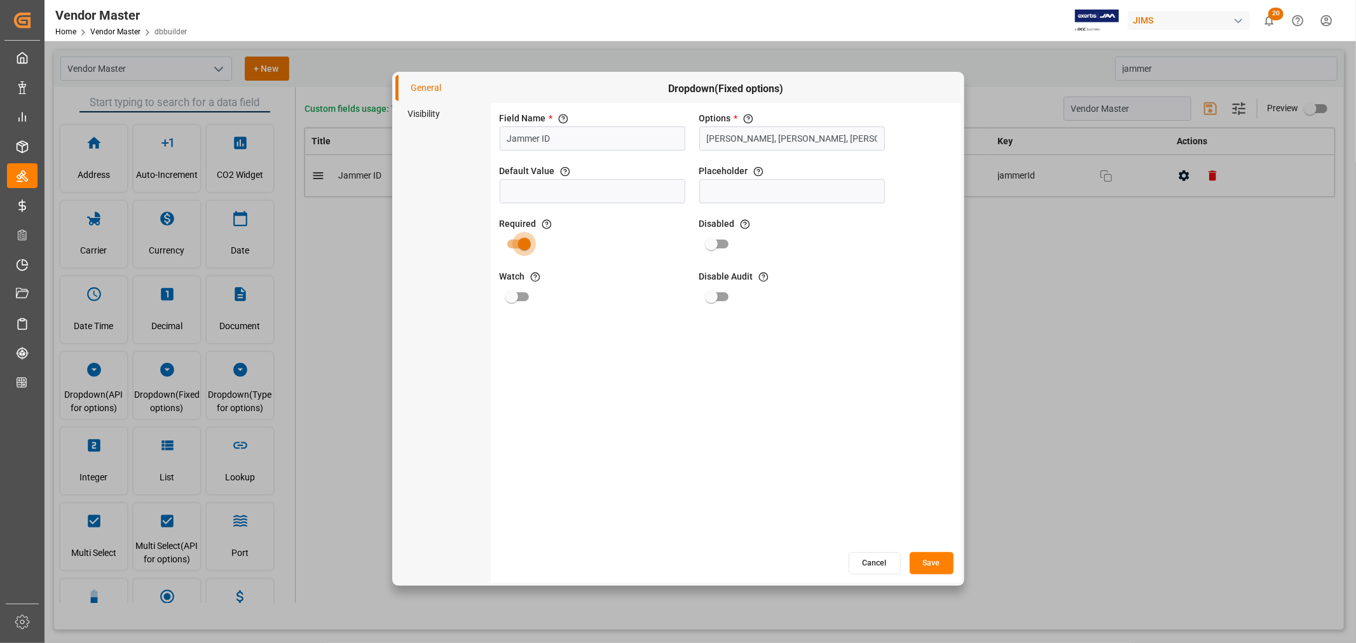
click at [512, 242] on input "primary checkbox" at bounding box center [524, 244] width 72 height 24
checkbox input "false"
click at [936, 566] on button "Save" at bounding box center [932, 563] width 44 height 22
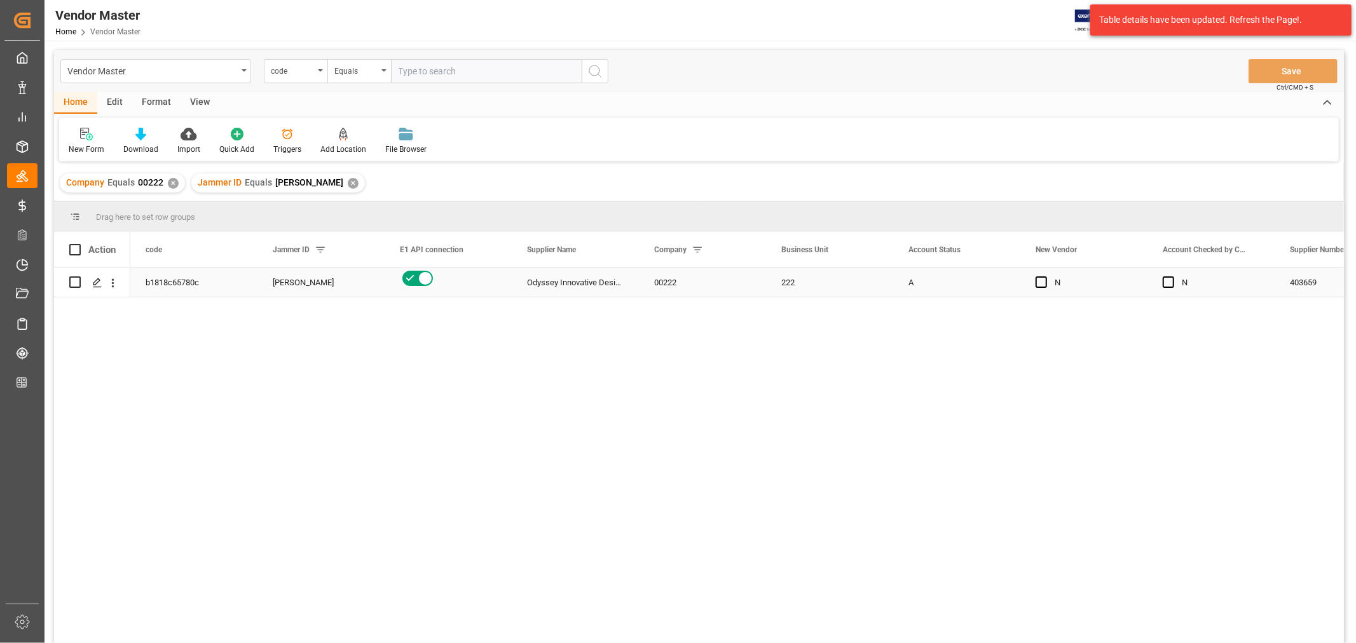
click at [296, 282] on div "[PERSON_NAME]" at bounding box center [321, 282] width 97 height 29
click at [334, 290] on input "[PERSON_NAME]" at bounding box center [321, 290] width 107 height 24
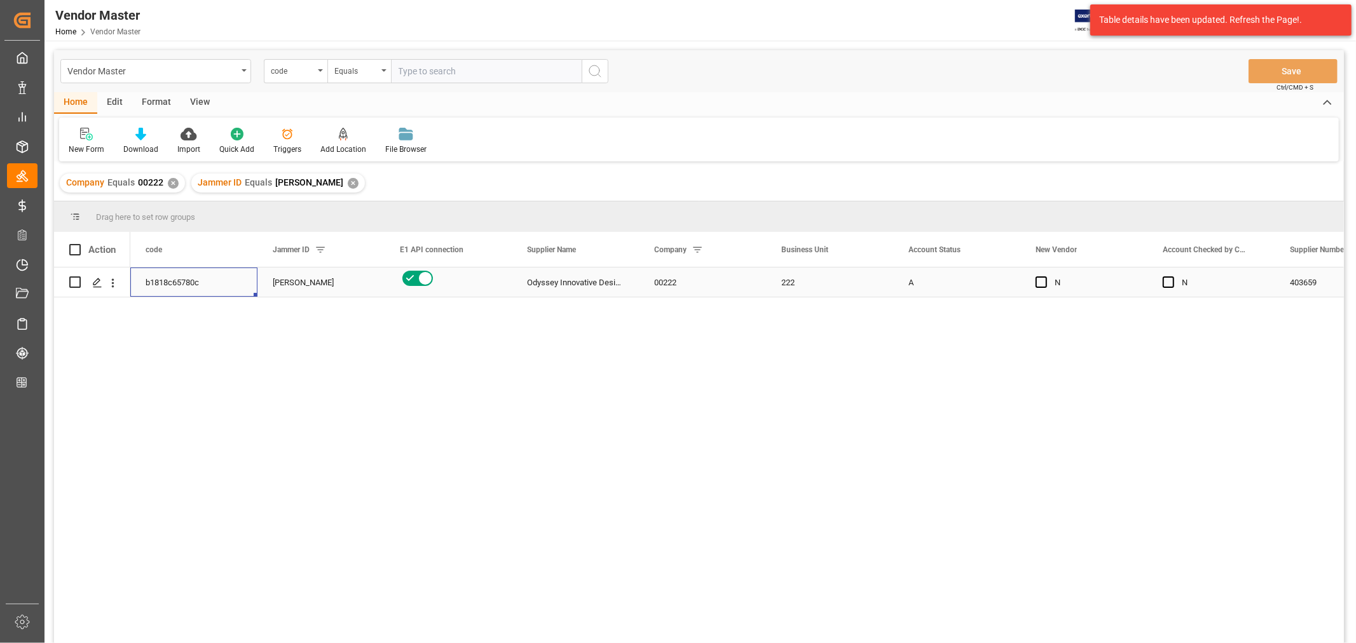
click at [180, 284] on div "b1818c65780c" at bounding box center [193, 282] width 127 height 29
click at [102, 284] on icon "Press SPACE to select this row." at bounding box center [97, 283] width 10 height 10
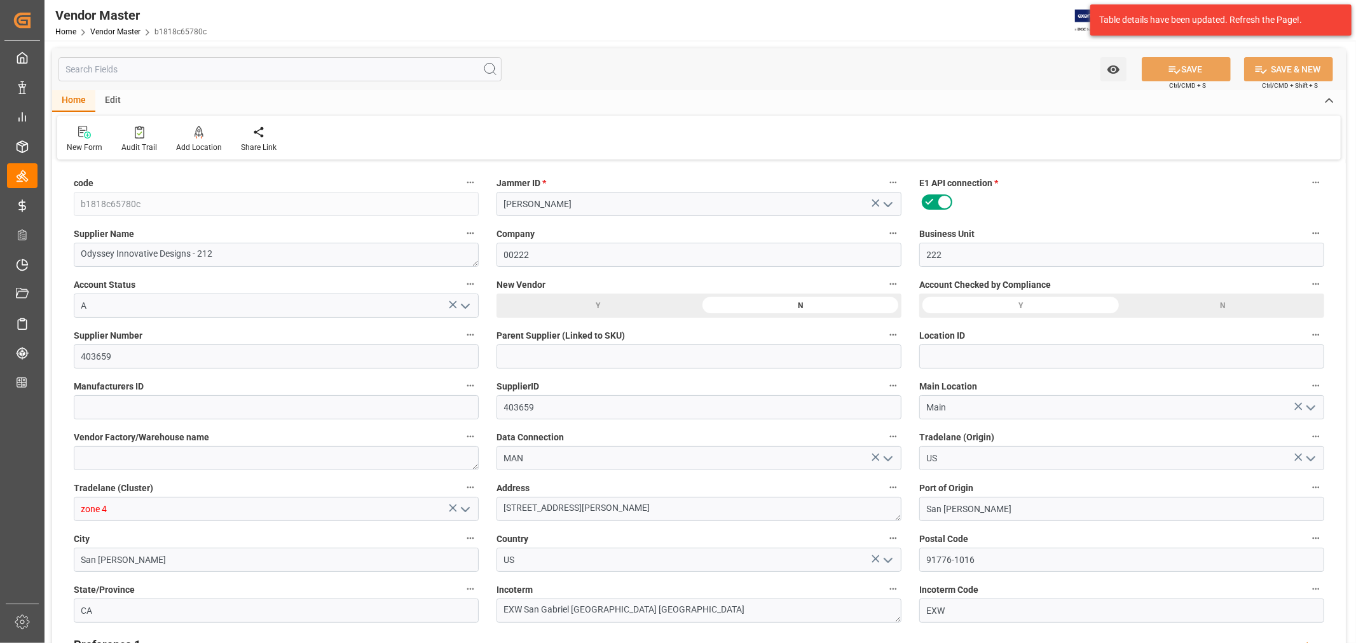
type input "[DATE] 08:25"
drag, startPoint x: 553, startPoint y: 181, endPoint x: 540, endPoint y: 181, distance: 12.7
click at [540, 181] on label "Jammer ID *" at bounding box center [698, 183] width 405 height 18
type input "[DATE] 08:25"
click at [544, 182] on label "Jammer ID *" at bounding box center [698, 183] width 405 height 18
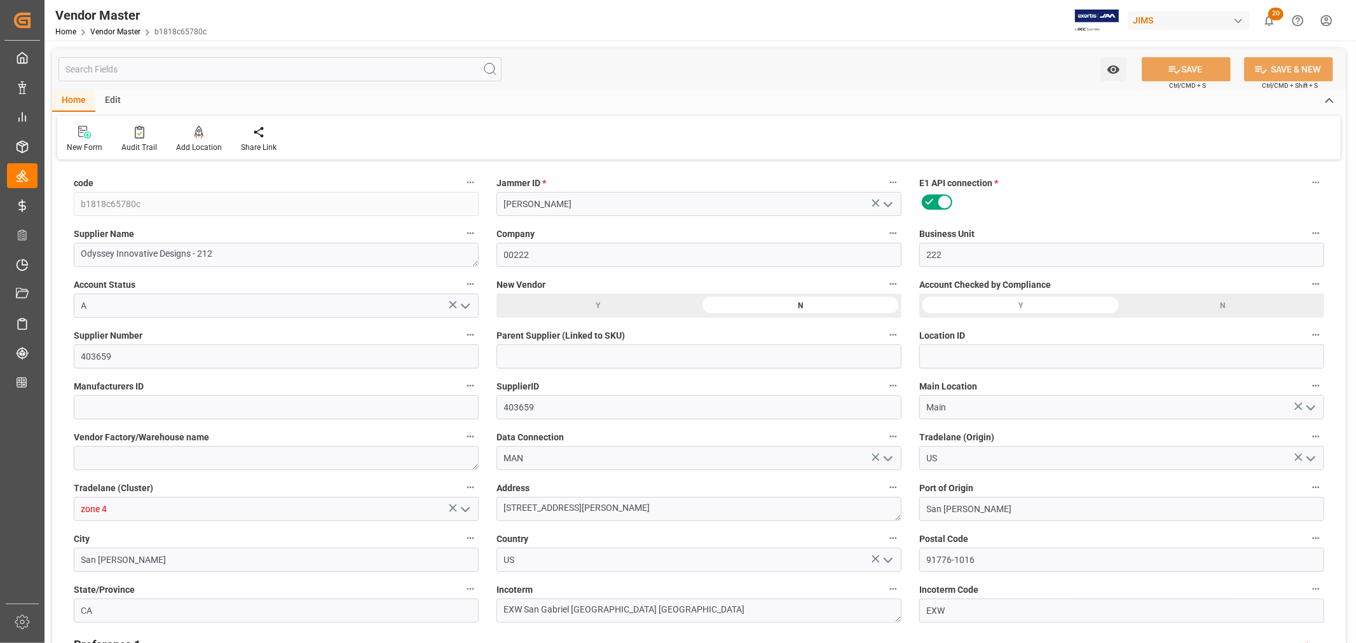
click at [105, 98] on div "Edit" at bounding box center [112, 101] width 35 height 22
click at [301, 144] on div "Schema Edit" at bounding box center [291, 147] width 43 height 11
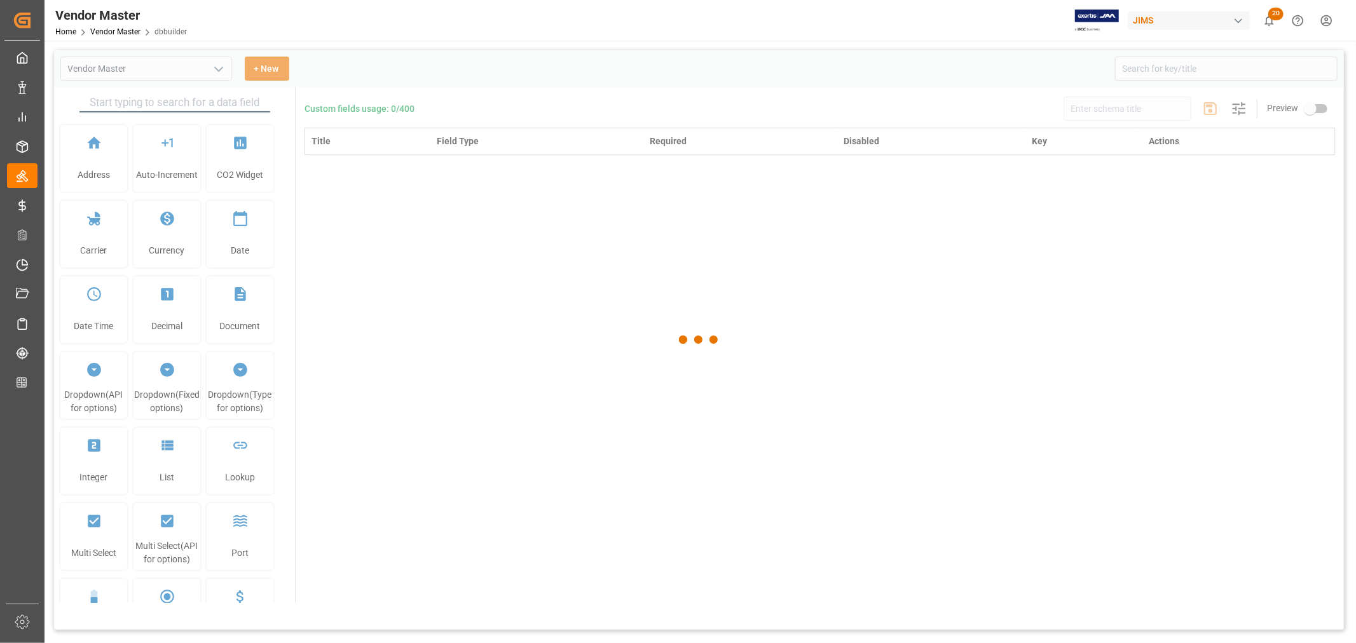
type input "Vendor Master"
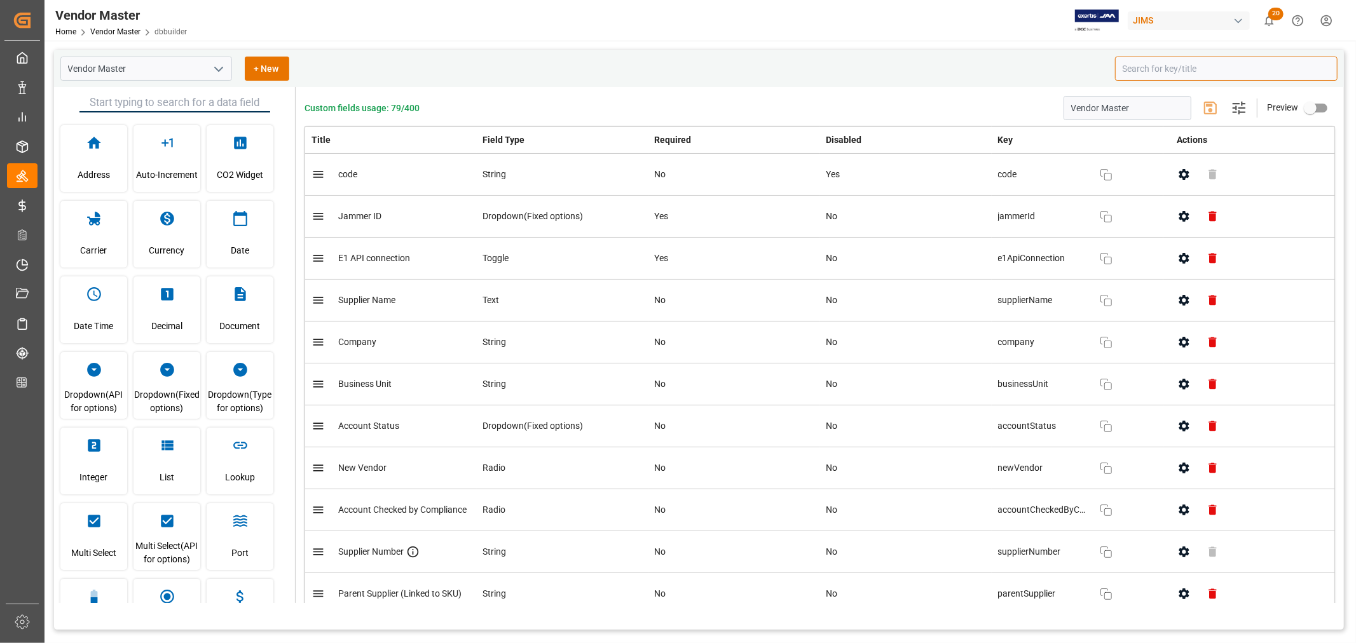
click at [1172, 68] on input at bounding box center [1226, 69] width 223 height 24
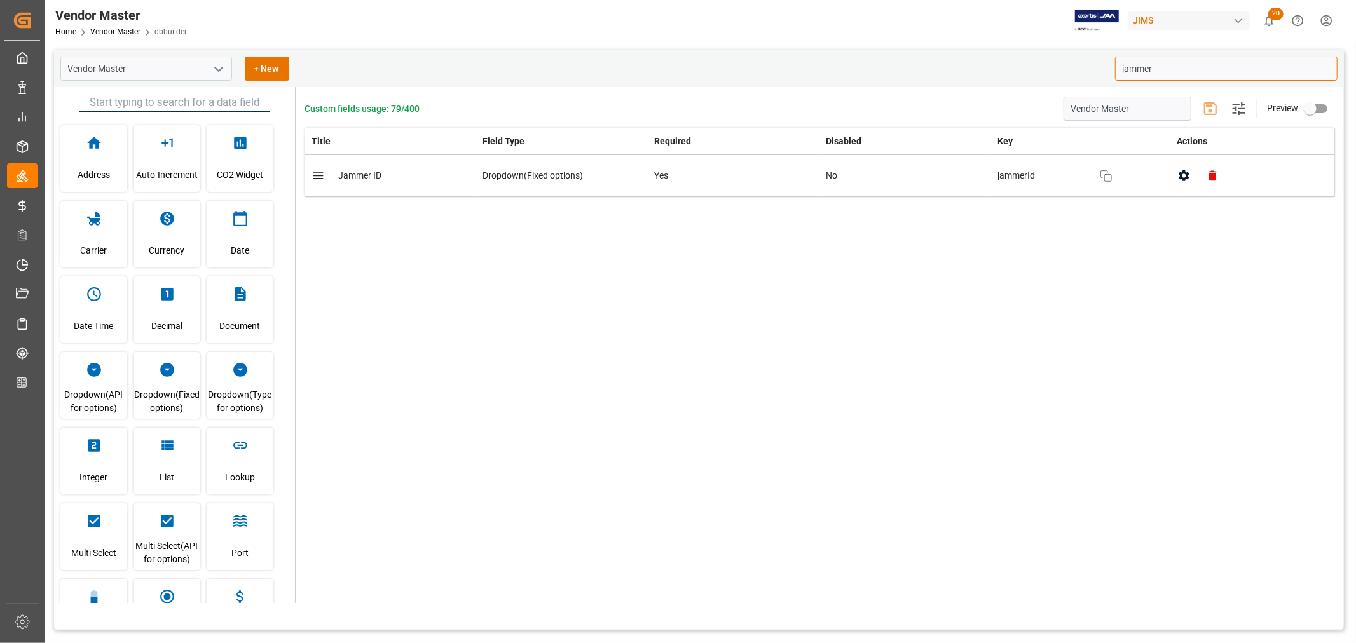
click at [1181, 180] on icon "button" at bounding box center [1183, 175] width 13 height 13
type input "jammer"
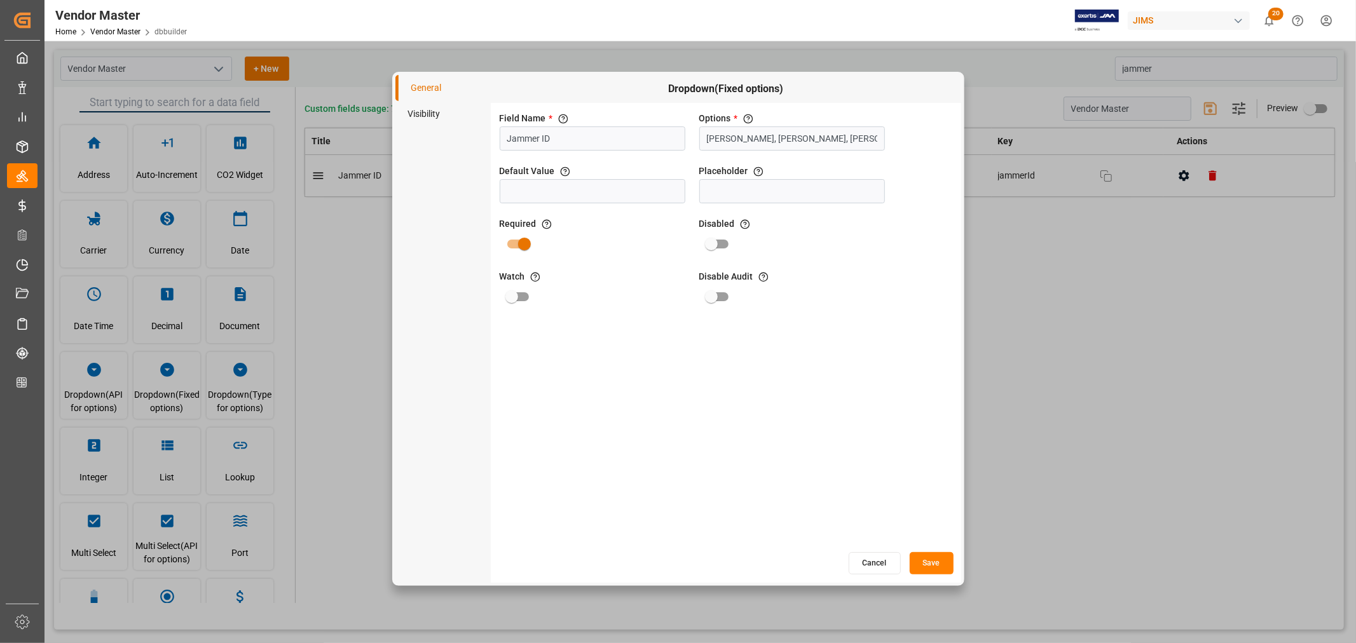
click at [509, 247] on input "primary checkbox" at bounding box center [524, 244] width 72 height 24
checkbox input "false"
click at [935, 564] on button "Save" at bounding box center [932, 563] width 44 height 22
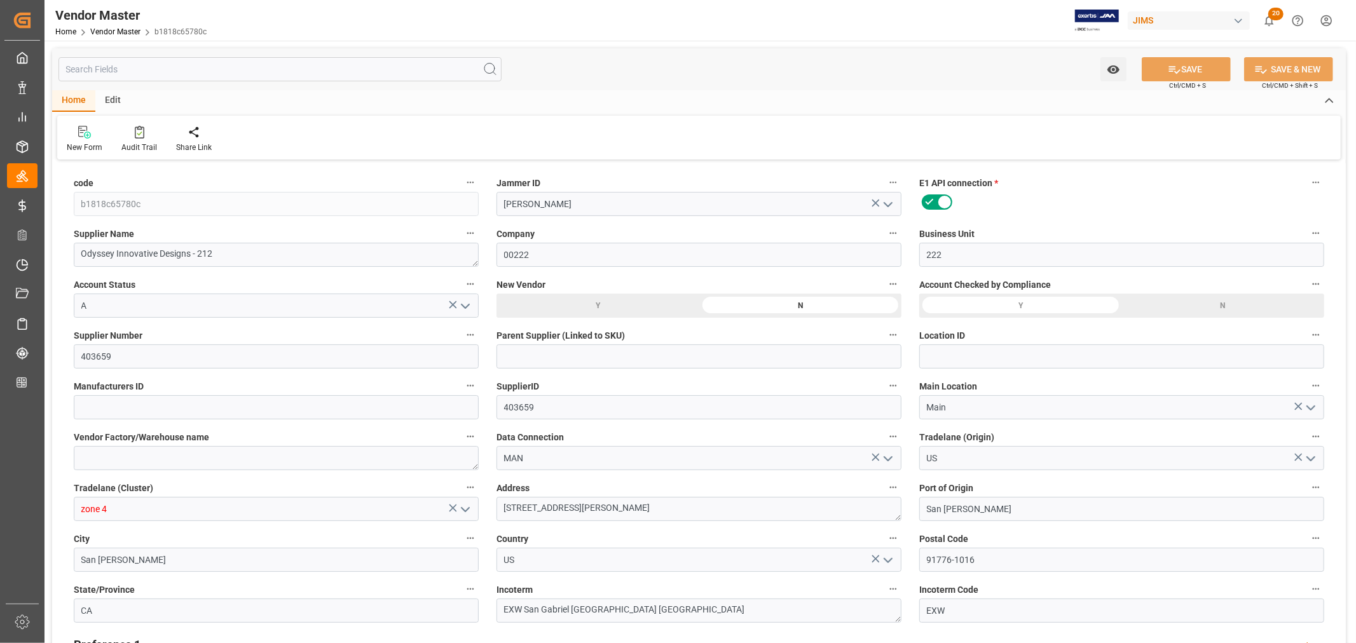
type input "25-06-2024 08:25"
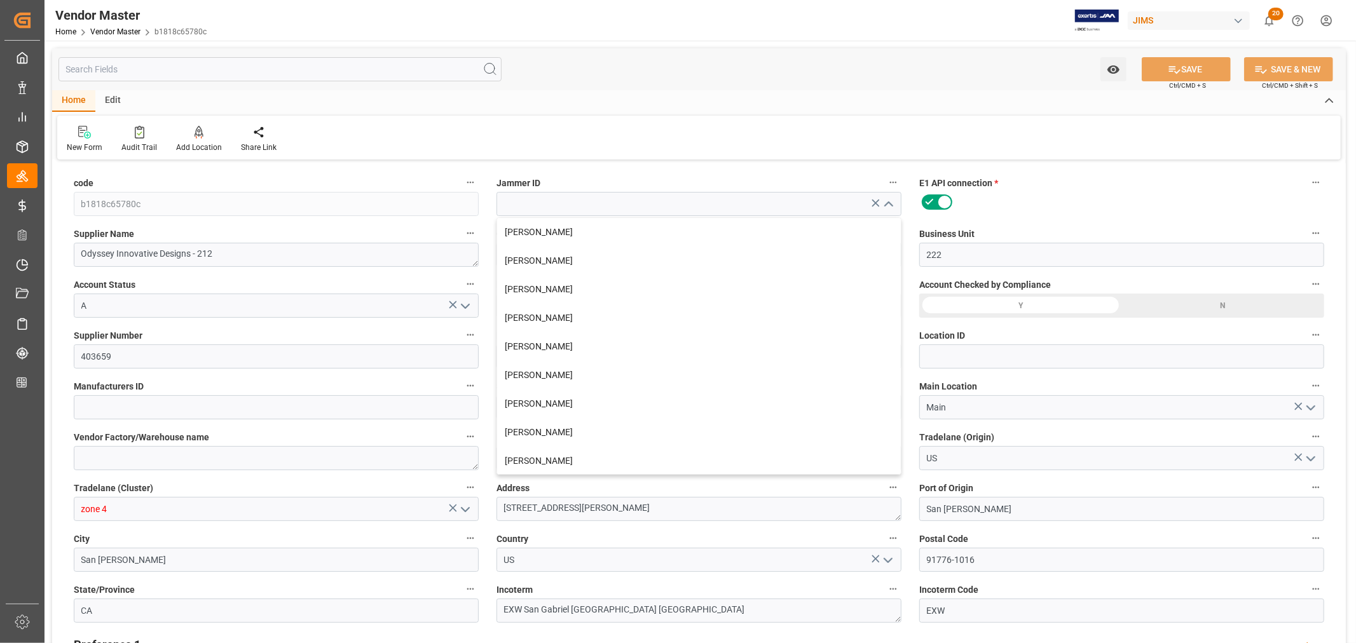
click at [639, 141] on div "New Form Audit Trail Add Location Add Location to the Vendor Share Link" at bounding box center [699, 138] width 1284 height 44
type input "Shyamala Mantha"
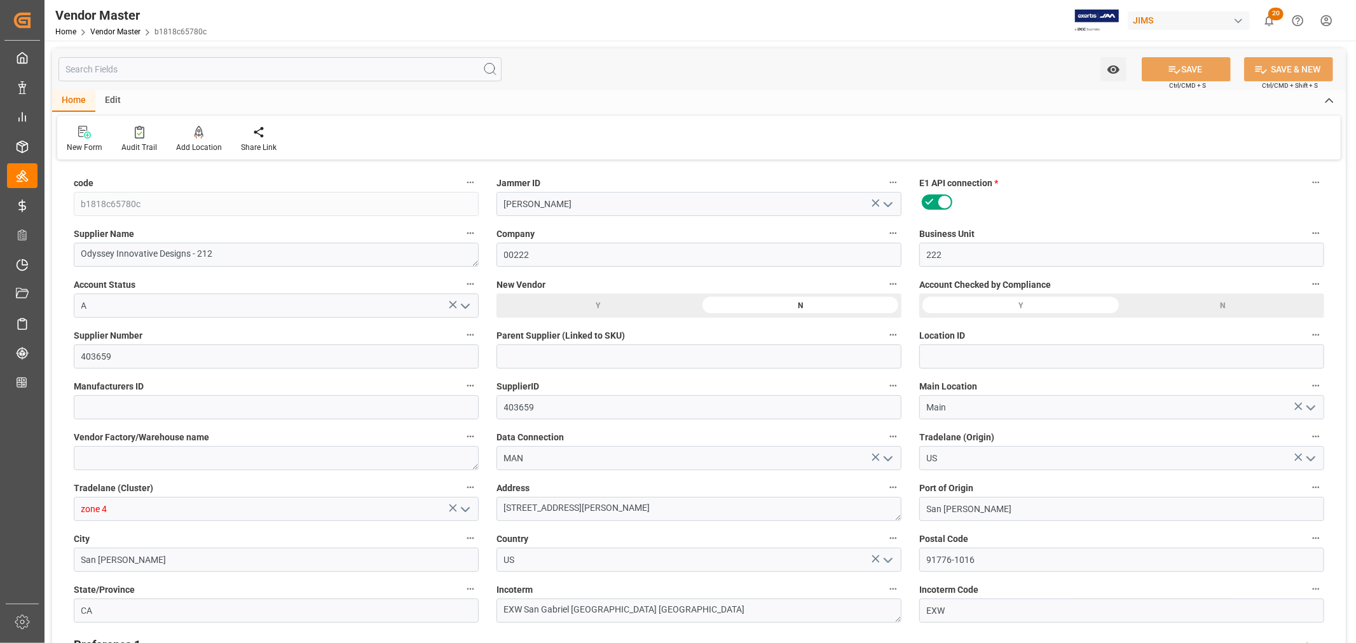
click at [892, 203] on icon "open menu" at bounding box center [887, 204] width 15 height 15
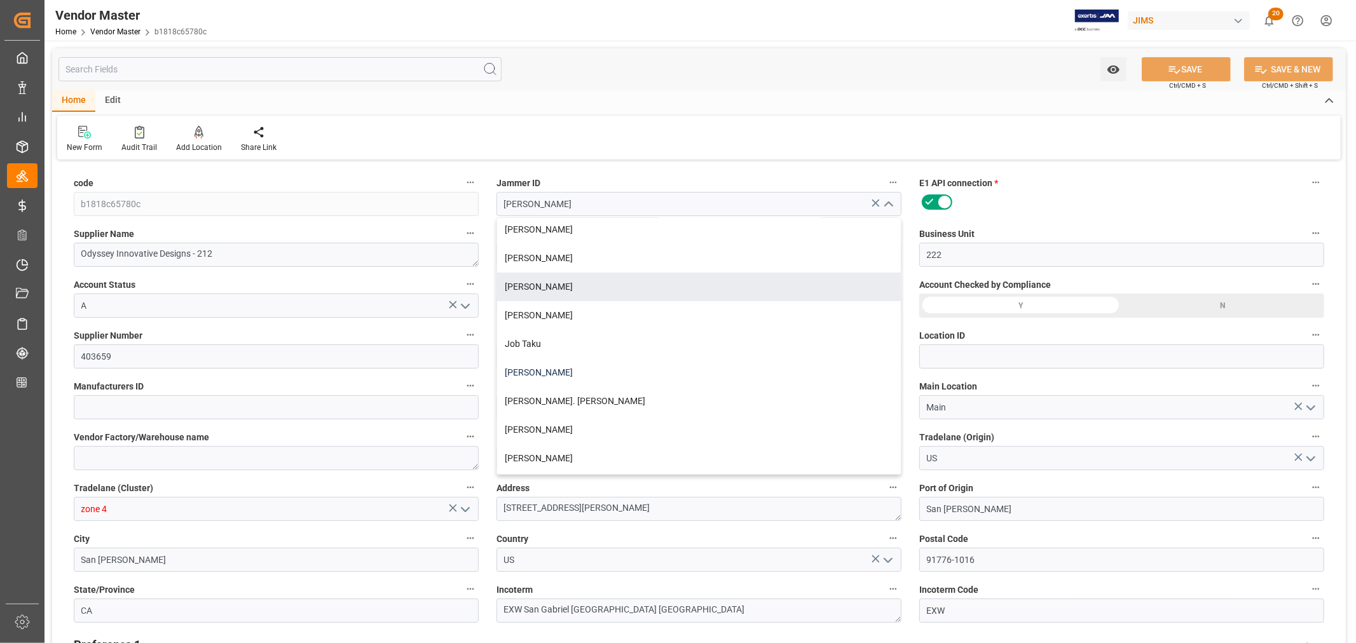
type input "NET 30"
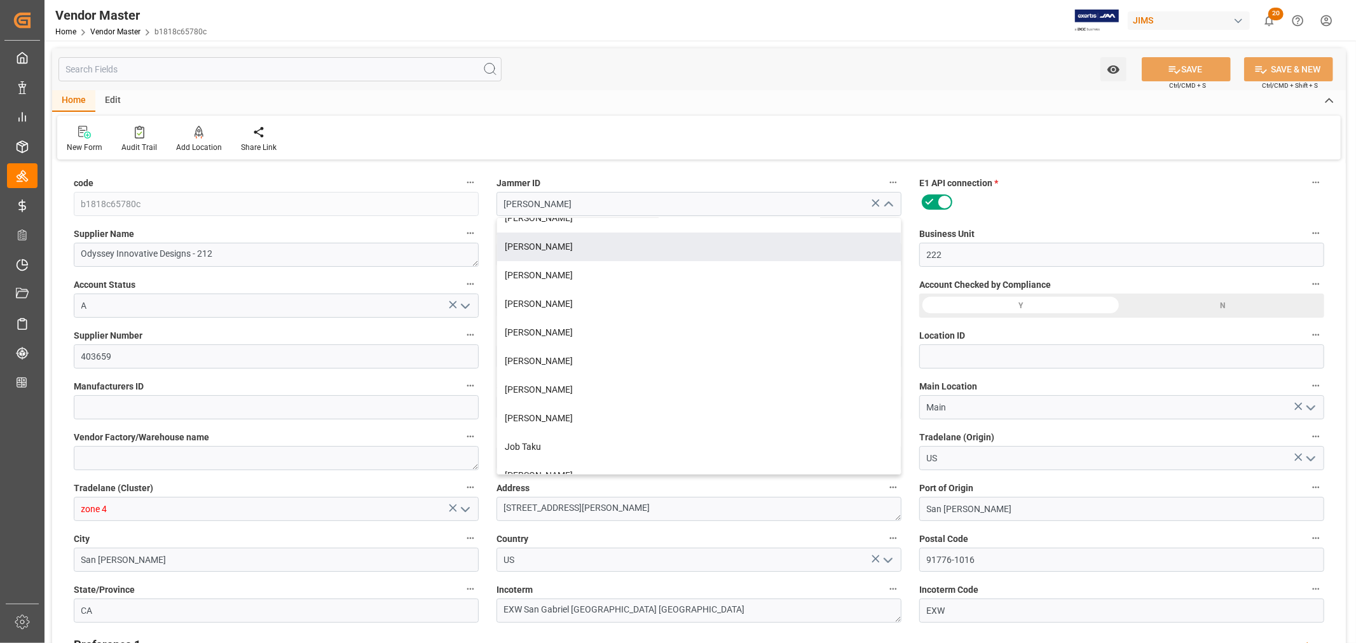
scroll to position [119, 0]
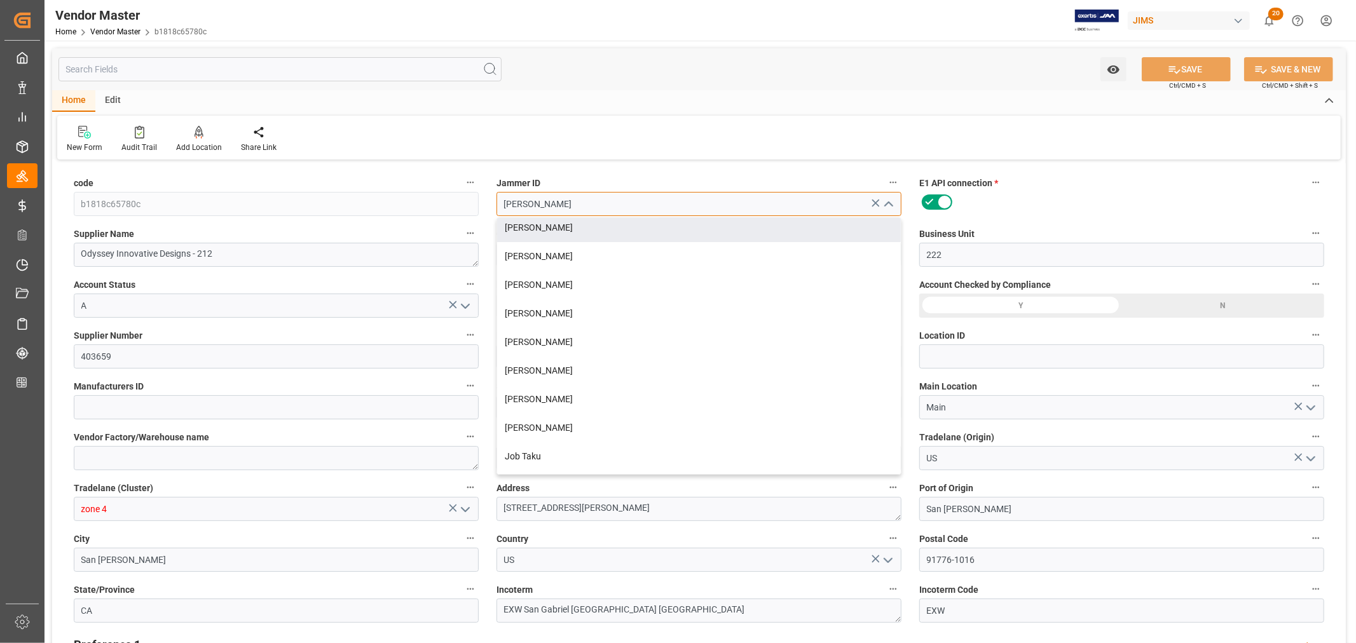
click at [573, 203] on input "Shyamala Mantha" at bounding box center [698, 204] width 405 height 24
click at [580, 204] on input "Shyamala Mantha" at bounding box center [698, 204] width 405 height 24
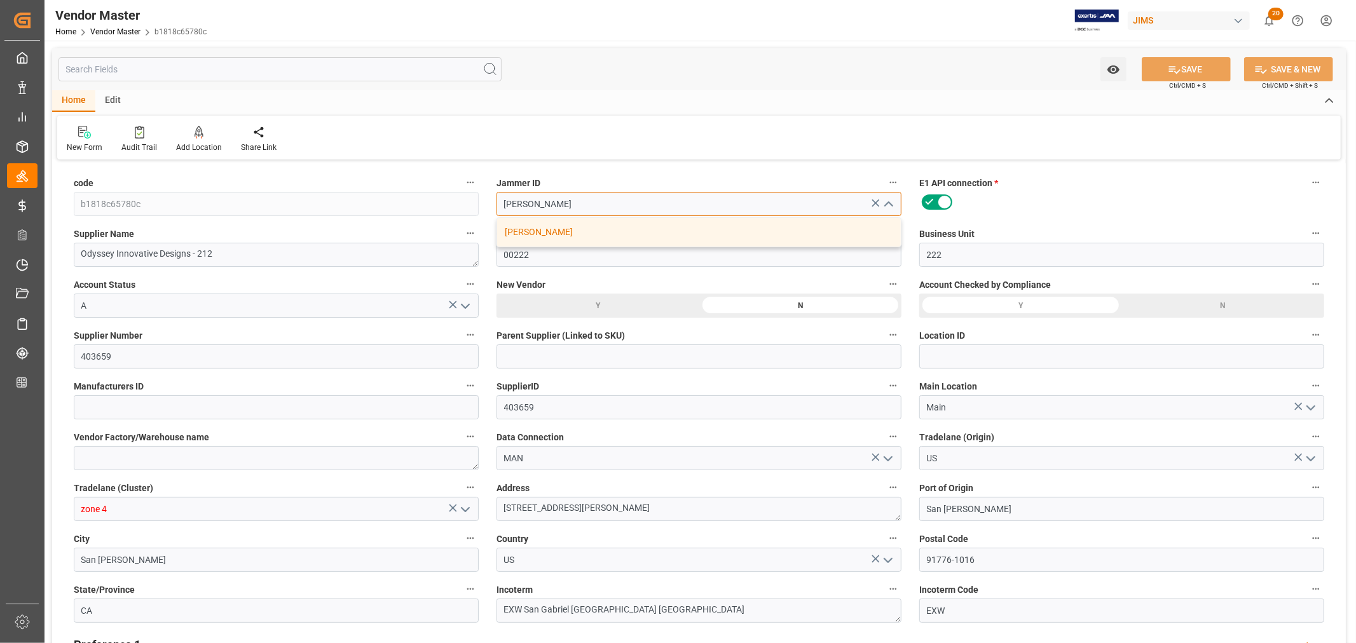
scroll to position [0, 0]
type input "S"
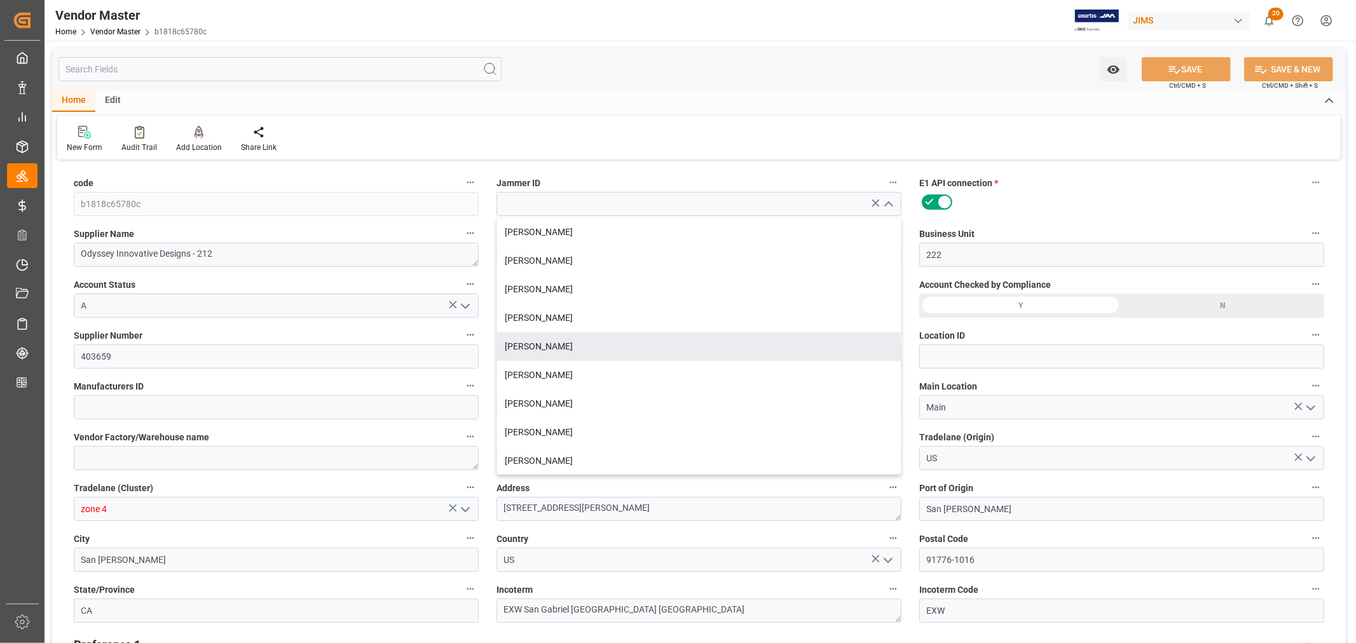
click at [601, 125] on div "New Form Audit Trail Add Location Add Location to the Vendor Share Link" at bounding box center [699, 138] width 1284 height 44
type input "Shyamala Mantha"
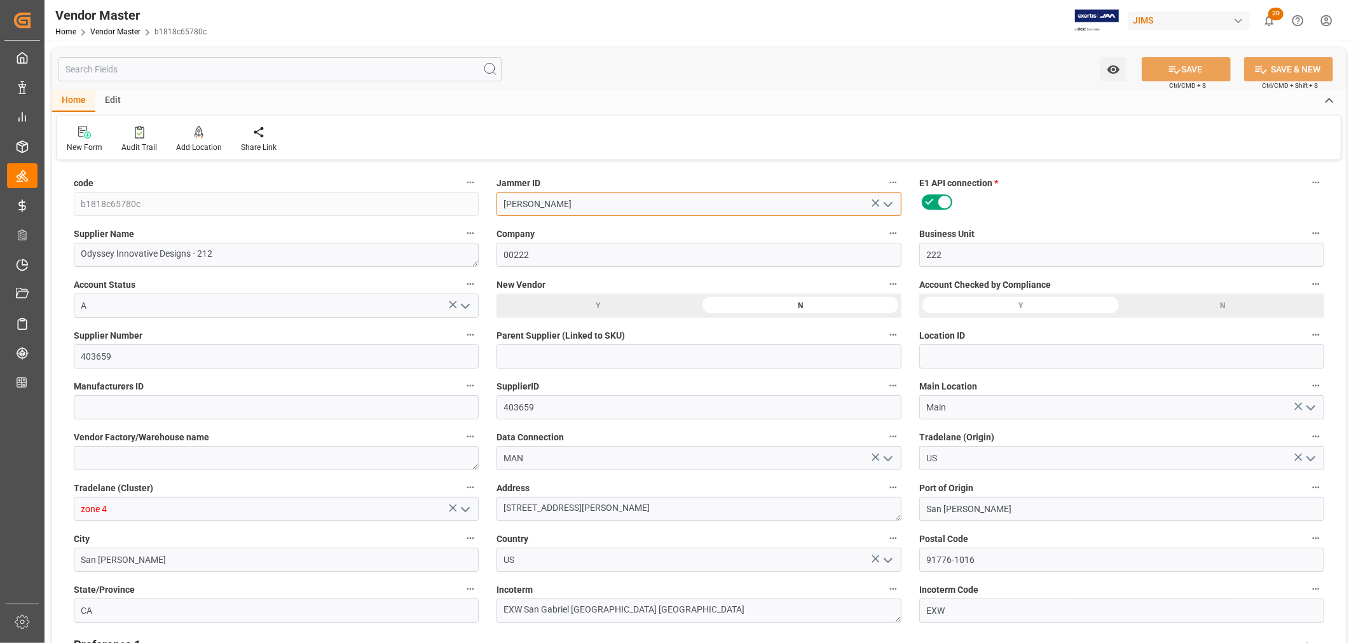
click at [524, 208] on input "Shyamala Mantha" at bounding box center [698, 204] width 405 height 24
drag, startPoint x: 84, startPoint y: 353, endPoint x: 118, endPoint y: 356, distance: 33.8
click at [118, 356] on input "403659" at bounding box center [276, 357] width 405 height 24
click at [118, 359] on input "403659" at bounding box center [276, 357] width 405 height 24
drag, startPoint x: 118, startPoint y: 357, endPoint x: 66, endPoint y: 354, distance: 52.2
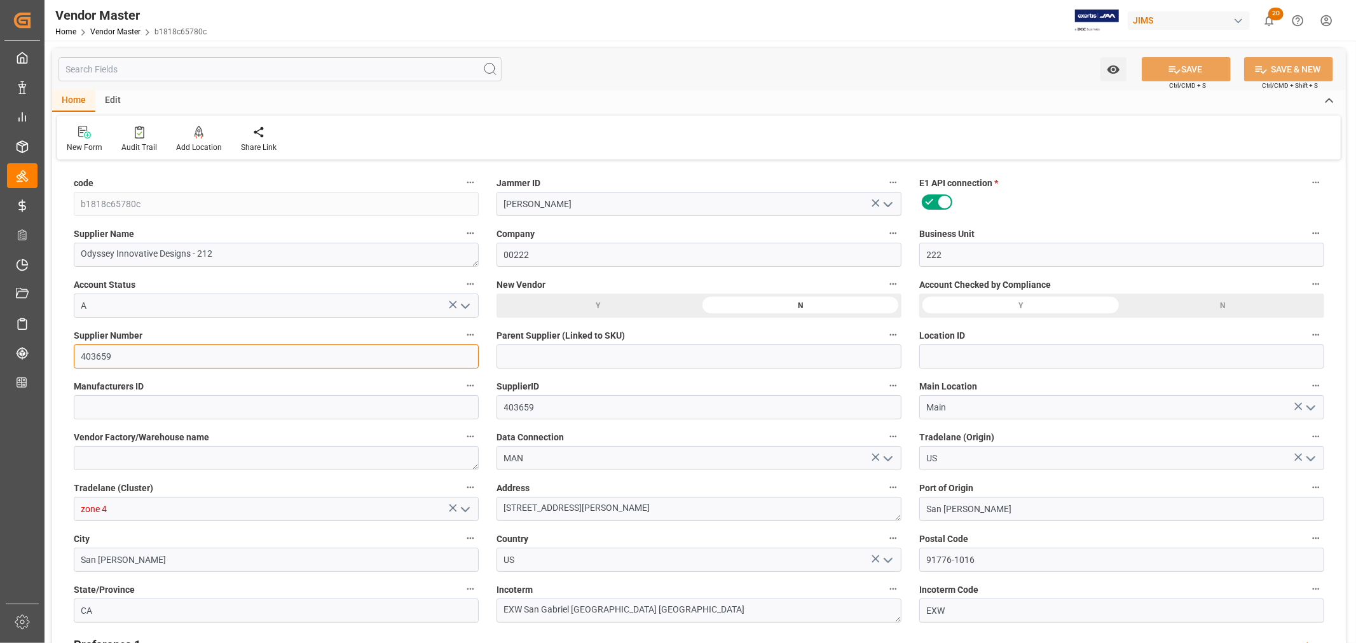
click at [66, 354] on div "Supplier Number 403659" at bounding box center [276, 347] width 423 height 51
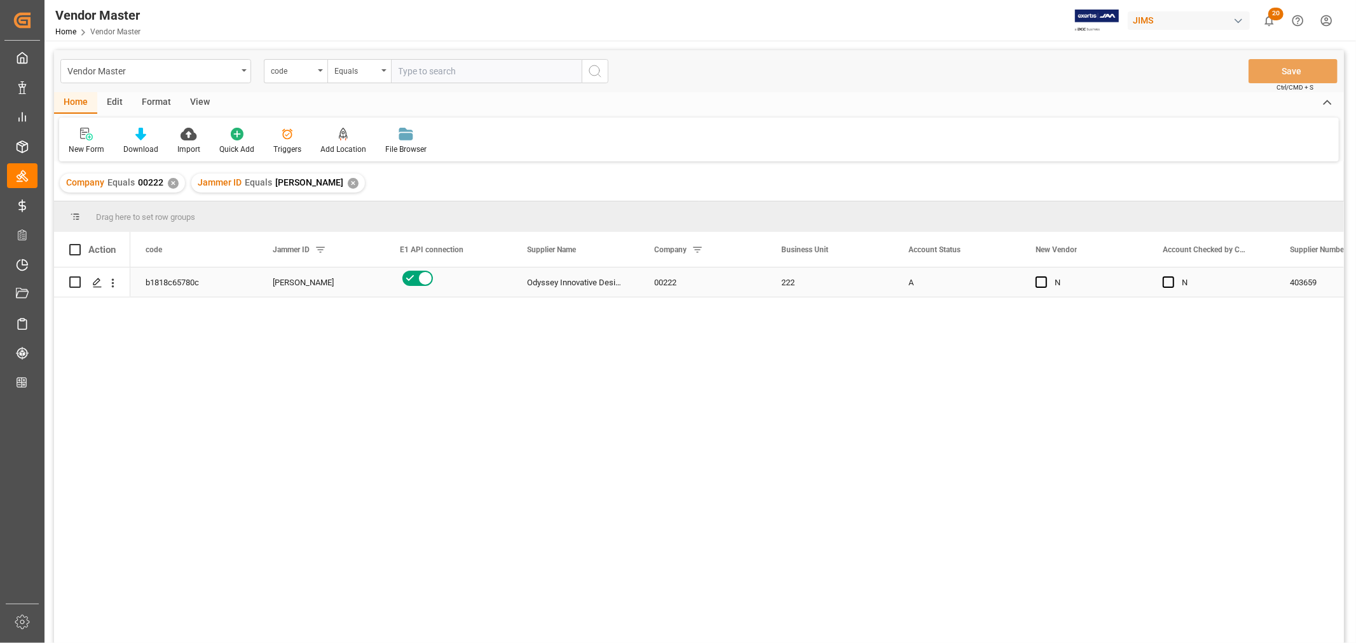
click at [313, 291] on div "Shyamala Mantha" at bounding box center [321, 282] width 97 height 29
click at [351, 293] on button "open menu" at bounding box center [360, 290] width 19 height 20
click at [346, 287] on icon "Press SPACE to select this row." at bounding box center [349, 289] width 8 height 8
click at [176, 289] on div "b1818c65780c" at bounding box center [193, 282] width 127 height 29
click at [1284, 68] on button "Save" at bounding box center [1293, 71] width 89 height 24
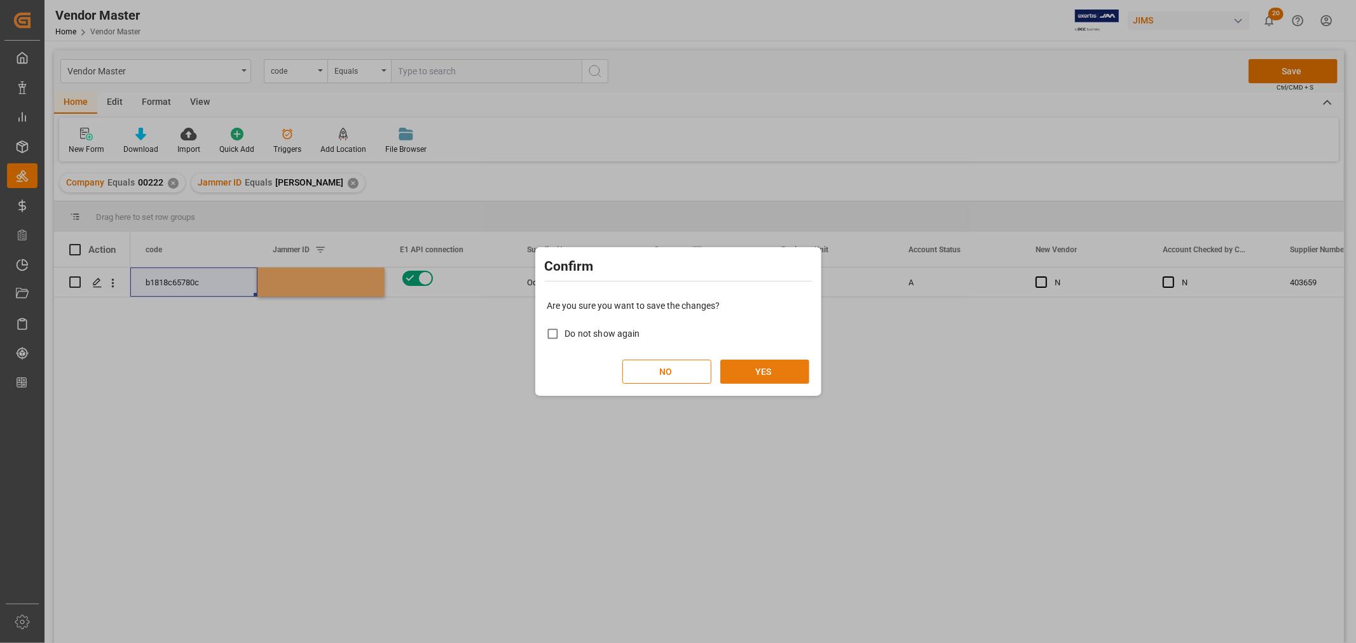
click at [758, 372] on button "YES" at bounding box center [764, 372] width 89 height 24
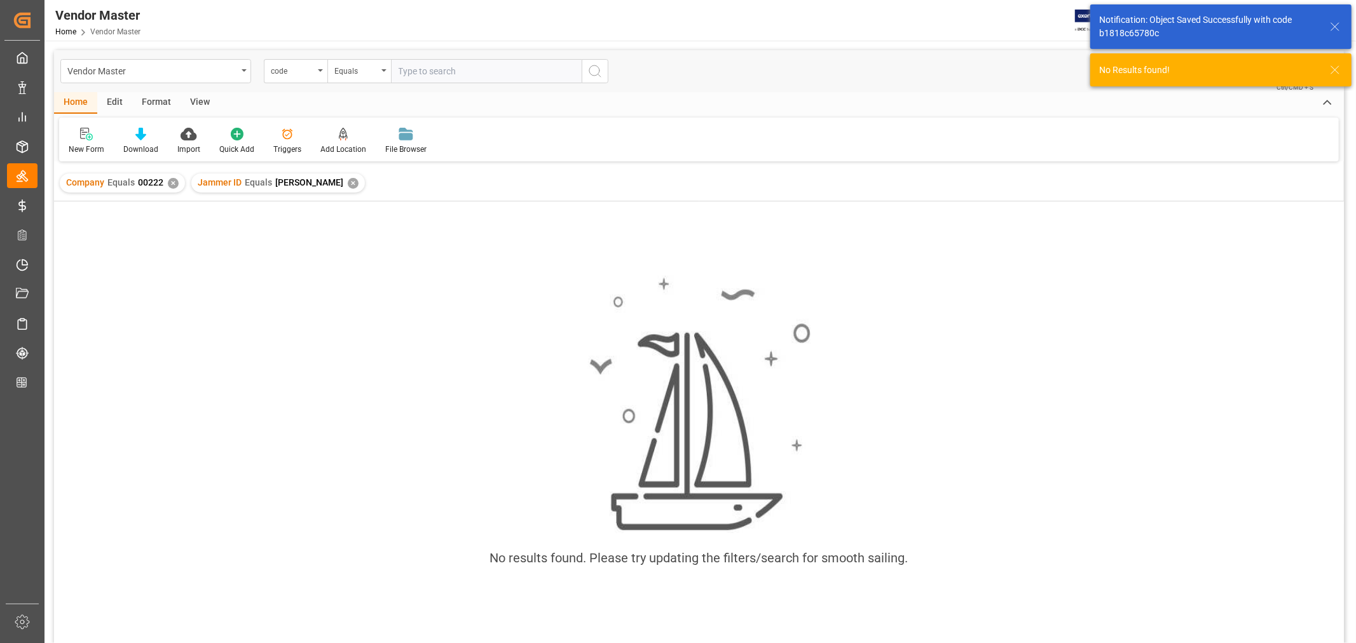
click at [359, 185] on div "✕" at bounding box center [353, 183] width 11 height 11
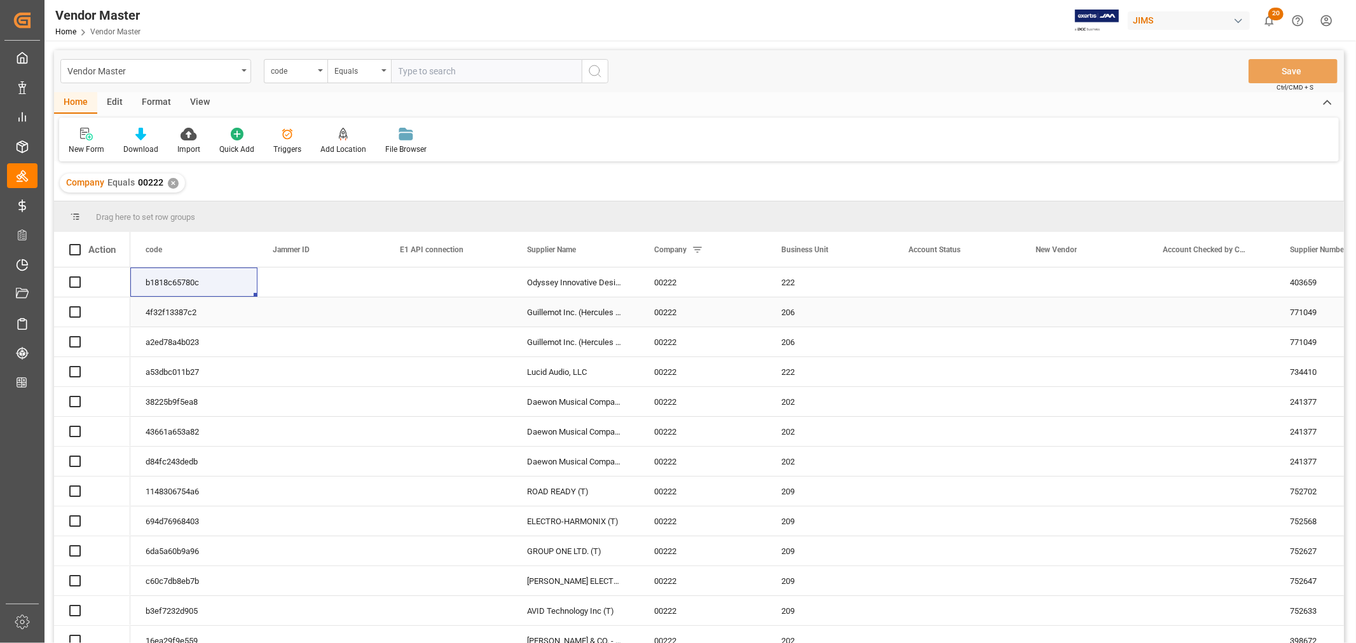
click at [591, 287] on div "Odyssey Innovative Designs - 212" at bounding box center [575, 282] width 127 height 29
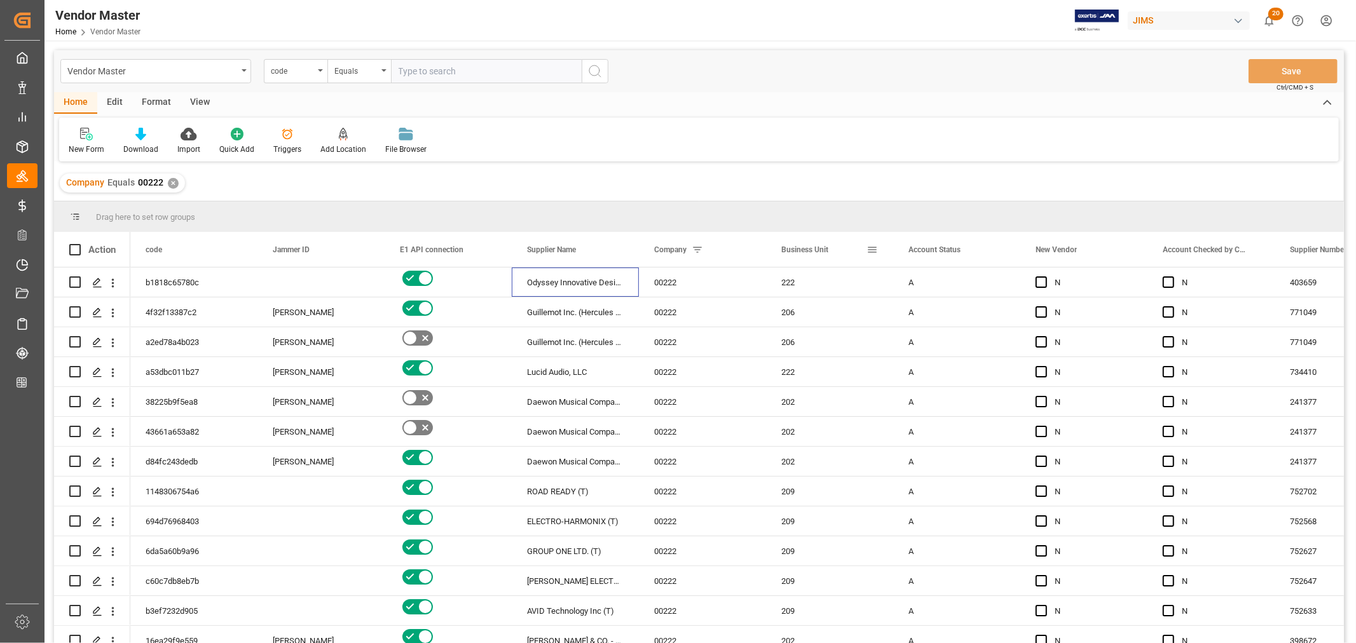
click at [871, 250] on span at bounding box center [871, 249] width 11 height 11
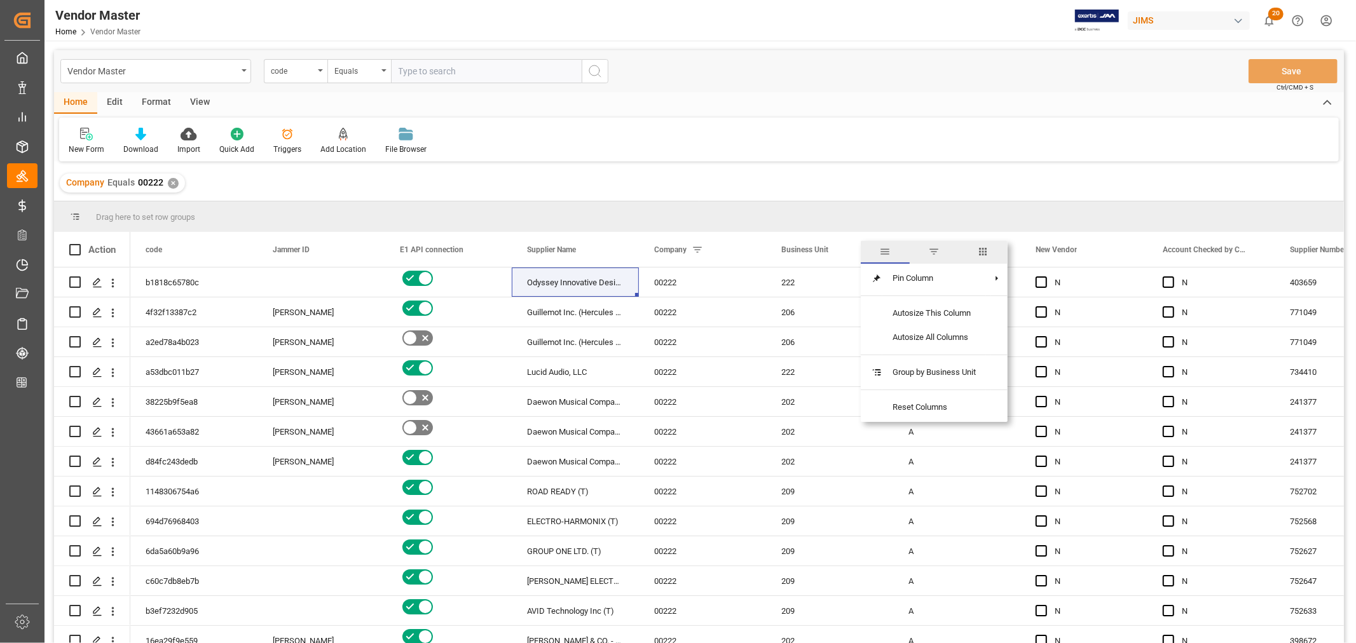
click at [985, 247] on span "columns" at bounding box center [983, 251] width 11 height 11
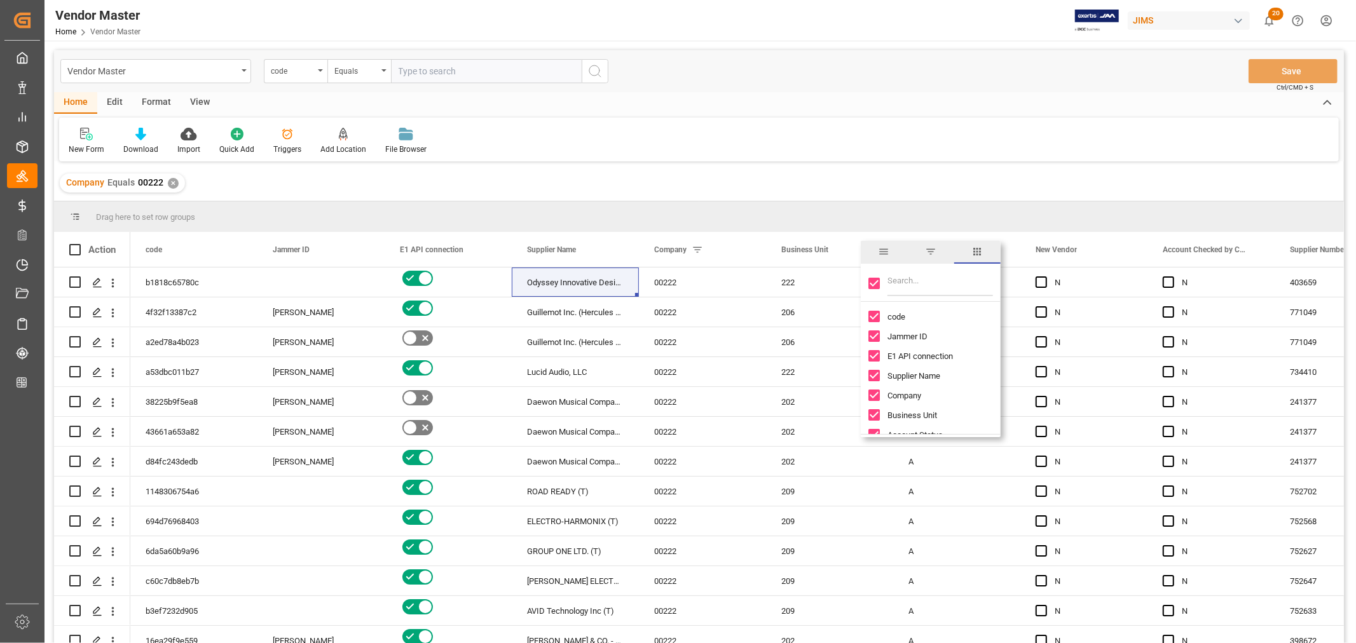
click at [876, 284] on input "Toggle Select All Columns" at bounding box center [873, 283] width 11 height 11
checkbox input "false"
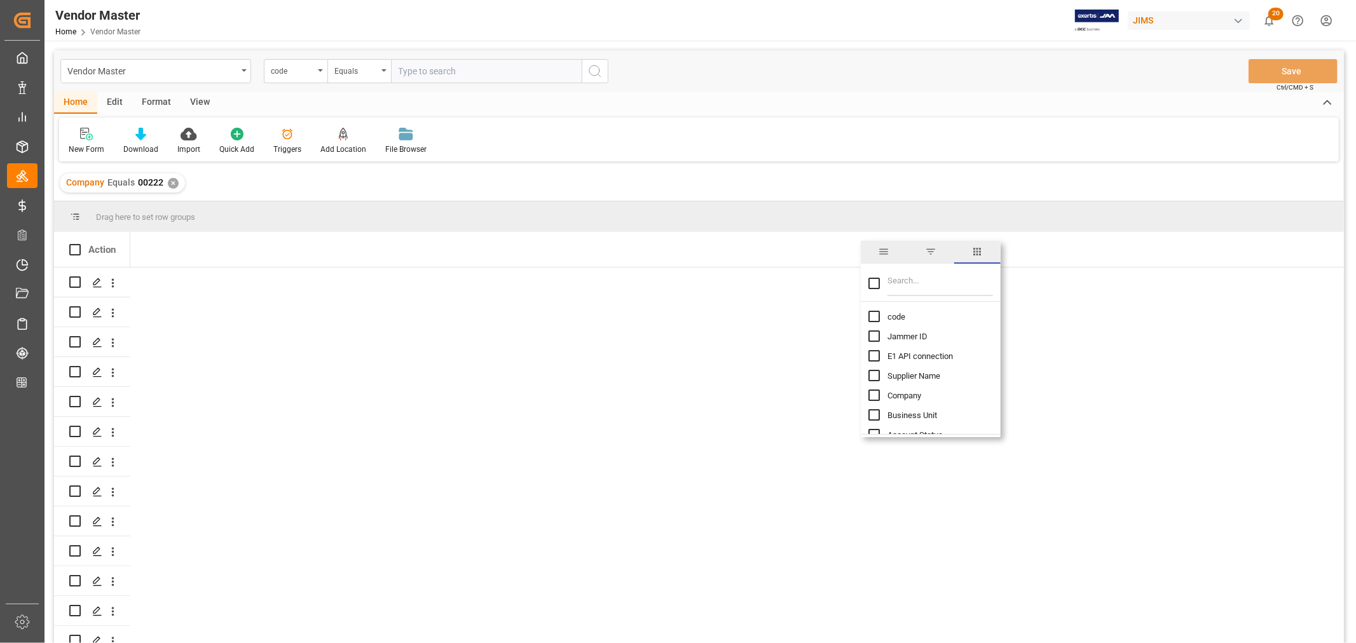
checkbox input "false"
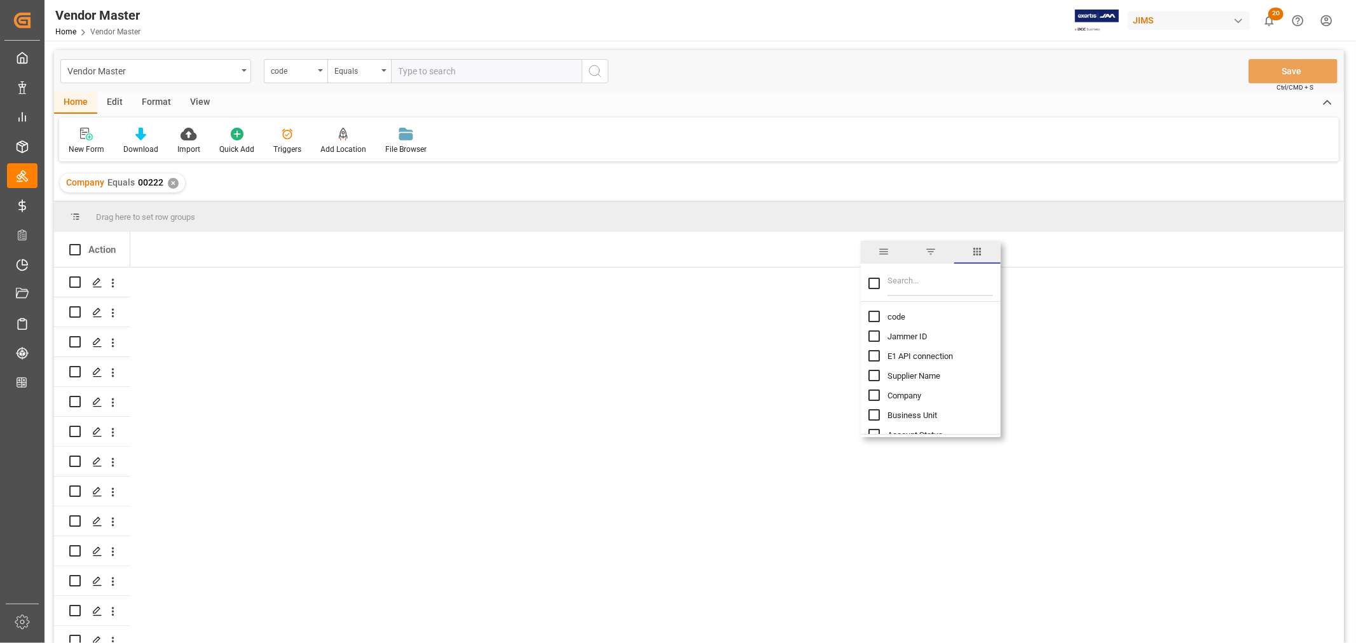
checkbox input "false"
click at [873, 317] on input "code column toggle visibility (hidden)" at bounding box center [873, 316] width 11 height 11
checkbox input "true"
checkbox input "false"
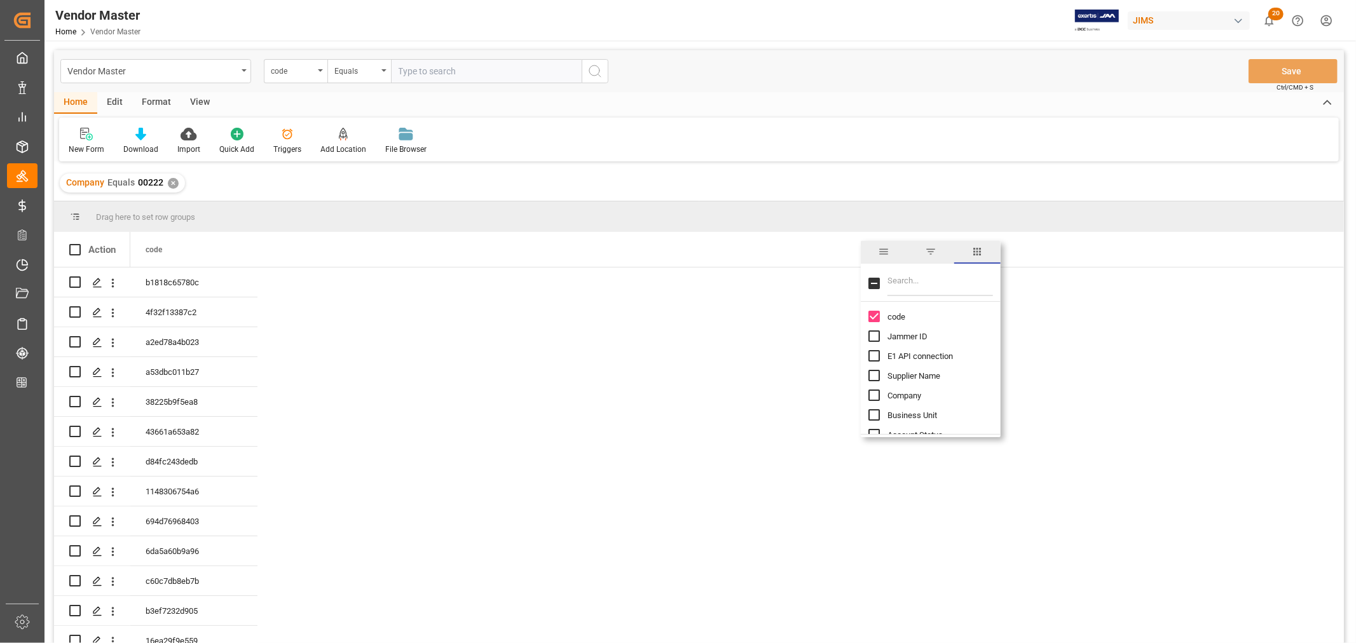
click at [873, 336] on input "Jammer ID column toggle visibility (hidden)" at bounding box center [873, 336] width 11 height 11
checkbox input "true"
click at [916, 282] on input "Filter Columns Input" at bounding box center [940, 283] width 106 height 25
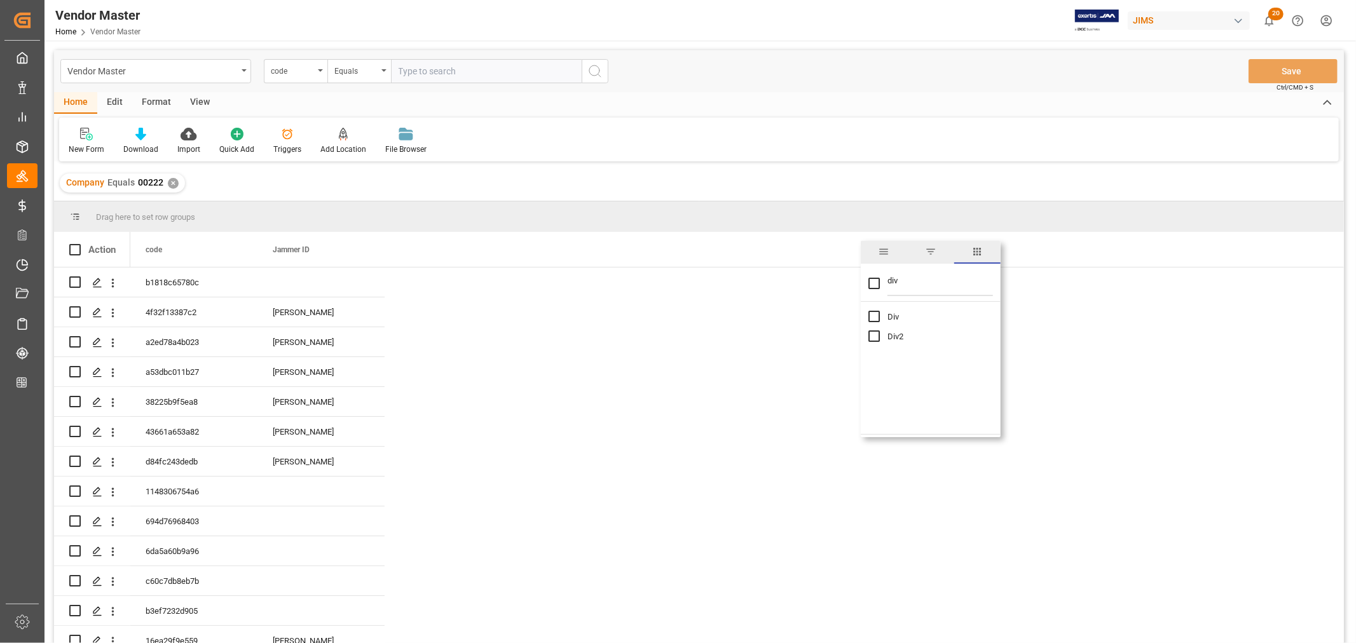
type input "div"
click at [872, 318] on input "Div column toggle visibility (hidden)" at bounding box center [873, 316] width 11 height 11
checkbox input "true"
checkbox input "false"
click at [873, 336] on input "Div2 column toggle visibility (hidden)" at bounding box center [873, 336] width 11 height 11
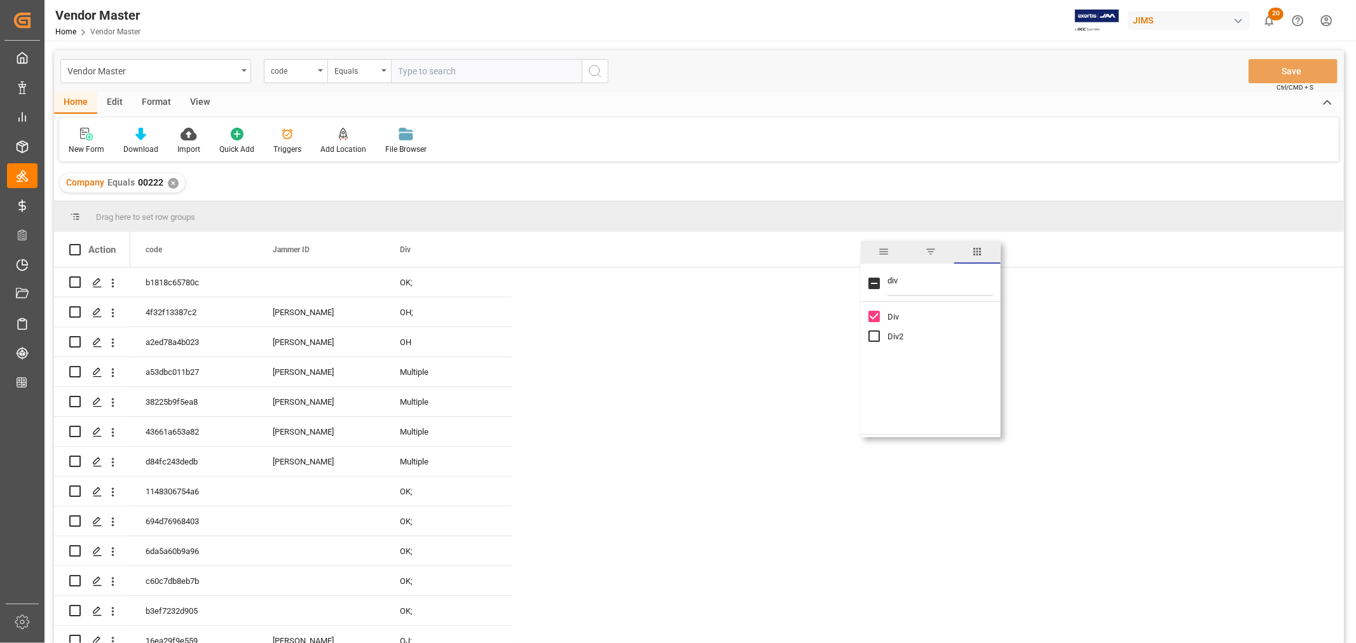
checkbox input "true"
click at [413, 294] on div "OK;" at bounding box center [448, 282] width 127 height 29
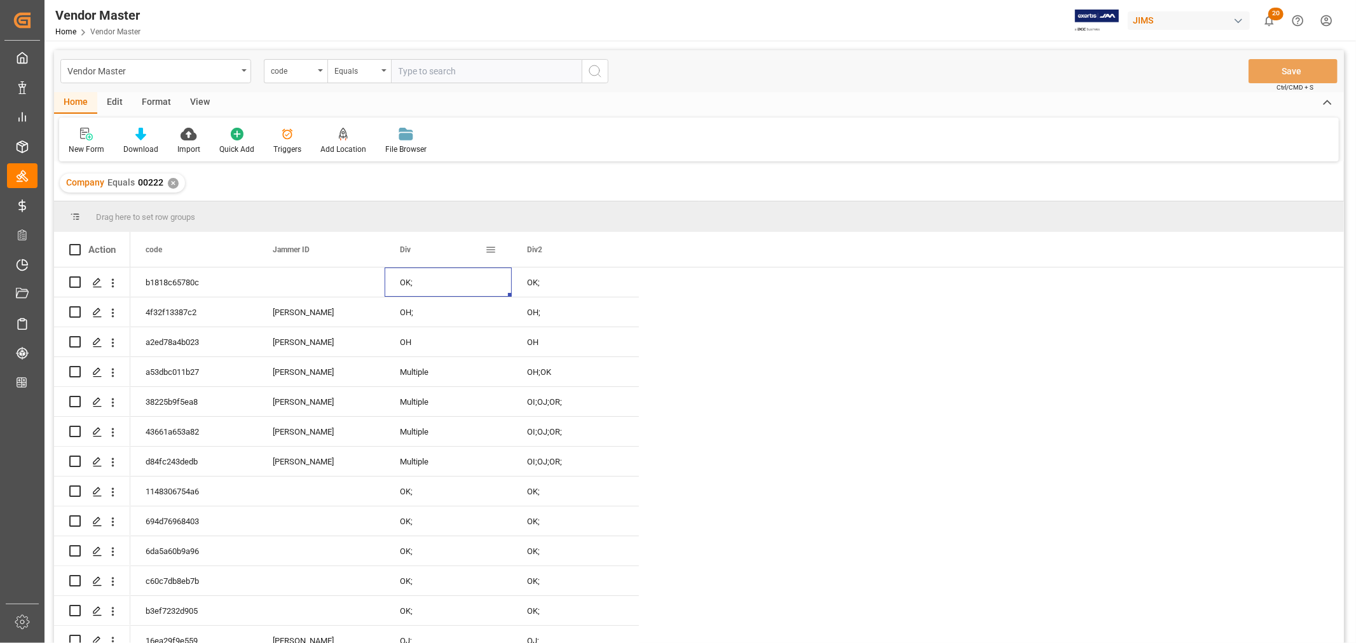
click at [488, 247] on span at bounding box center [490, 249] width 11 height 11
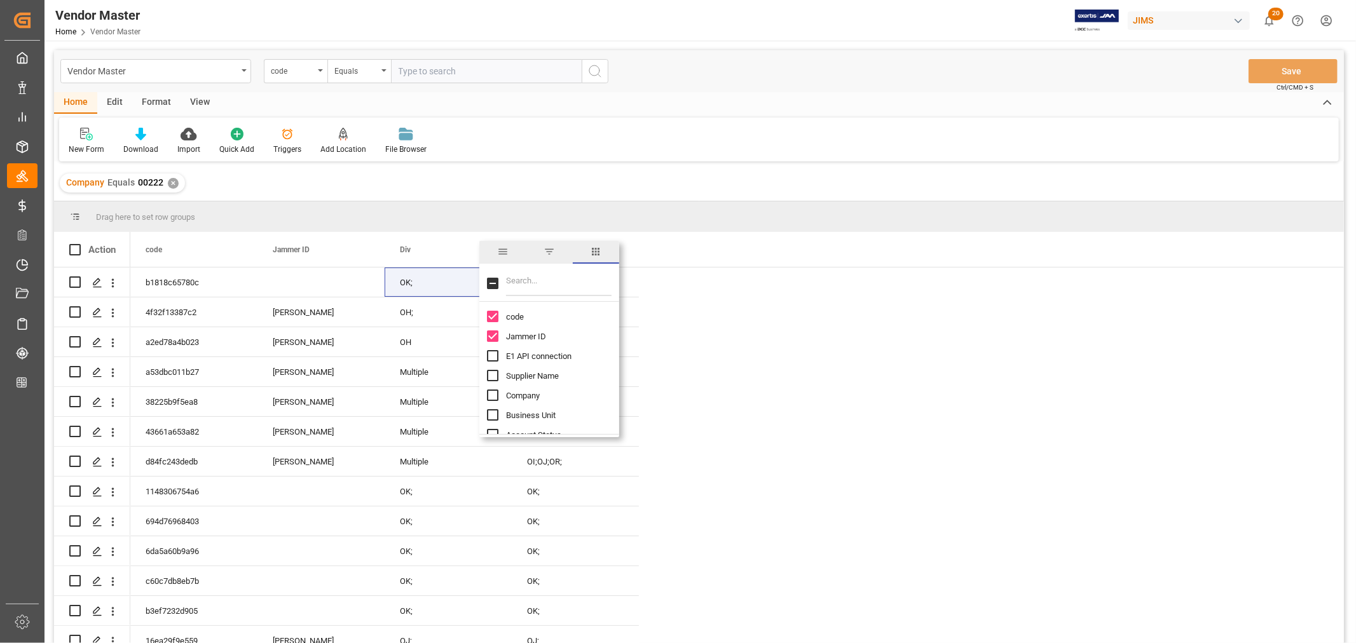
click at [549, 253] on span "filter" at bounding box center [549, 251] width 11 height 11
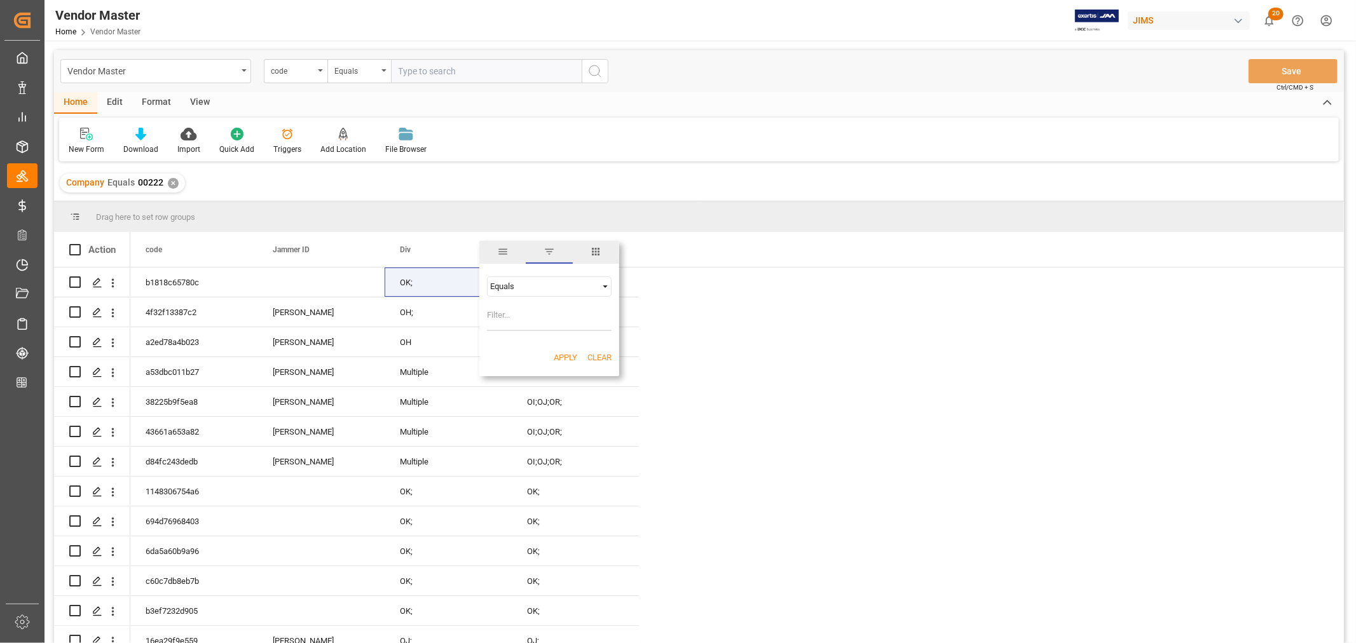
click at [549, 252] on span "filter" at bounding box center [549, 251] width 11 height 11
click at [488, 249] on span at bounding box center [490, 249] width 11 height 11
type input "OK;"
click at [570, 356] on button "Apply" at bounding box center [566, 358] width 24 height 13
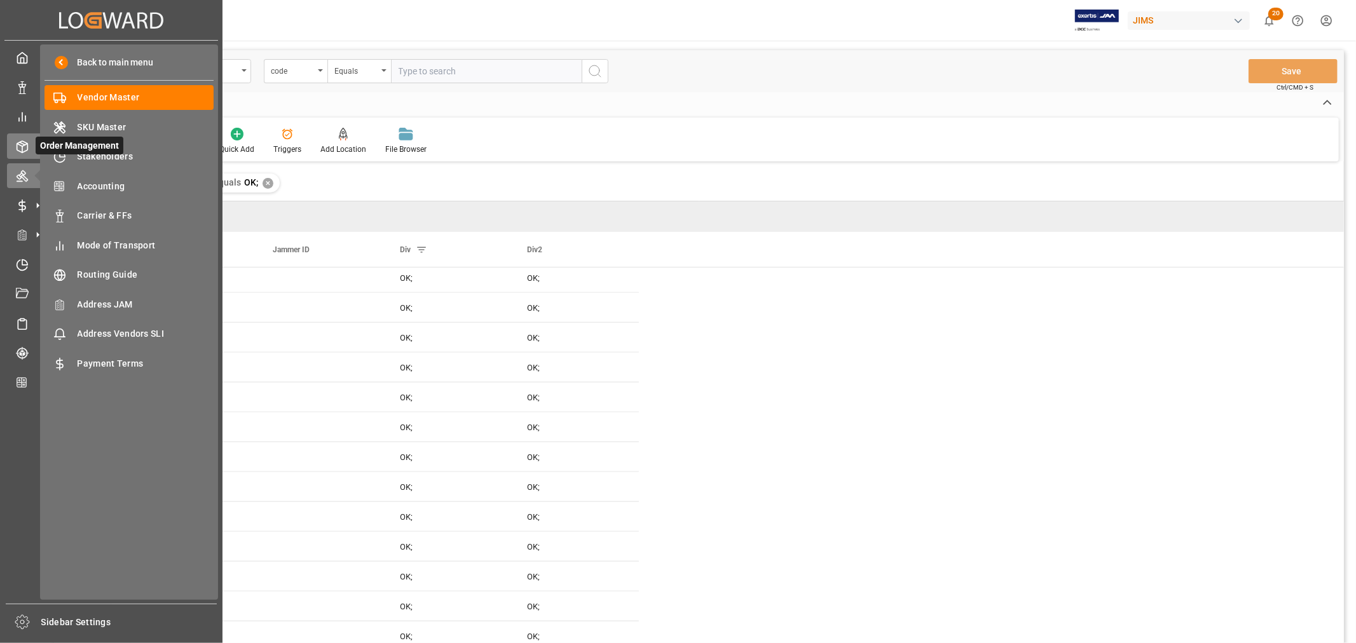
click at [26, 145] on icon at bounding box center [22, 146] width 13 height 13
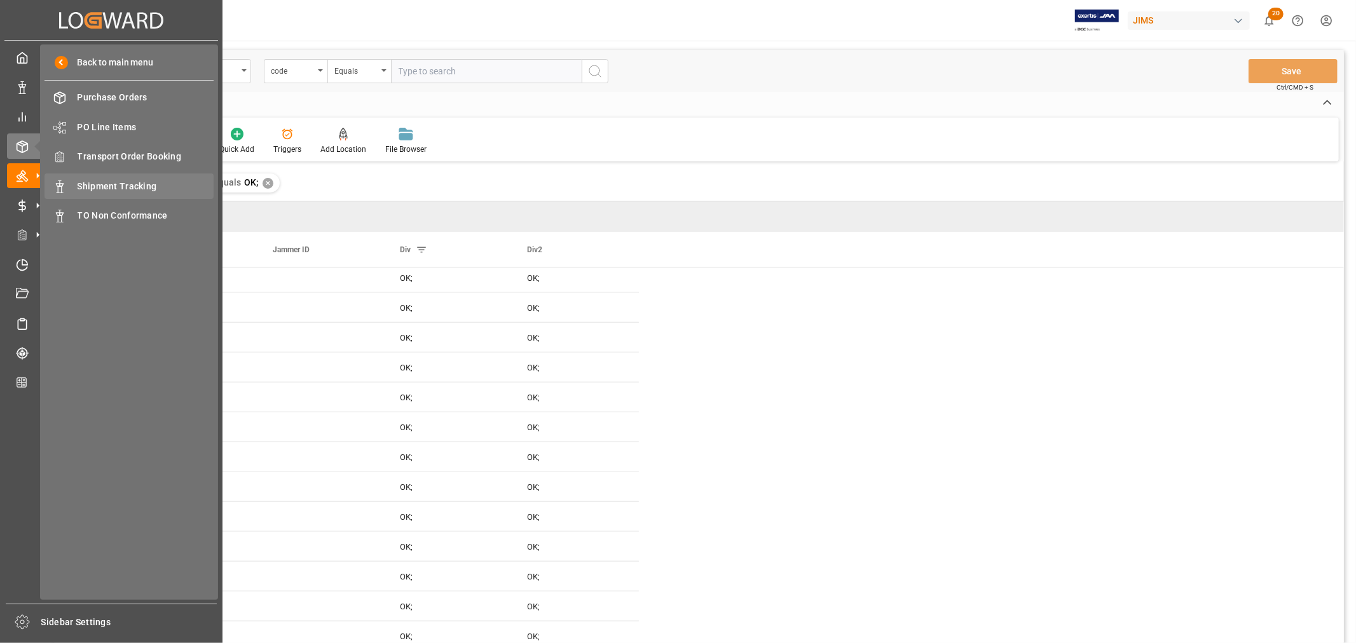
click at [137, 184] on span "Shipment Tracking" at bounding box center [146, 186] width 137 height 13
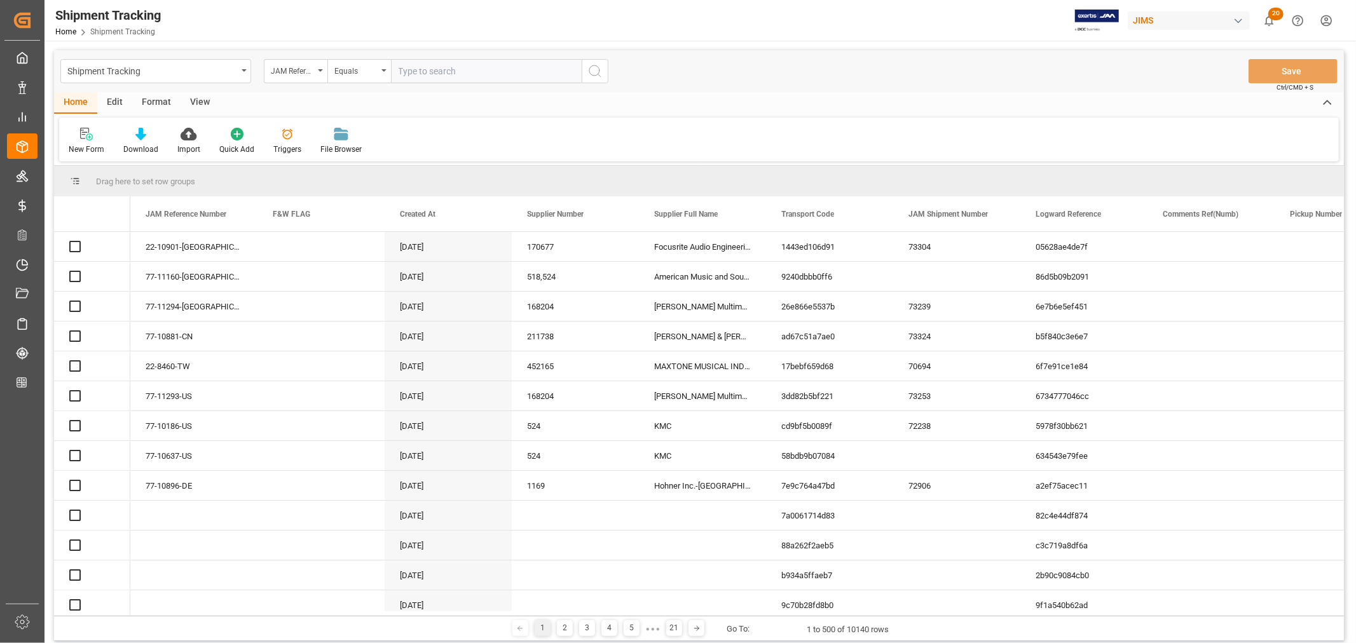
click at [418, 72] on input "text" at bounding box center [486, 71] width 191 height 24
paste input "22-10567-KR"
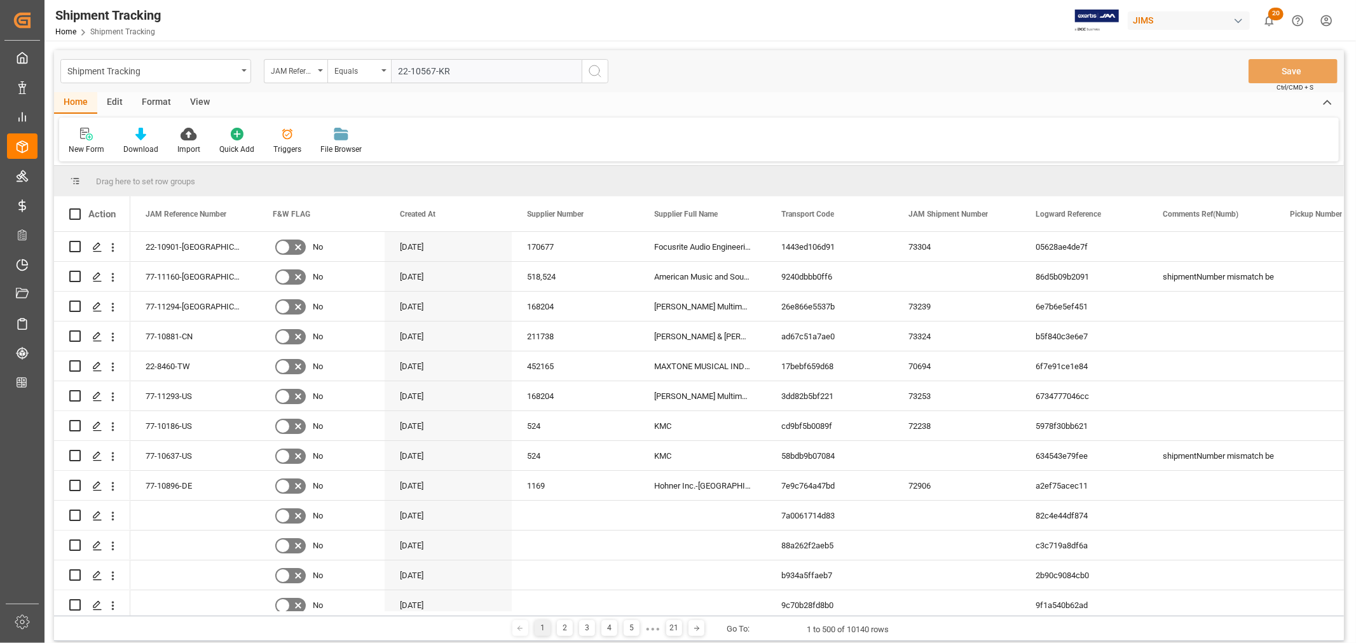
type input "22-10567-KR"
click at [596, 69] on icon "search button" at bounding box center [594, 71] width 15 height 15
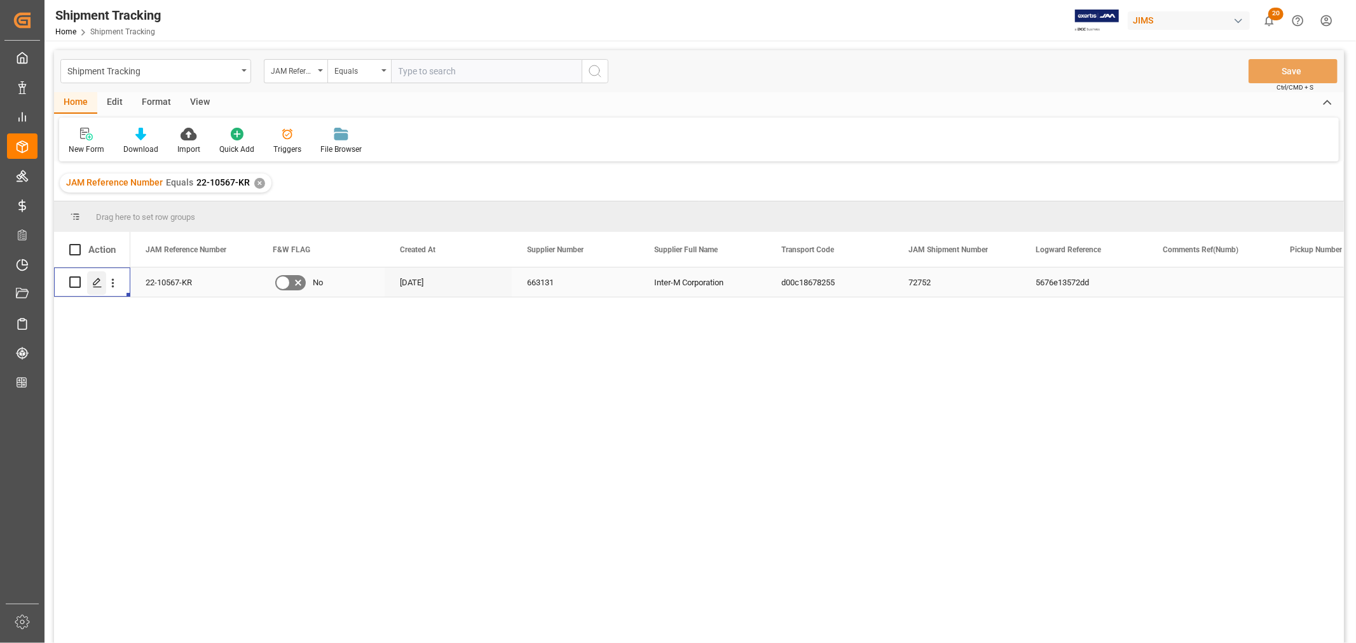
click at [99, 283] on icon "Press SPACE to select this row." at bounding box center [97, 283] width 10 height 10
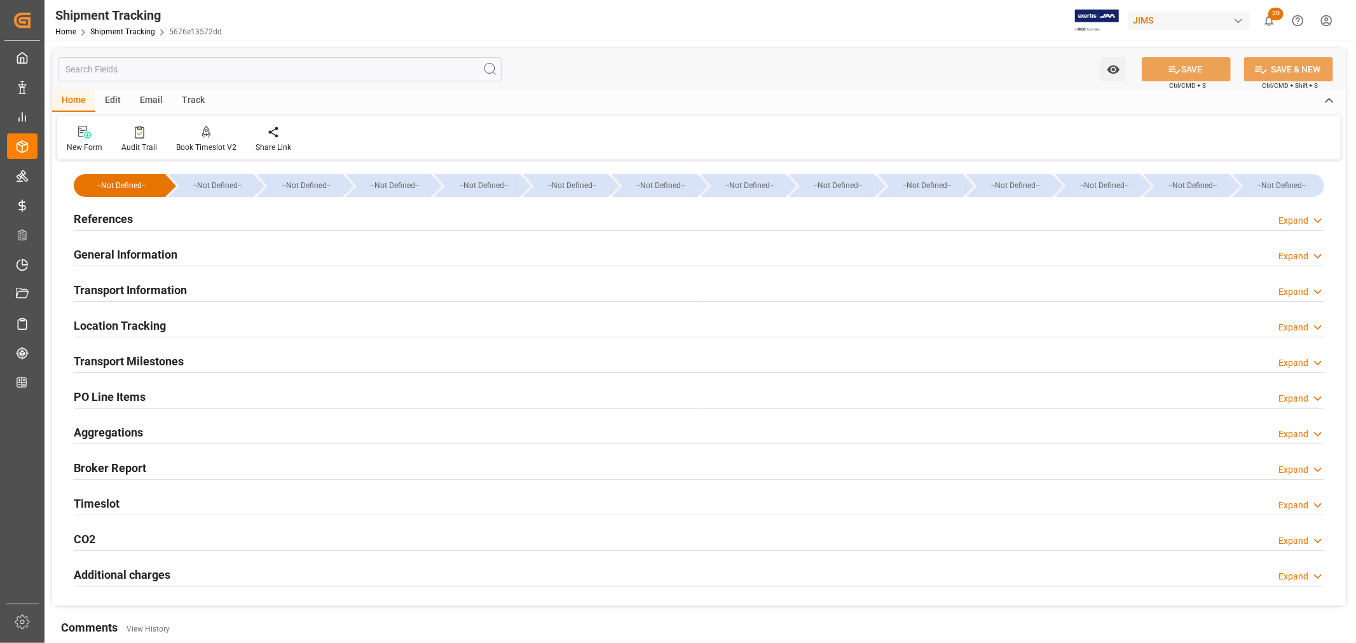
click at [111, 254] on h2 "General Information" at bounding box center [126, 254] width 104 height 17
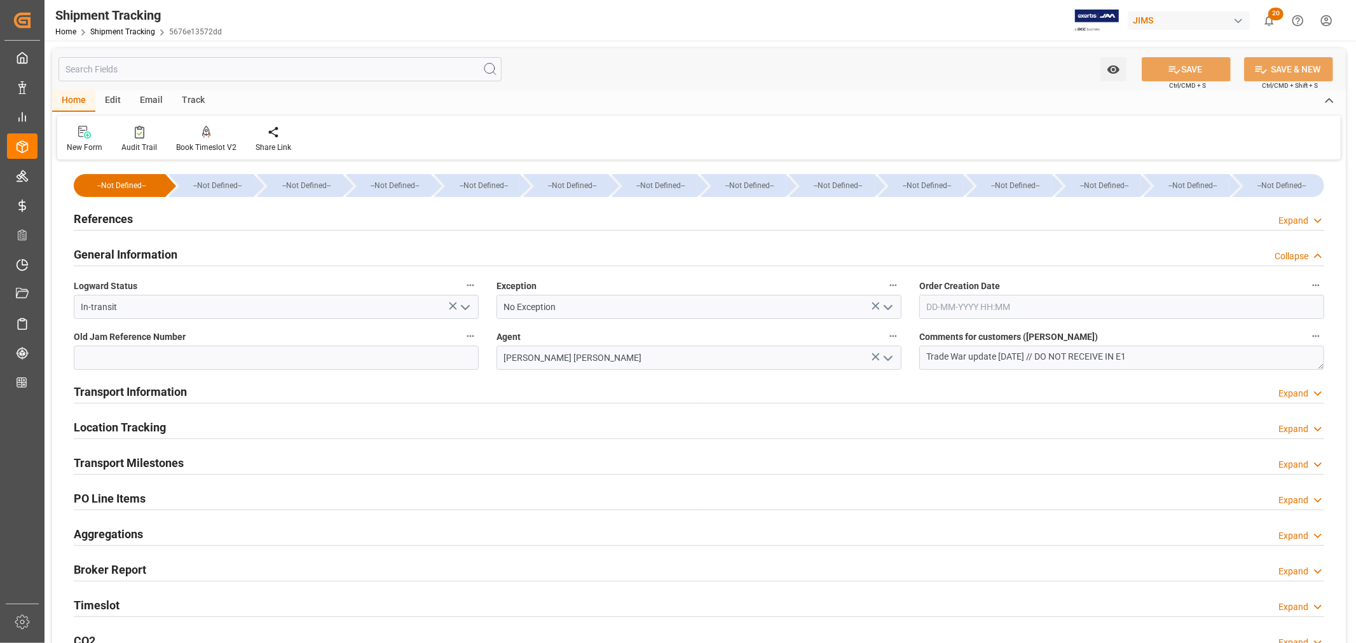
click at [111, 254] on h2 "General Information" at bounding box center [126, 254] width 104 height 17
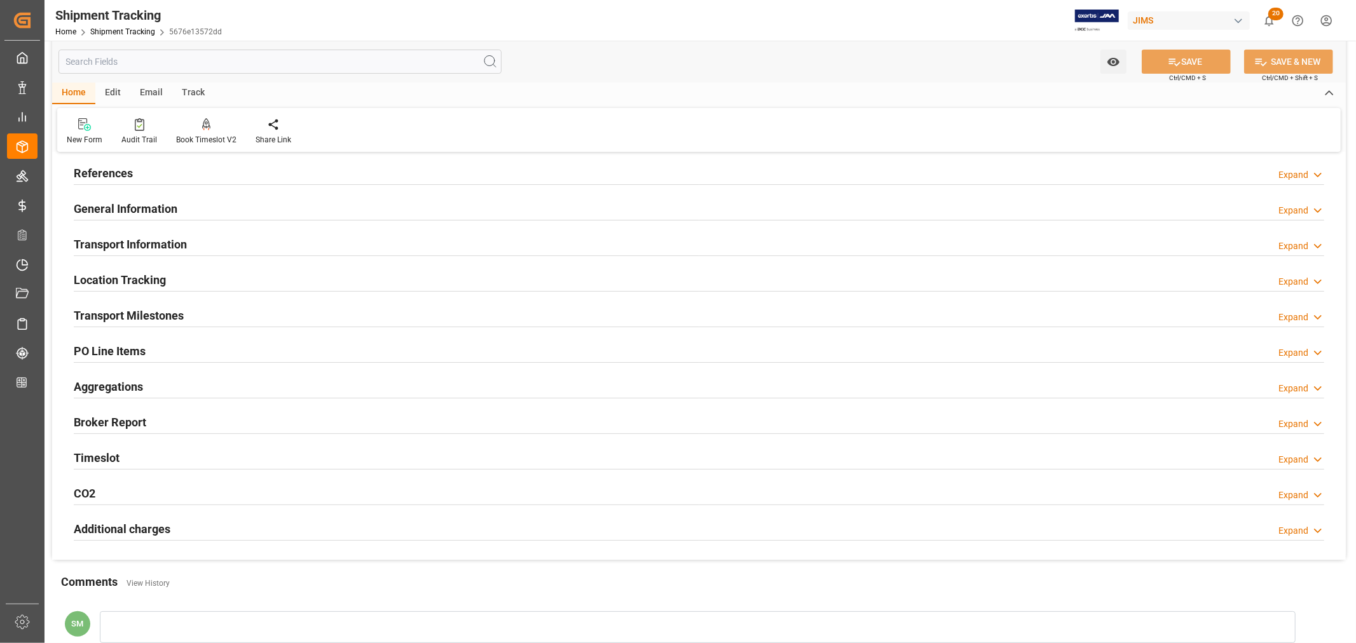
scroll to position [71, 0]
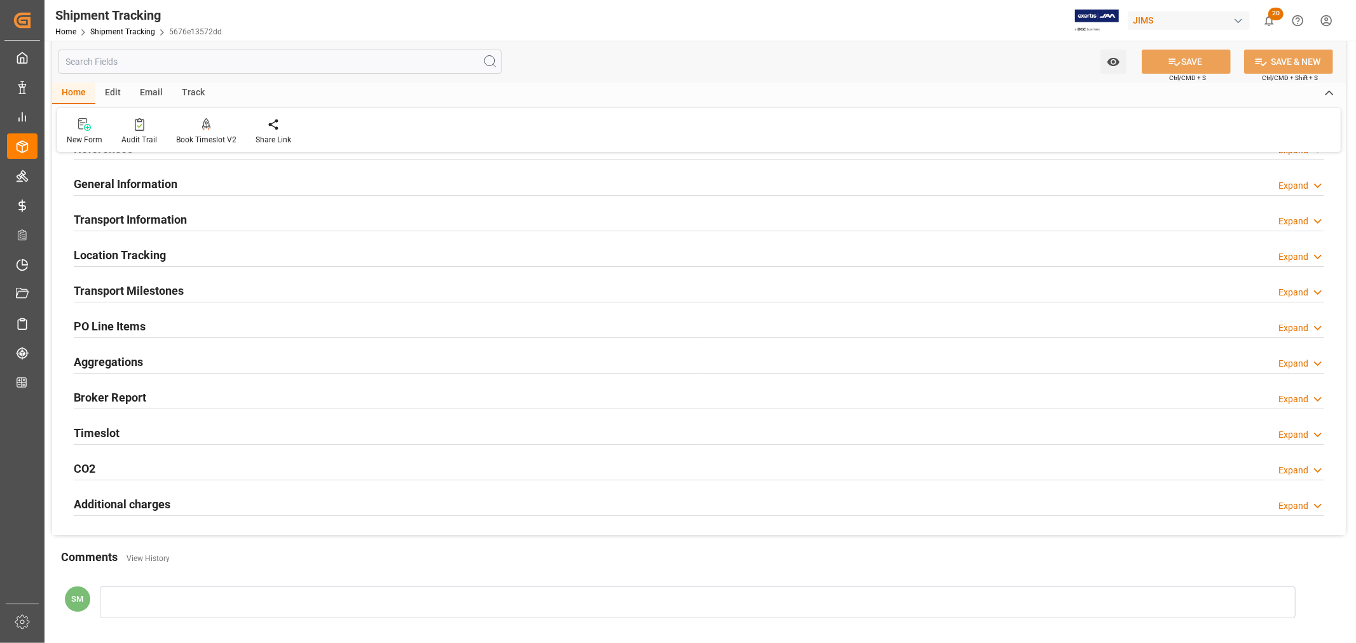
click at [140, 289] on h2 "Transport Milestones" at bounding box center [129, 290] width 110 height 17
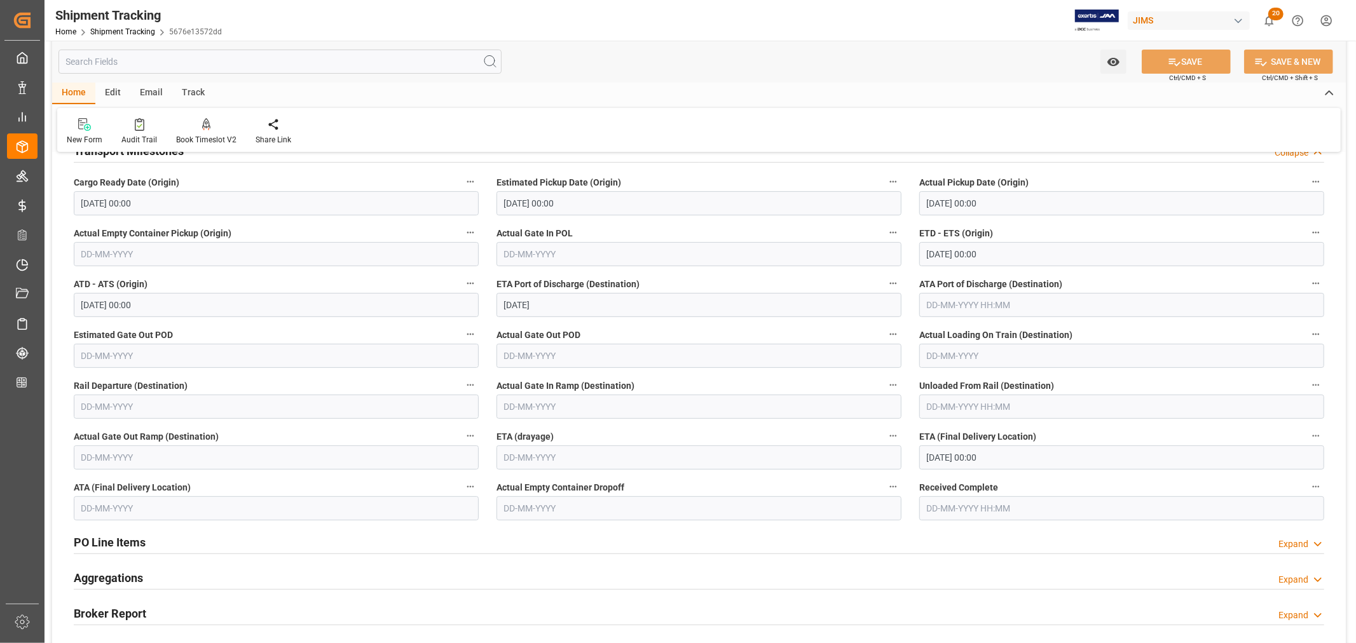
scroll to position [212, 0]
click at [137, 129] on icon at bounding box center [140, 124] width 10 height 13
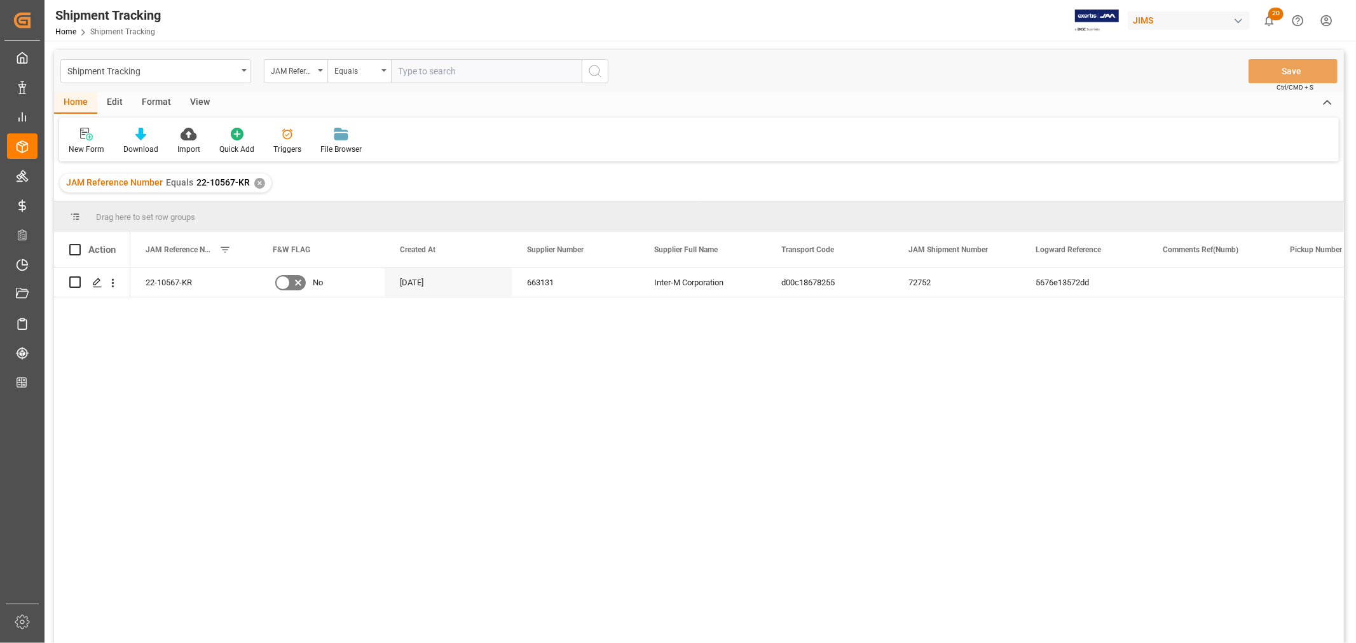
click at [257, 182] on div "✕" at bounding box center [259, 183] width 11 height 11
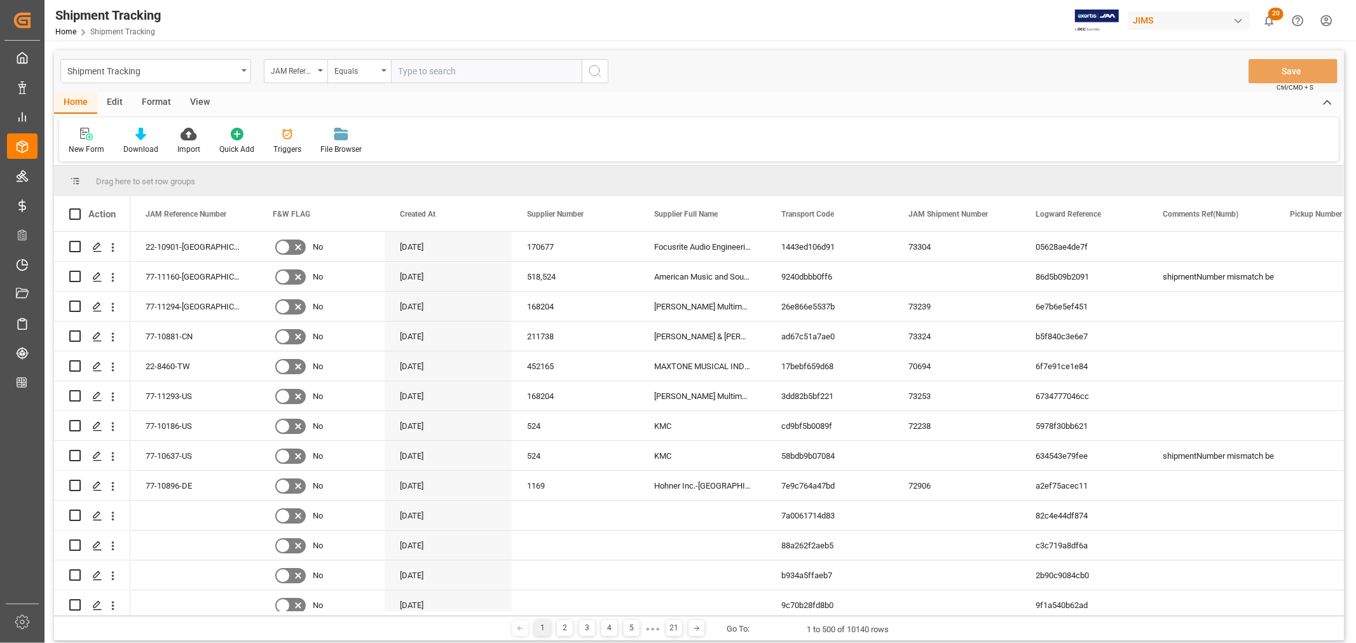
click at [426, 72] on input "text" at bounding box center [486, 71] width 191 height 24
paste input "22-11153-[GEOGRAPHIC_DATA]"
type input "22-11153-[GEOGRAPHIC_DATA]"
click at [598, 67] on circle "search button" at bounding box center [594, 70] width 10 height 10
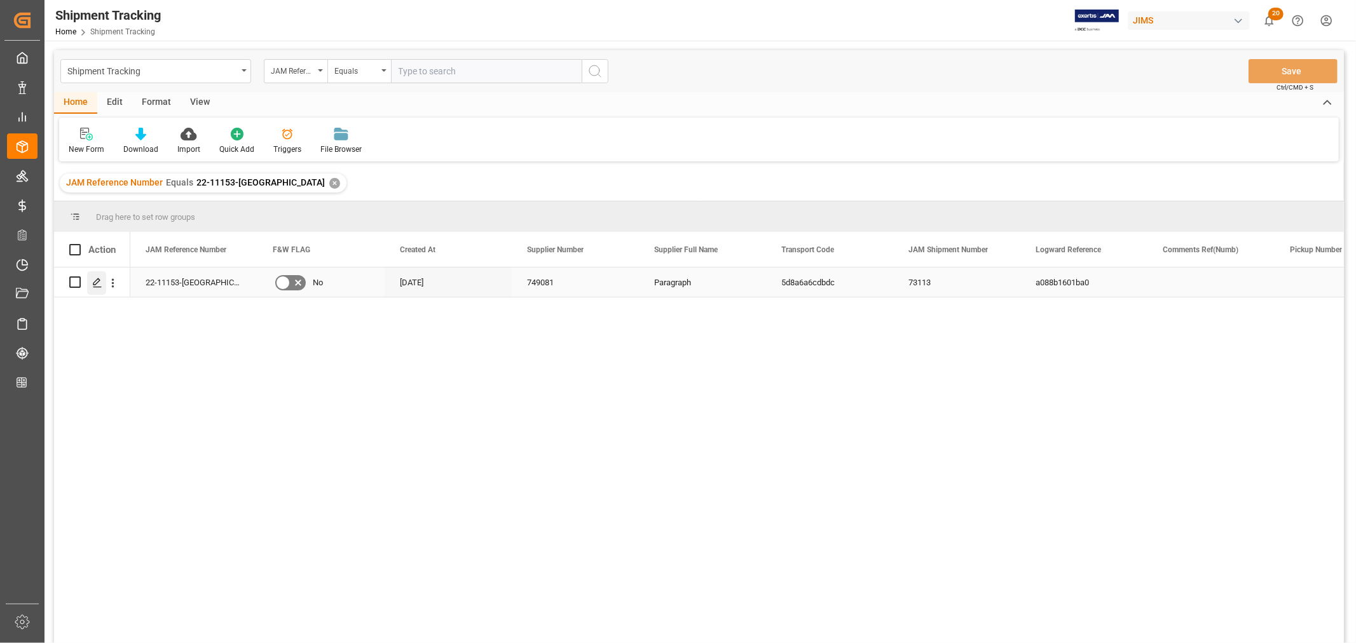
click at [97, 280] on icon "Press SPACE to select this row." at bounding box center [97, 283] width 10 height 10
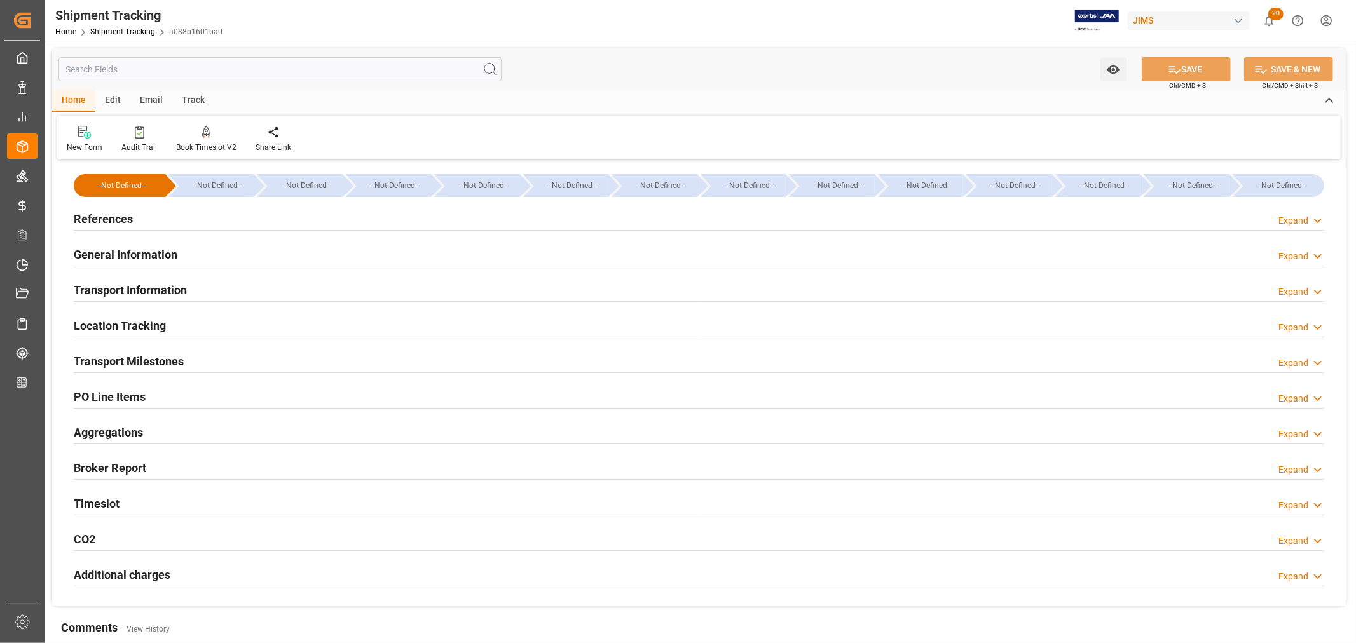
type input "[DATE] 00:00"
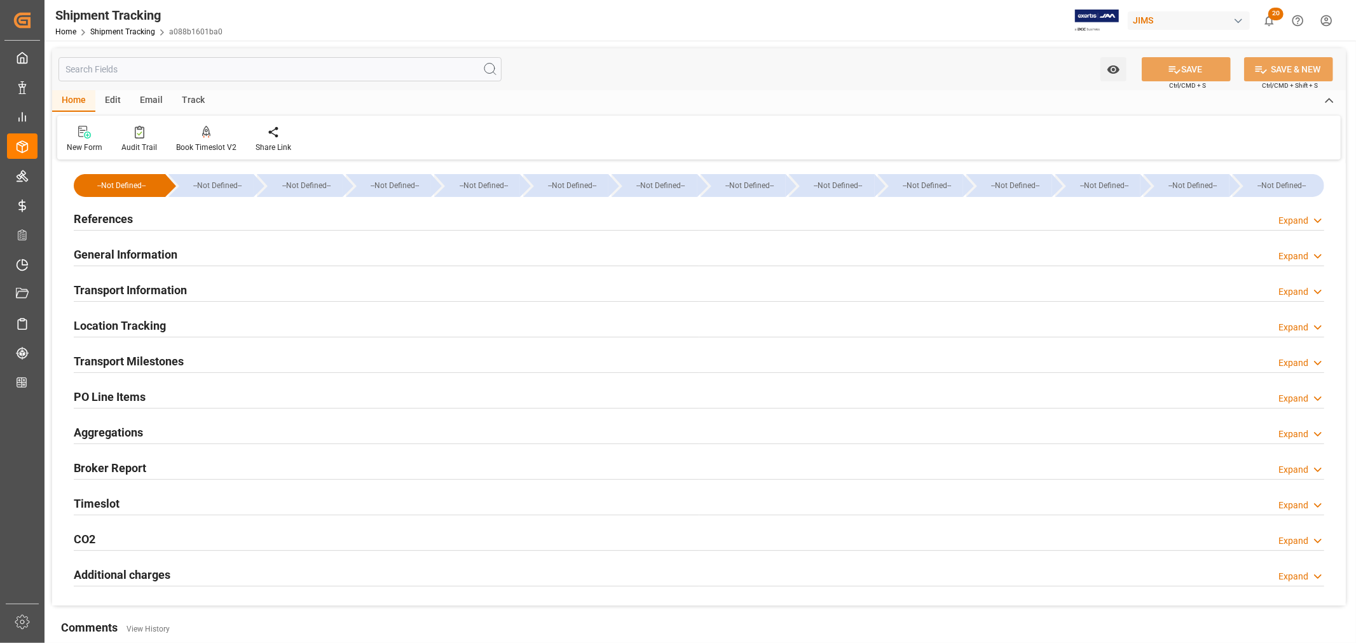
drag, startPoint x: 147, startPoint y: 360, endPoint x: 182, endPoint y: 360, distance: 35.6
click at [147, 360] on h2 "Transport Milestones" at bounding box center [129, 361] width 110 height 17
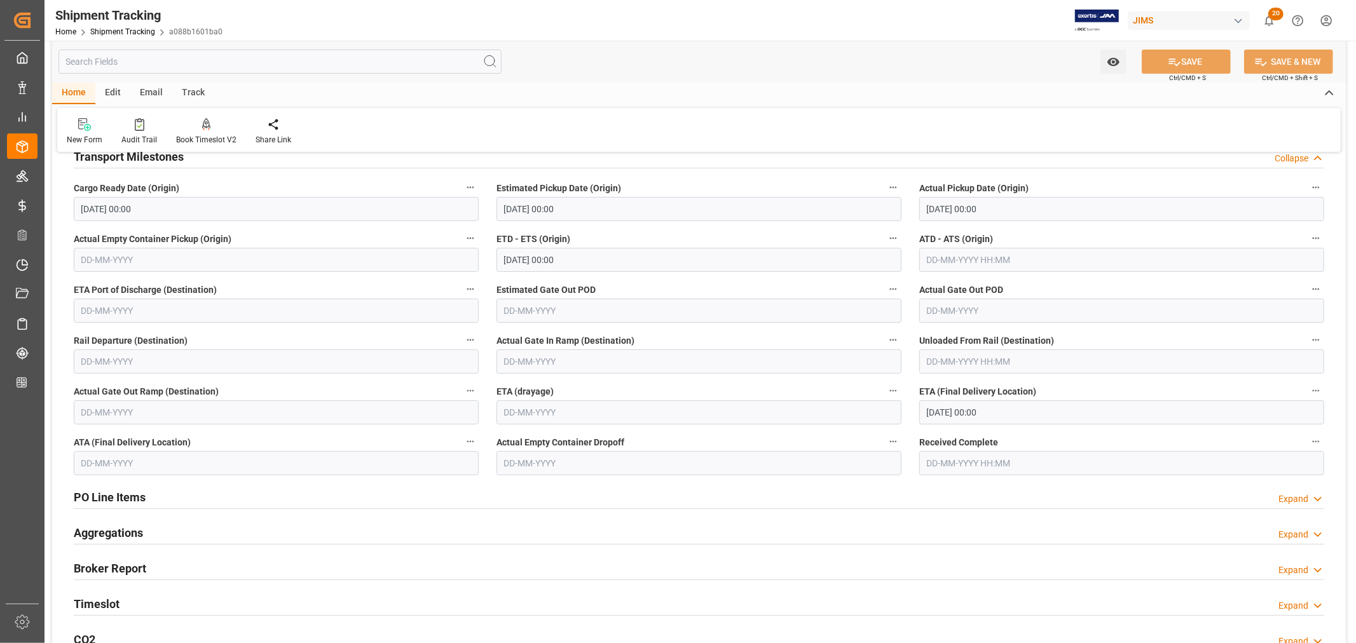
scroll to position [212, 0]
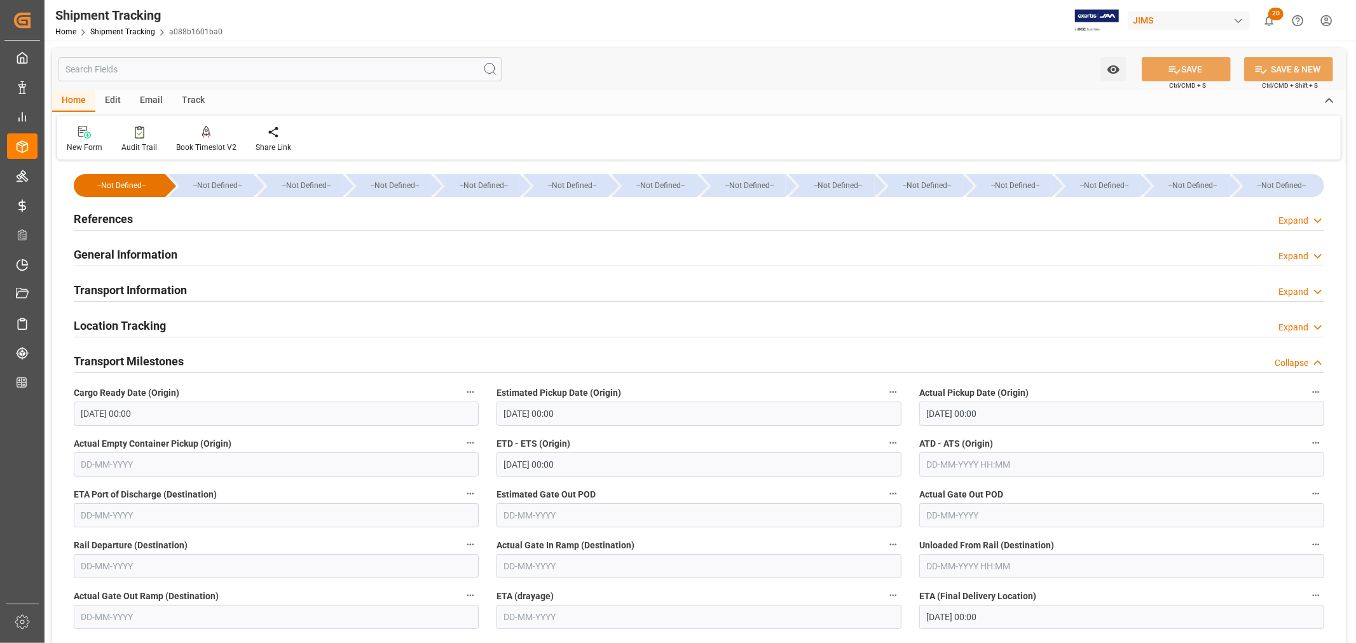
scroll to position [212, 0]
